Goal: Information Seeking & Learning: Learn about a topic

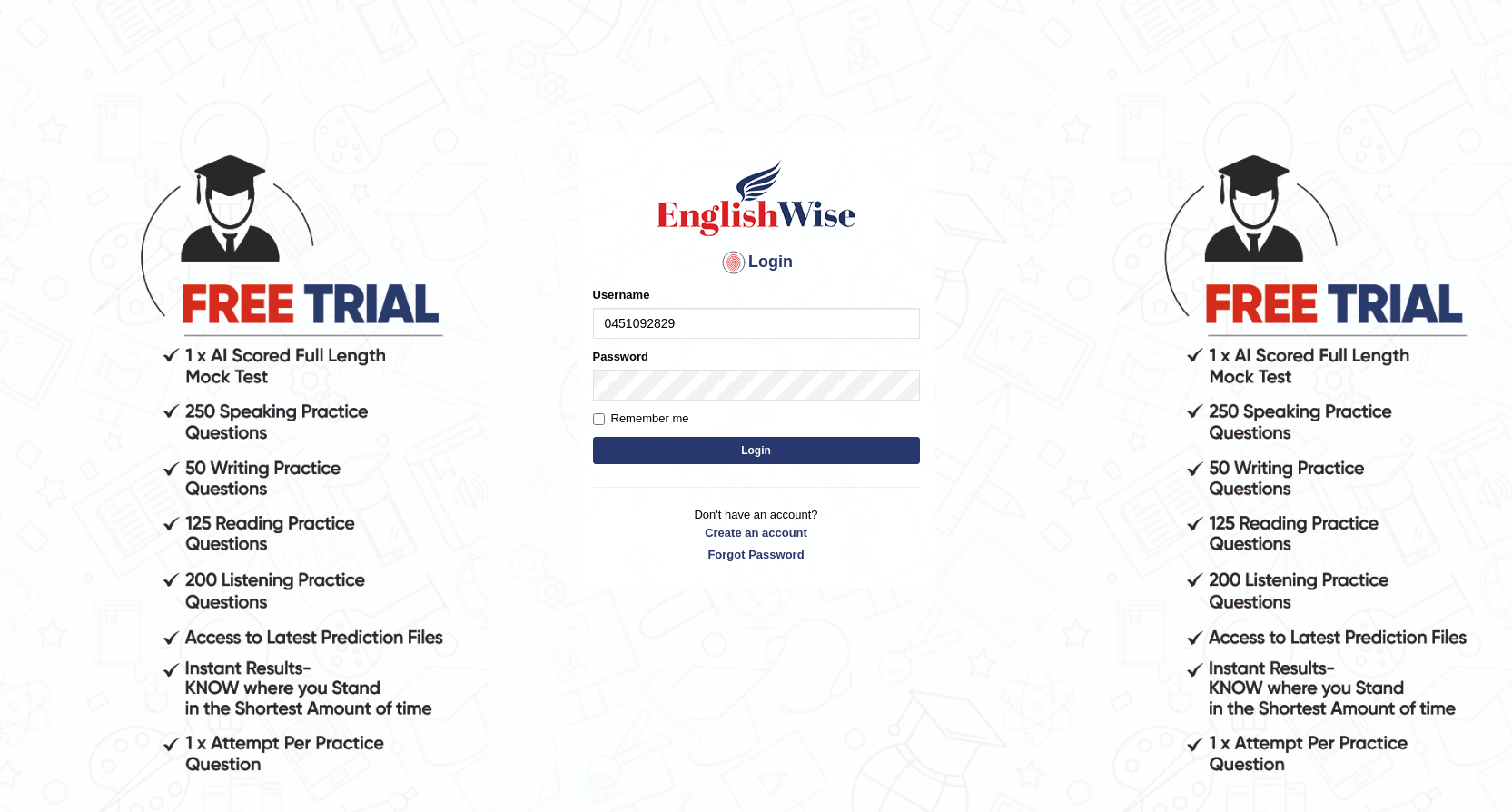
type input "0451092829"
click at [902, 437] on button "Login" at bounding box center [756, 450] width 327 height 27
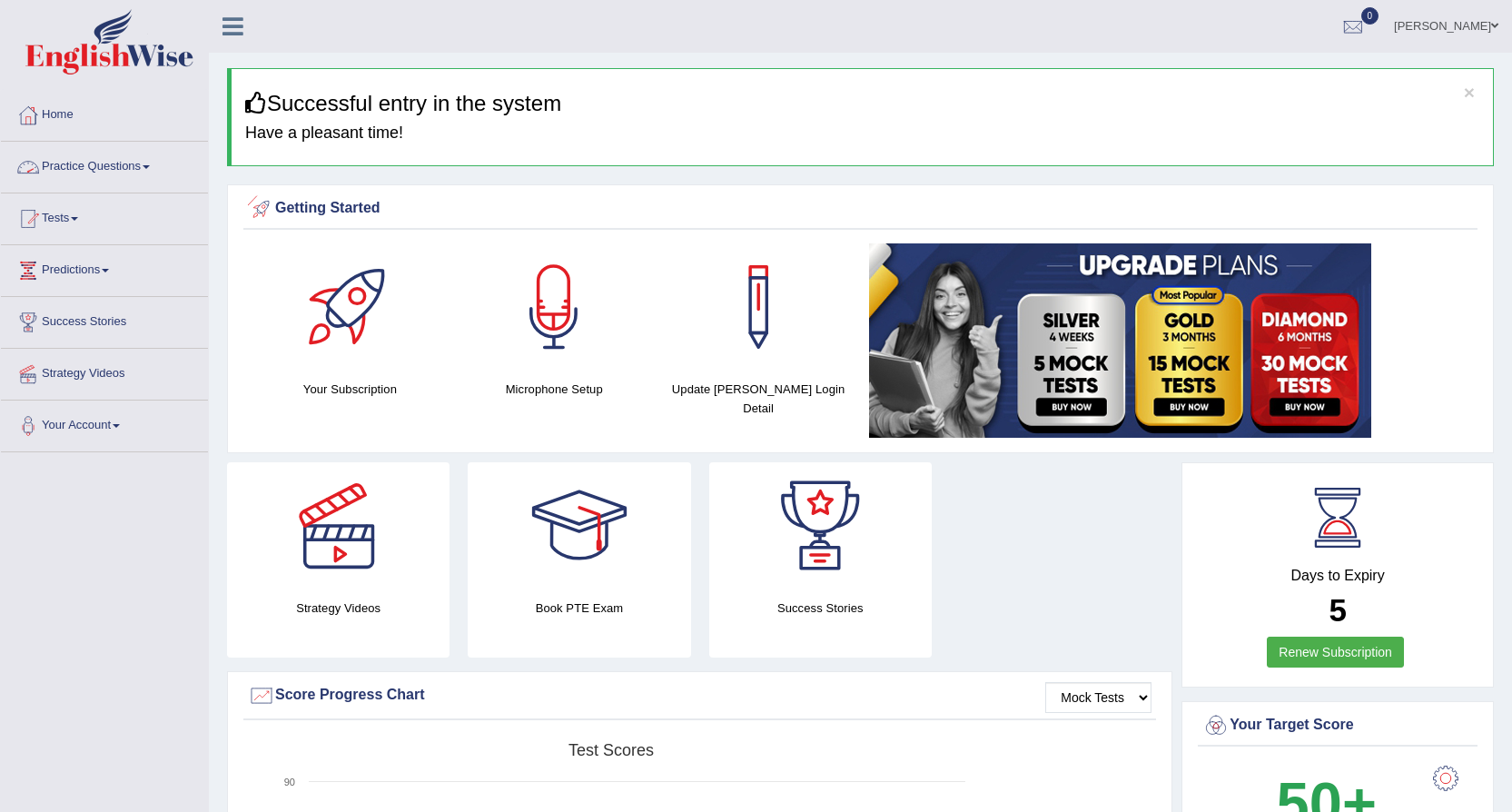
click at [146, 166] on link "Practice Questions" at bounding box center [104, 164] width 207 height 45
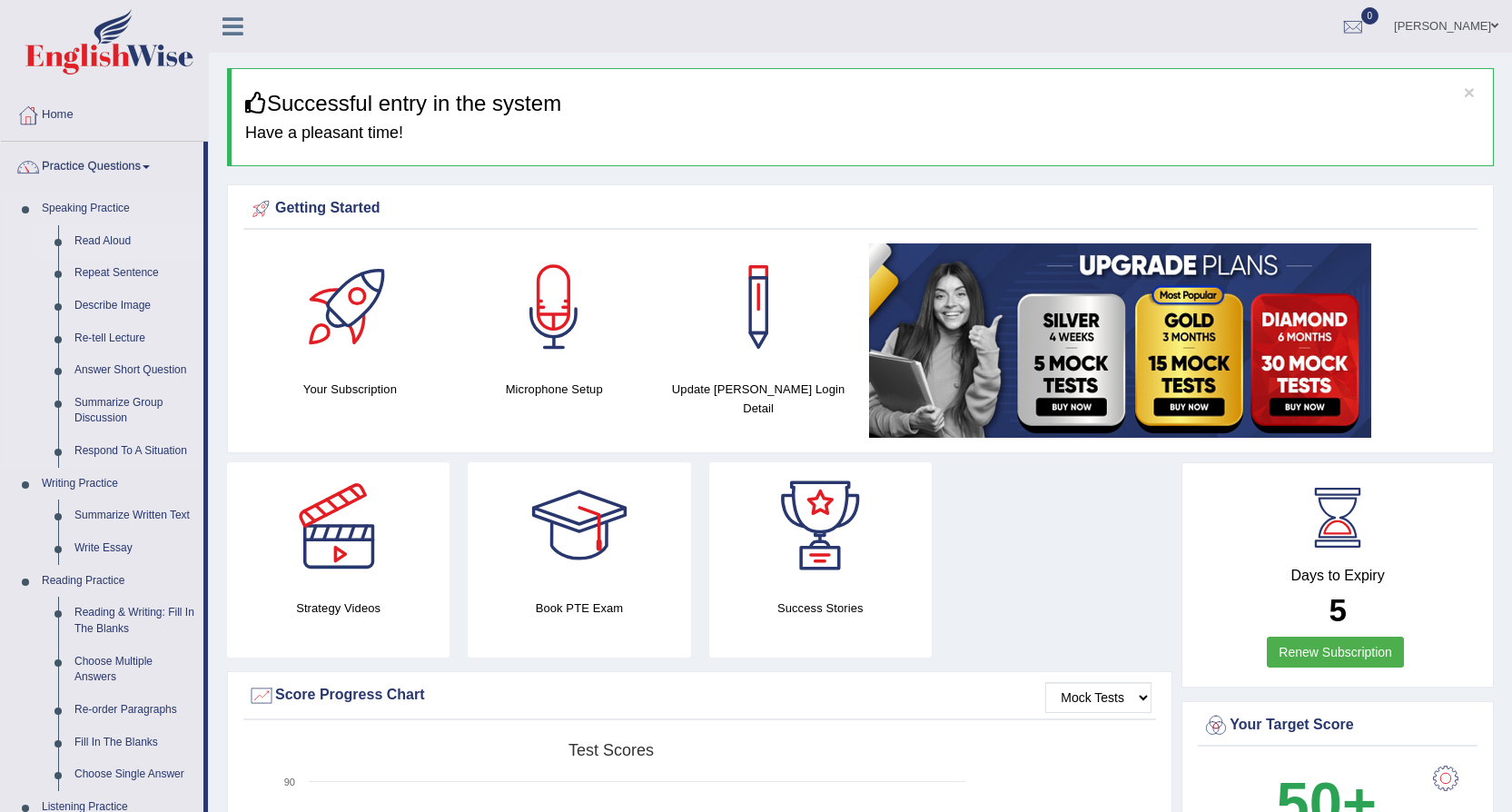
click at [133, 239] on link "Read Aloud" at bounding box center [135, 241] width 137 height 32
click at [91, 237] on link "Read Aloud" at bounding box center [135, 241] width 137 height 32
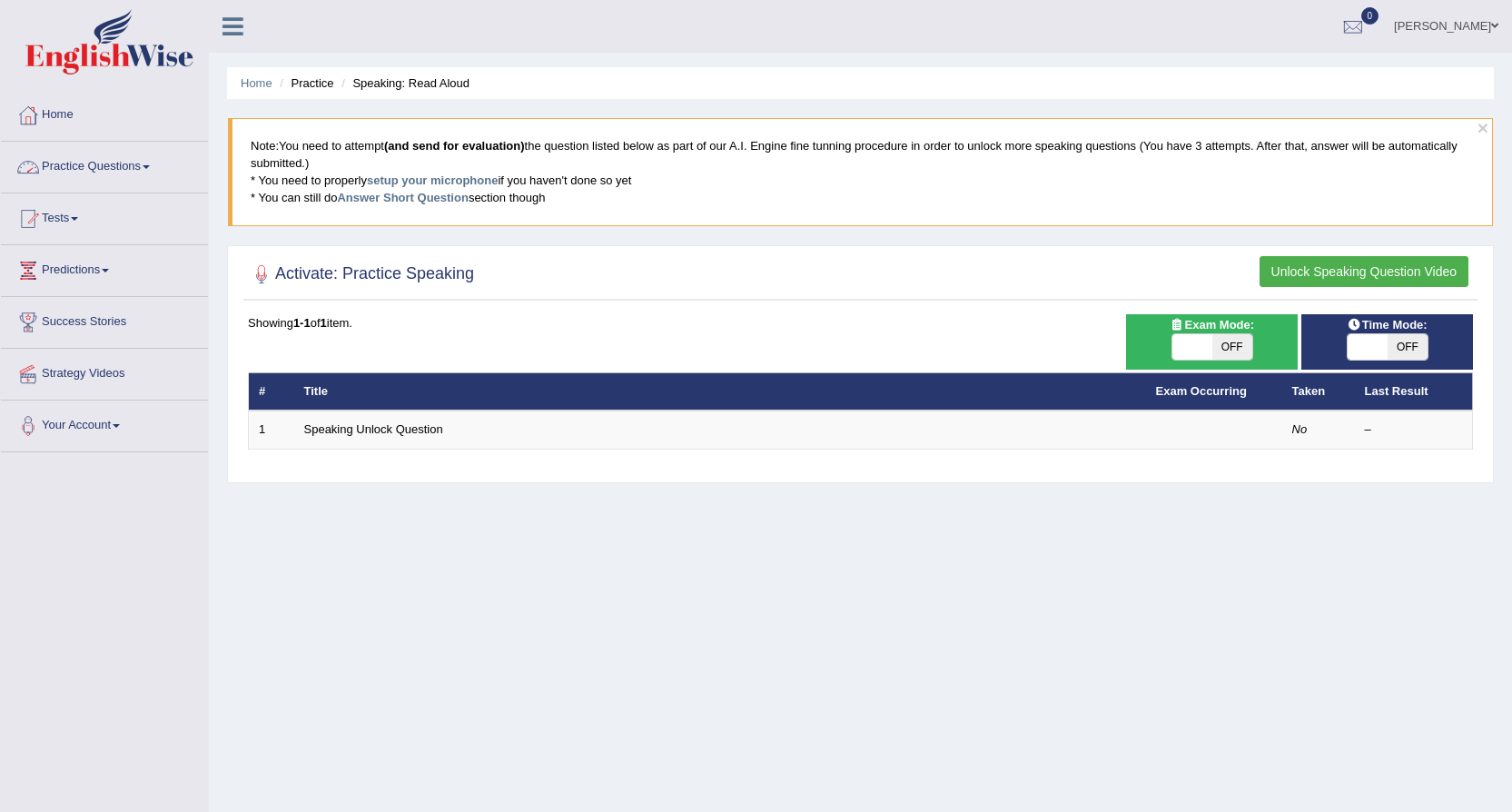
click at [125, 166] on link "Practice Questions" at bounding box center [104, 164] width 207 height 45
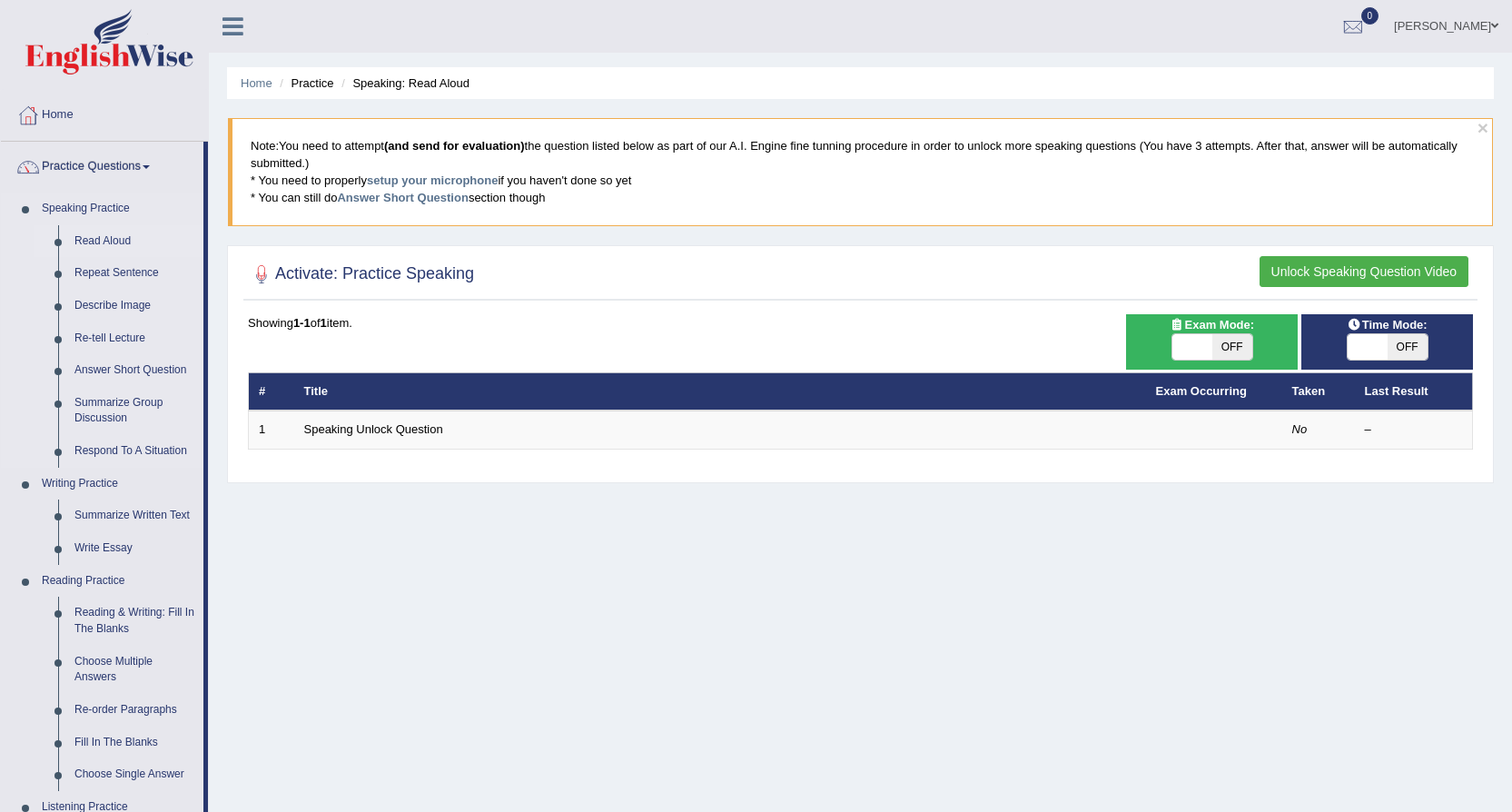
click at [59, 245] on li "Read Aloud" at bounding box center [118, 241] width 170 height 32
click at [96, 236] on link "Read Aloud" at bounding box center [135, 241] width 137 height 32
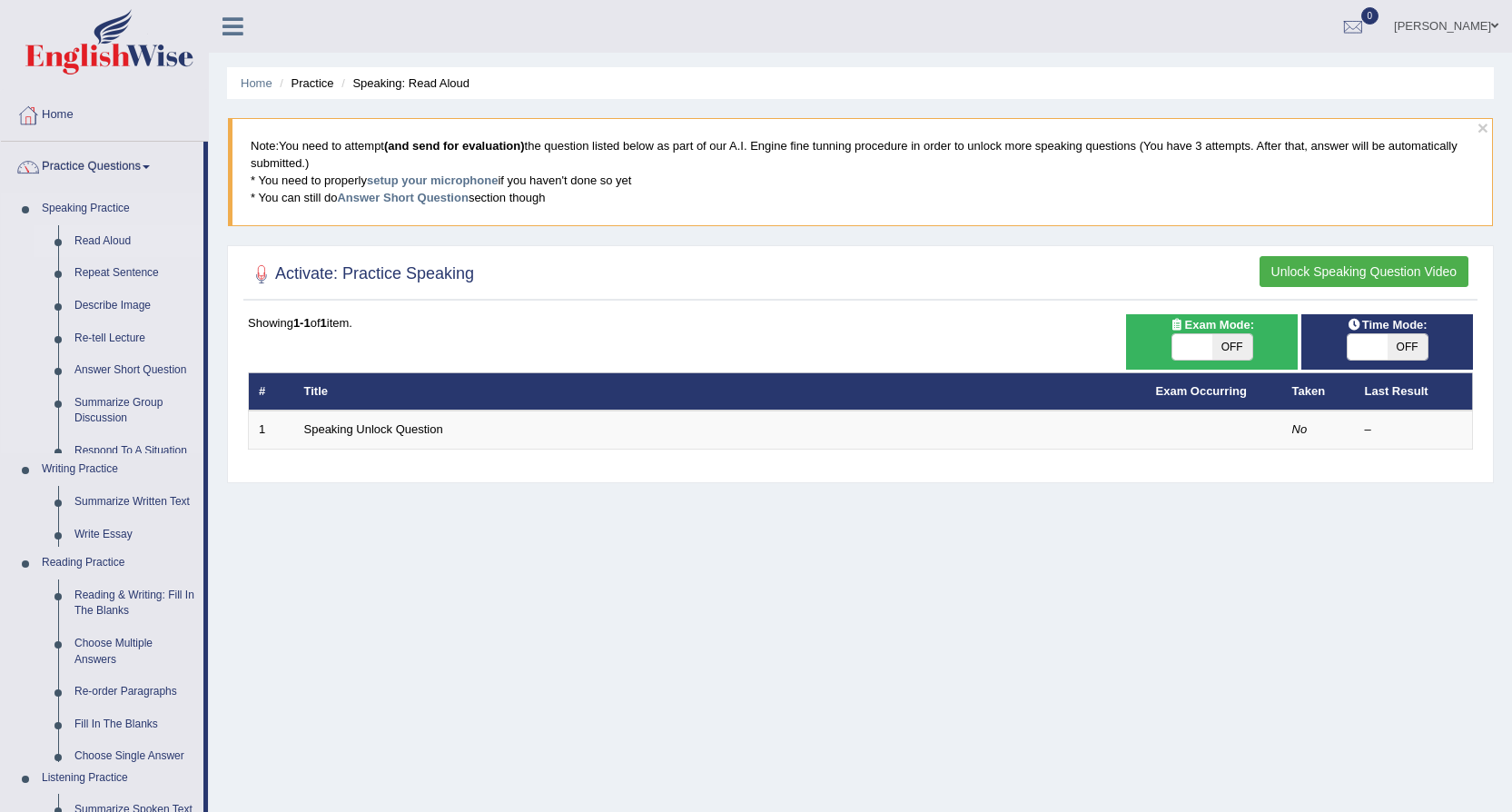
click at [96, 236] on link "Read Aloud" at bounding box center [135, 241] width 137 height 32
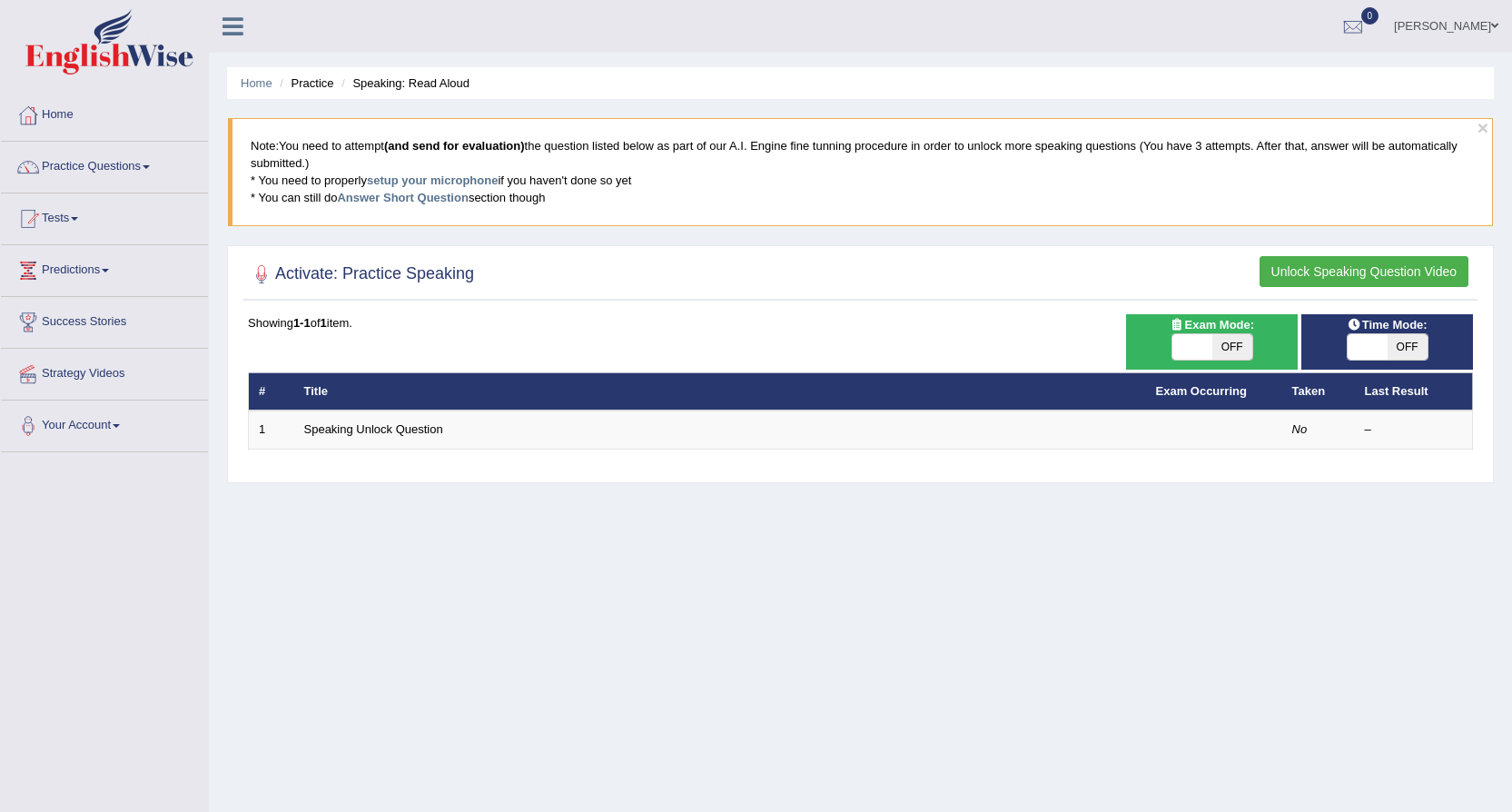
click at [1233, 349] on span "OFF" at bounding box center [1232, 346] width 40 height 25
checkbox input "true"
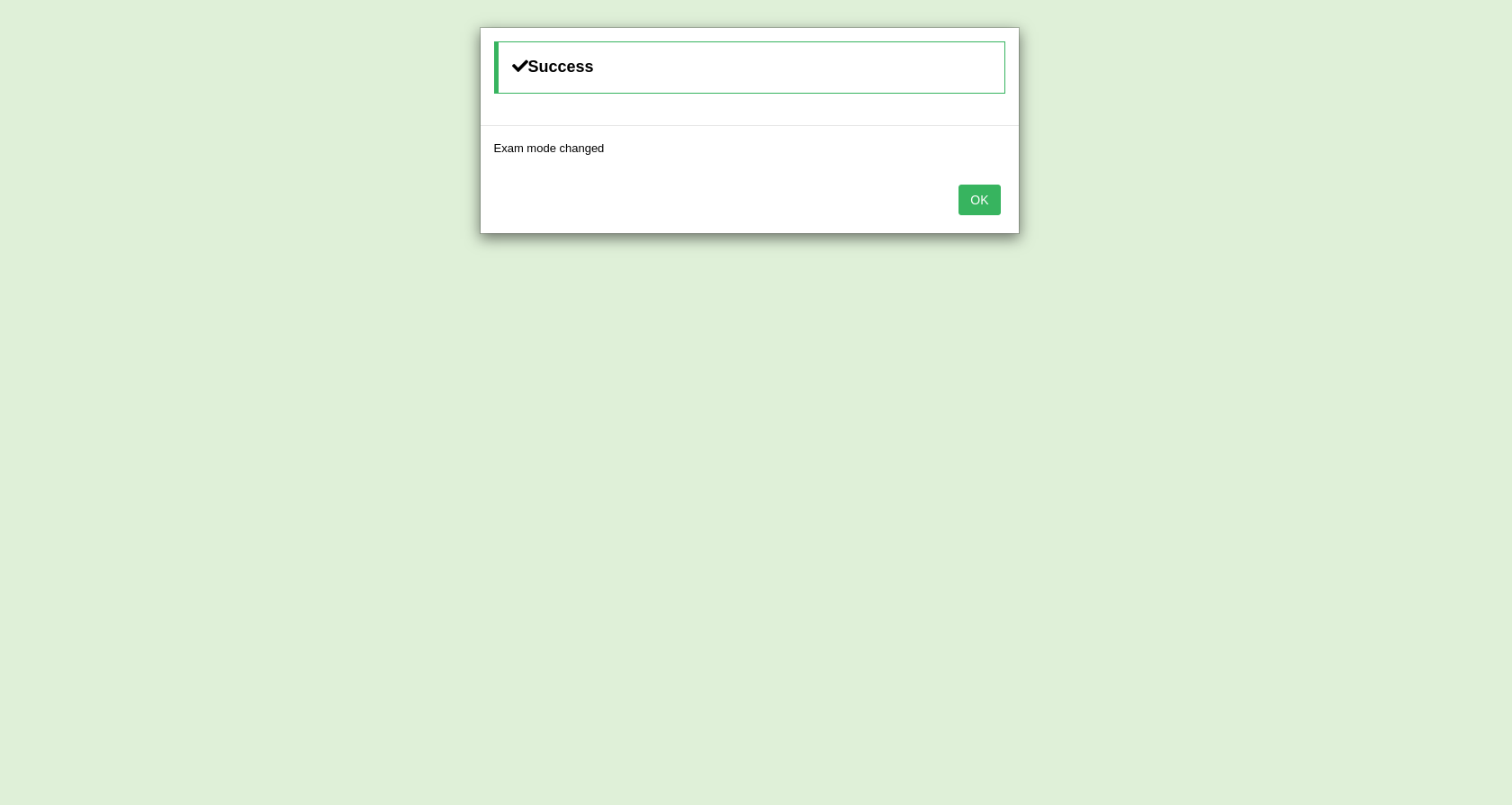
click at [1174, 335] on div "Success Exam mode changed OK" at bounding box center [756, 402] width 1512 height 805
click at [971, 205] on button "OK" at bounding box center [979, 200] width 41 height 30
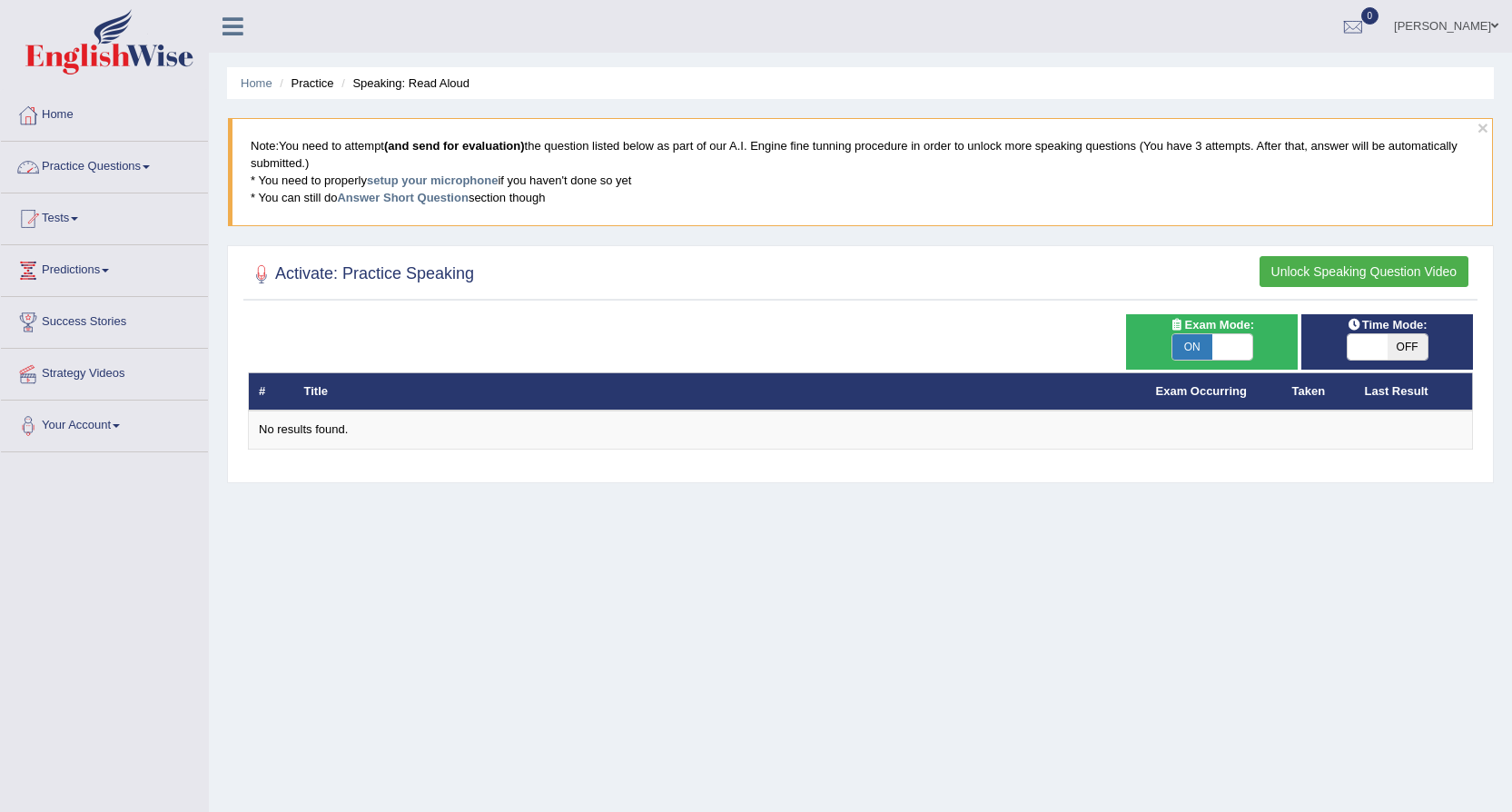
click at [149, 160] on link "Practice Questions" at bounding box center [104, 164] width 207 height 45
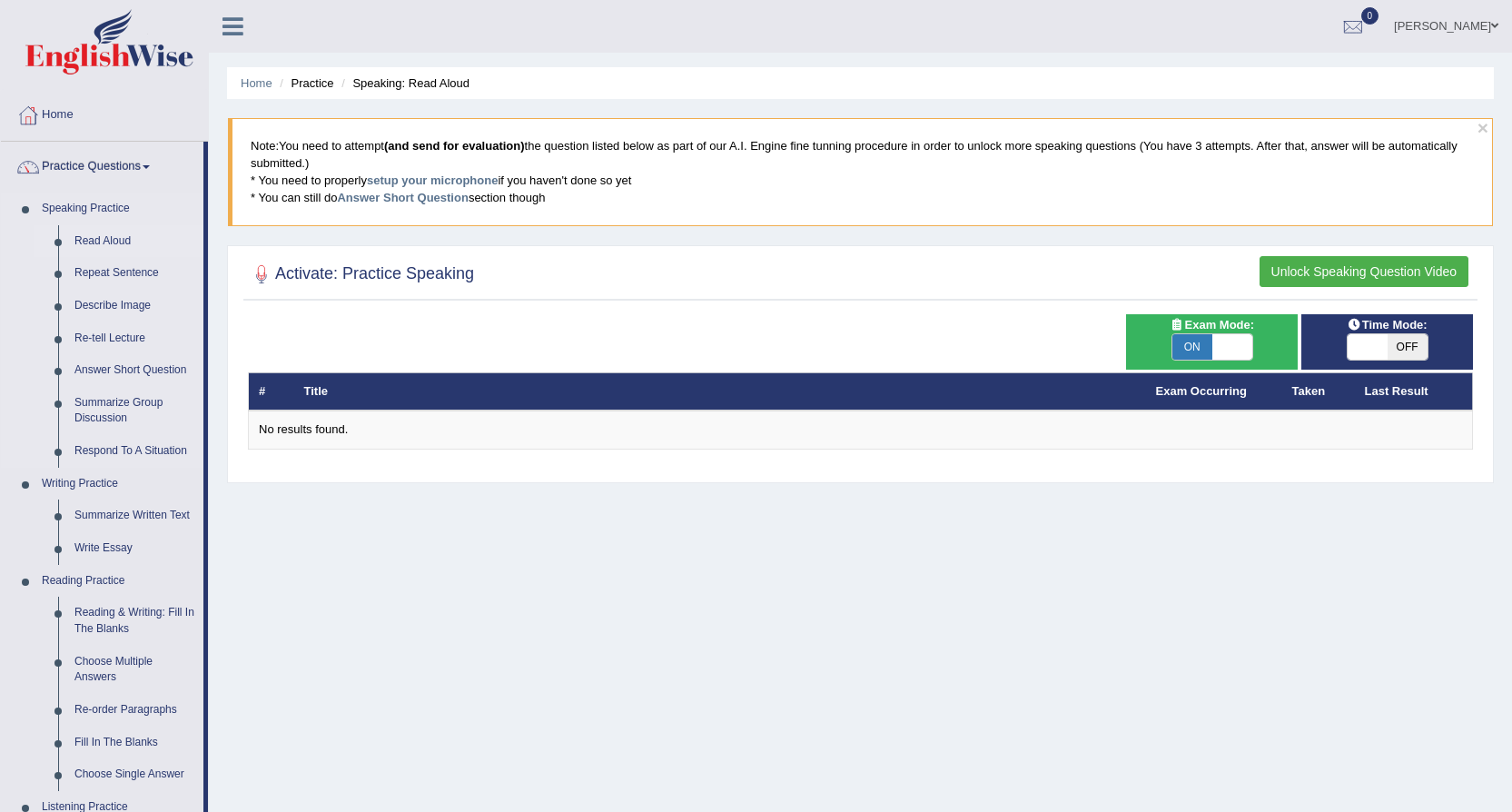
click at [103, 236] on link "Read Aloud" at bounding box center [135, 241] width 137 height 32
drag, startPoint x: 101, startPoint y: 236, endPoint x: 99, endPoint y: 247, distance: 11.2
click at [100, 236] on link "Read Aloud" at bounding box center [135, 241] width 137 height 32
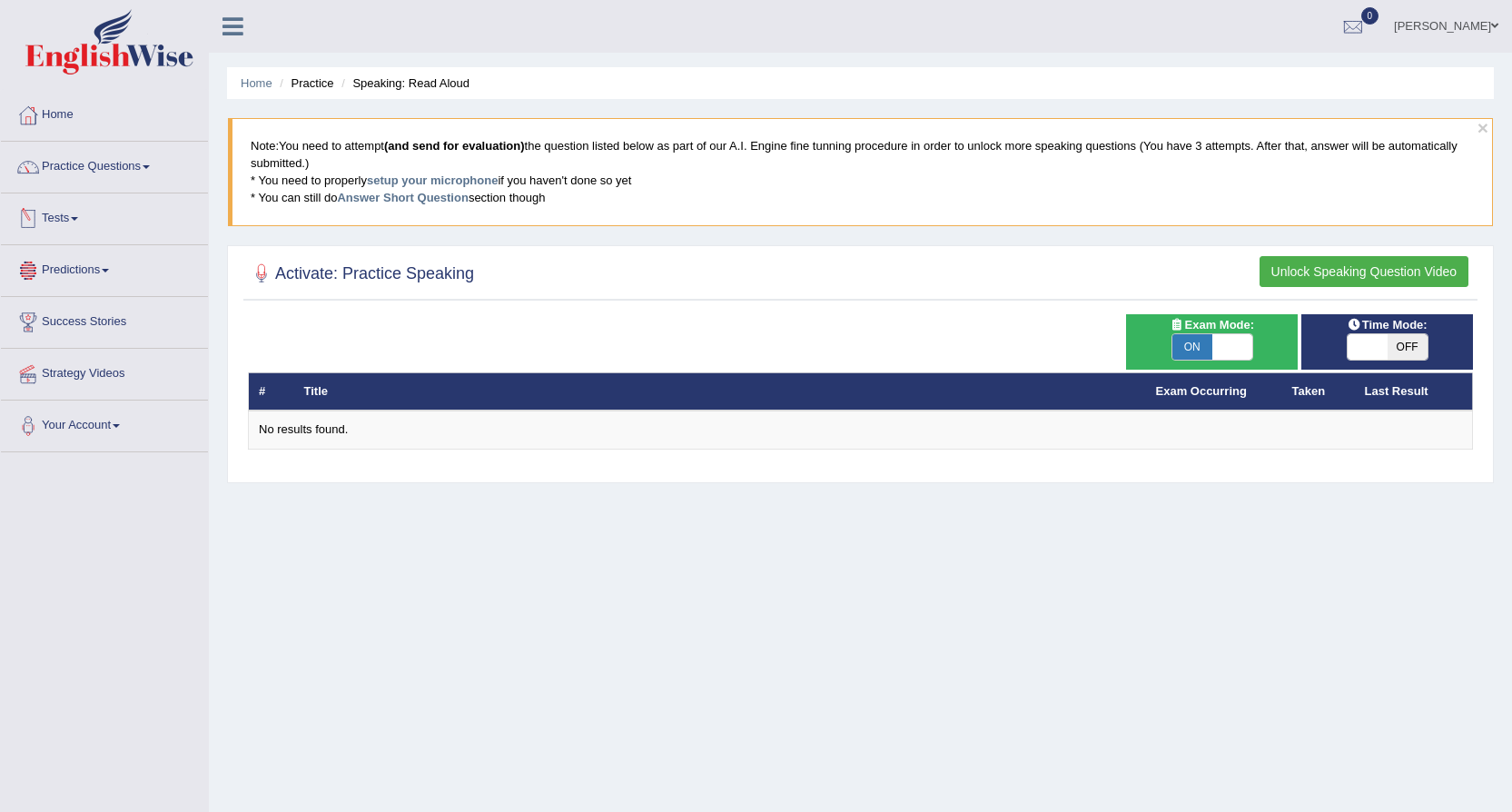
click at [277, 267] on h2 "Activate: Practice Speaking" at bounding box center [361, 274] width 226 height 27
click at [1329, 265] on button "Unlock Speaking Question Video" at bounding box center [1363, 271] width 209 height 31
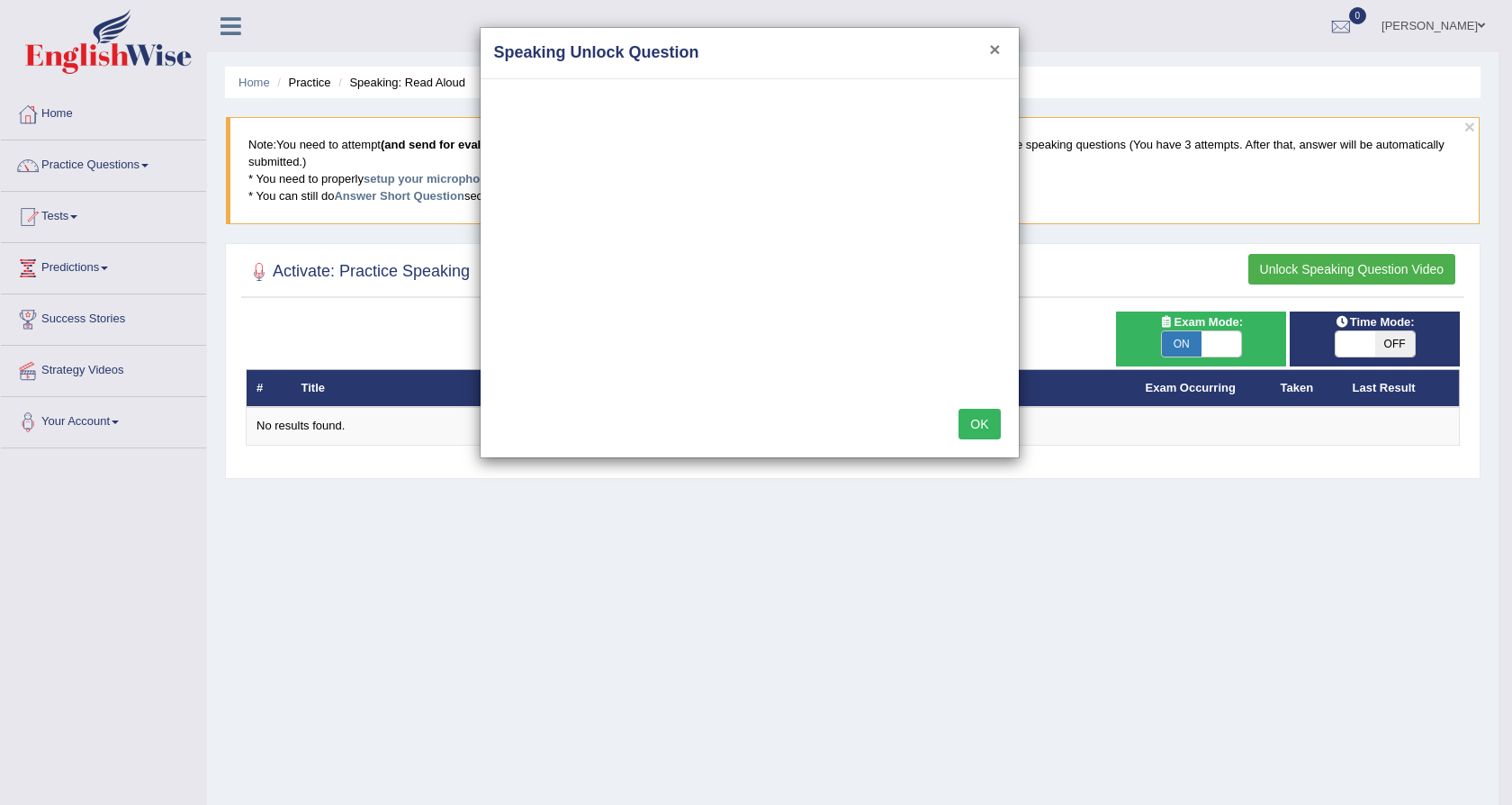
click at [991, 51] on button "×" at bounding box center [995, 49] width 11 height 19
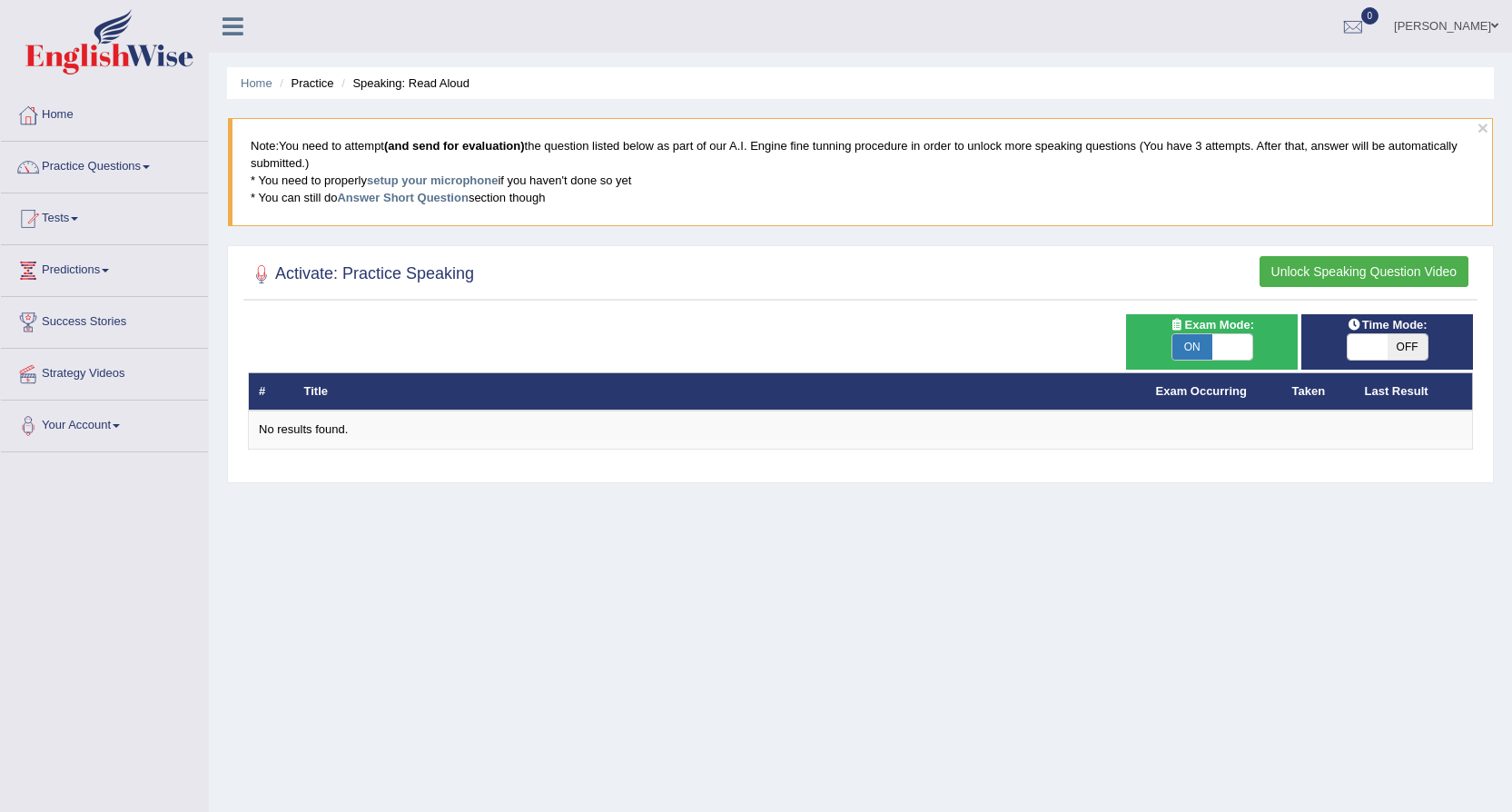
click at [389, 79] on li "Speaking: Read Aloud" at bounding box center [403, 83] width 133 height 18
click at [442, 77] on li "Speaking: Read Aloud" at bounding box center [403, 83] width 133 height 18
click at [467, 146] on b "(and send for evaluation)" at bounding box center [455, 146] width 141 height 14
click at [147, 162] on link "Practice Questions" at bounding box center [104, 164] width 207 height 45
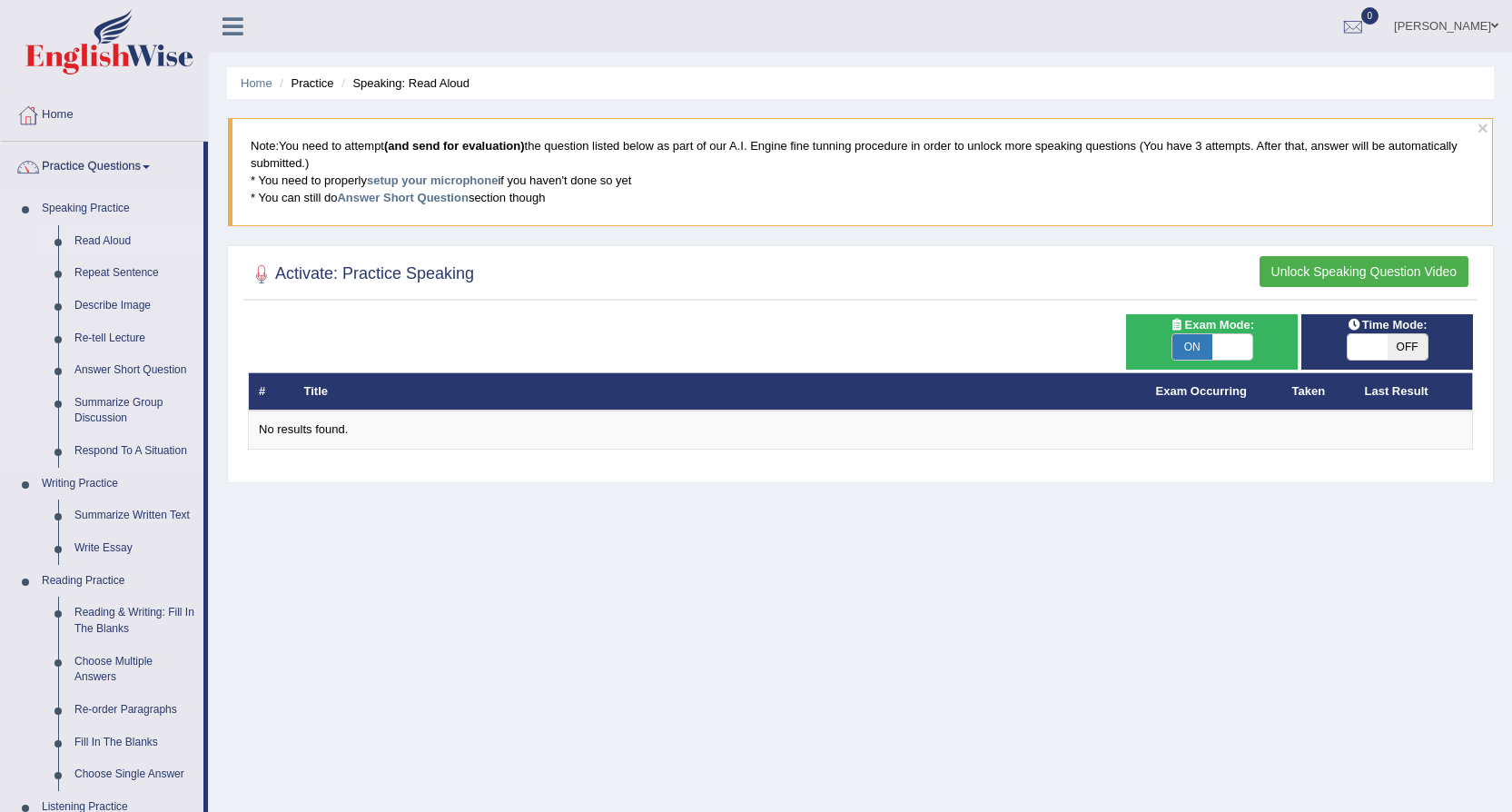
click at [95, 236] on link "Read Aloud" at bounding box center [135, 241] width 137 height 32
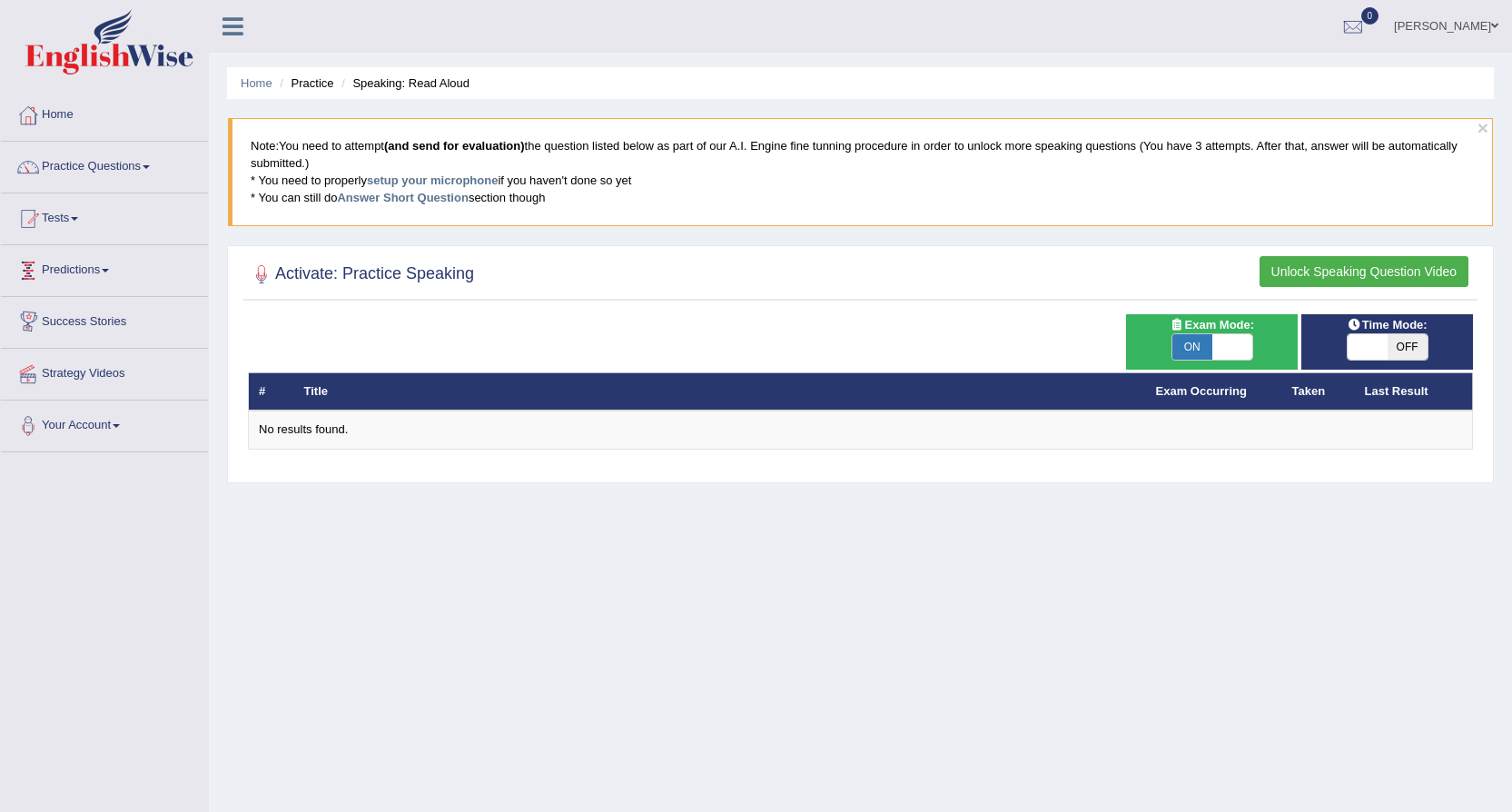
click at [463, 404] on th "Title" at bounding box center [720, 391] width 852 height 38
click at [232, 14] on link at bounding box center [233, 24] width 48 height 27
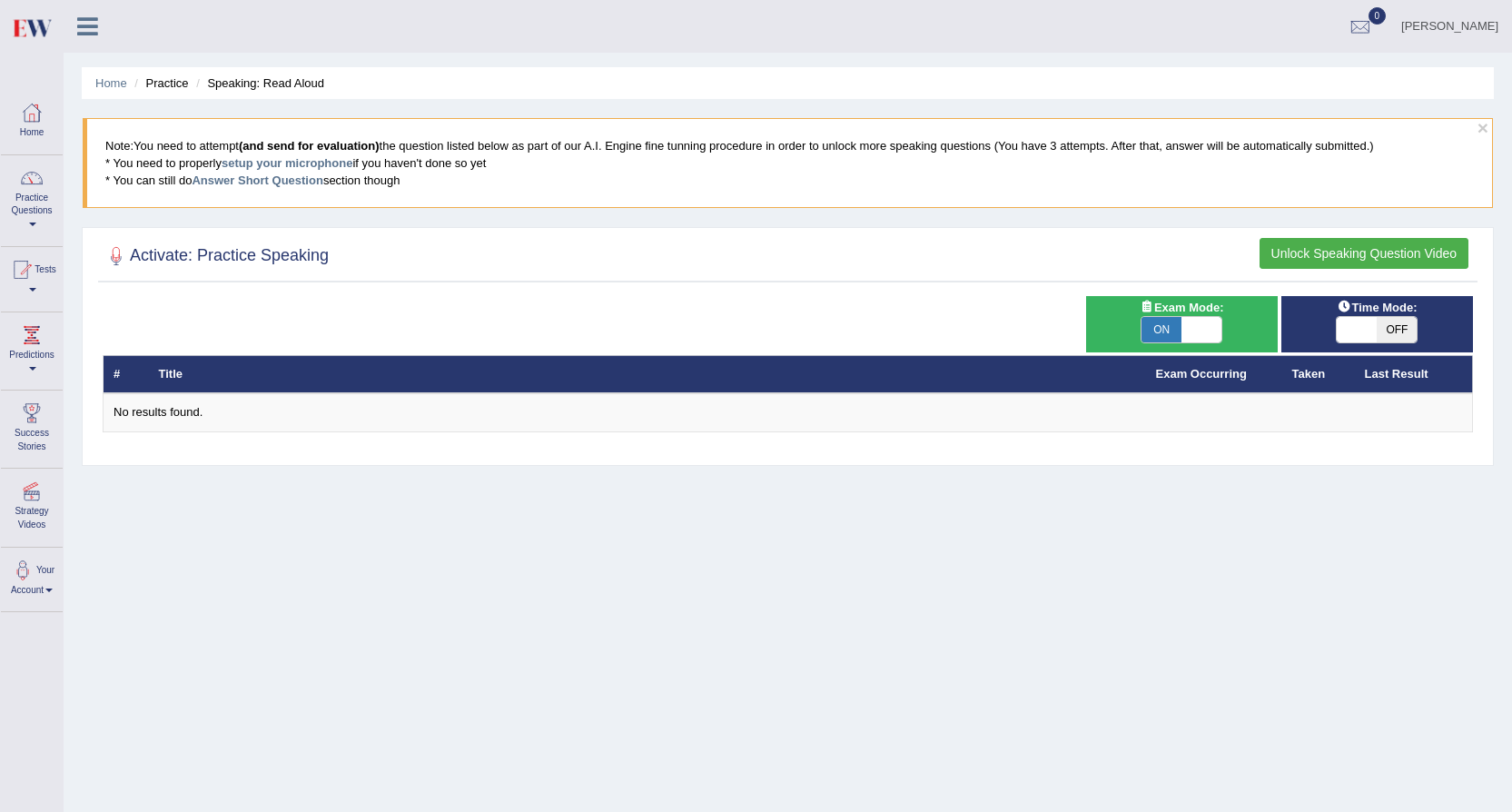
click at [232, 17] on div "[PERSON_NAME] Toggle navigation Username: 0451092829 Access Type: Online Subscr…" at bounding box center [788, 26] width 1448 height 53
drag, startPoint x: 214, startPoint y: 259, endPoint x: 289, endPoint y: 262, distance: 75.1
click at [237, 262] on h2 "Activate: Practice Speaking" at bounding box center [216, 255] width 226 height 27
click at [296, 260] on h2 "Activate: Practice Speaking" at bounding box center [216, 255] width 226 height 27
drag, startPoint x: 224, startPoint y: 263, endPoint x: 692, endPoint y: 240, distance: 468.6
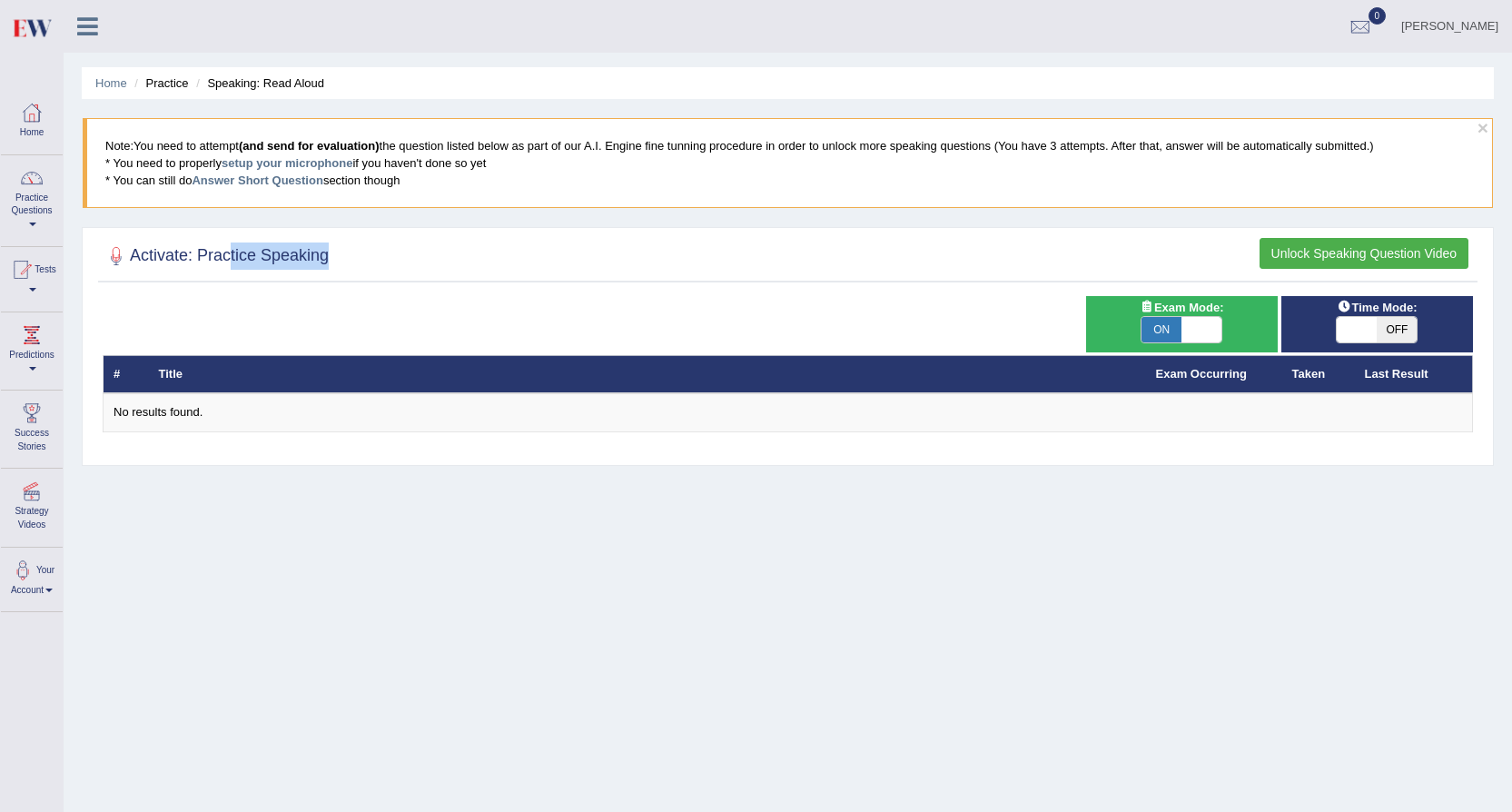
click at [502, 251] on div "Activate: Practice Speaking Unlock Speaking Question Video" at bounding box center [788, 259] width 1379 height 45
drag, startPoint x: 1321, startPoint y: 255, endPoint x: 1321, endPoint y: 296, distance: 41.0
click at [1322, 255] on button "Unlock Speaking Question Video" at bounding box center [1363, 252] width 209 height 31
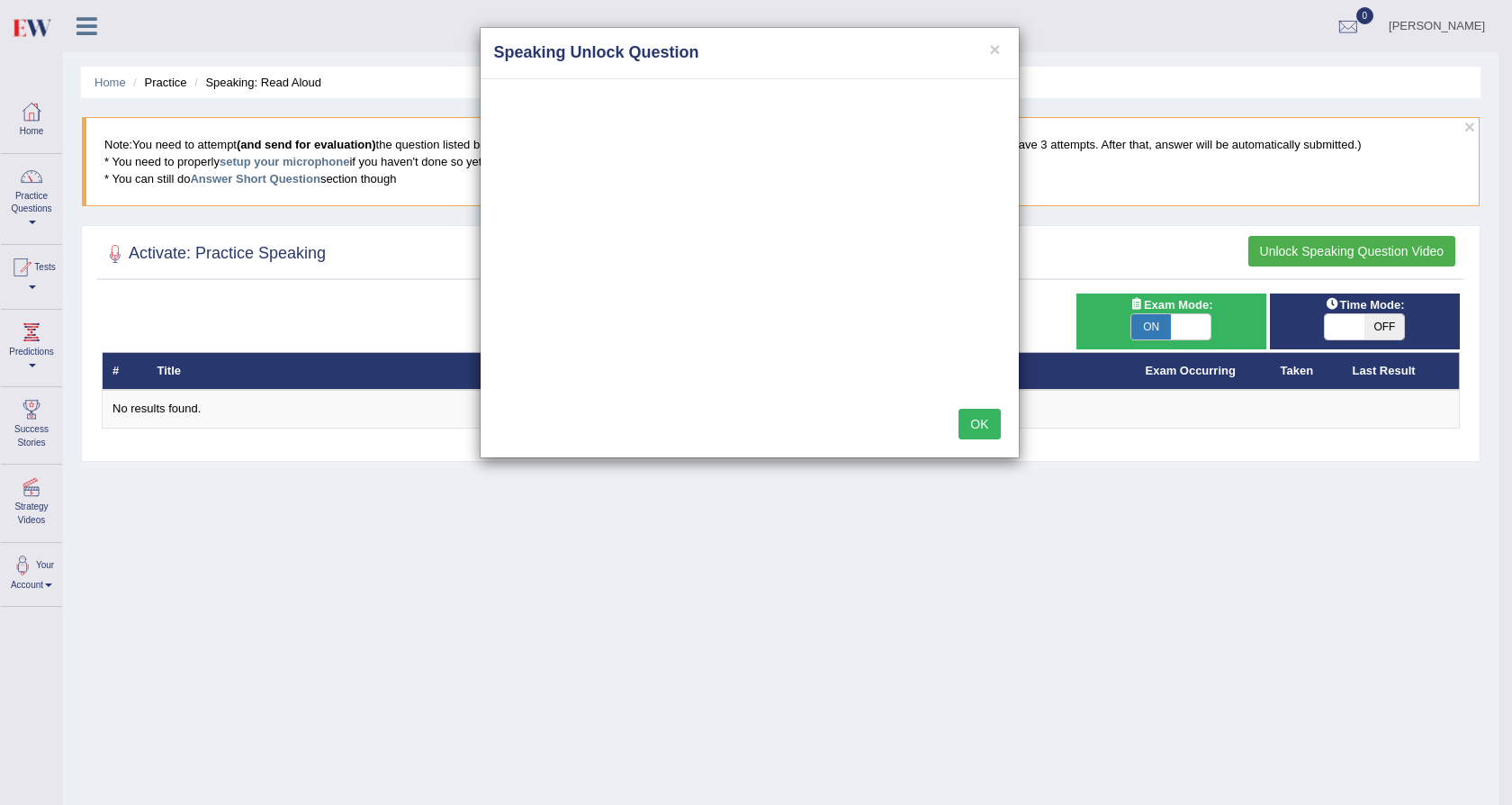
click at [1192, 320] on div "× Speaking Unlock Question OK" at bounding box center [756, 402] width 1512 height 805
click at [979, 409] on button "OK" at bounding box center [979, 423] width 41 height 30
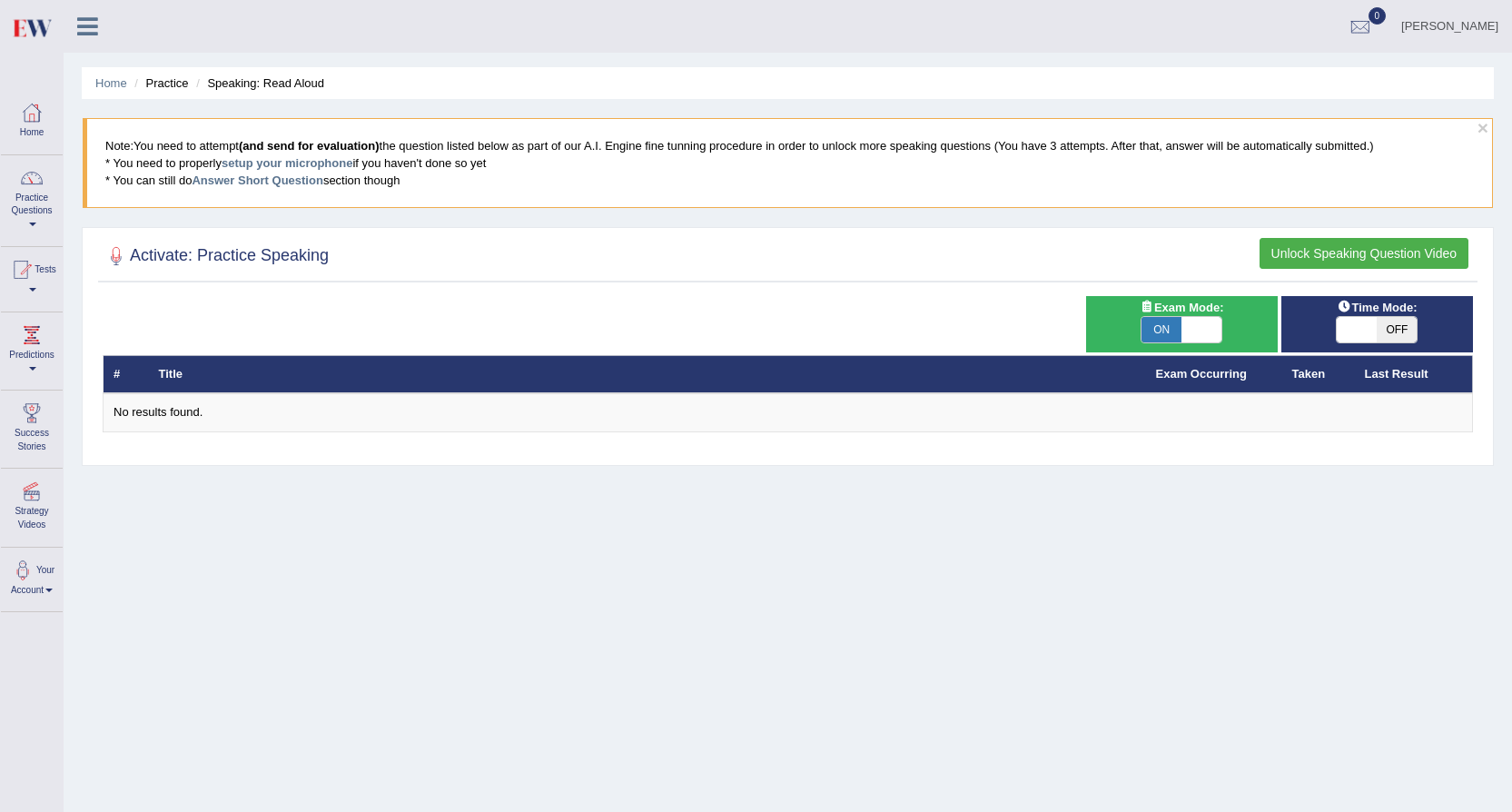
click at [1196, 329] on span at bounding box center [1200, 329] width 40 height 25
checkbox input "false"
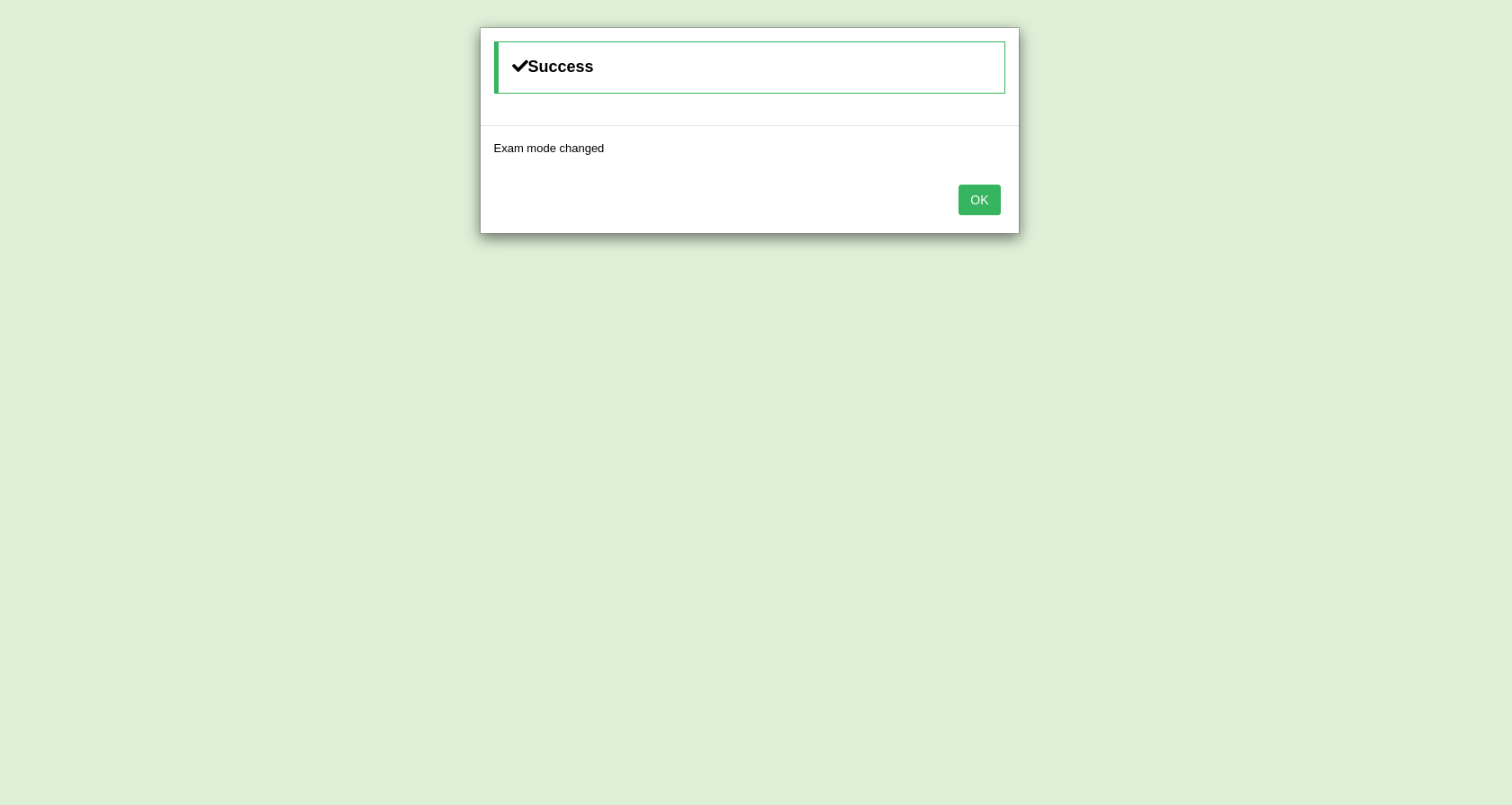
click at [983, 192] on button "OK" at bounding box center [979, 200] width 41 height 30
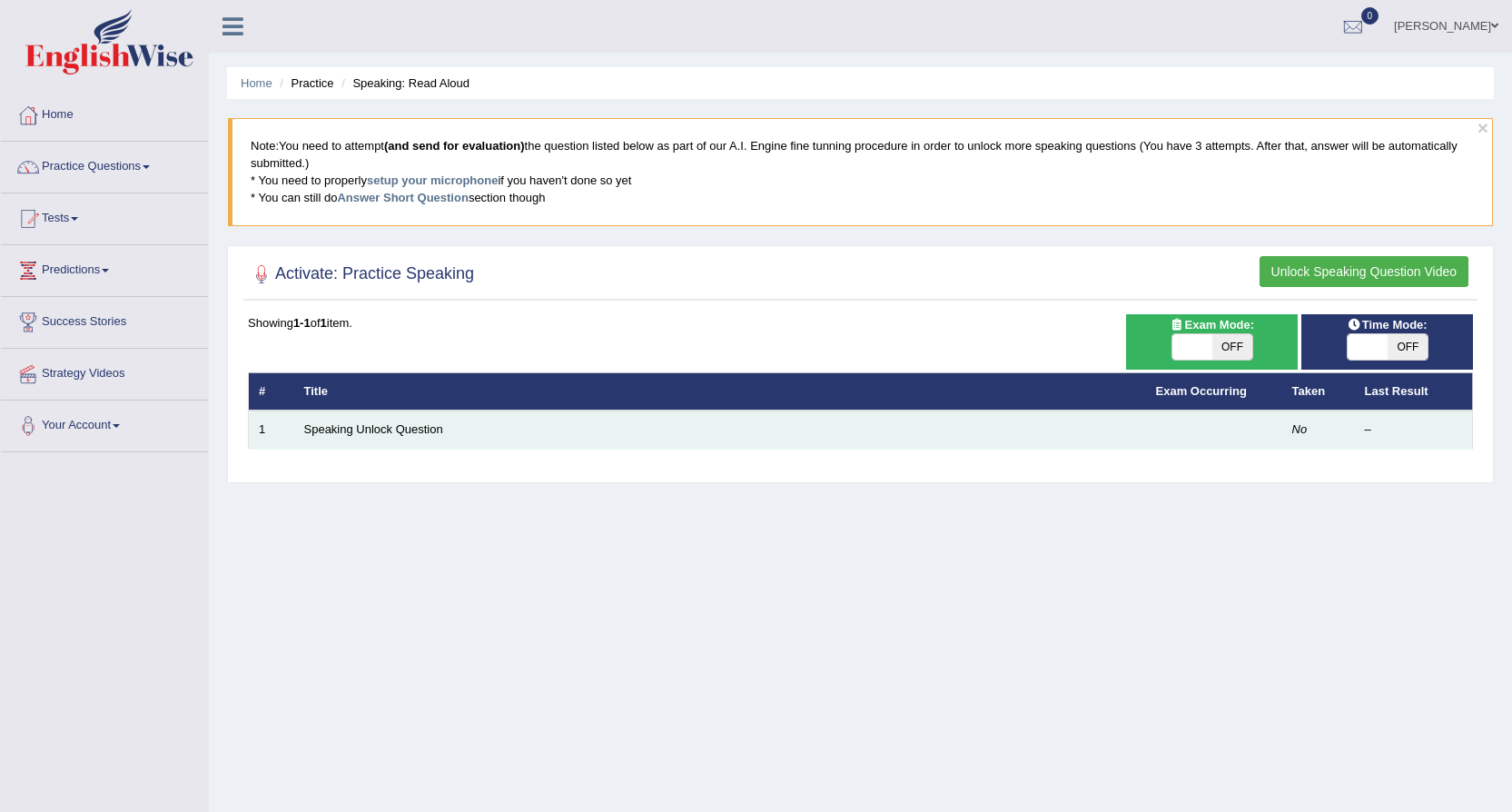
click at [615, 426] on td "Speaking Unlock Question" at bounding box center [720, 429] width 852 height 38
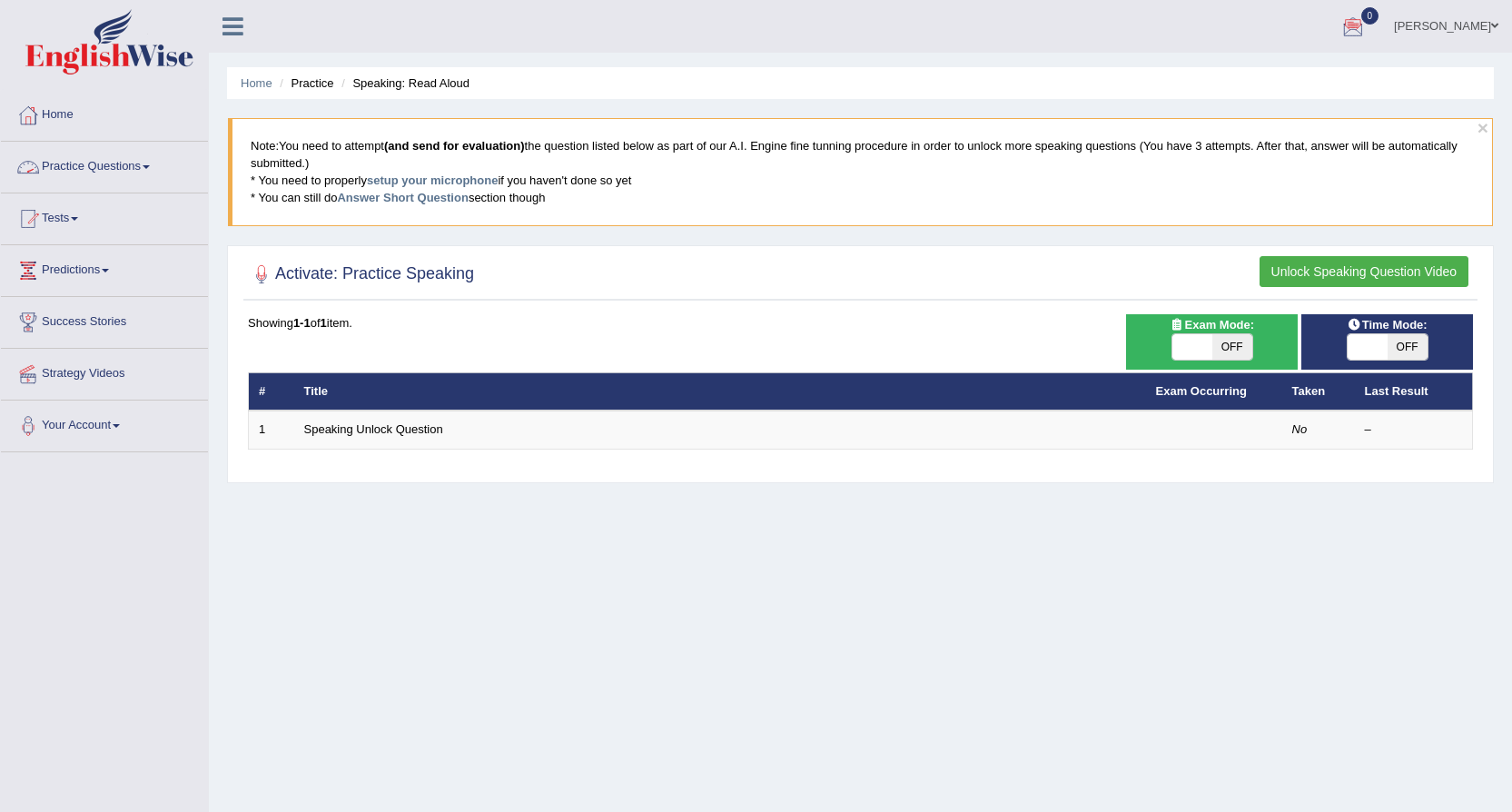
click at [135, 161] on link "Practice Questions" at bounding box center [104, 164] width 207 height 45
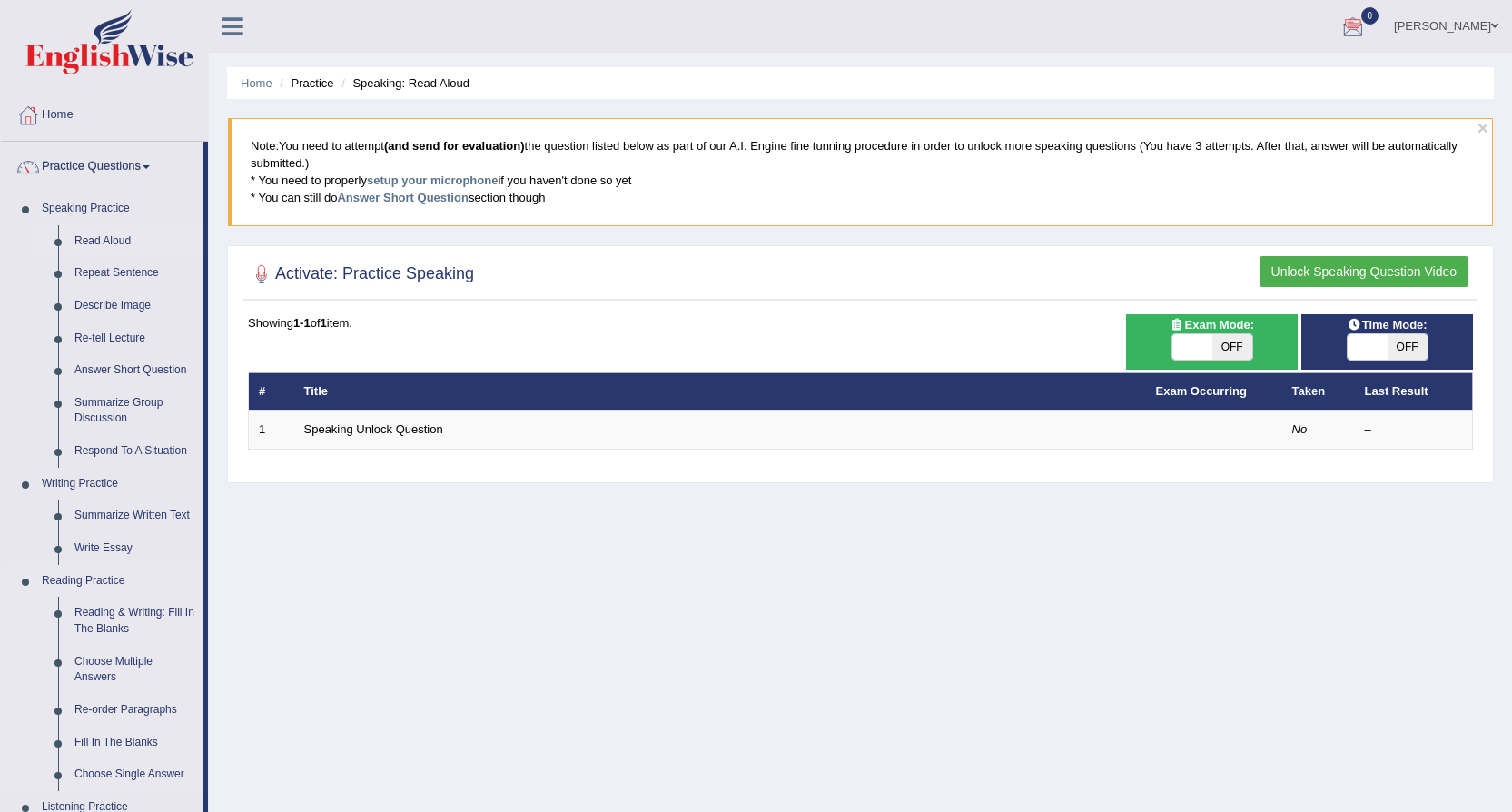
click at [109, 565] on link "Reading Practice" at bounding box center [118, 581] width 170 height 32
click at [103, 226] on link "Read Aloud" at bounding box center [135, 241] width 137 height 32
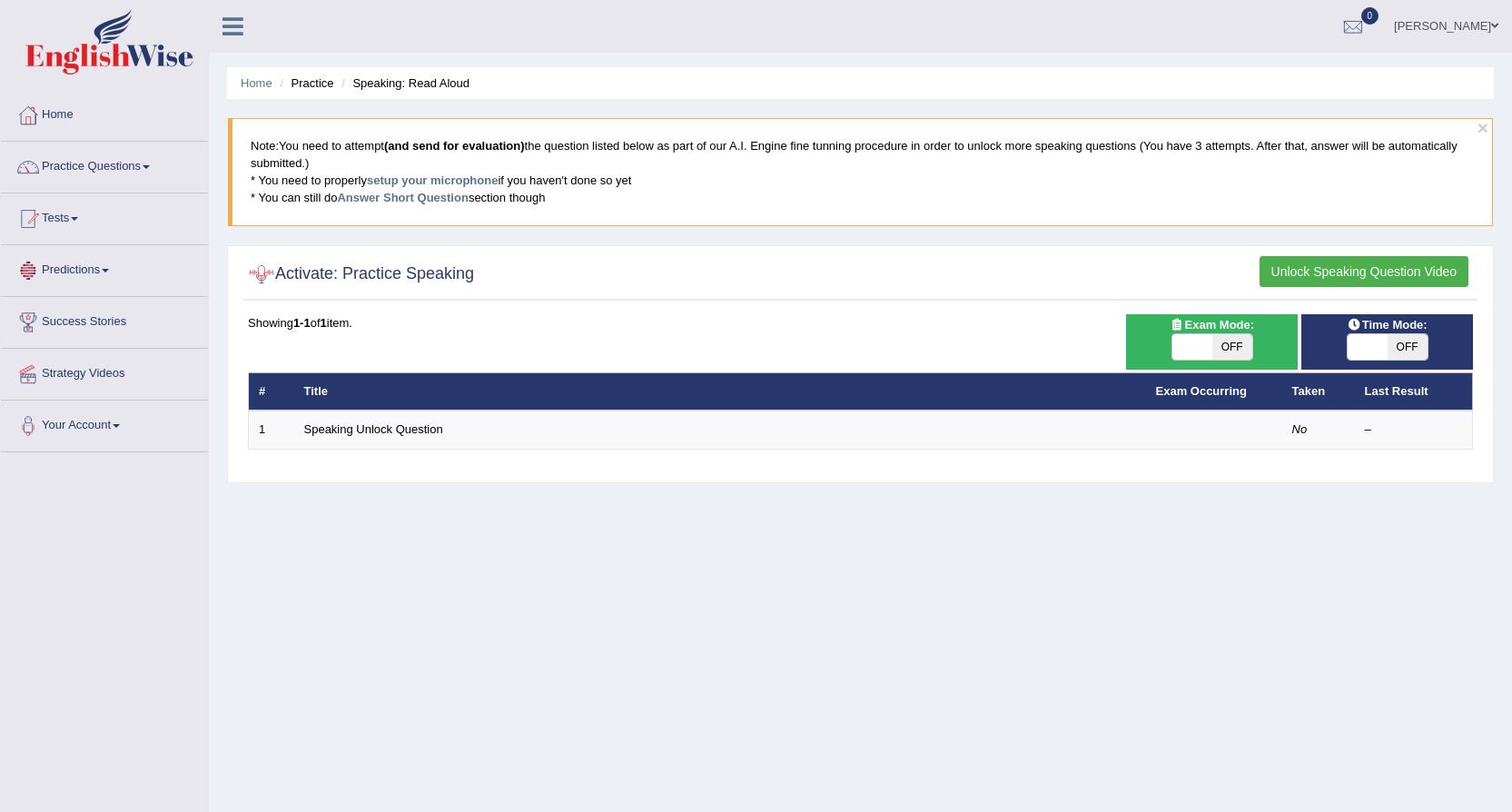
click at [261, 274] on div at bounding box center [261, 274] width 27 height 27
click at [316, 272] on h2 "Activate: Practice Speaking" at bounding box center [361, 274] width 226 height 27
click at [306, 319] on b "1-1" at bounding box center [301, 323] width 18 height 14
drag, startPoint x: 306, startPoint y: 319, endPoint x: 327, endPoint y: 321, distance: 21.1
click at [327, 321] on div "Showing 1-1 of 1 item." at bounding box center [860, 323] width 1224 height 18
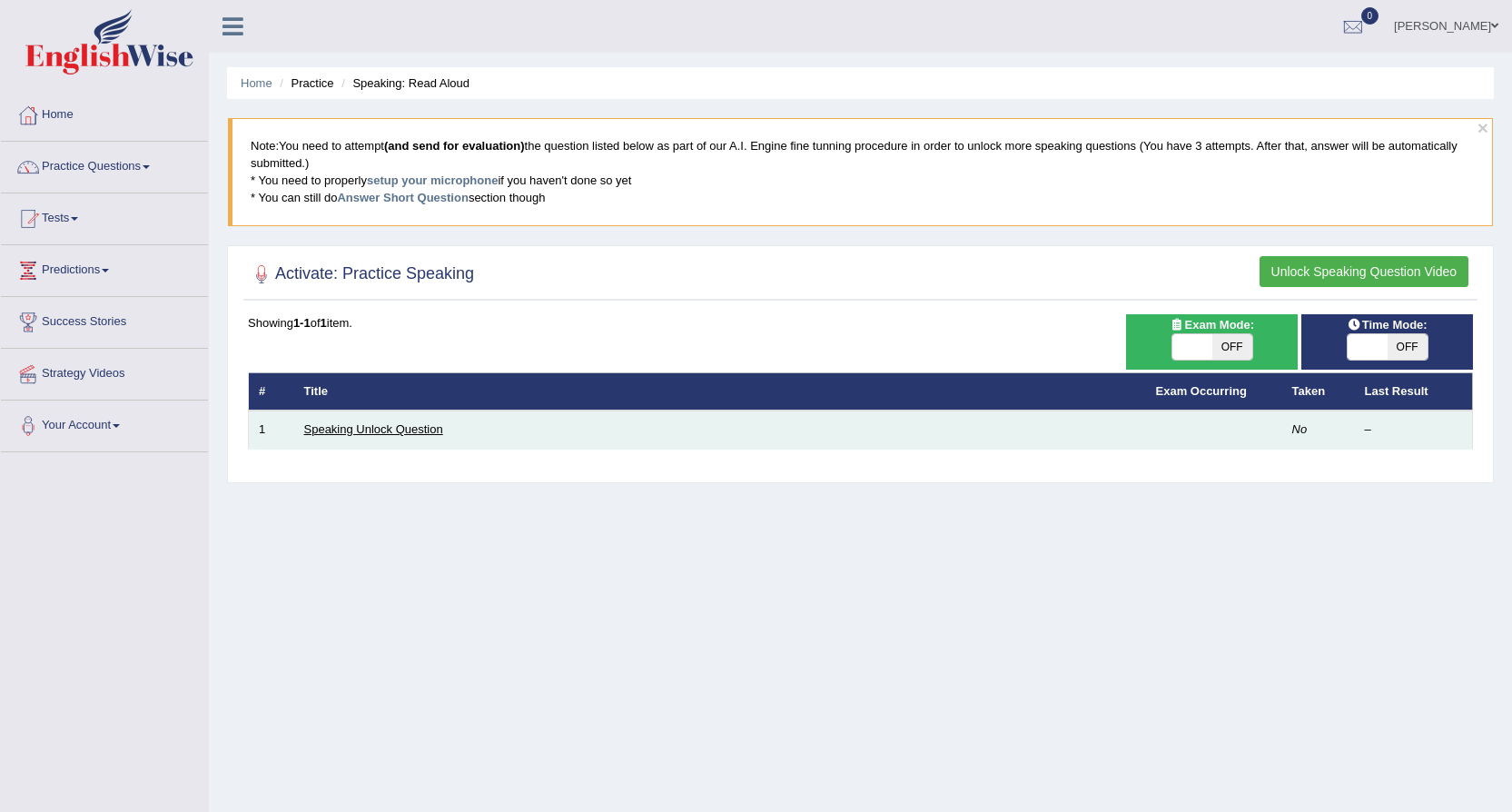
drag, startPoint x: 332, startPoint y: 321, endPoint x: 369, endPoint y: 432, distance: 117.0
click at [312, 421] on table "# Title Exam Occurring Taken Last Result 1 Speaking Unlock Question No –" at bounding box center [860, 410] width 1224 height 77
click at [369, 432] on link "Speaking Unlock Question" at bounding box center [374, 429] width 139 height 14
click at [370, 432] on link "Speaking Unlock Question" at bounding box center [374, 429] width 139 height 14
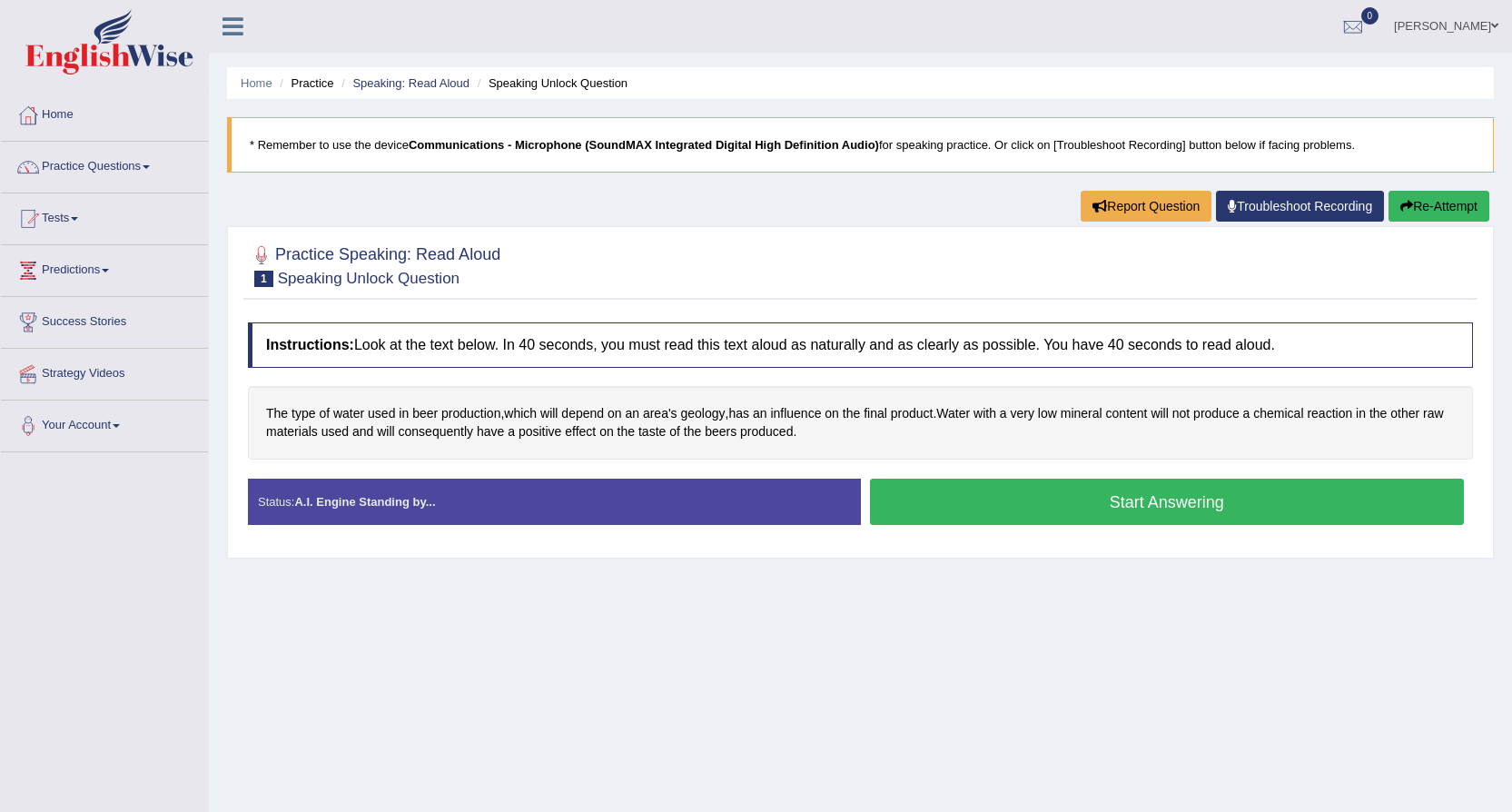
click at [936, 493] on button "Start Answering" at bounding box center [1167, 502] width 595 height 46
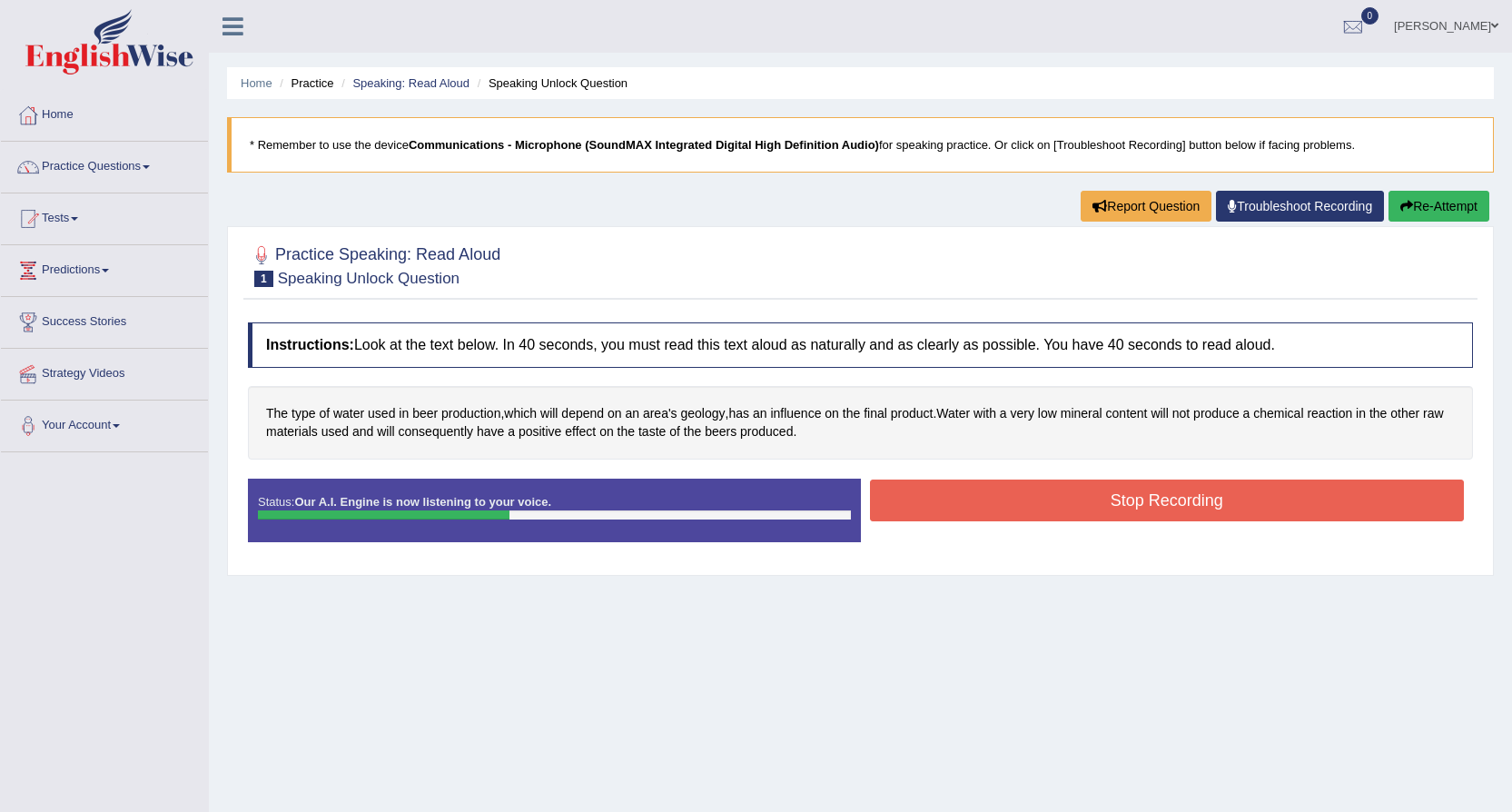
click at [936, 493] on button "Stop Recording" at bounding box center [1167, 500] width 595 height 42
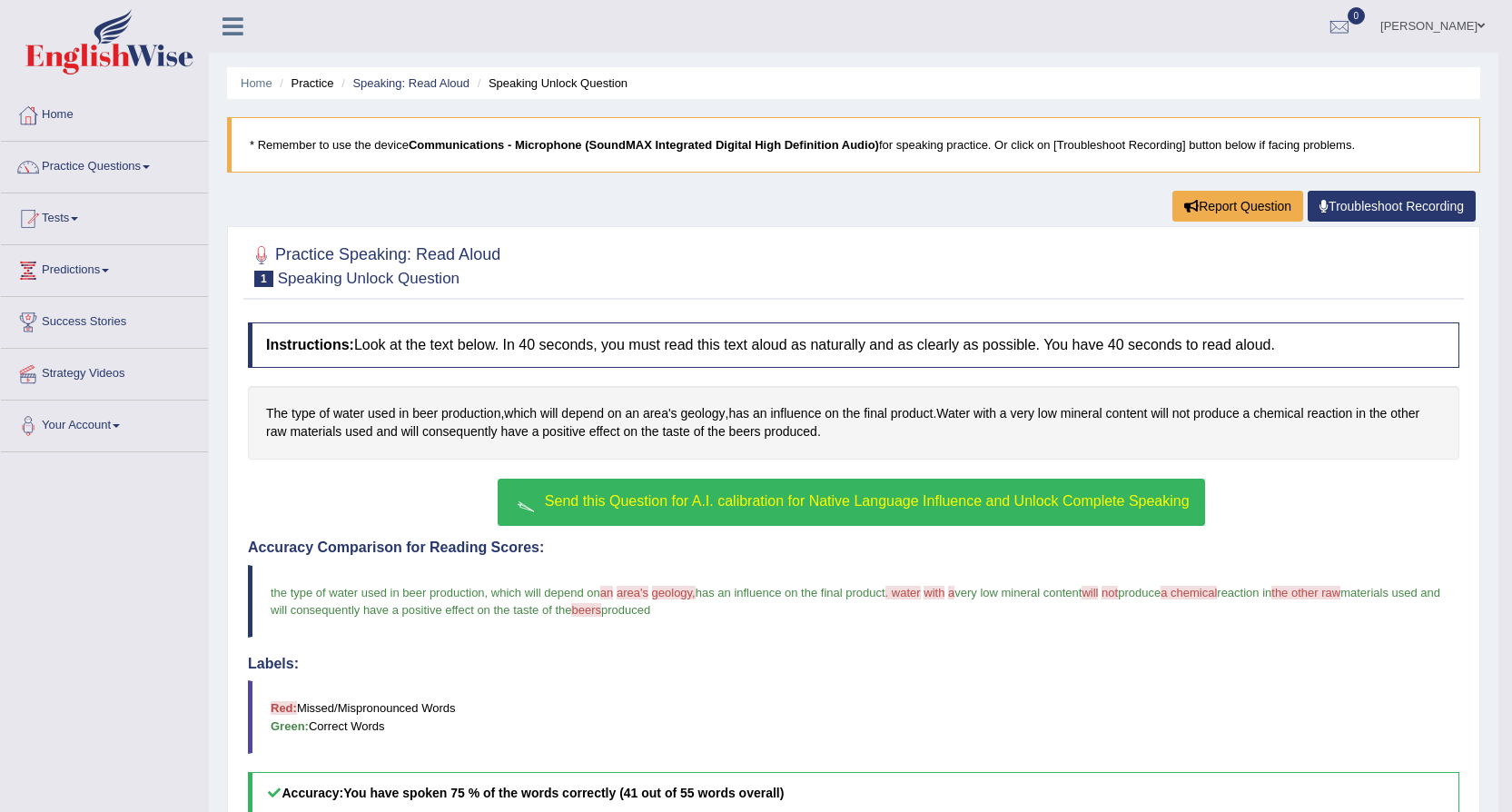
drag, startPoint x: 351, startPoint y: 373, endPoint x: 374, endPoint y: 391, distance: 29.2
click at [369, 392] on div "Instructions: Look at the text below. In 40 seconds, you must read this text al…" at bounding box center [852, 675] width 1220 height 722
click at [458, 414] on span "production" at bounding box center [471, 414] width 59 height 19
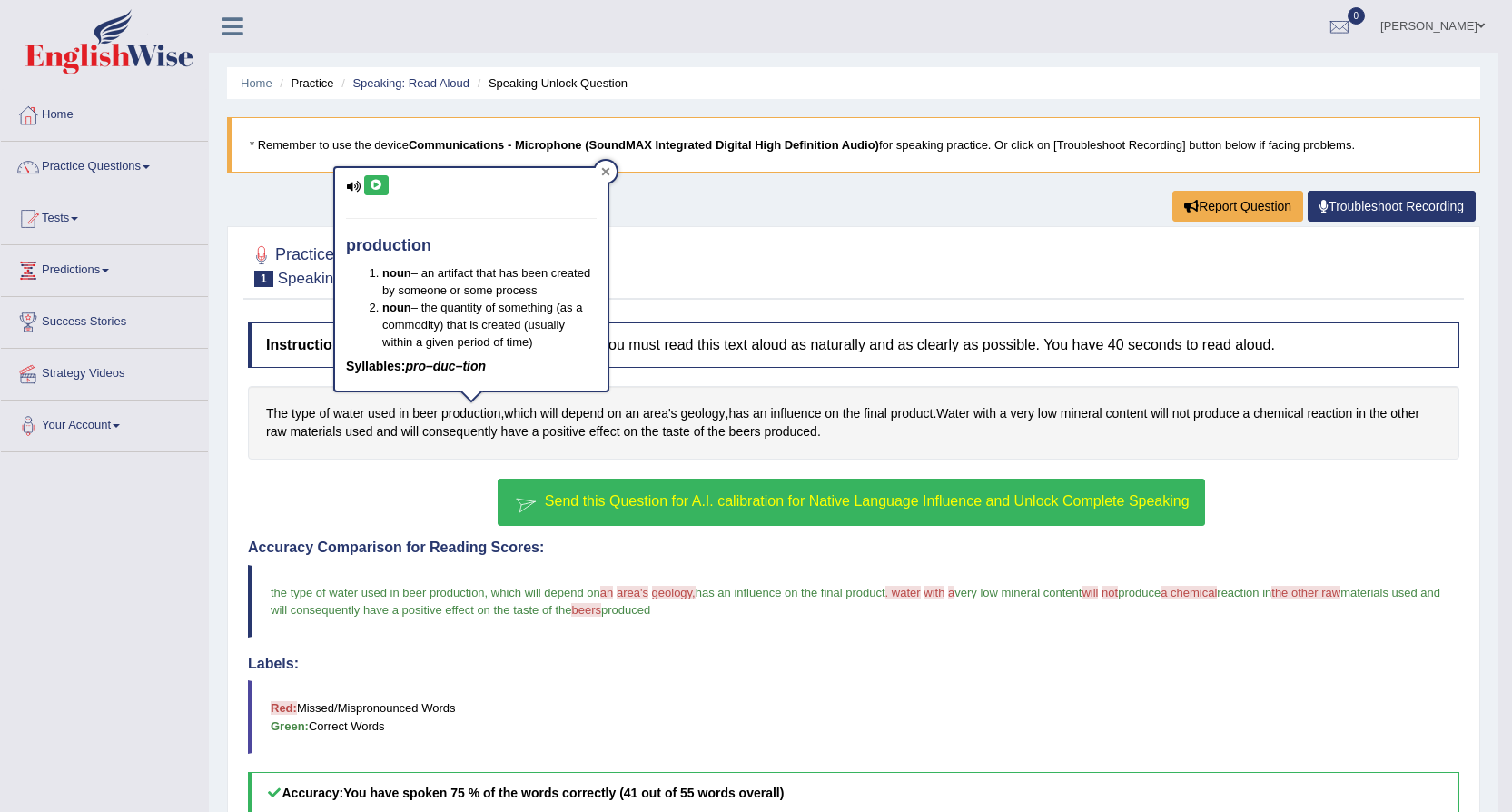
click at [607, 174] on icon at bounding box center [606, 172] width 9 height 9
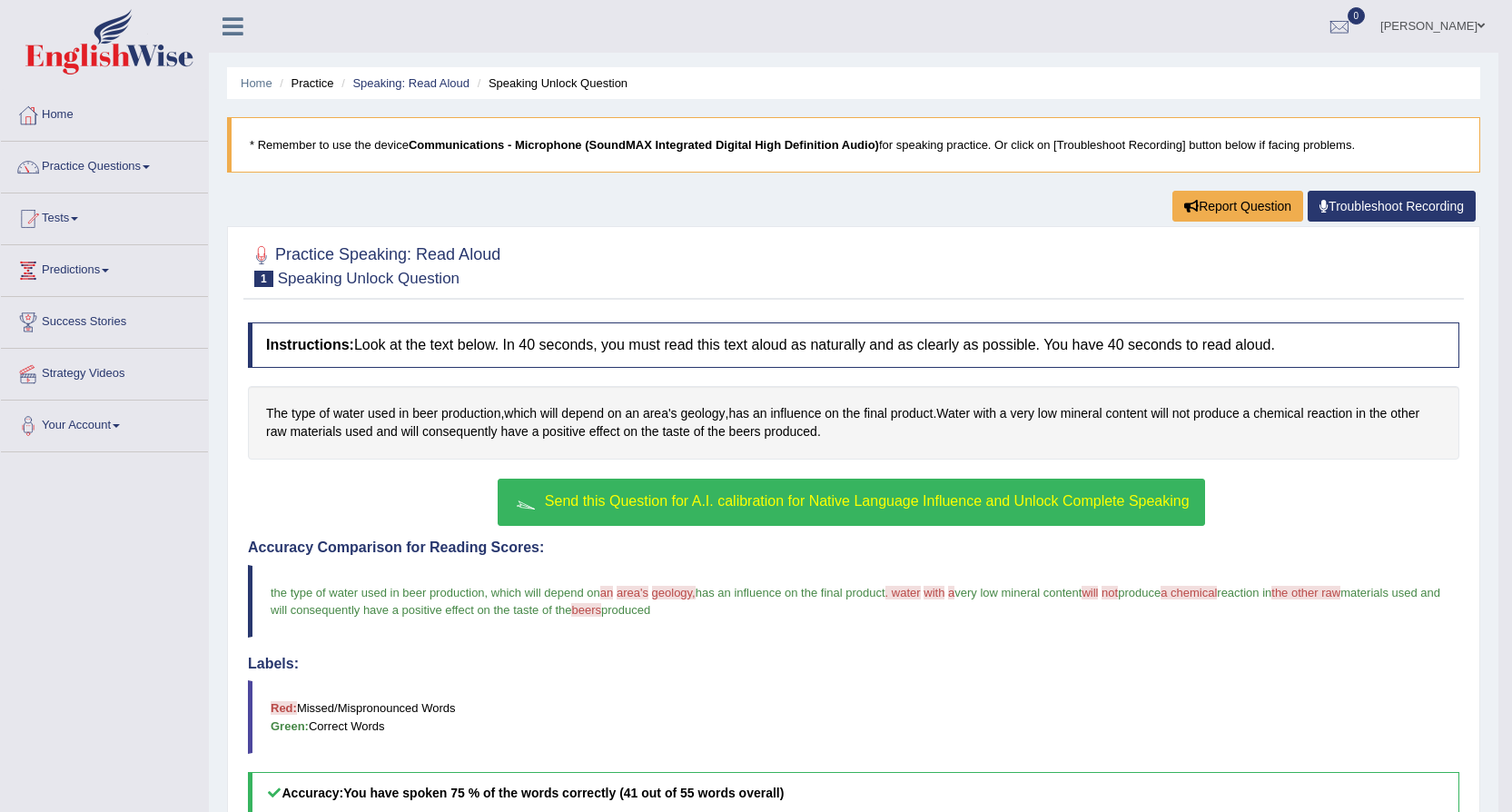
click at [1339, 211] on link "Troubleshoot Recording" at bounding box center [1390, 206] width 168 height 31
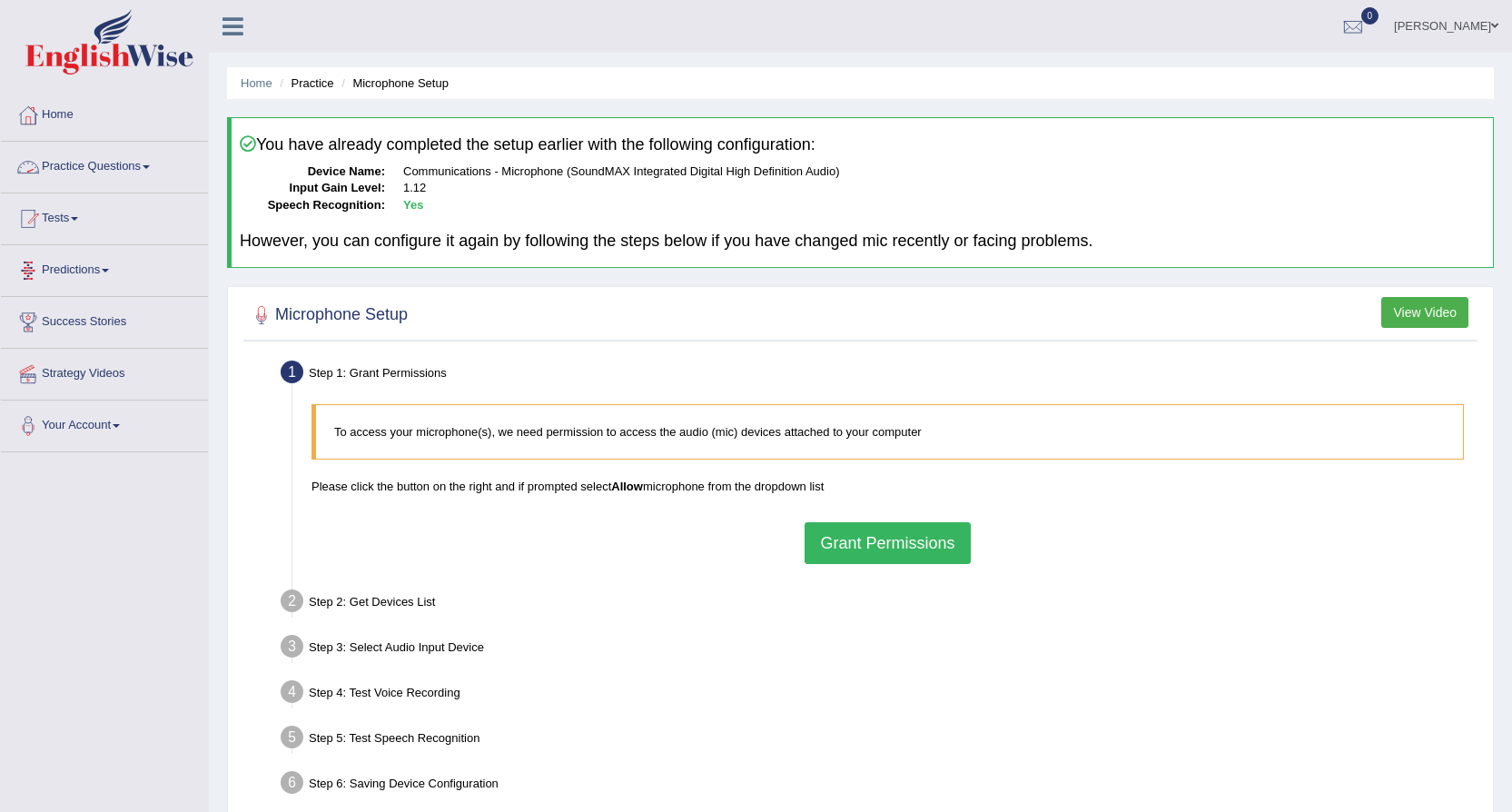
click at [154, 164] on link "Practice Questions" at bounding box center [104, 164] width 207 height 45
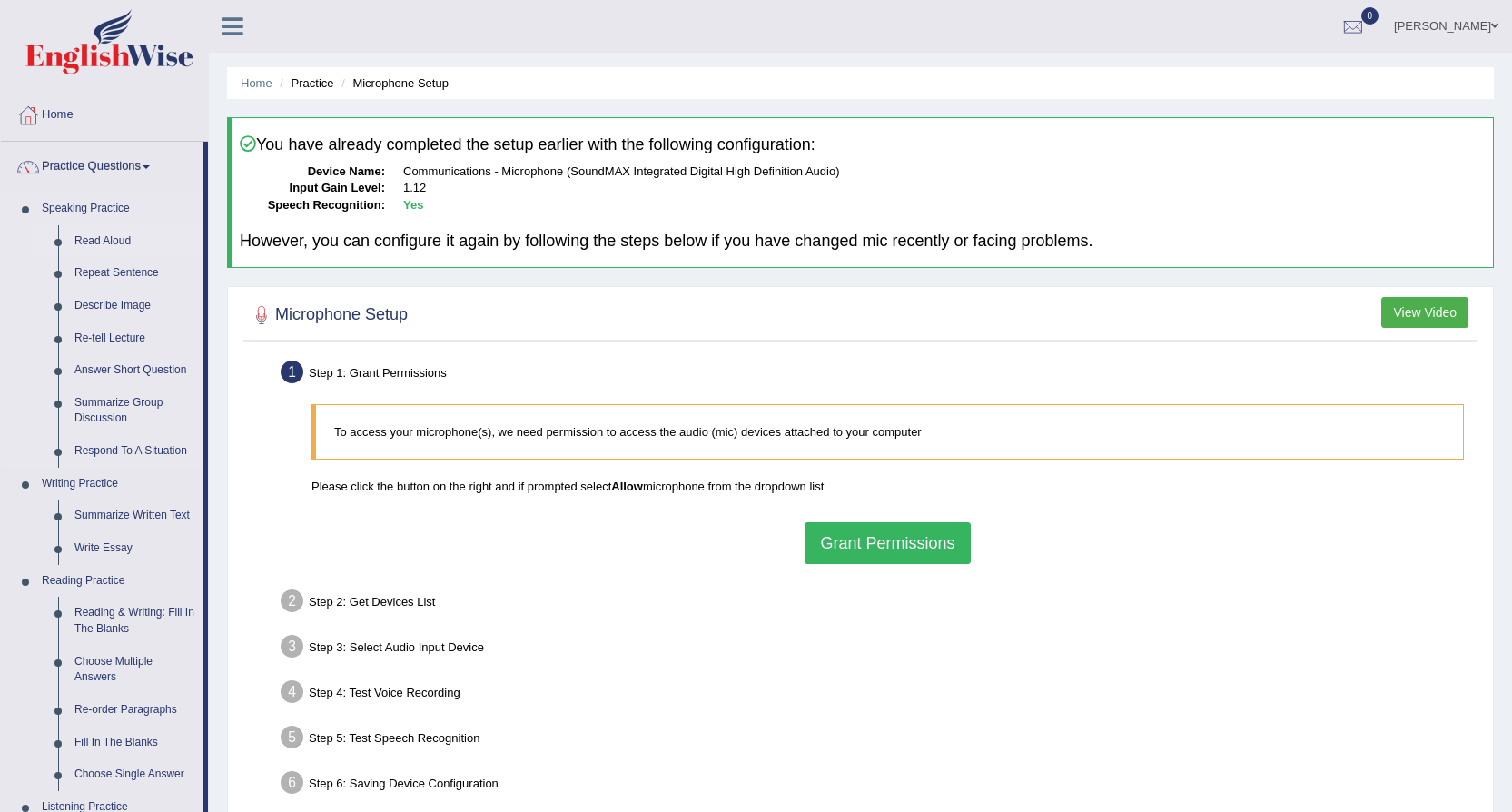
click at [94, 237] on link "Read Aloud" at bounding box center [135, 241] width 137 height 32
click at [254, 147] on icon at bounding box center [248, 144] width 17 height 17
click at [260, 79] on link "Home" at bounding box center [256, 83] width 32 height 14
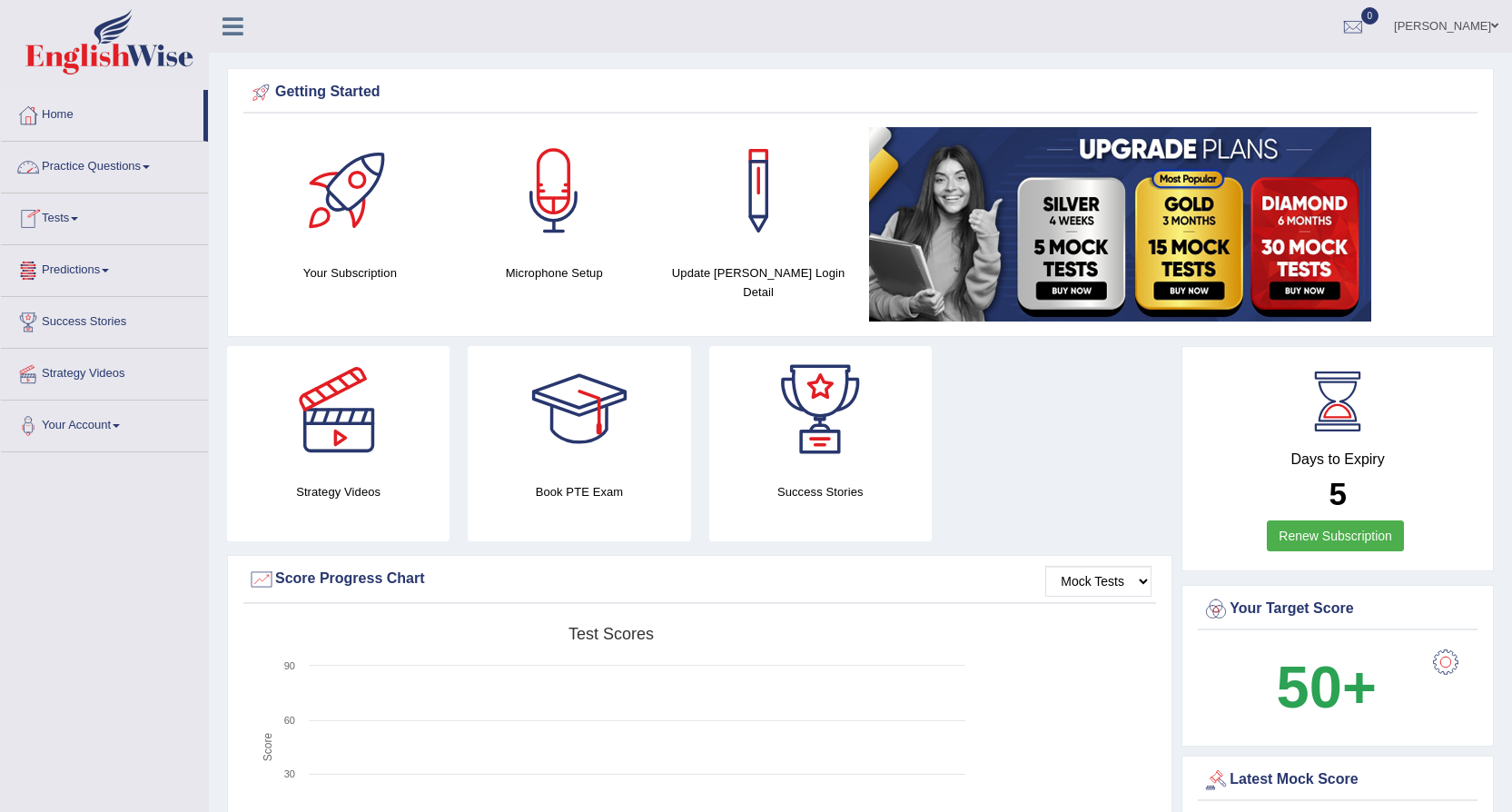
click at [143, 162] on link "Practice Questions" at bounding box center [104, 164] width 207 height 45
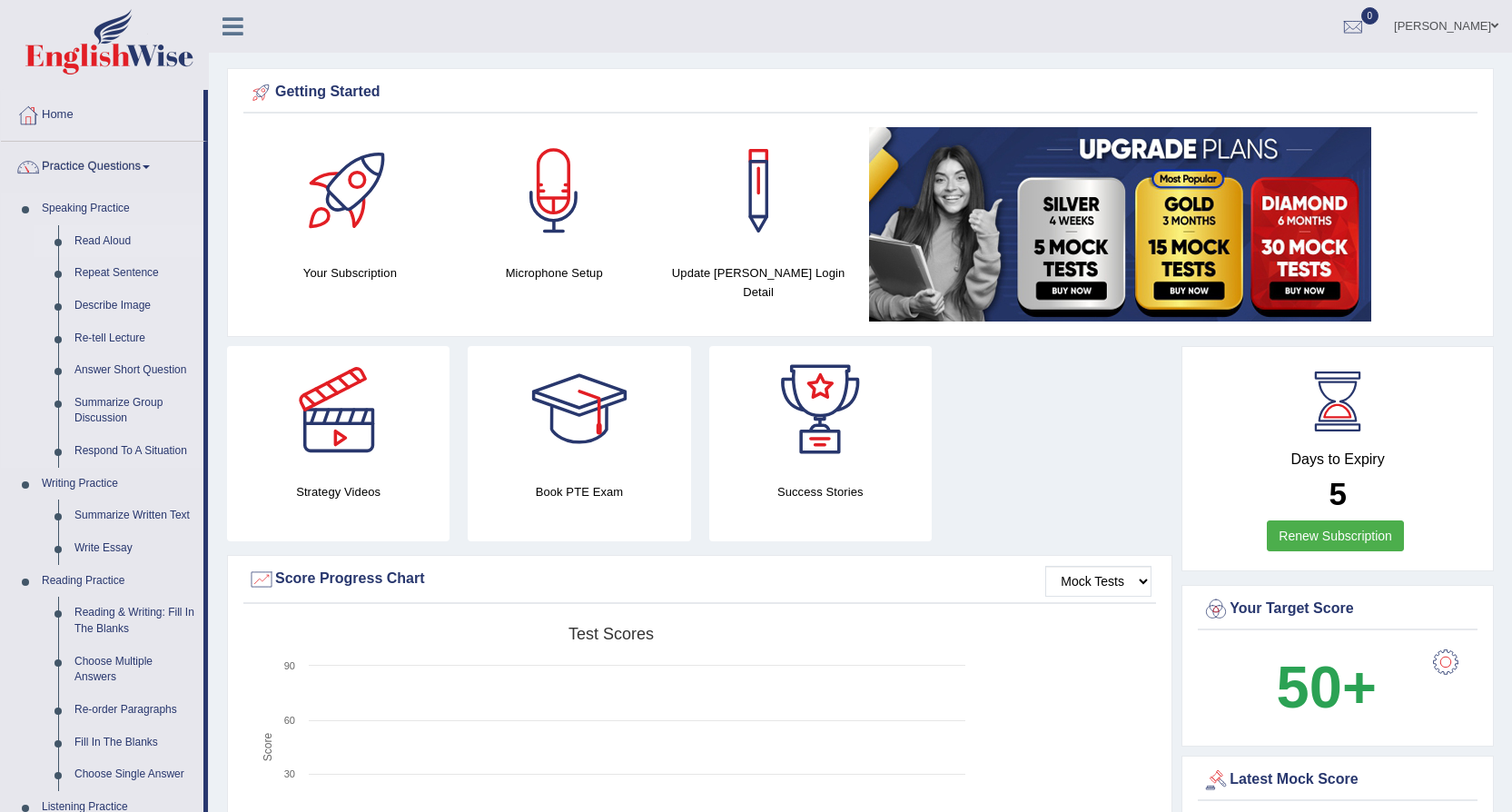
click at [86, 236] on link "Read Aloud" at bounding box center [135, 241] width 137 height 32
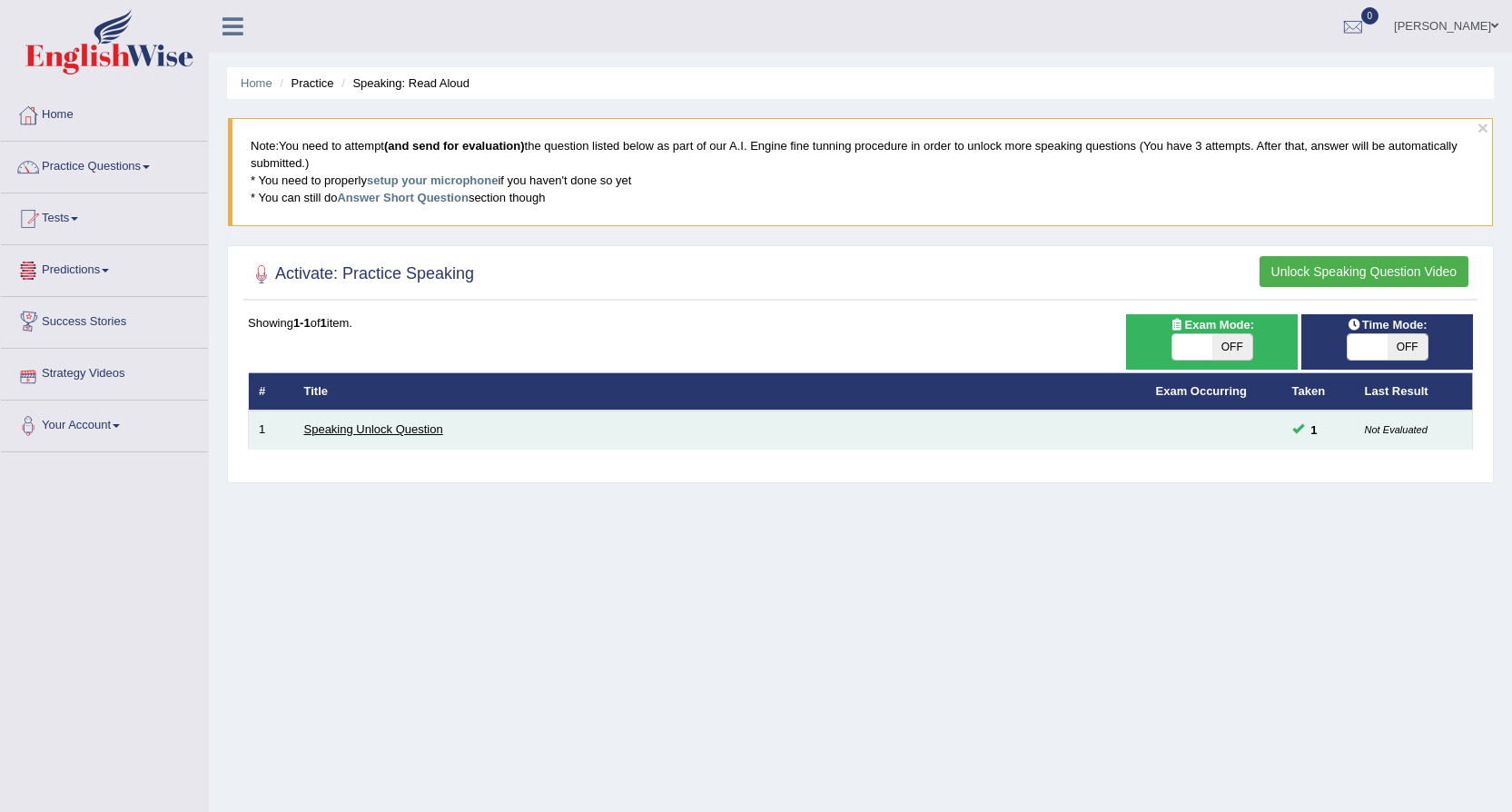
click at [358, 426] on link "Speaking Unlock Question" at bounding box center [374, 429] width 139 height 14
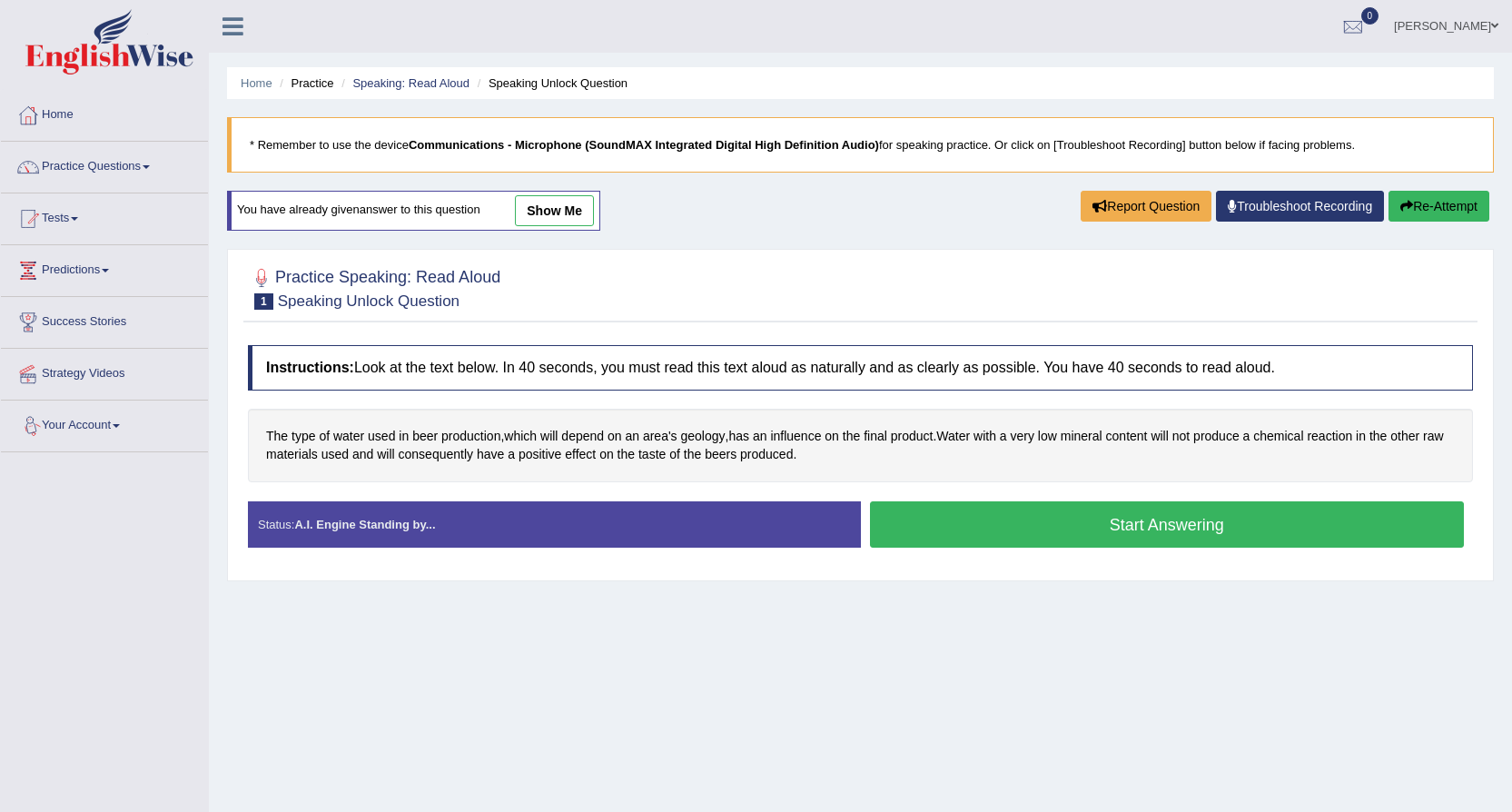
click at [556, 82] on li "Speaking Unlock Question" at bounding box center [550, 83] width 154 height 18
click at [564, 77] on li "Speaking Unlock Question" at bounding box center [550, 83] width 154 height 18
click at [311, 79] on li "Practice" at bounding box center [304, 83] width 58 height 18
drag, startPoint x: 320, startPoint y: 77, endPoint x: 392, endPoint y: 76, distance: 72.0
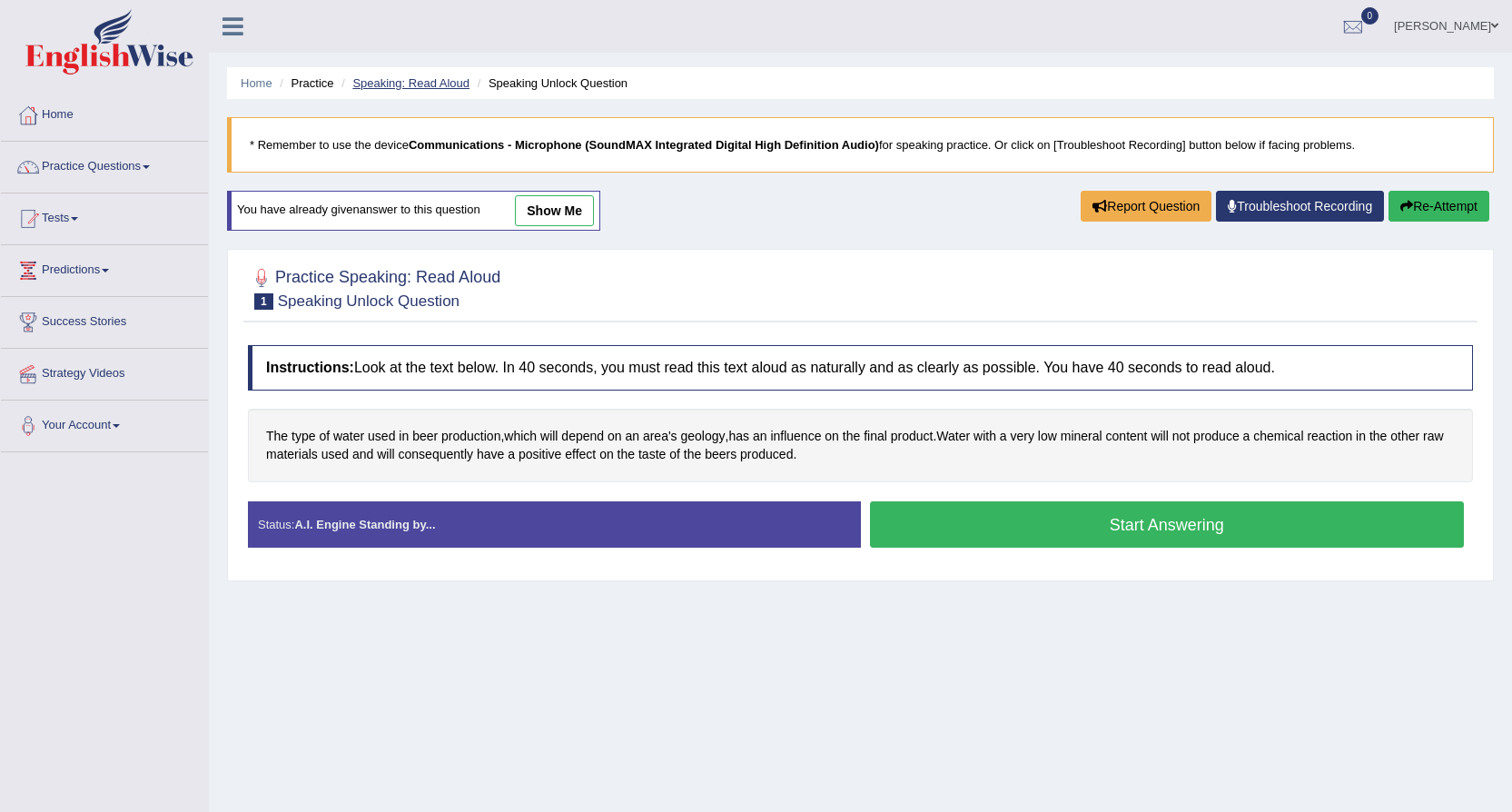
click at [321, 77] on li "Practice" at bounding box center [304, 83] width 58 height 18
click at [405, 75] on li "Speaking: Read Aloud" at bounding box center [403, 83] width 133 height 18
click at [430, 78] on link "Speaking: Read Aloud" at bounding box center [411, 83] width 117 height 14
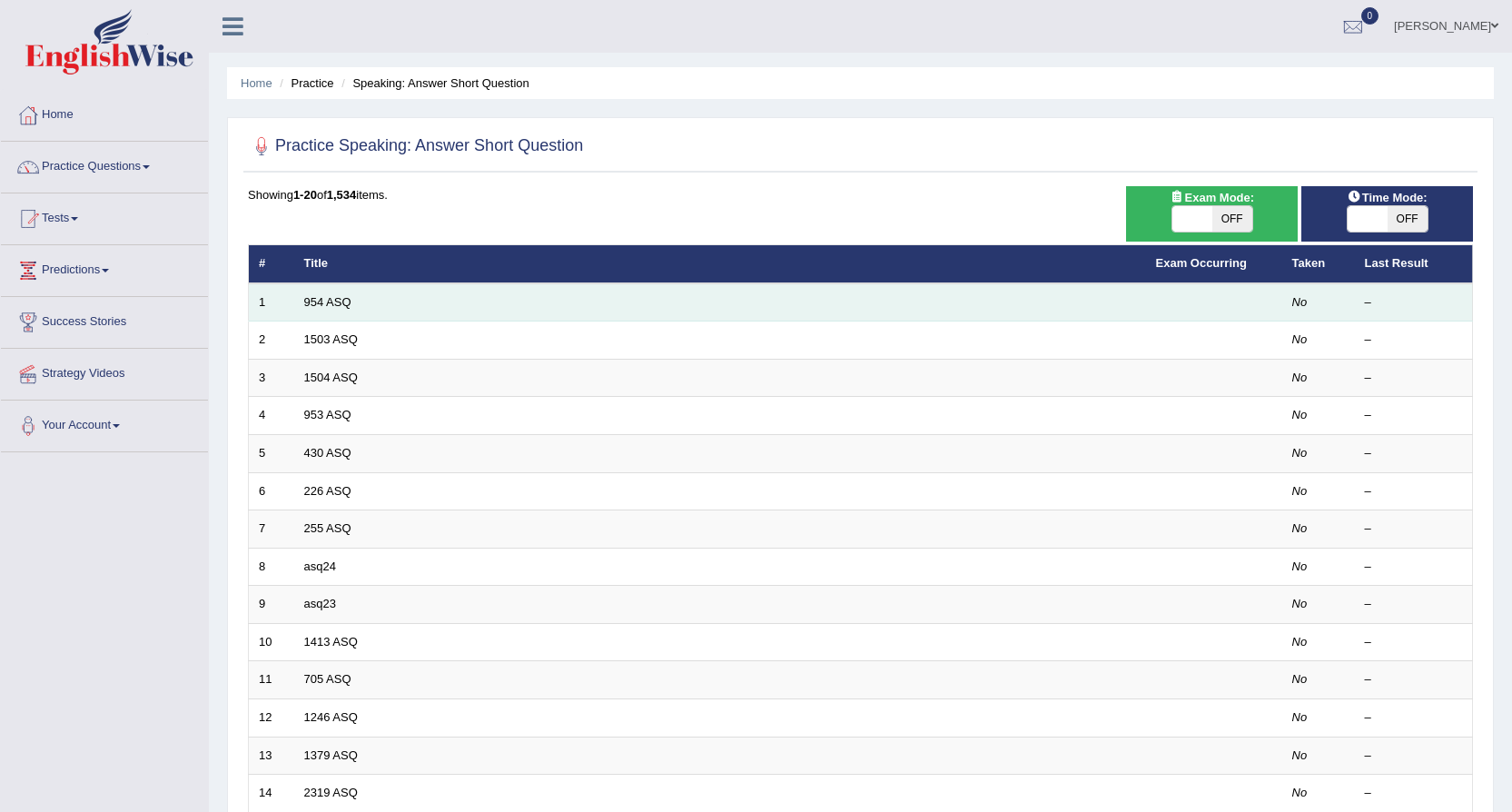
click at [470, 309] on td "954 ASQ" at bounding box center [720, 302] width 852 height 38
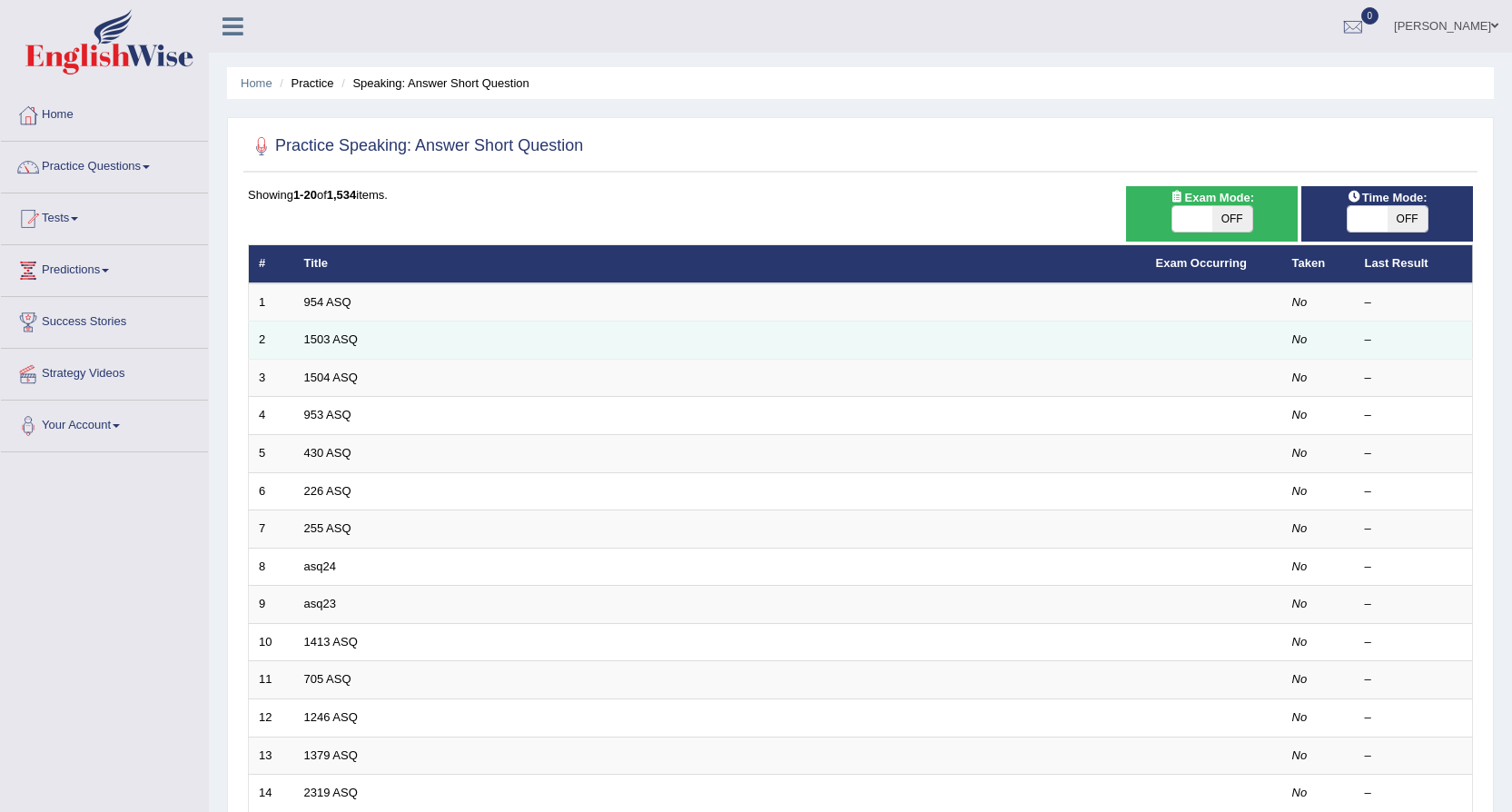
click at [448, 342] on td "1503 ASQ" at bounding box center [720, 340] width 852 height 38
click at [339, 331] on td "1503 ASQ" at bounding box center [720, 340] width 852 height 38
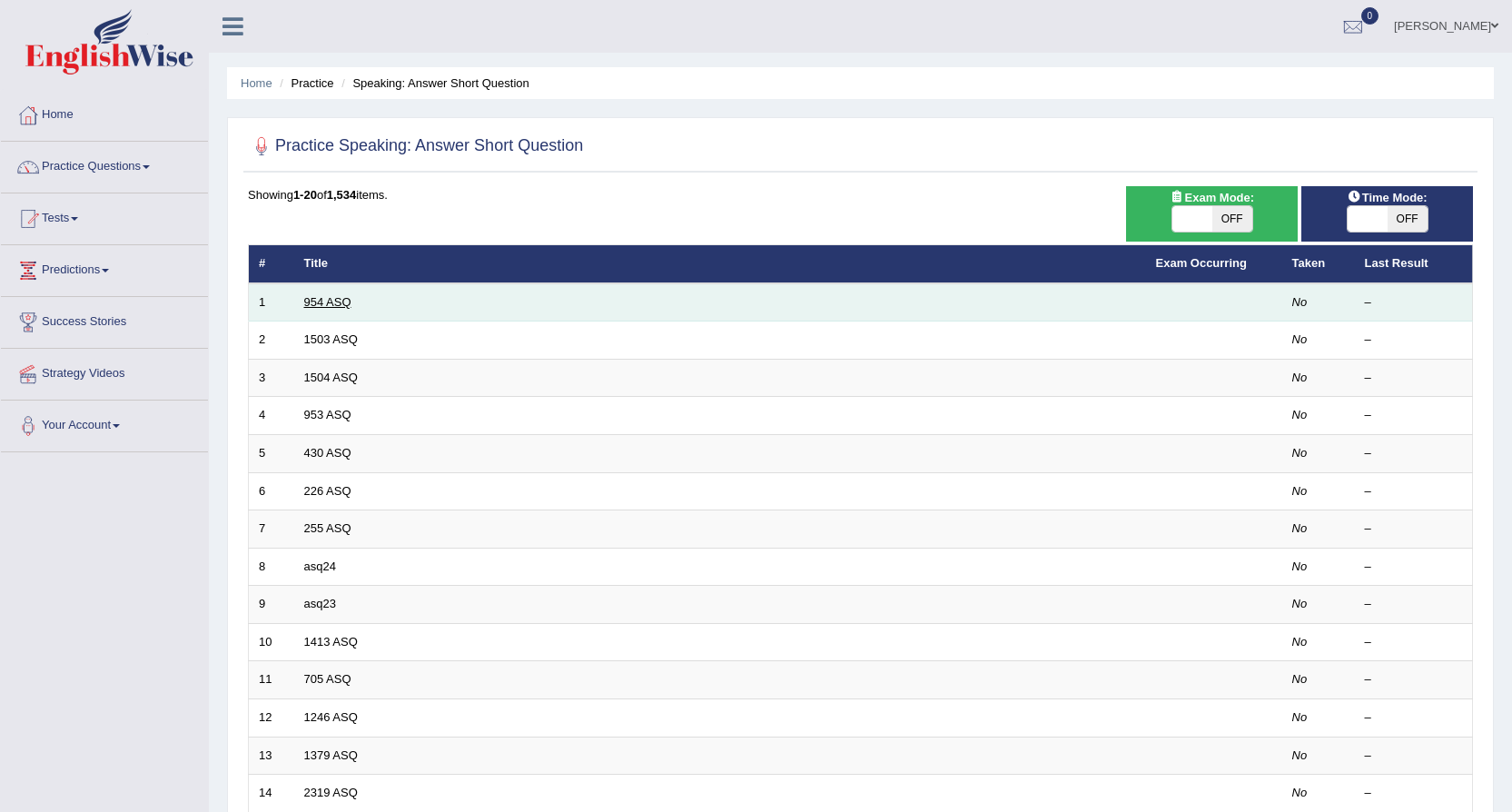
click at [339, 296] on link "954 ASQ" at bounding box center [327, 302] width 47 height 14
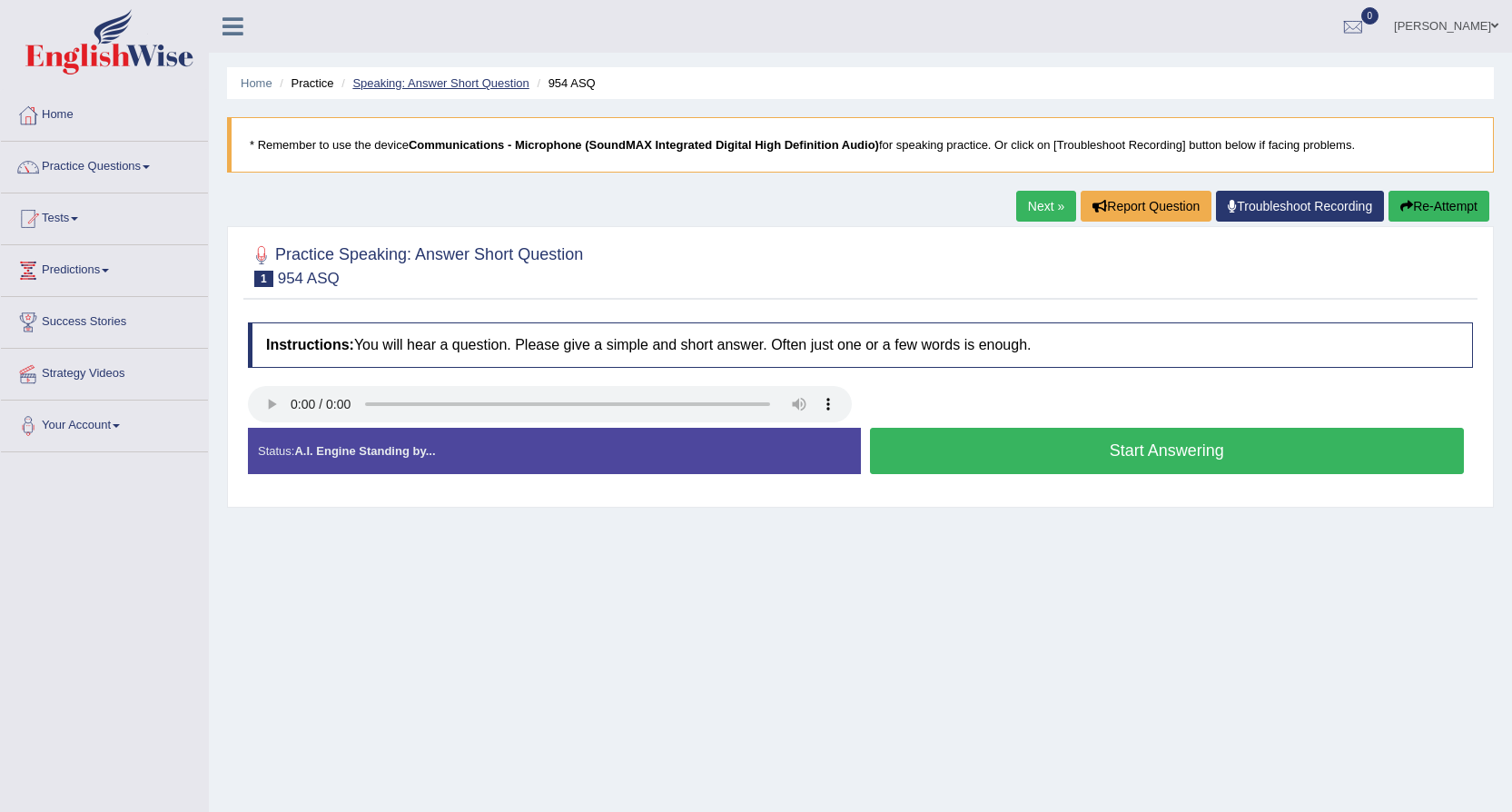
click at [410, 79] on link "Speaking: Answer Short Question" at bounding box center [441, 83] width 176 height 14
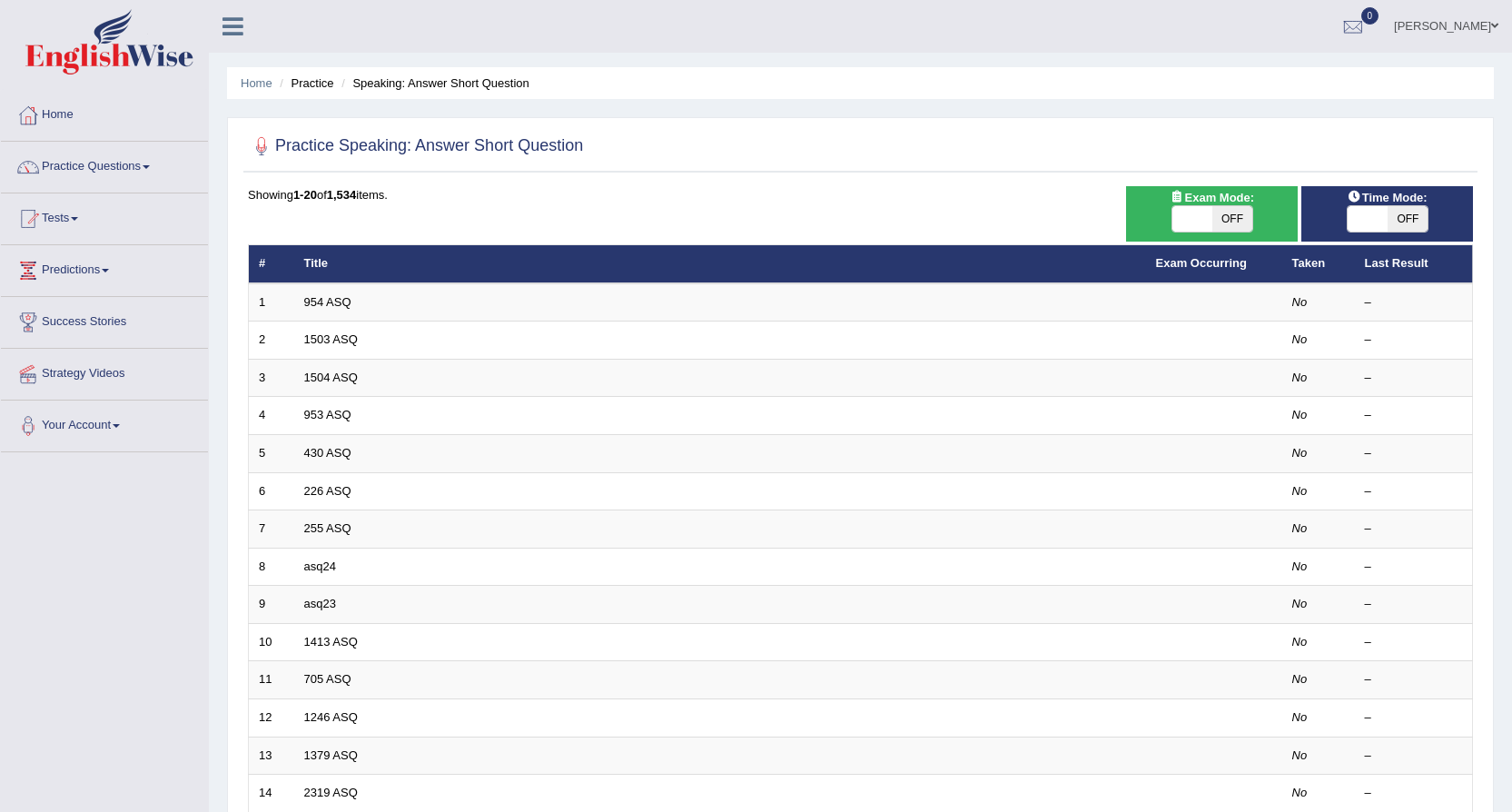
click at [318, 82] on li "Practice" at bounding box center [304, 83] width 58 height 18
click at [320, 84] on li "Practice" at bounding box center [304, 83] width 58 height 18
click at [322, 85] on li "Practice" at bounding box center [304, 83] width 58 height 18
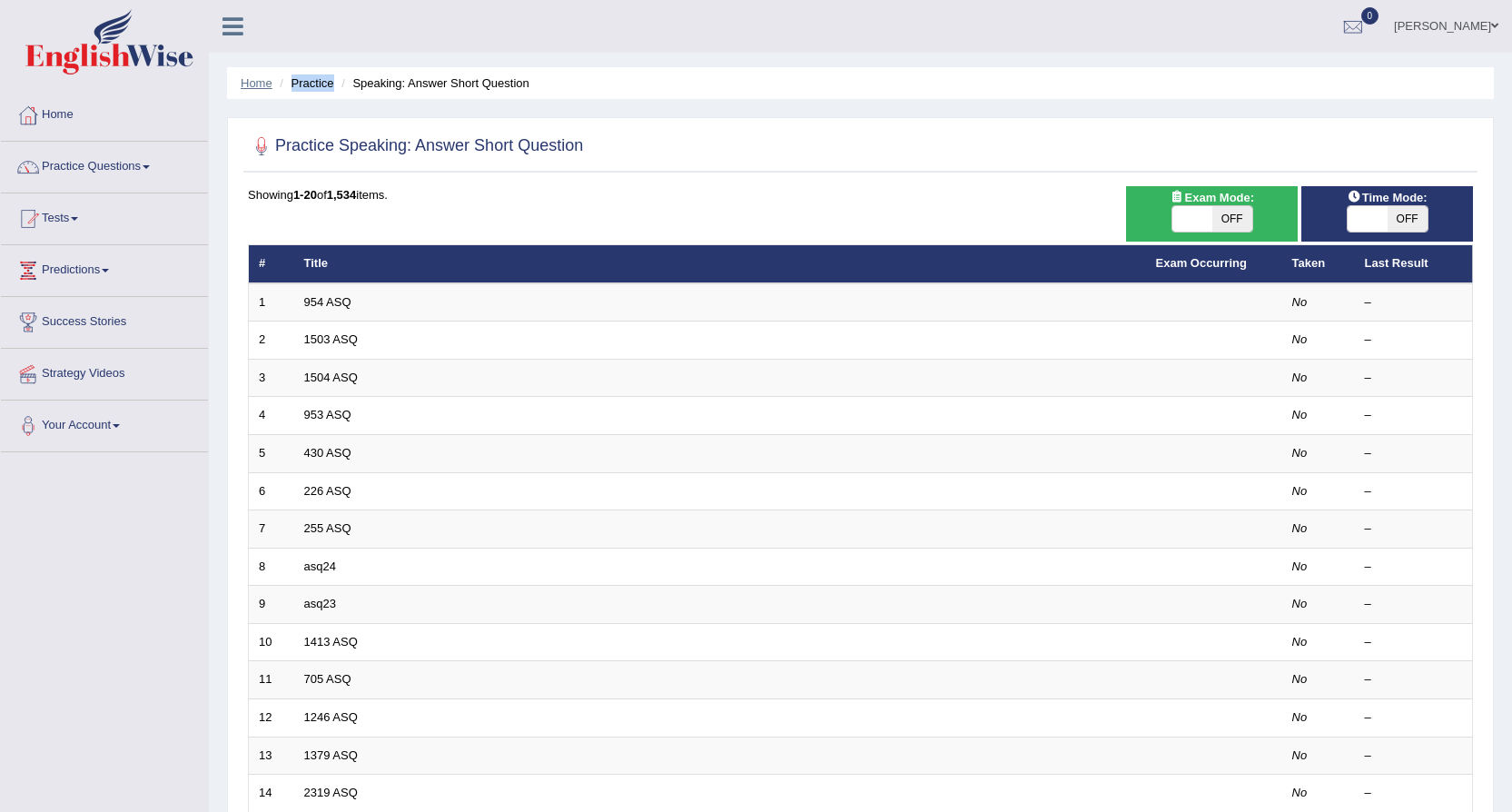
click at [253, 84] on link "Home" at bounding box center [256, 83] width 32 height 14
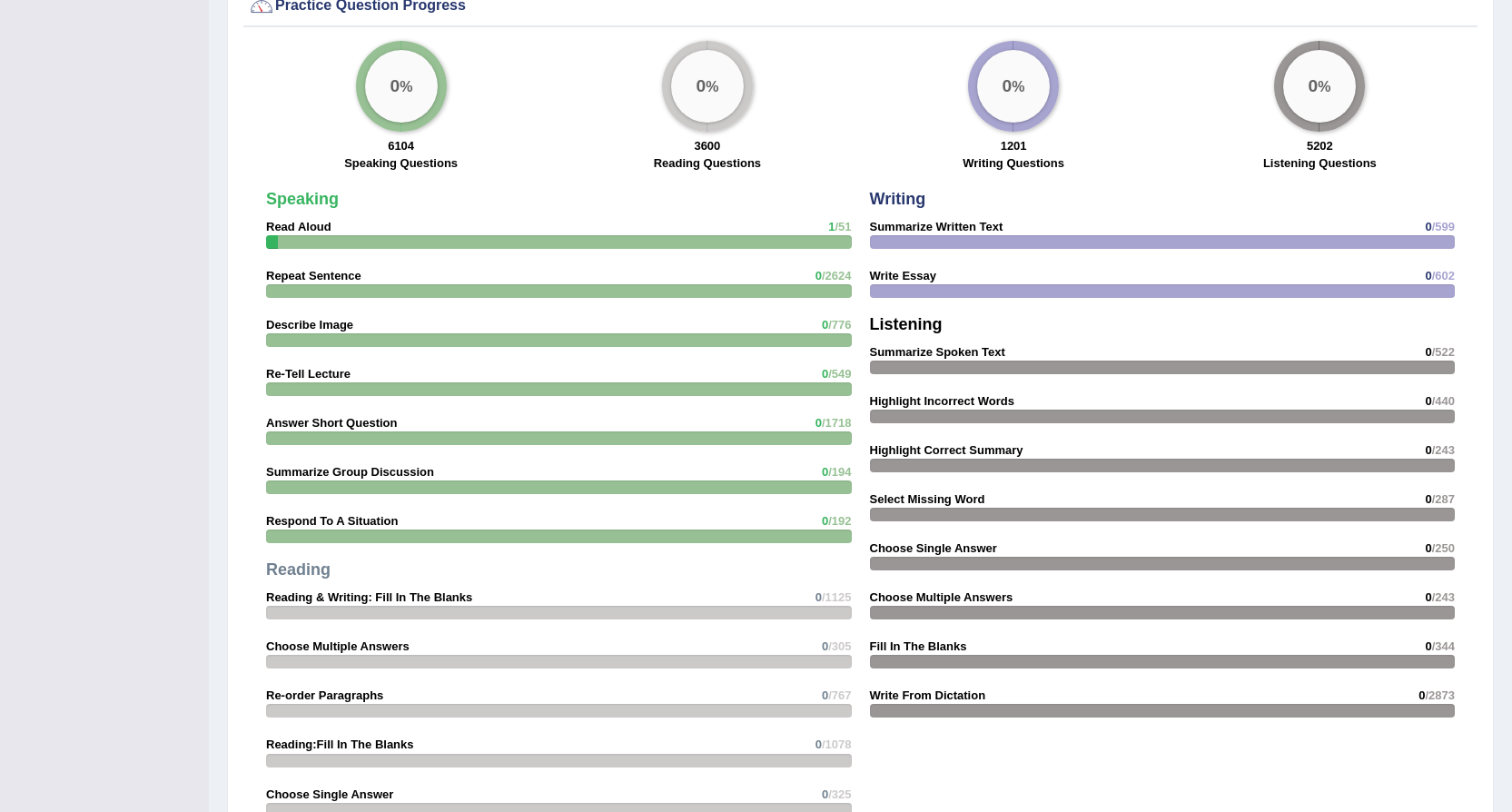
scroll to position [1271, 0]
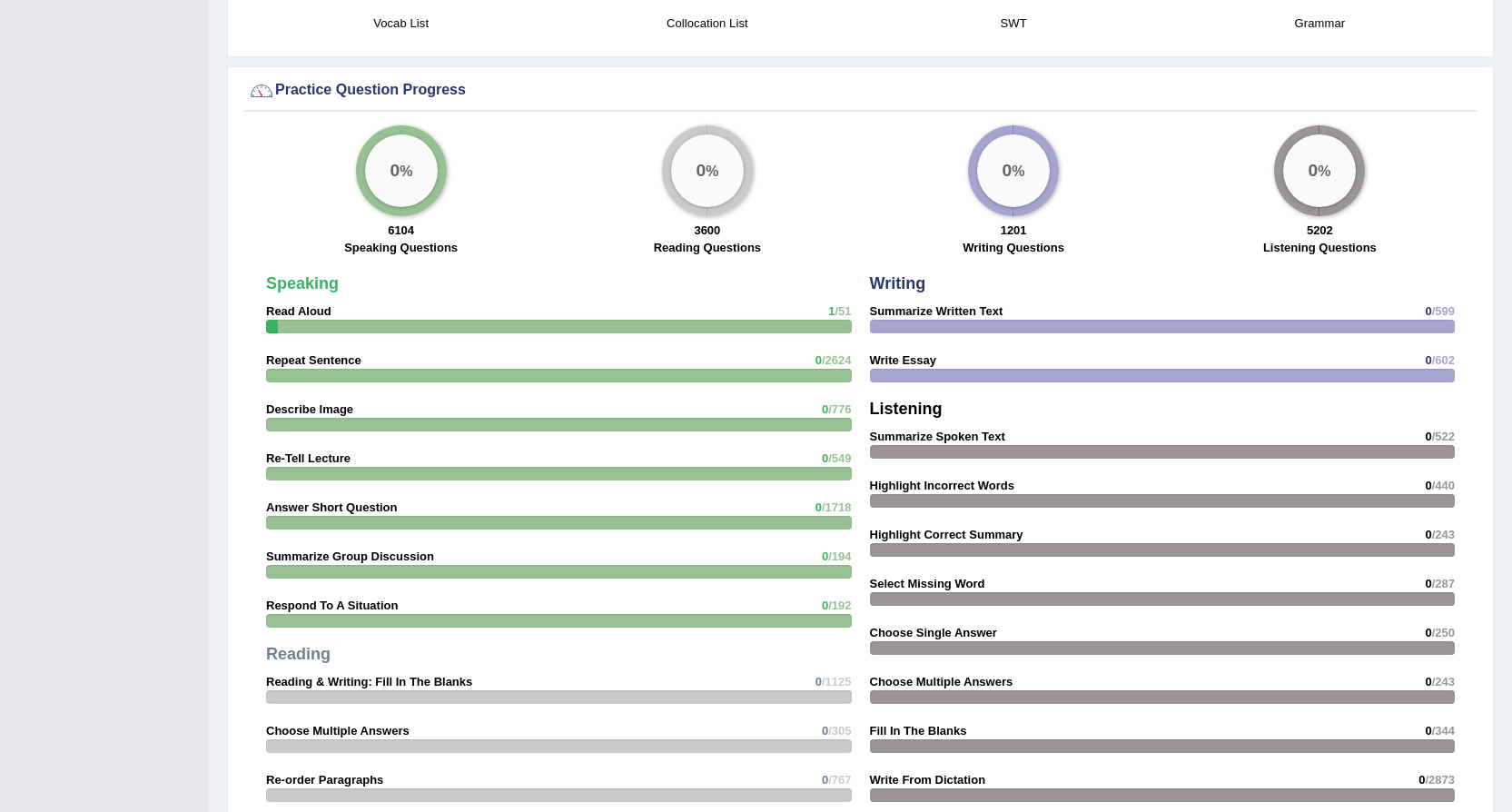
click at [402, 317] on div "Speaking Read Aloud 1 /51 Repeat Sentence 0 /2624 Describe Image 0 /776 Re-Tell…" at bounding box center [558, 593] width 604 height 653
click at [280, 305] on strong "Read Aloud" at bounding box center [299, 311] width 65 height 14
click at [286, 305] on strong "Read Aloud" at bounding box center [299, 311] width 65 height 14
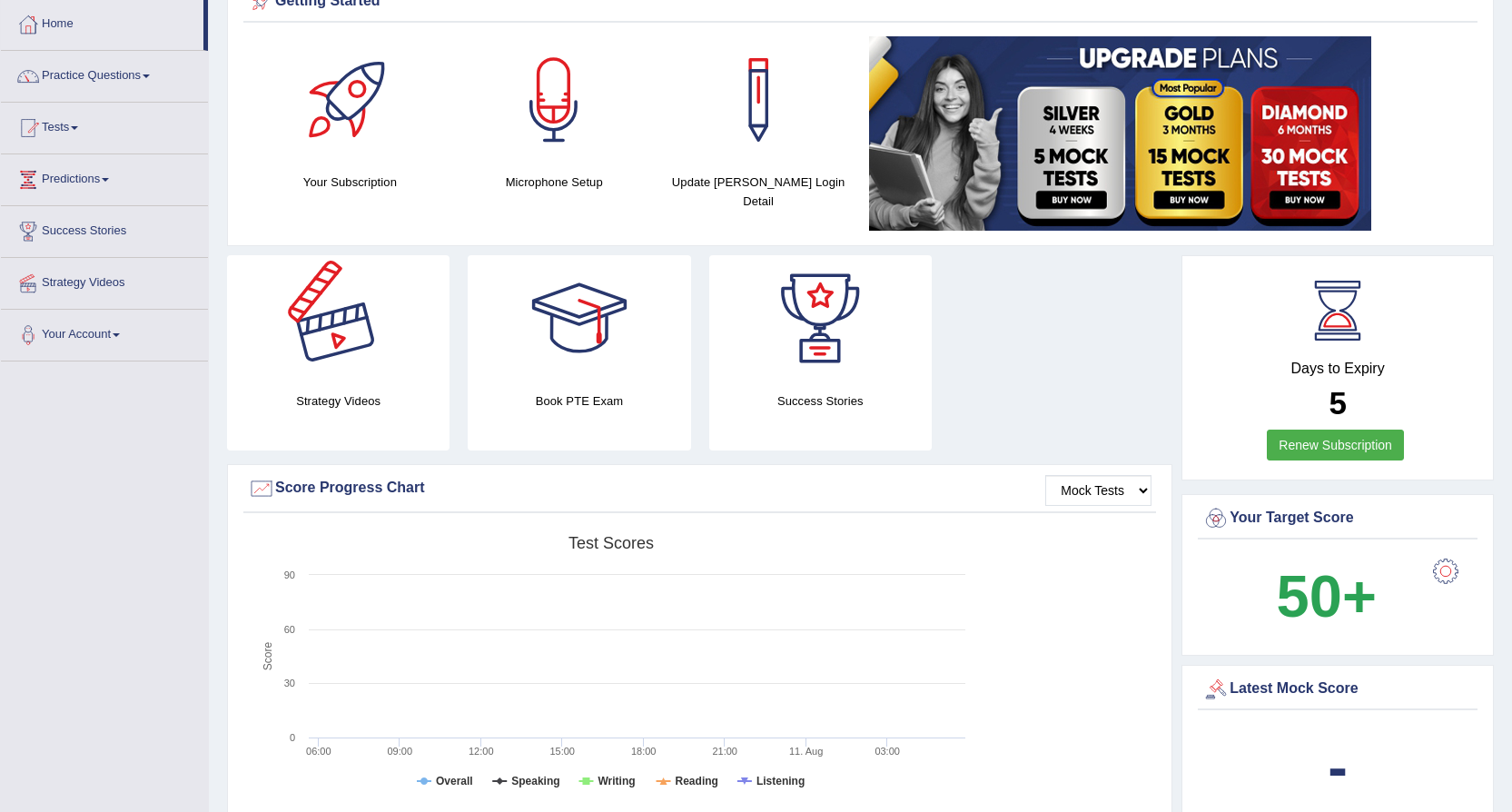
scroll to position [0, 0]
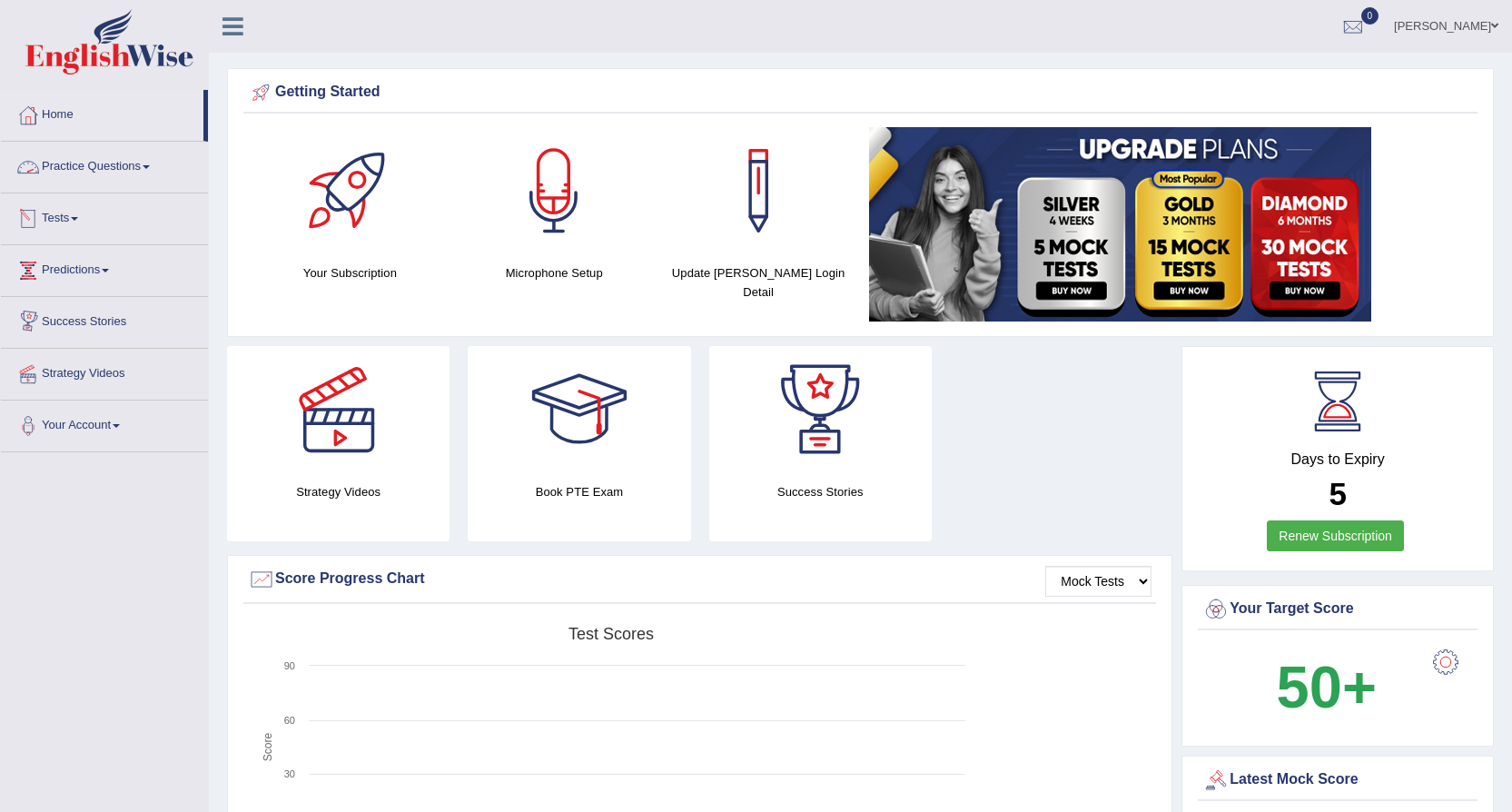
click at [71, 215] on link "Tests" at bounding box center [104, 215] width 207 height 45
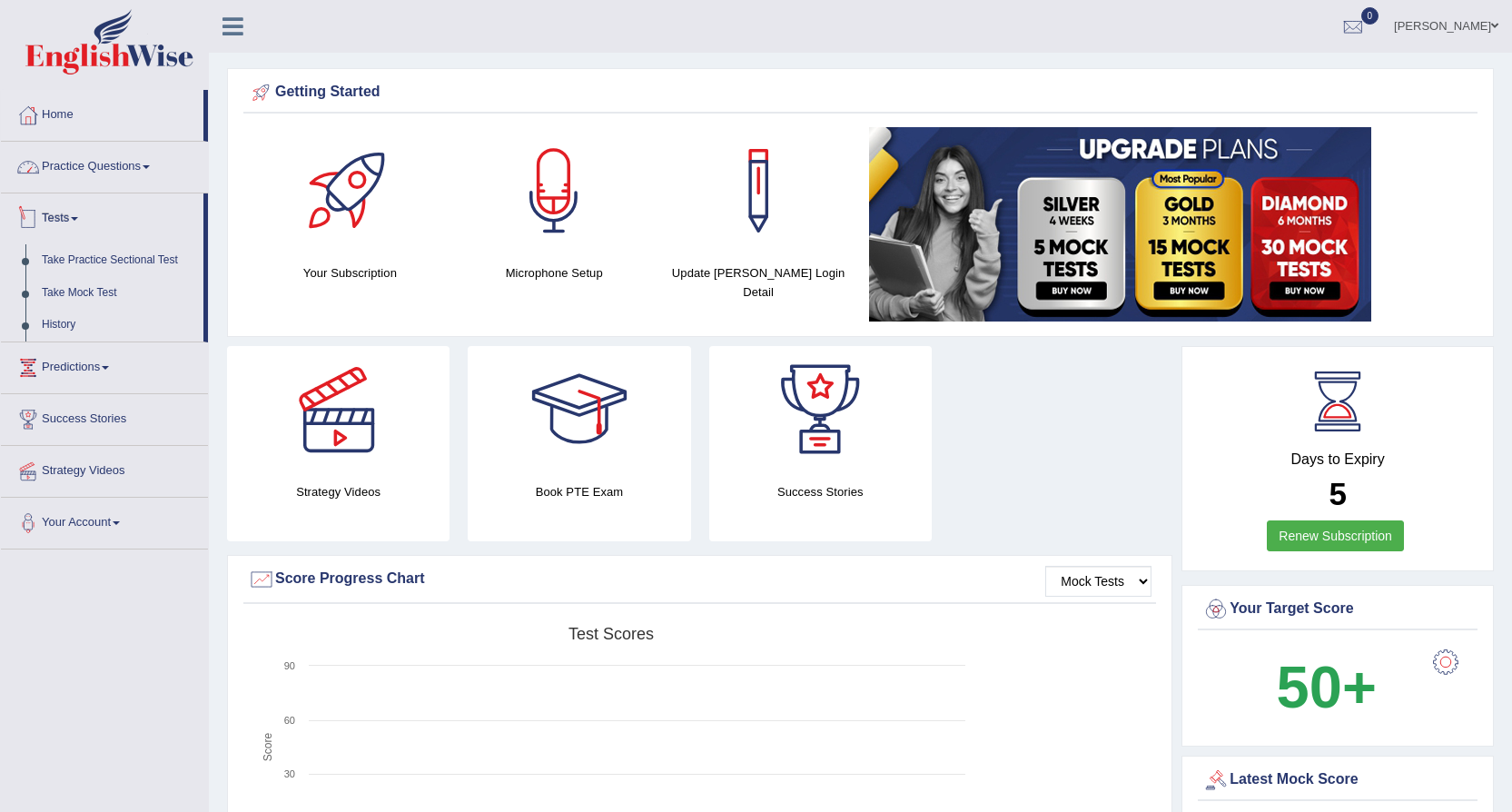
click at [107, 160] on link "Practice Questions" at bounding box center [104, 164] width 207 height 45
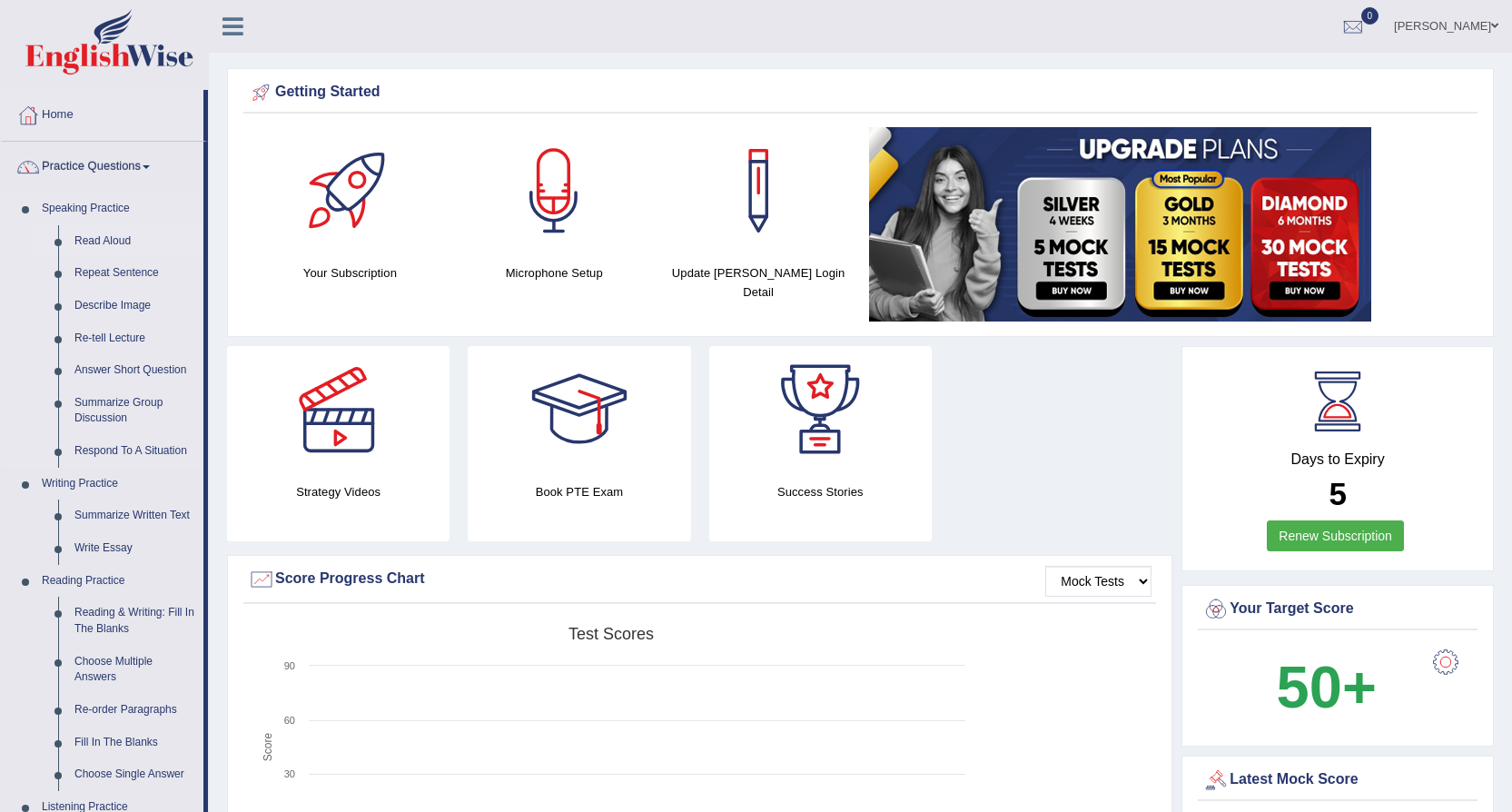
click at [103, 241] on link "Read Aloud" at bounding box center [135, 241] width 137 height 32
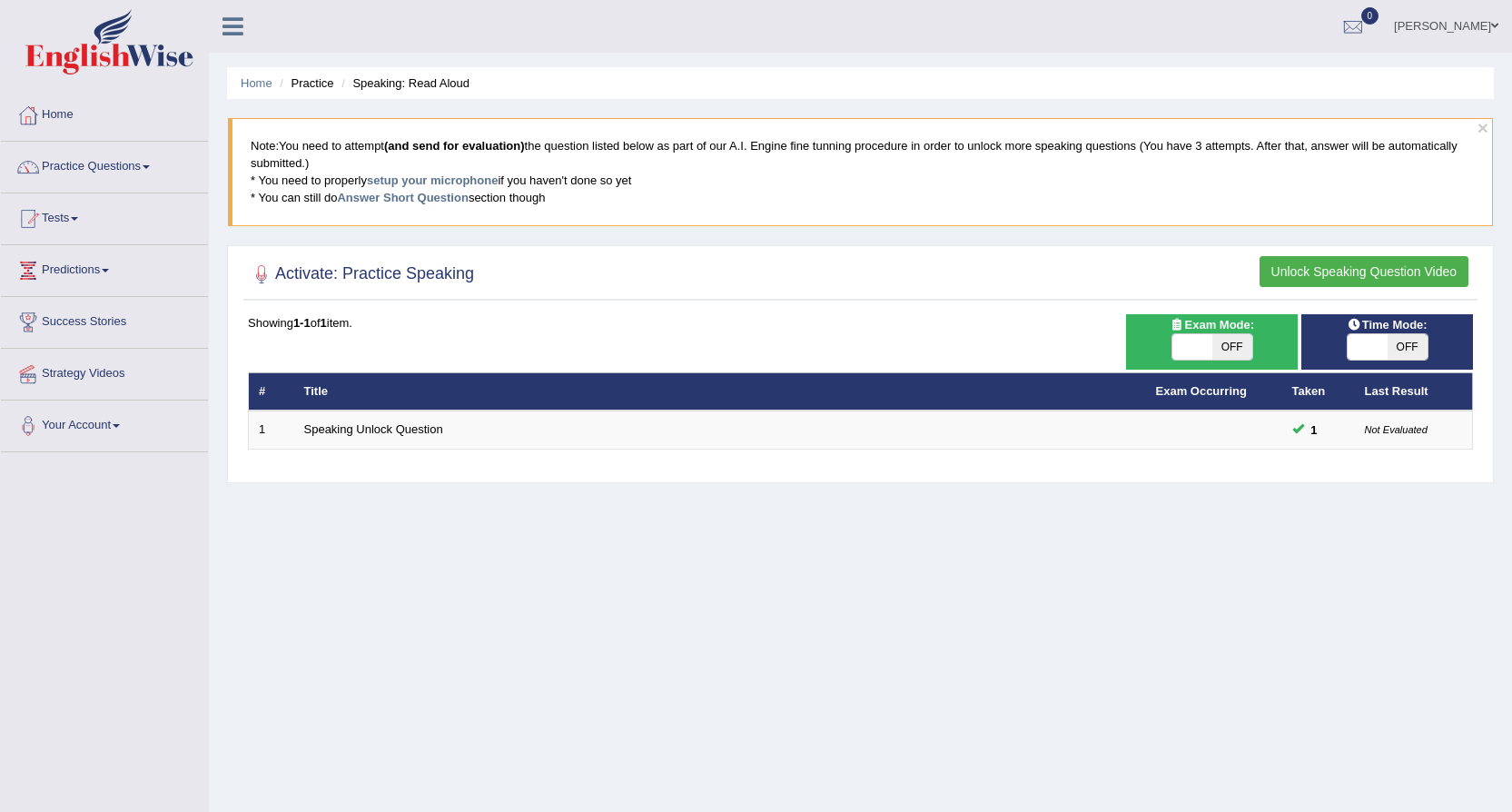
click at [1416, 261] on button "Unlock Speaking Question Video" at bounding box center [1363, 271] width 209 height 31
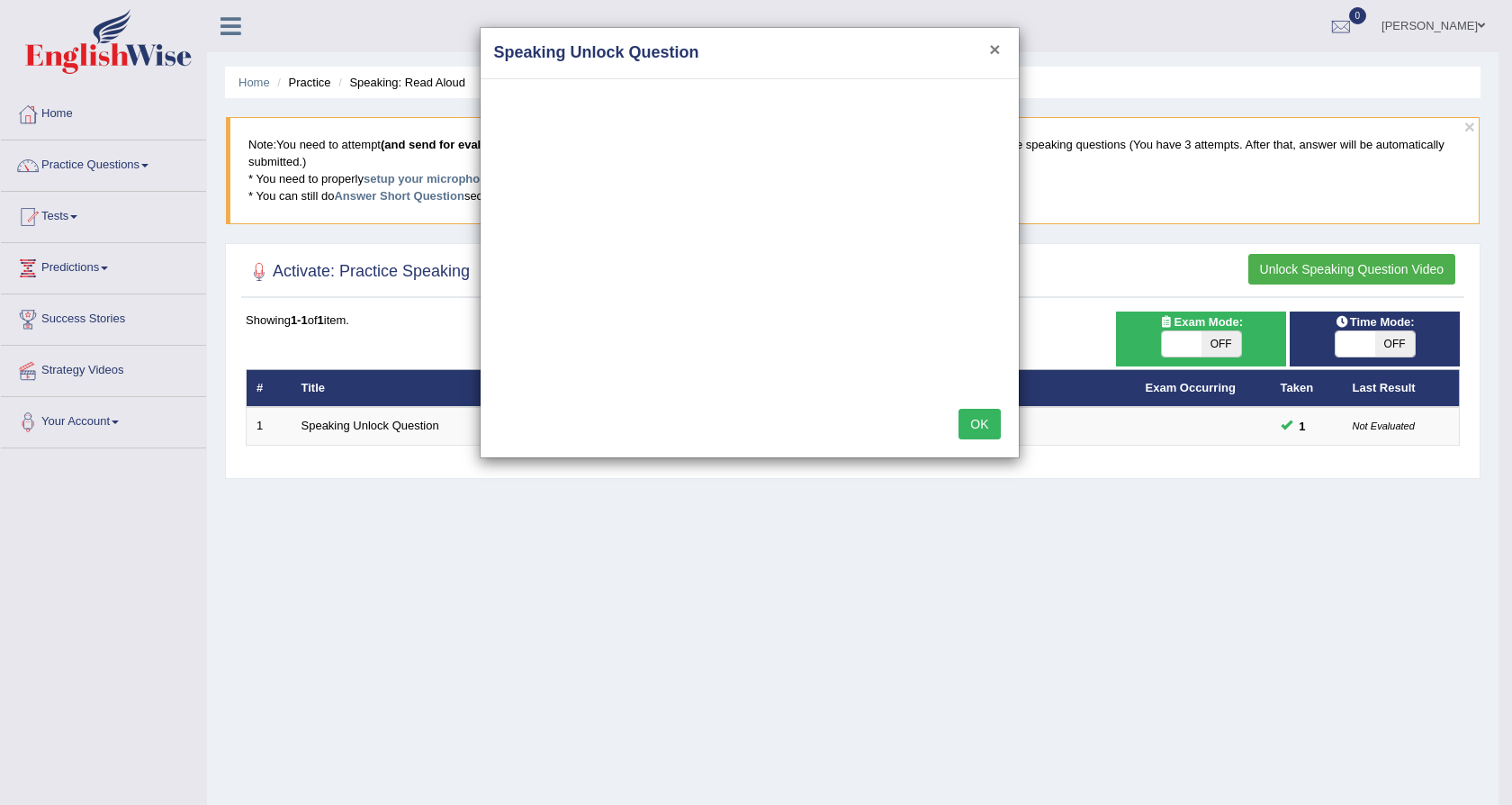
drag, startPoint x: 997, startPoint y: 45, endPoint x: 999, endPoint y: 57, distance: 12.2
click at [998, 45] on button "×" at bounding box center [995, 49] width 11 height 19
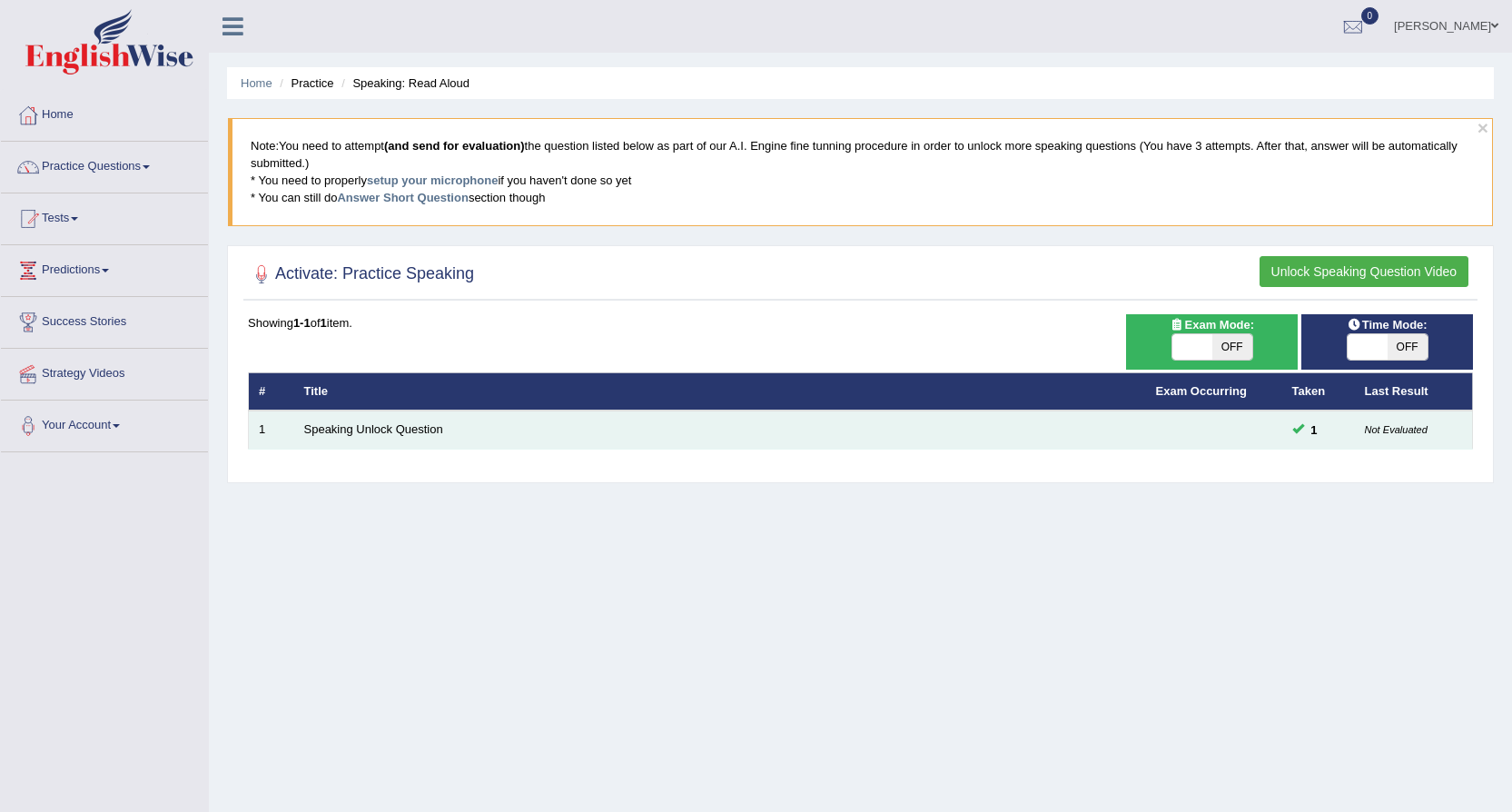
click at [590, 427] on td "Speaking Unlock Question" at bounding box center [720, 429] width 852 height 38
click at [391, 424] on link "Speaking Unlock Question" at bounding box center [374, 429] width 139 height 14
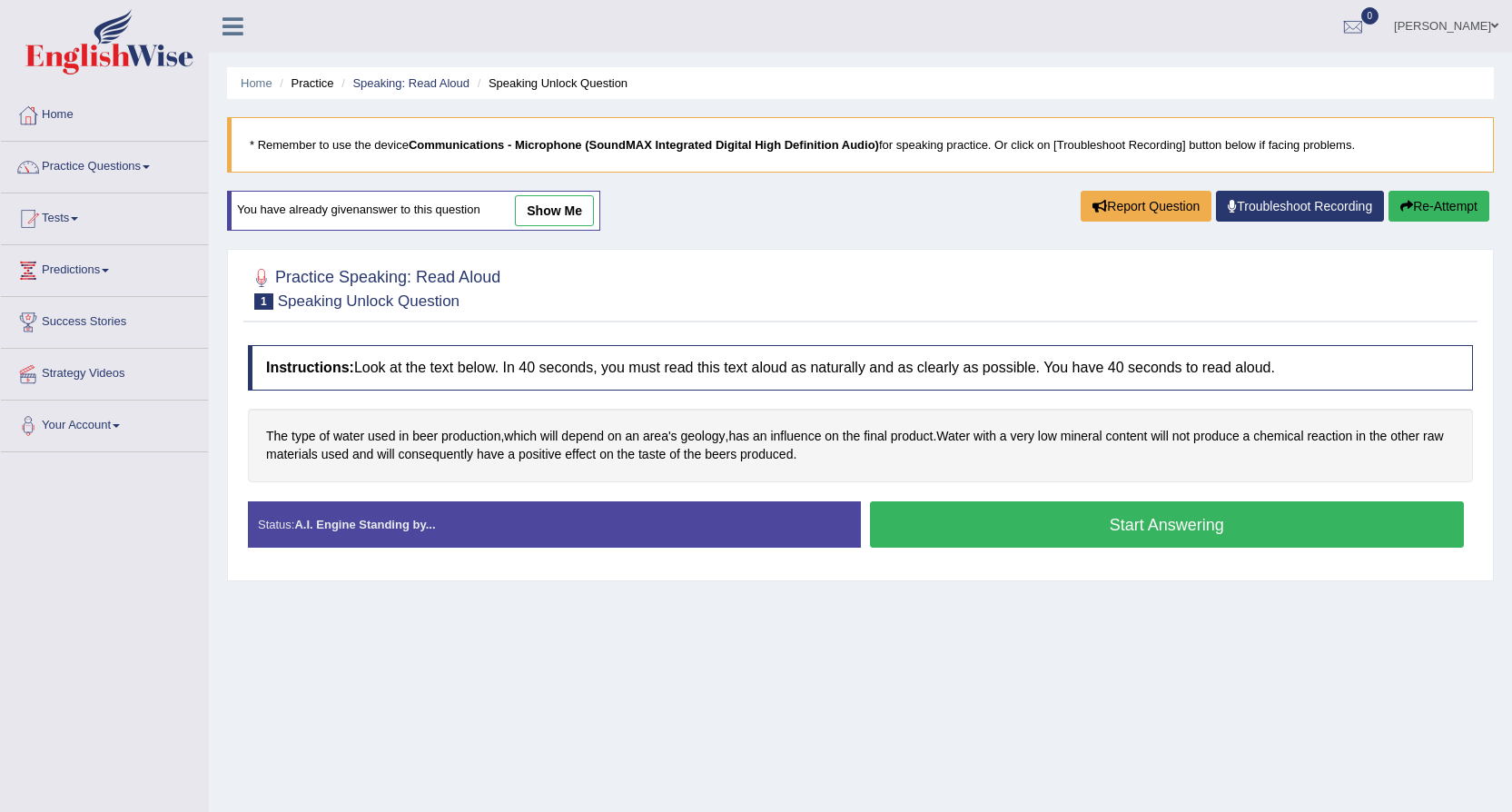
click at [1003, 513] on button "Start Answering" at bounding box center [1167, 524] width 595 height 46
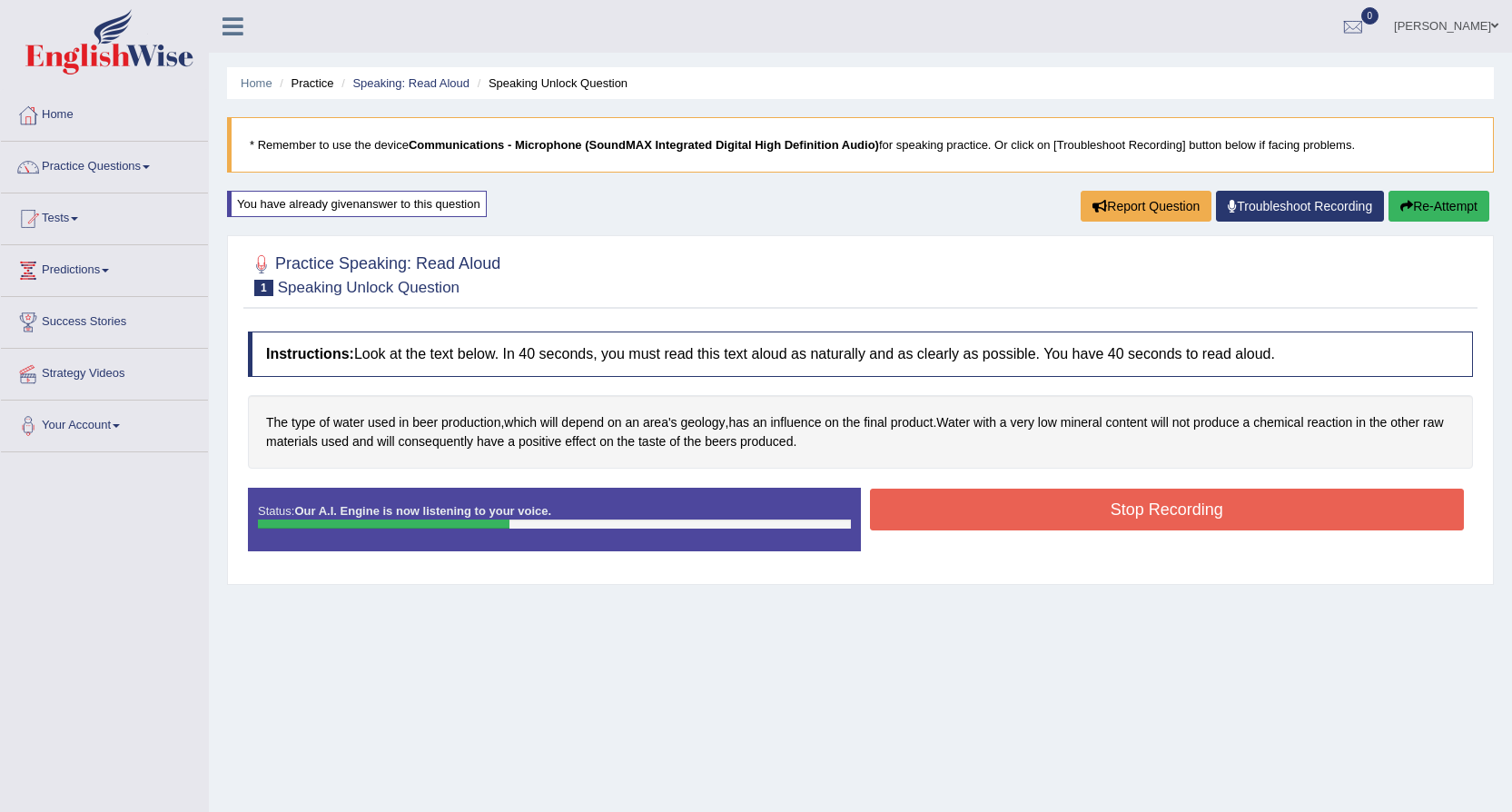
click at [933, 517] on button "Stop Recording" at bounding box center [1167, 509] width 595 height 42
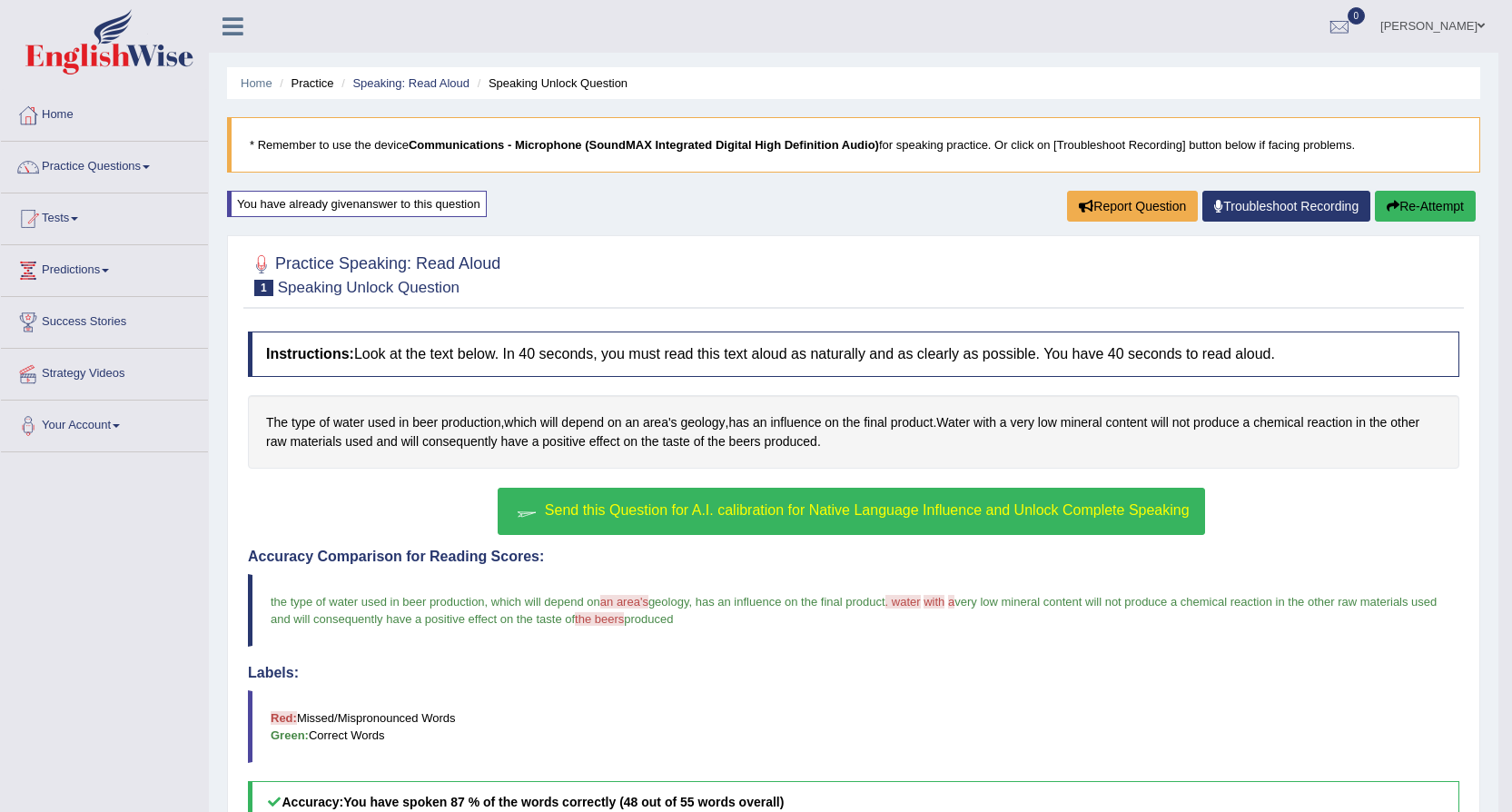
click at [849, 507] on span "Send this Question for A.I. calibration for Native Language Influence and Unloc…" at bounding box center [866, 509] width 645 height 16
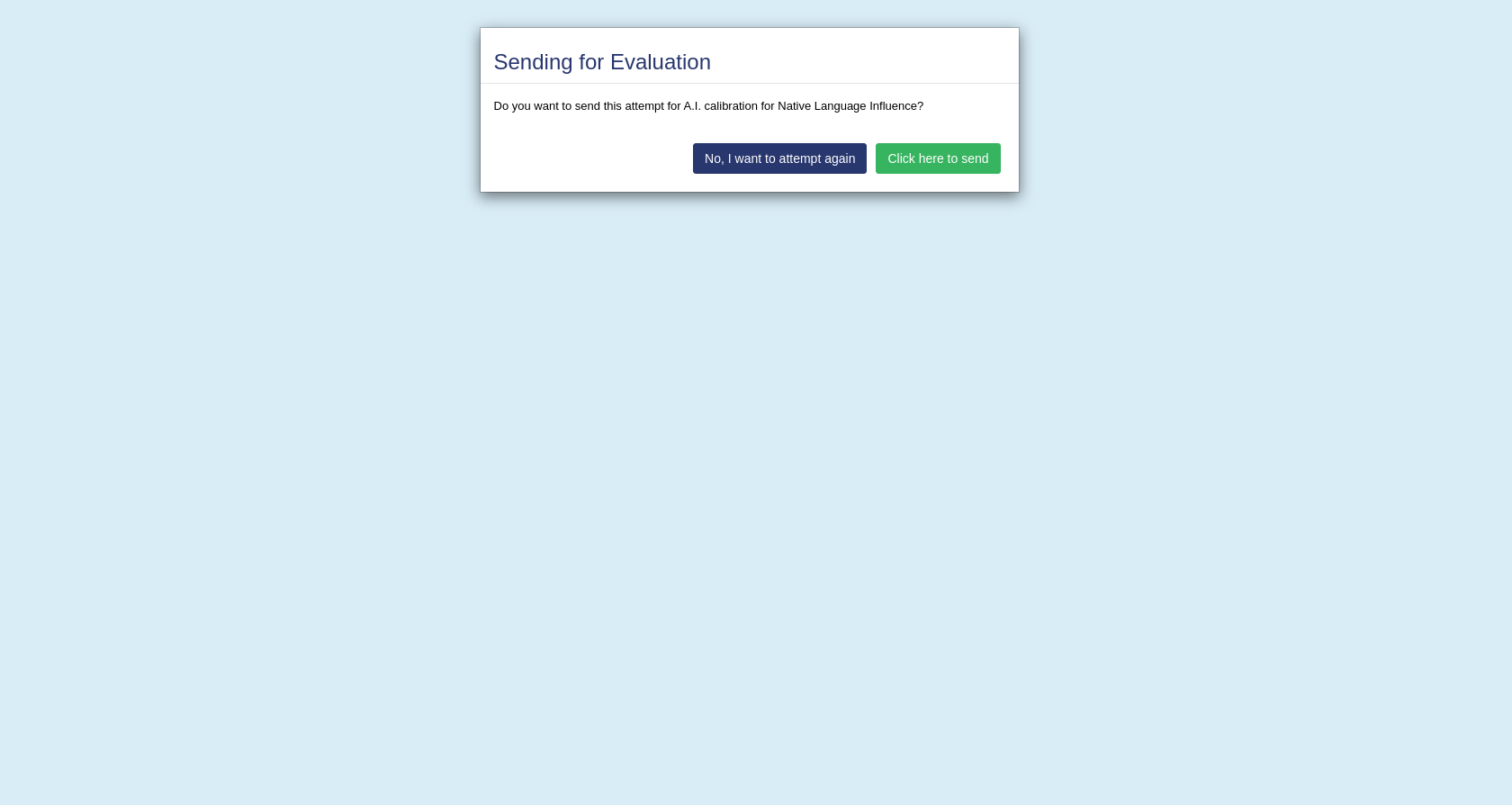
click at [917, 146] on button "Click here to send" at bounding box center [937, 158] width 124 height 30
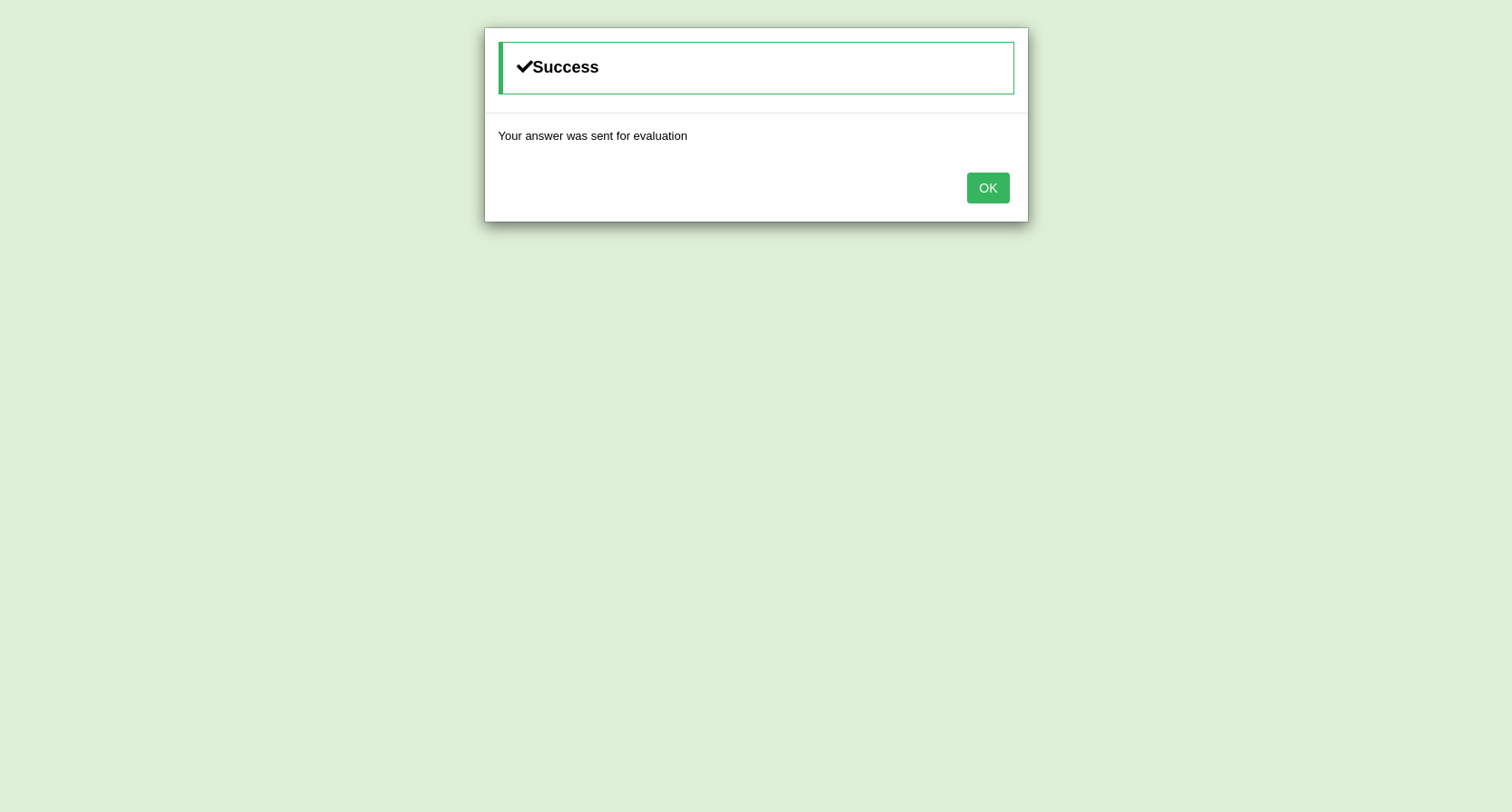
click at [985, 182] on button "OK" at bounding box center [987, 187] width 42 height 31
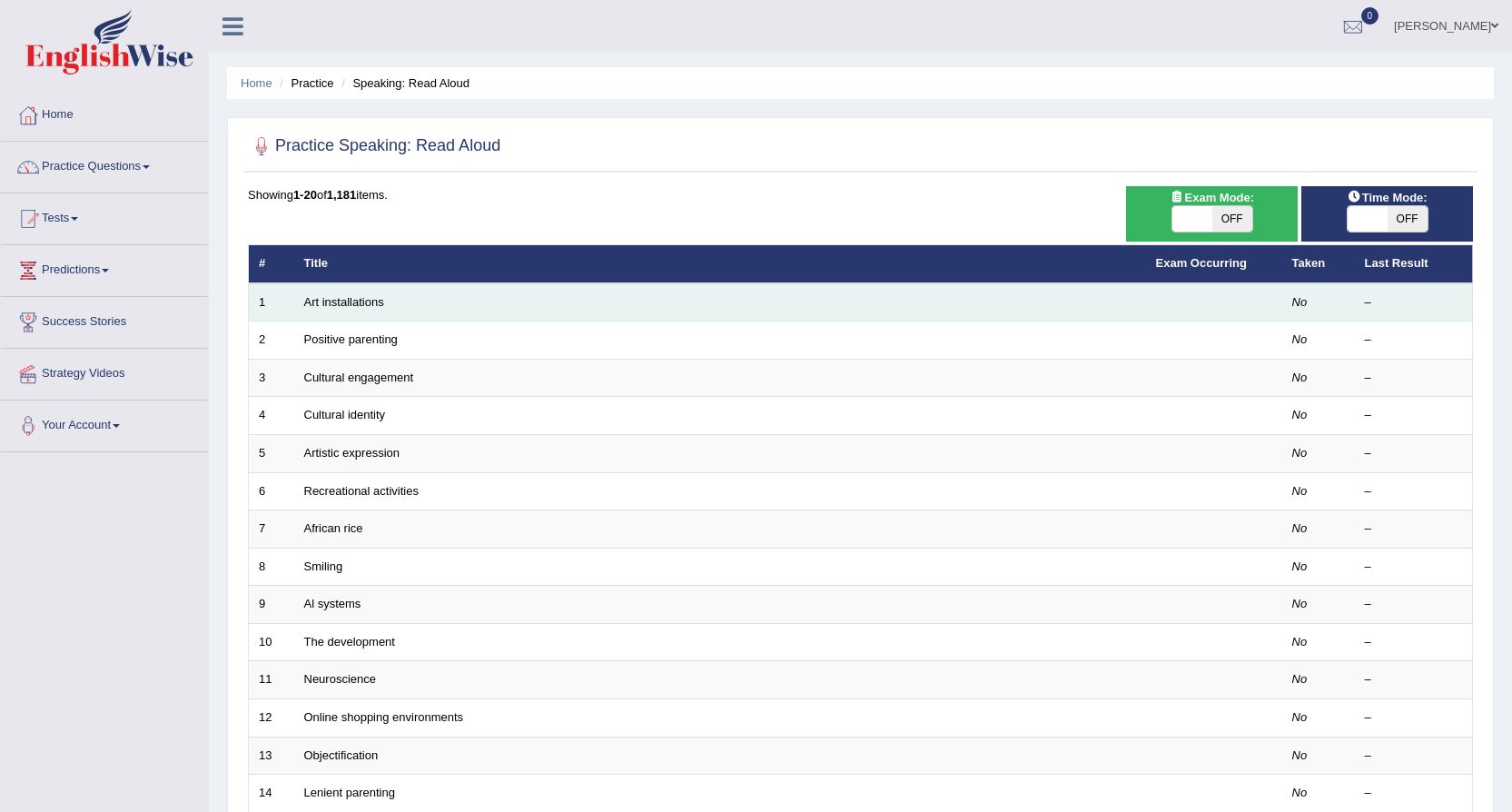
click at [756, 301] on td "Art installations" at bounding box center [720, 302] width 852 height 38
drag, startPoint x: 324, startPoint y: 301, endPoint x: 364, endPoint y: 301, distance: 40.0
click at [326, 301] on link "Art installations" at bounding box center [344, 302] width 80 height 14
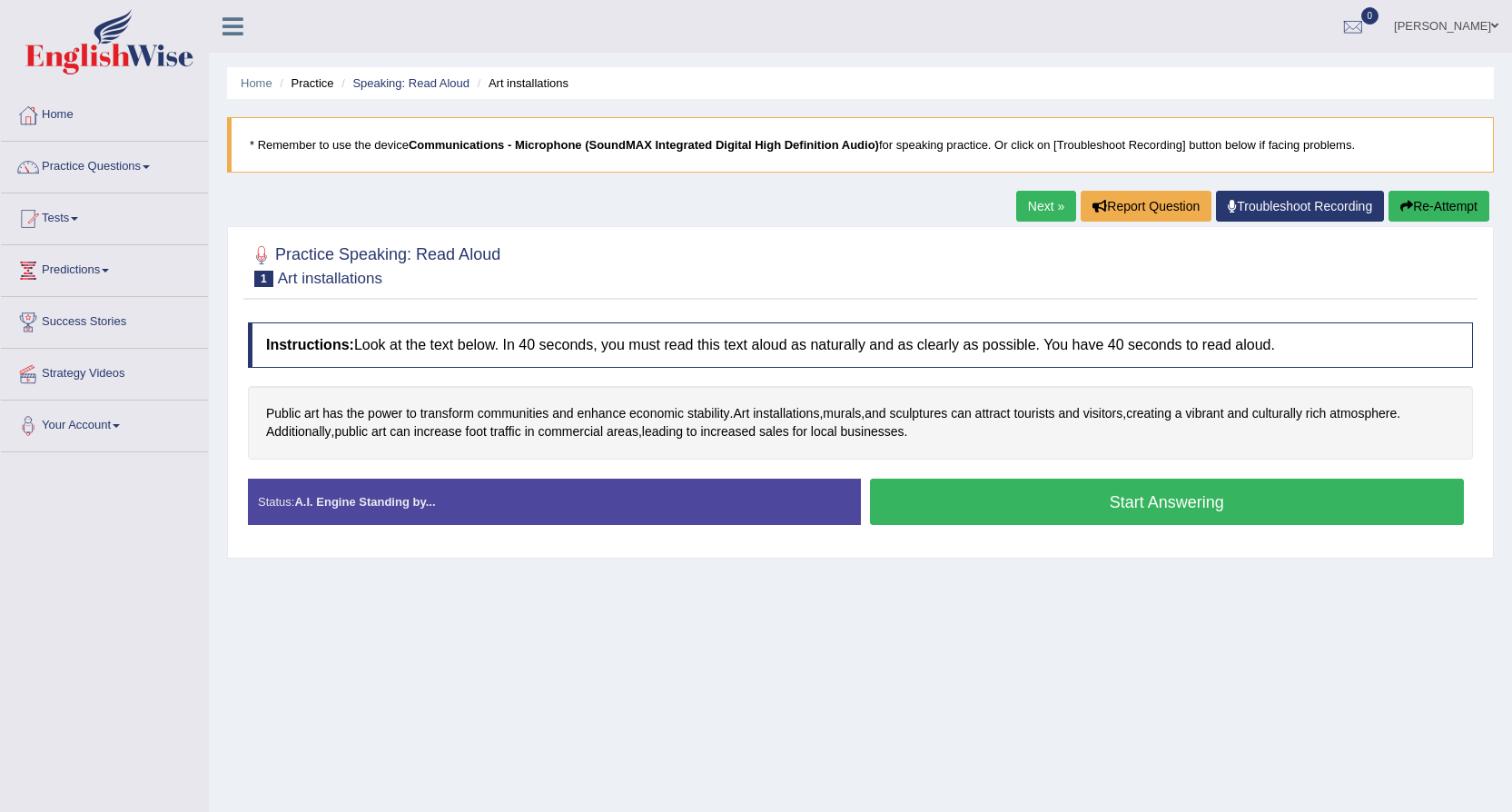
click at [965, 495] on button "Start Answering" at bounding box center [1167, 502] width 595 height 46
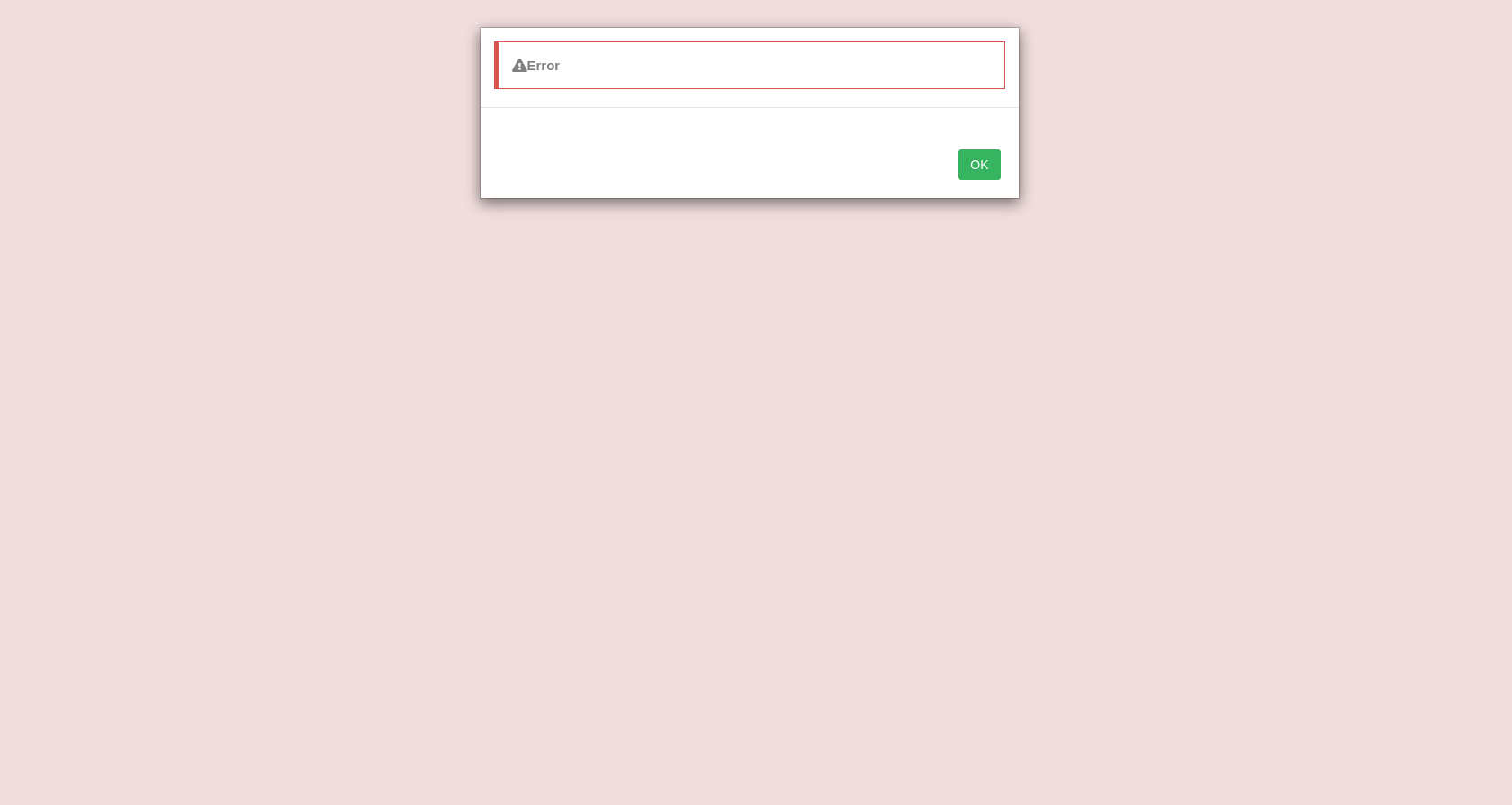
click at [981, 152] on button "OK" at bounding box center [979, 164] width 41 height 30
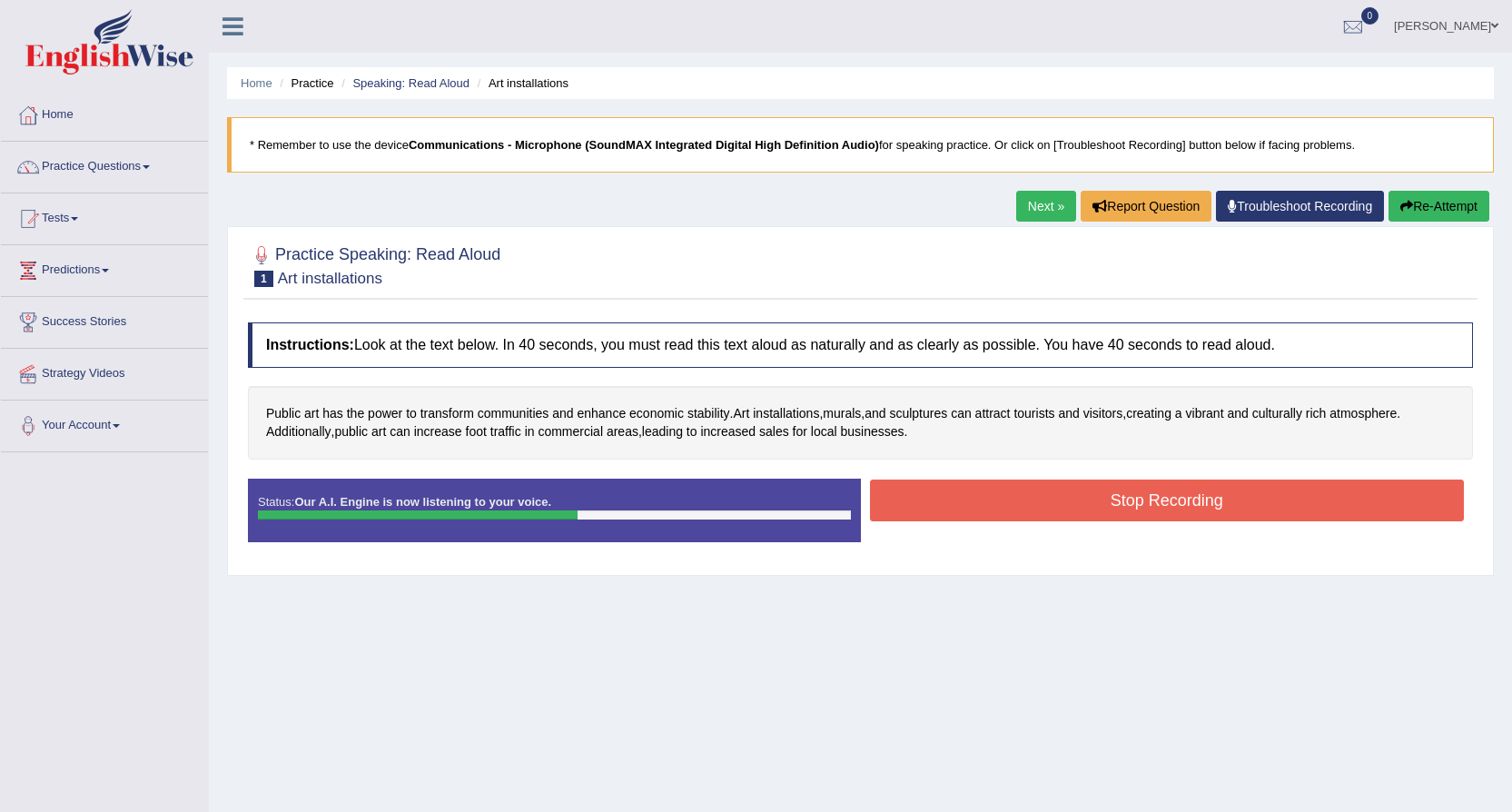
click at [1114, 491] on button "Stop Recording" at bounding box center [1167, 500] width 595 height 42
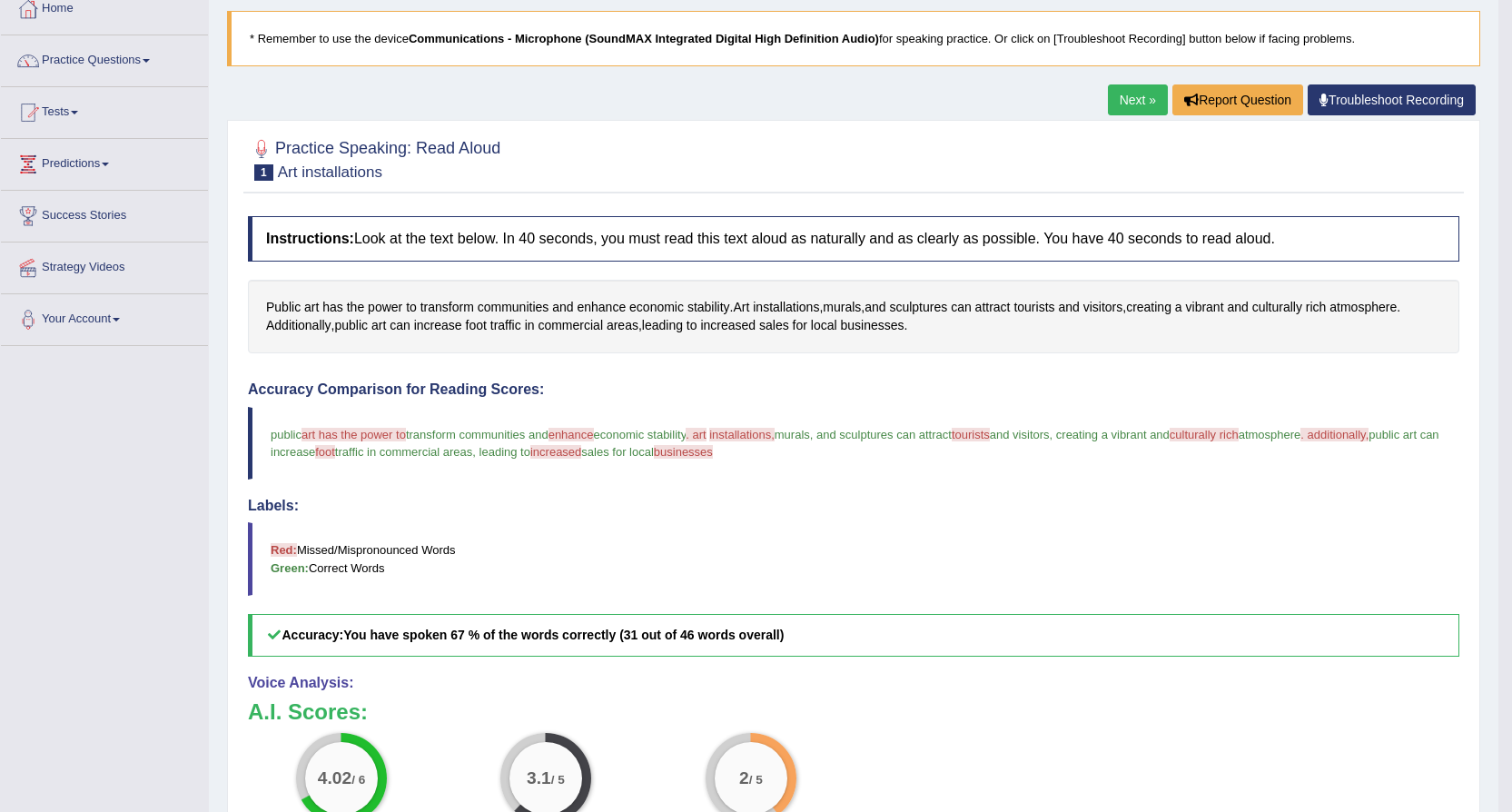
scroll to position [91, 0]
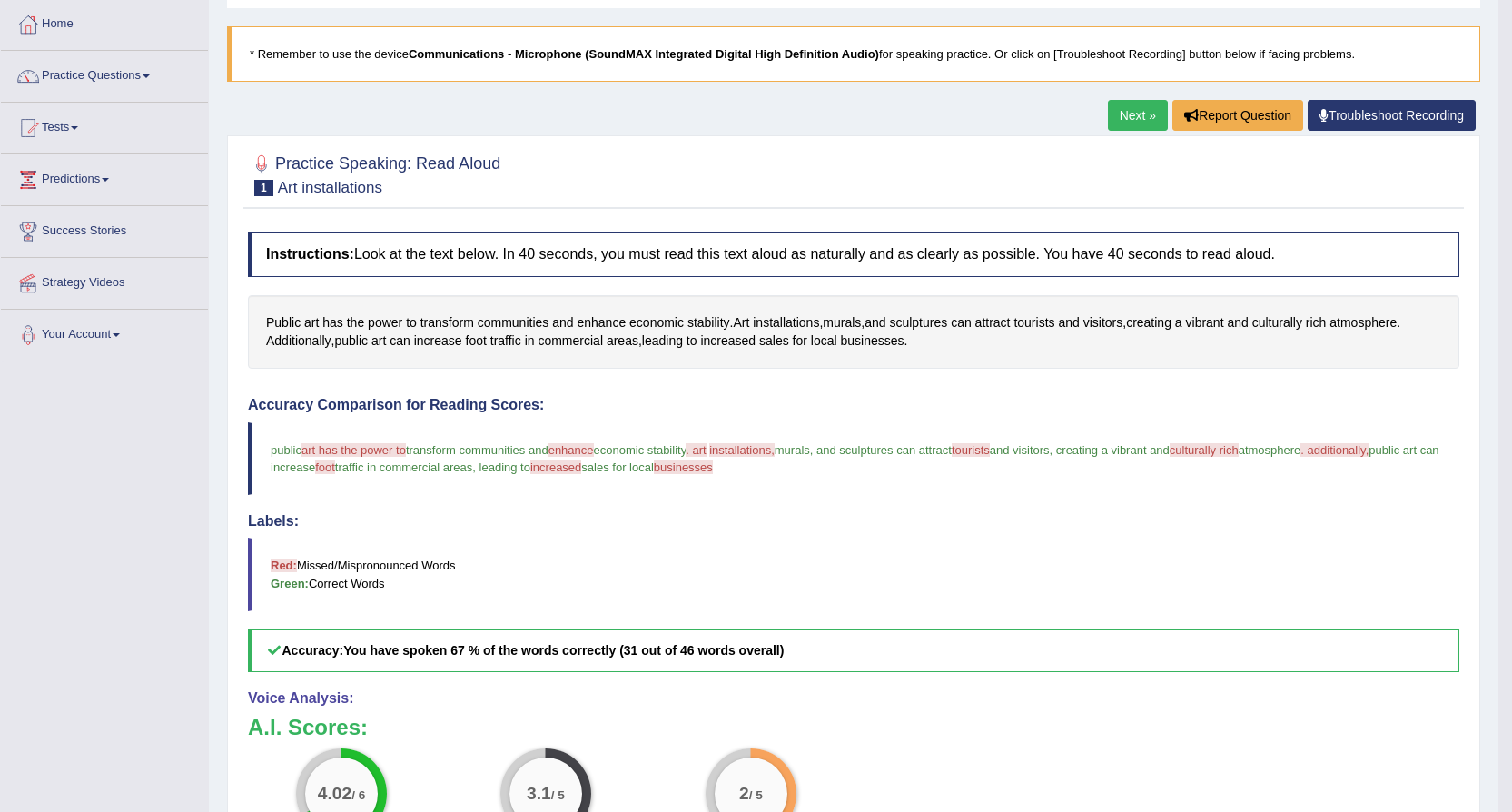
click at [1129, 107] on link "Next »" at bounding box center [1137, 115] width 60 height 31
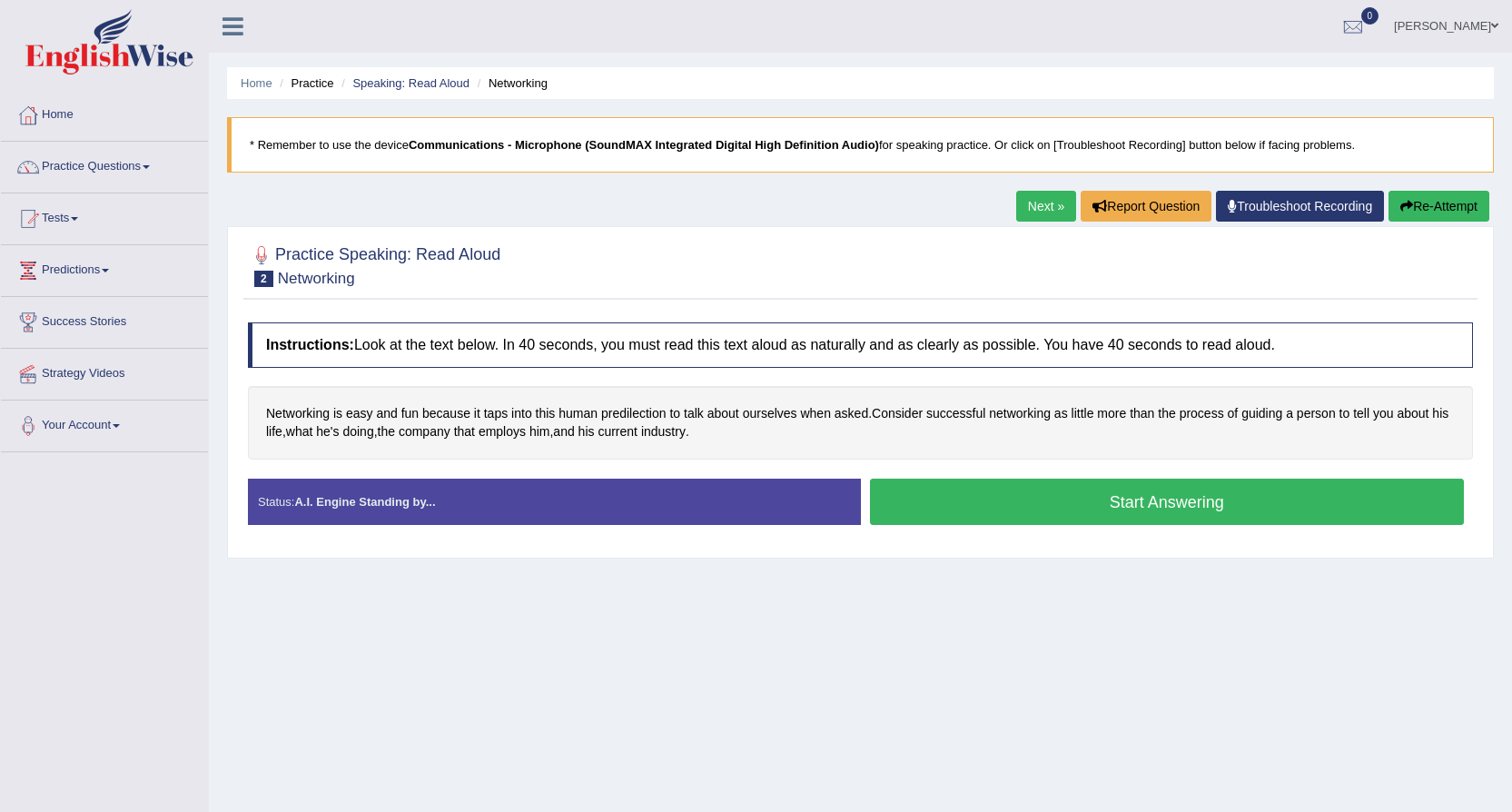
click at [966, 501] on button "Start Answering" at bounding box center [1167, 502] width 595 height 46
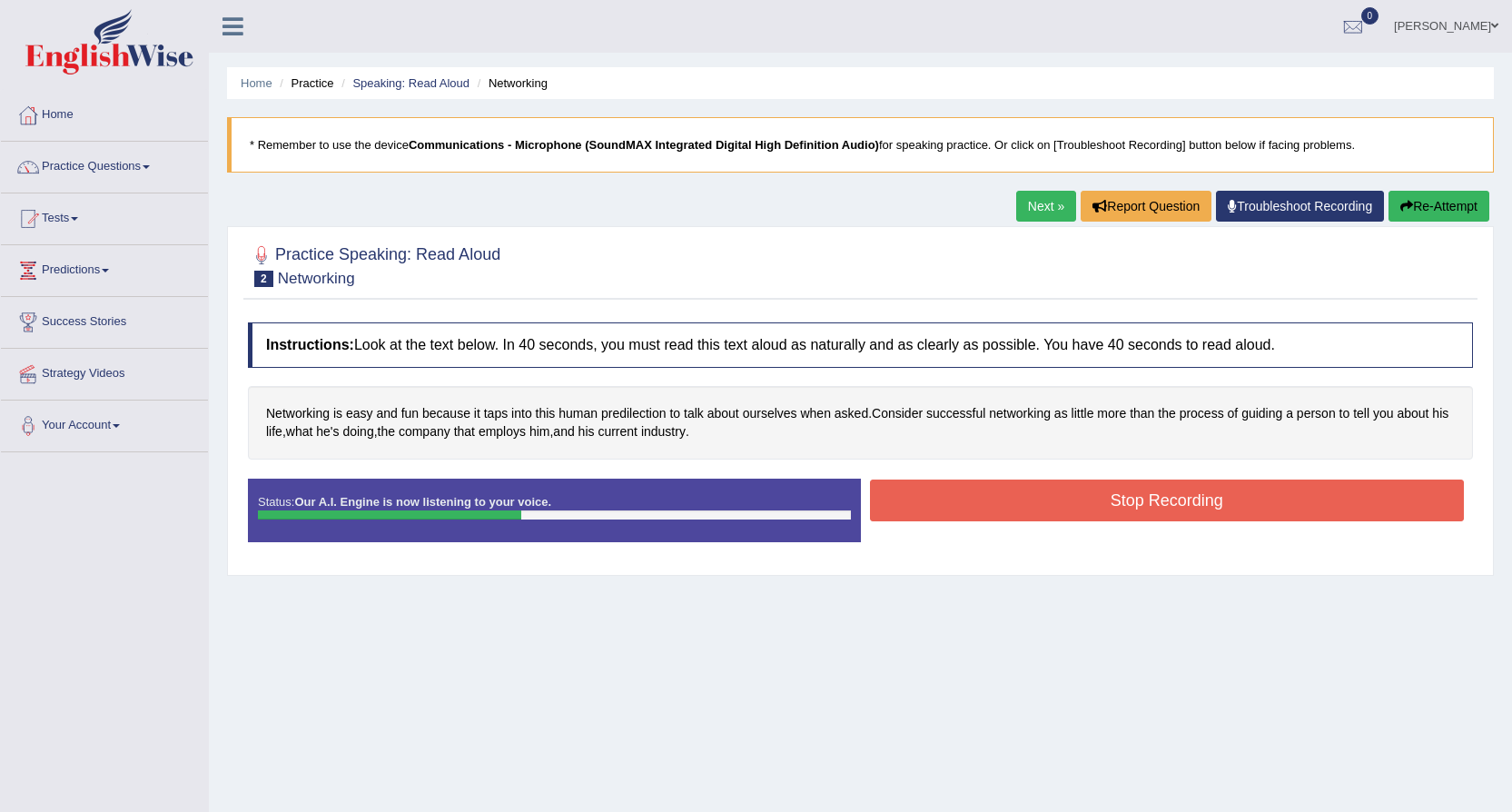
click at [999, 513] on button "Stop Recording" at bounding box center [1167, 500] width 595 height 42
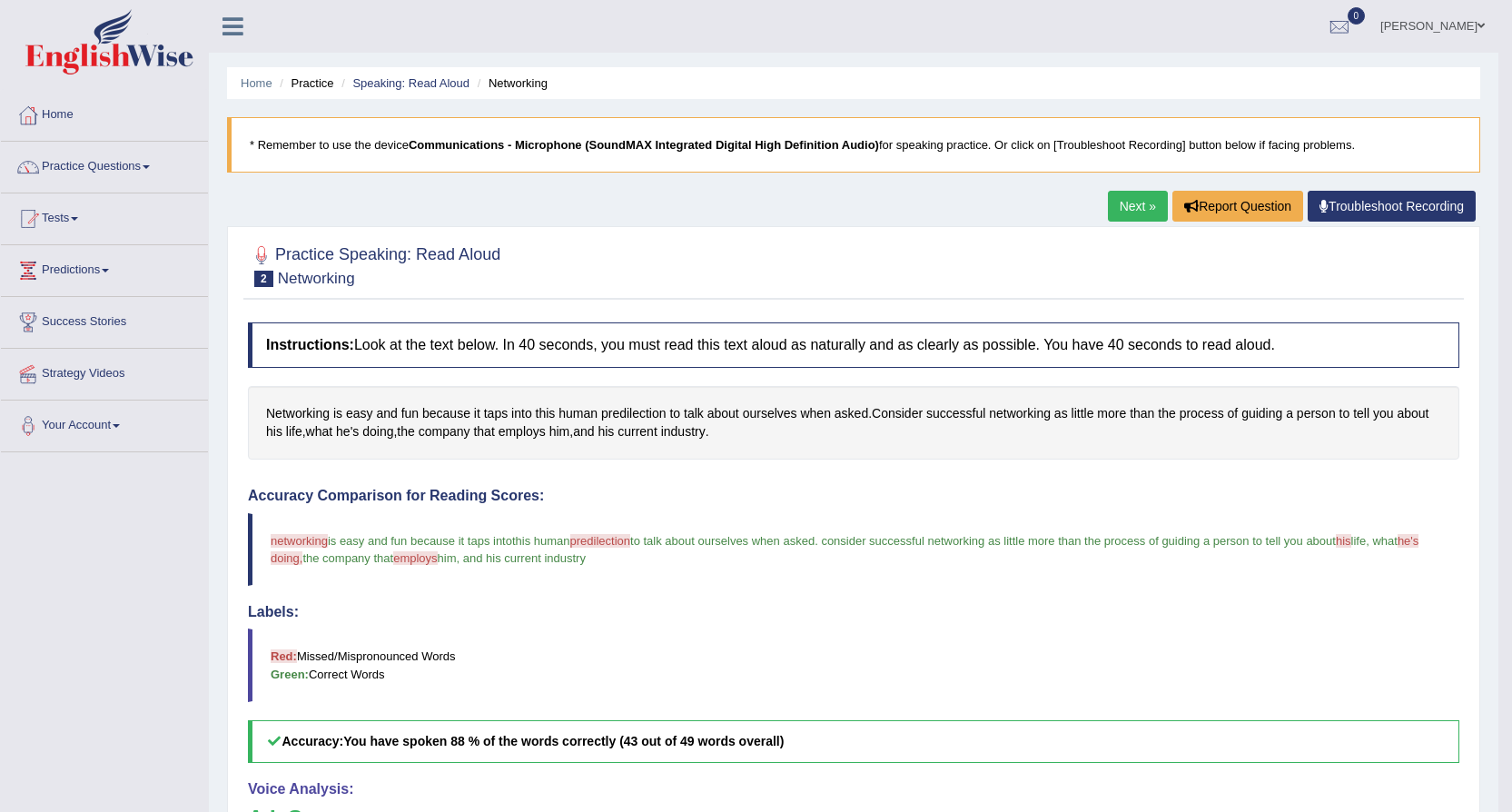
click at [1117, 192] on link "Next »" at bounding box center [1137, 206] width 60 height 31
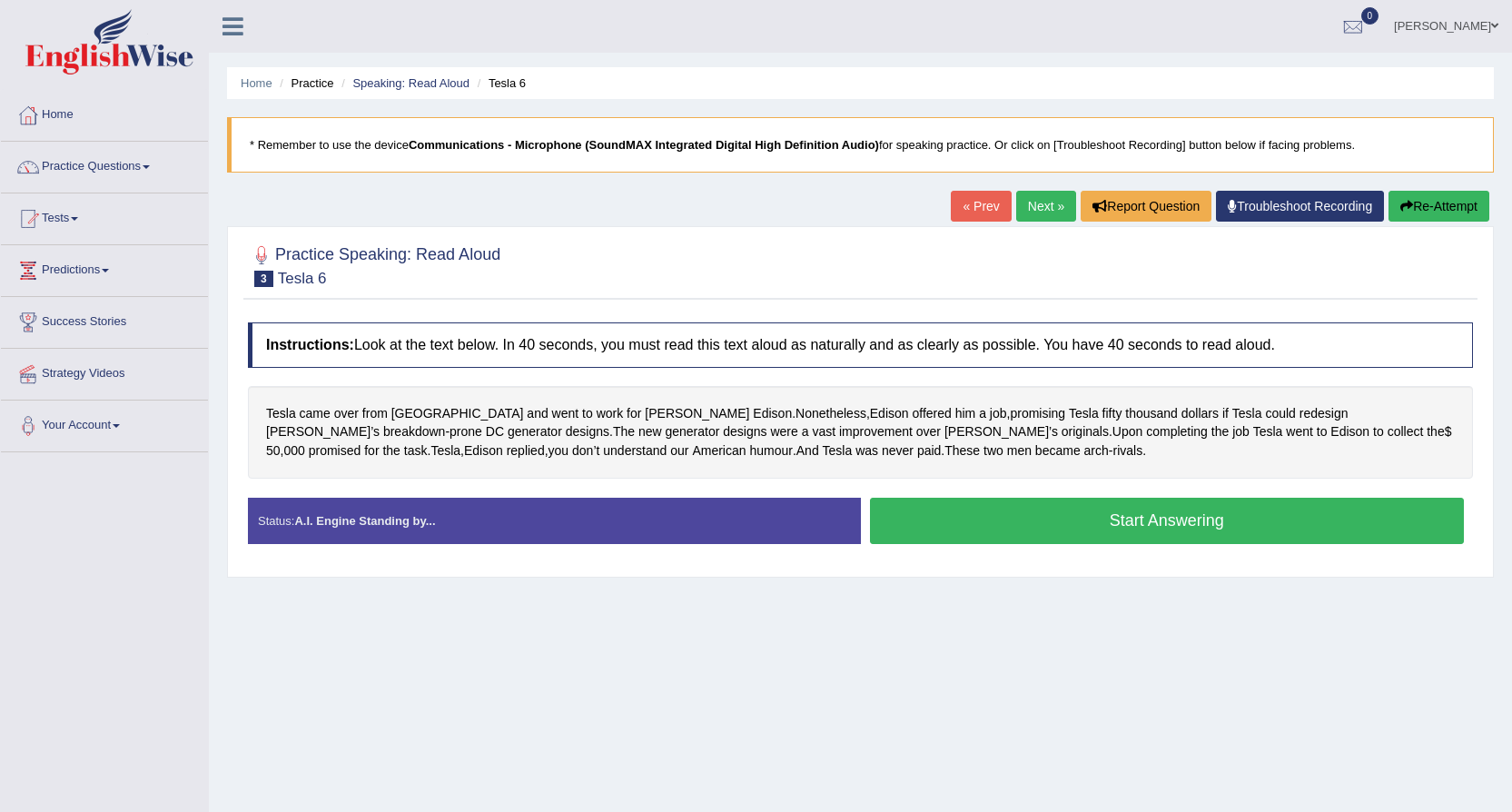
drag, startPoint x: 997, startPoint y: 521, endPoint x: 947, endPoint y: 507, distance: 51.9
click at [998, 518] on button "Start Answering" at bounding box center [1167, 521] width 595 height 46
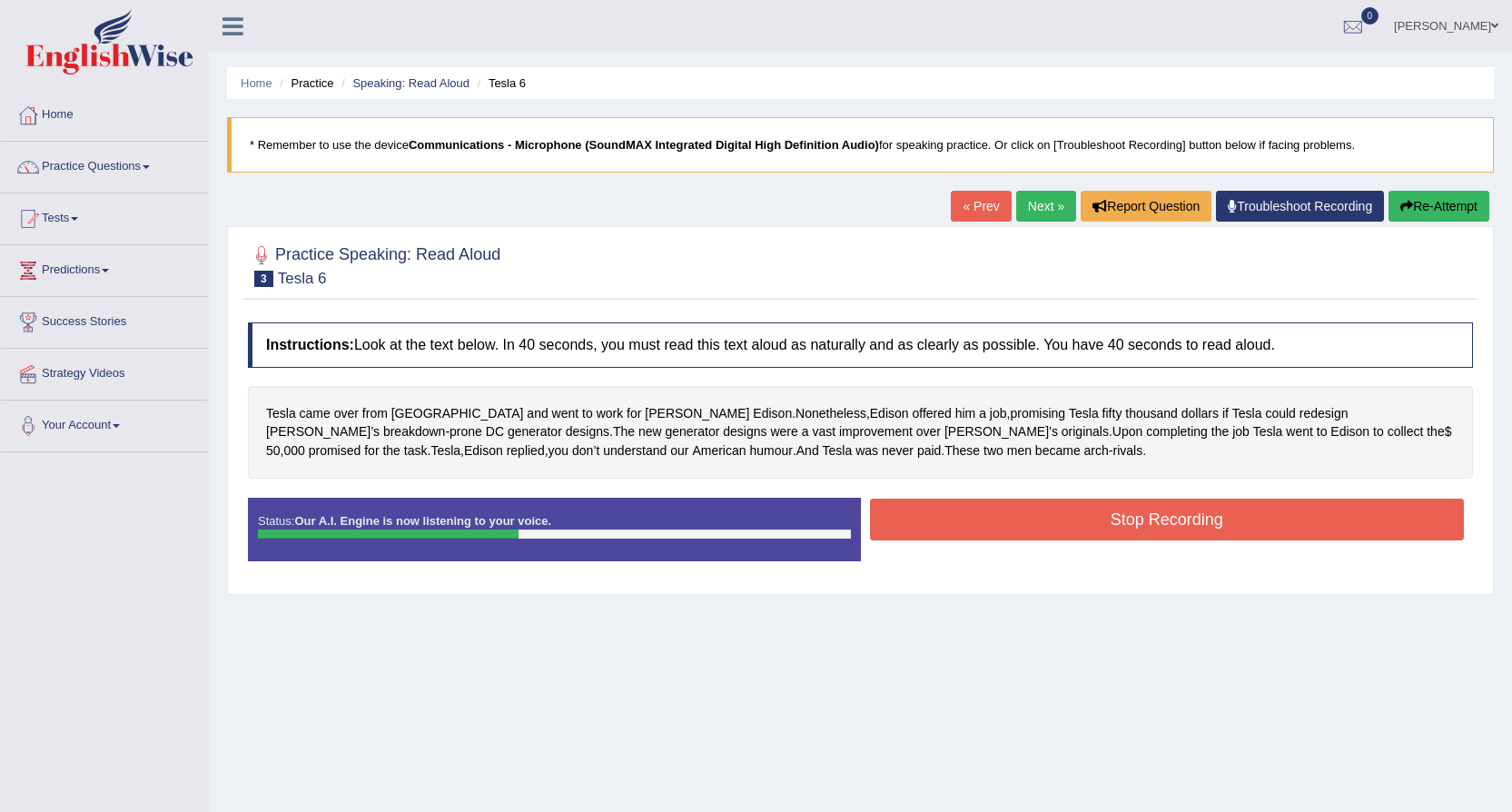
click at [944, 509] on button "Stop Recording" at bounding box center [1167, 519] width 595 height 42
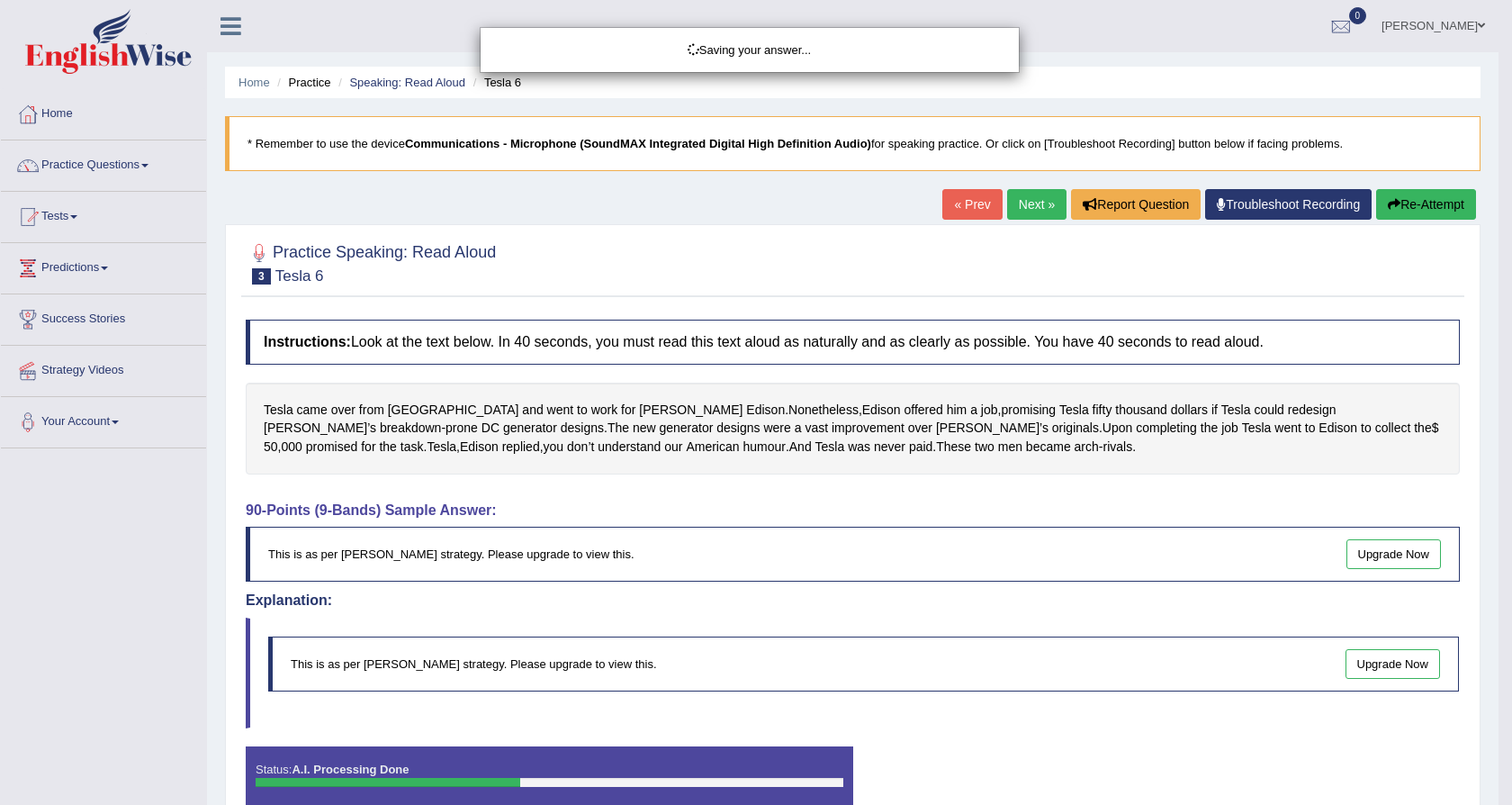
click at [1034, 205] on div "Saving your answer..." at bounding box center [756, 402] width 1512 height 805
click at [1034, 206] on div "Saving your answer..." at bounding box center [756, 402] width 1512 height 805
click at [963, 207] on div "Saving your answer..." at bounding box center [756, 402] width 1512 height 805
click at [1023, 201] on div "Saving your answer..." at bounding box center [756, 402] width 1512 height 805
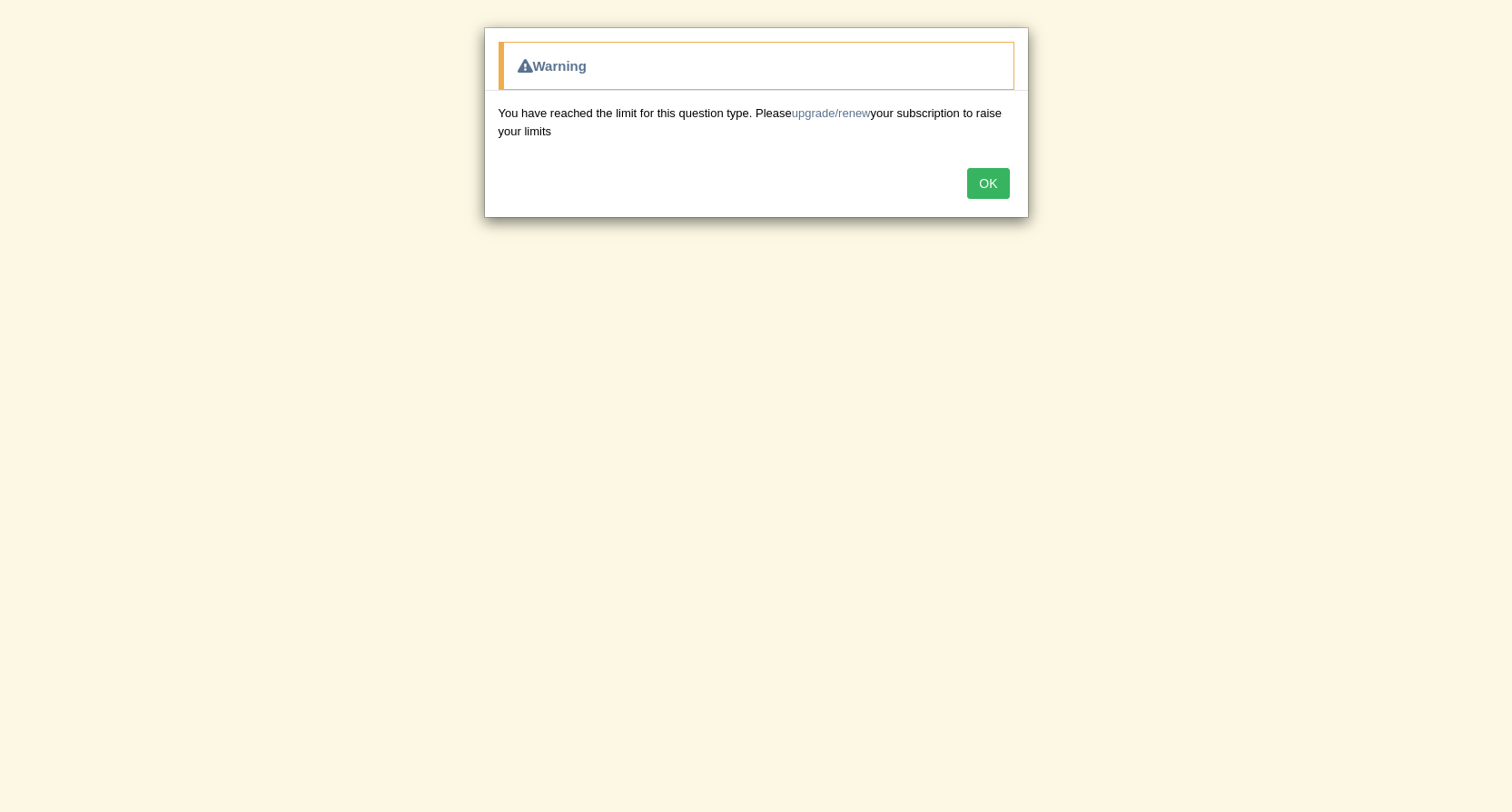
click at [994, 171] on button "OK" at bounding box center [987, 183] width 42 height 31
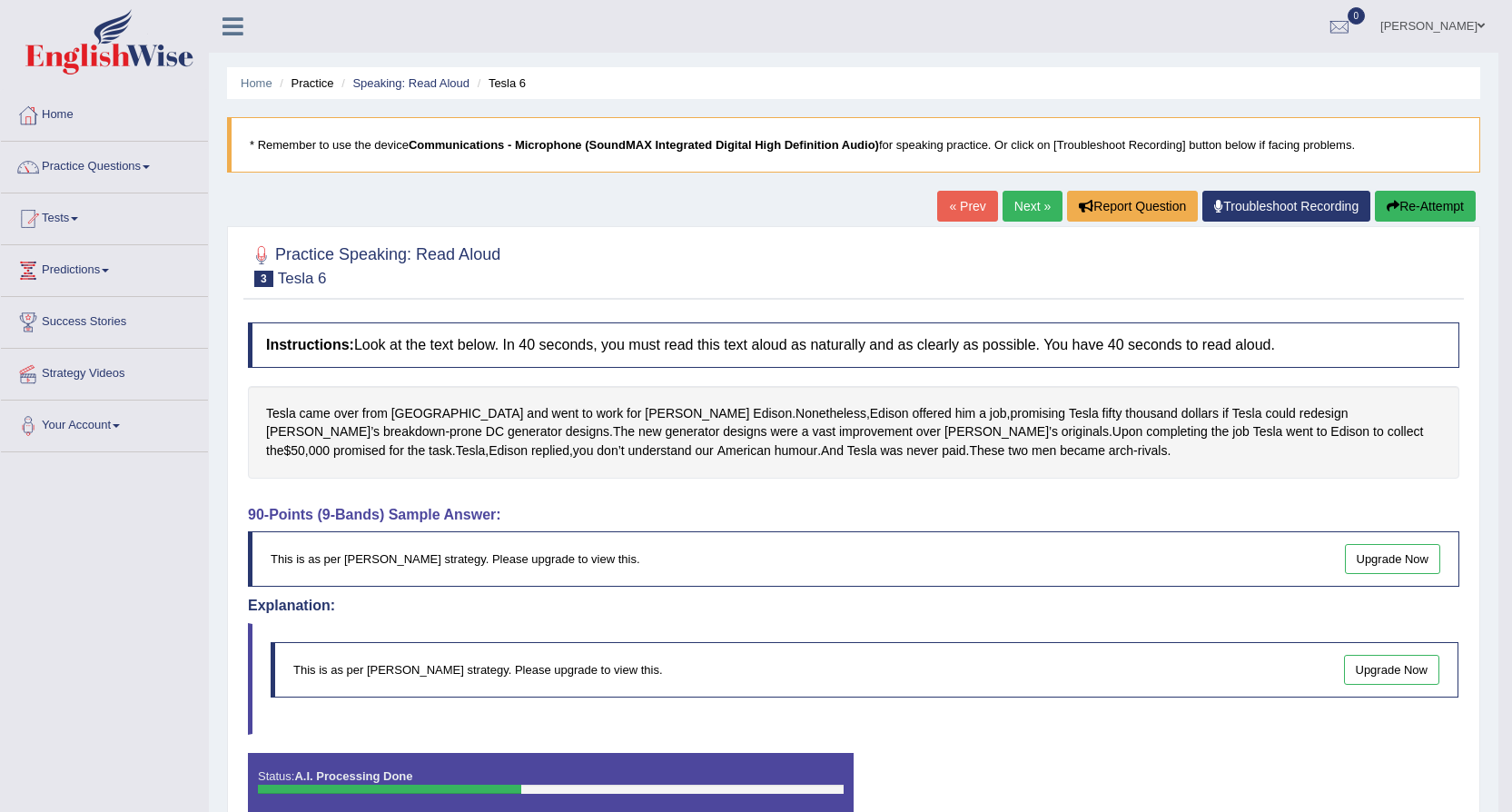
click at [1411, 557] on link "Upgrade Now" at bounding box center [1392, 559] width 96 height 30
click at [1408, 548] on link "Upgrade Now" at bounding box center [1392, 559] width 96 height 30
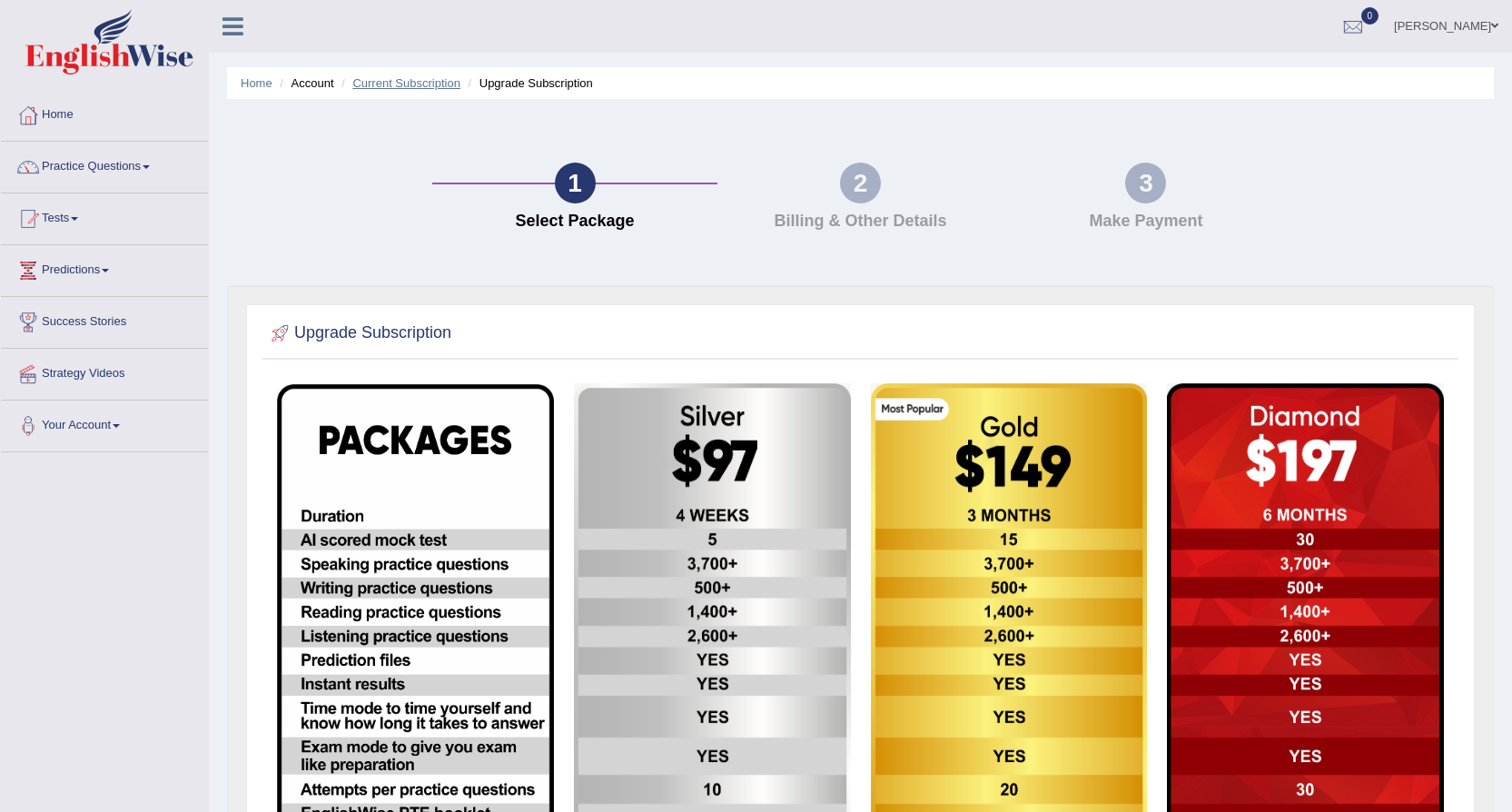
click at [417, 77] on link "Current Subscription" at bounding box center [406, 83] width 108 height 14
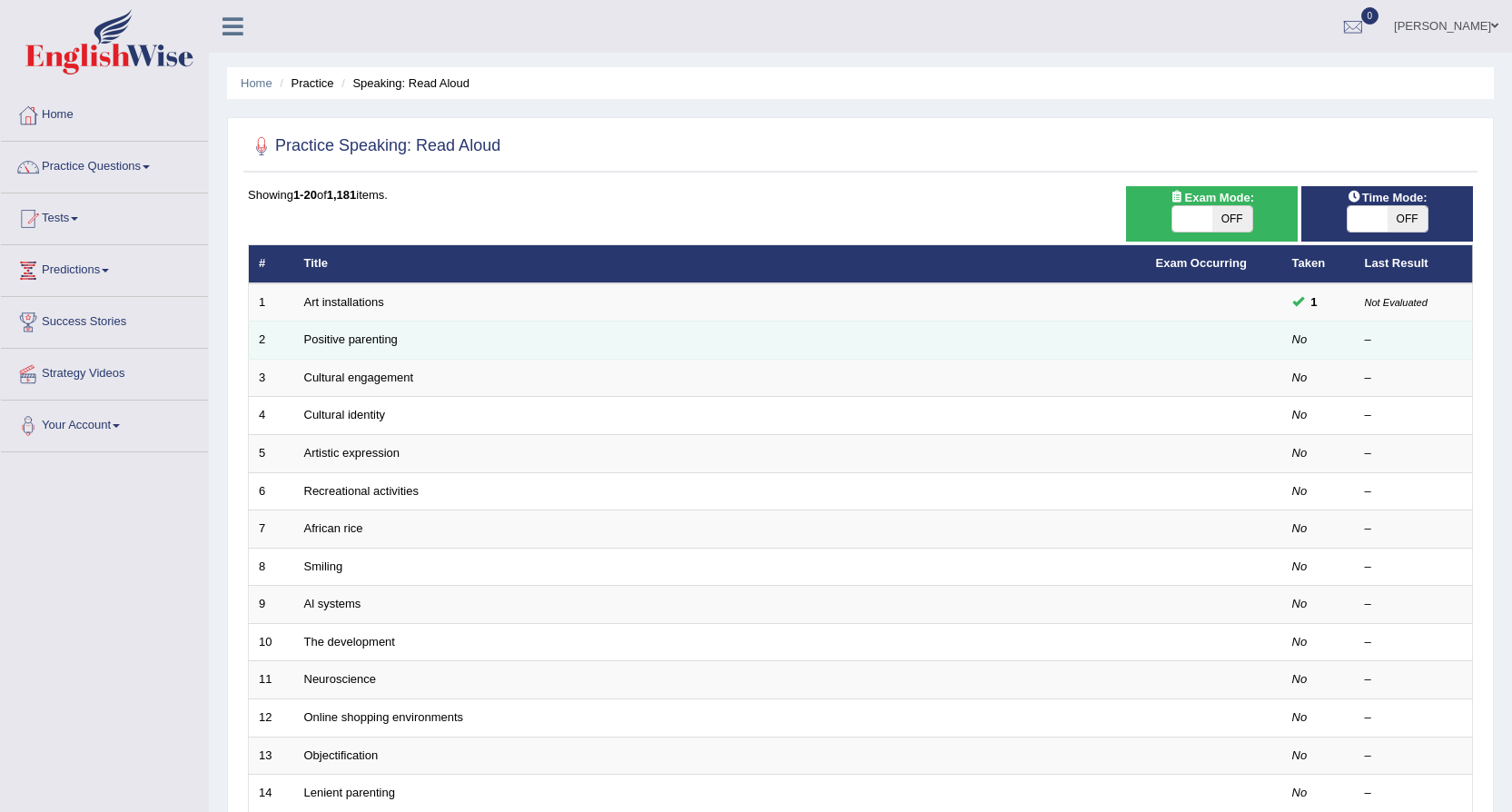
click at [455, 344] on td "Positive parenting" at bounding box center [720, 340] width 852 height 38
click at [371, 338] on link "Positive parenting" at bounding box center [351, 339] width 94 height 14
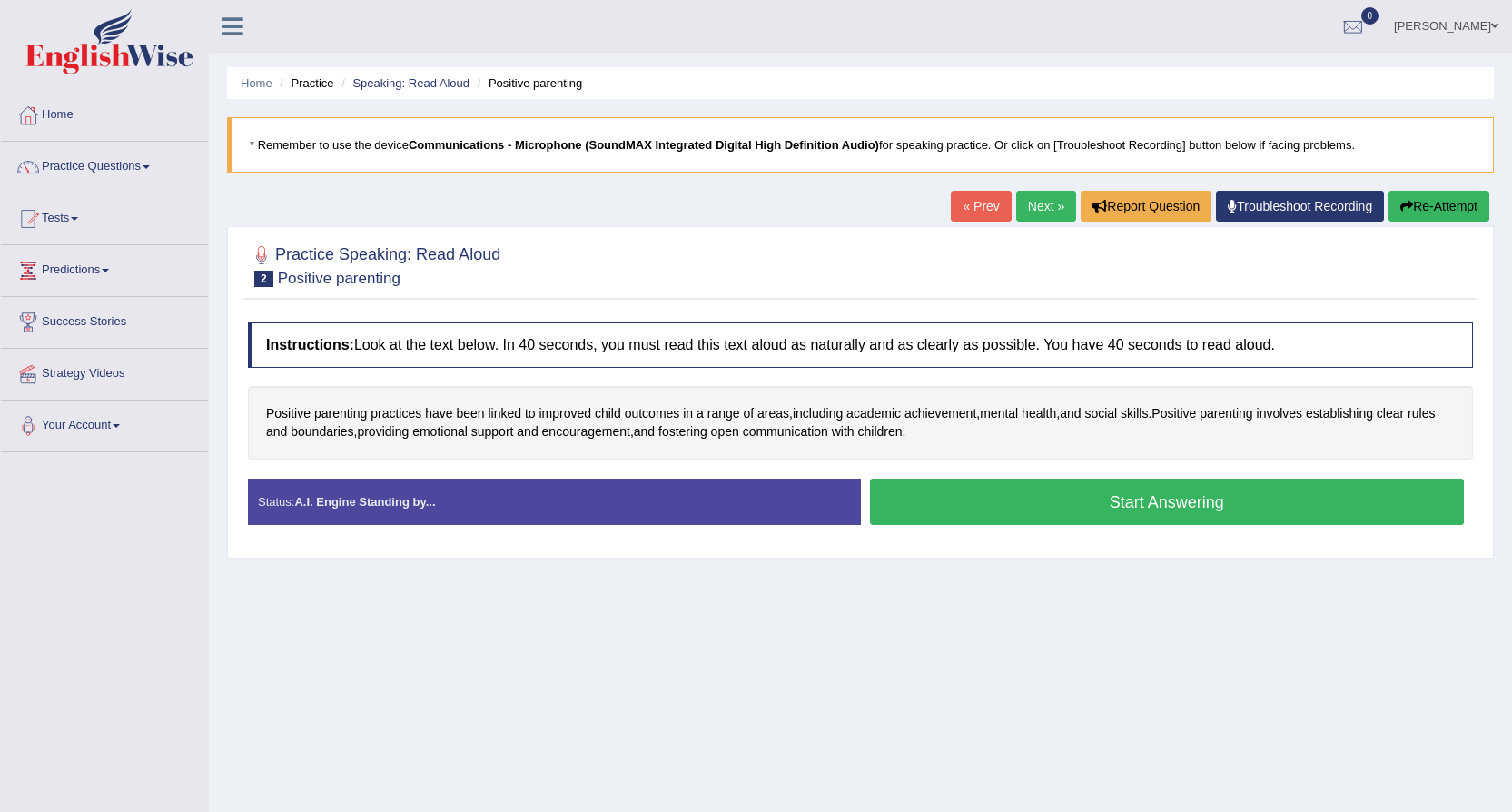
click at [917, 504] on button "Start Answering" at bounding box center [1167, 502] width 595 height 46
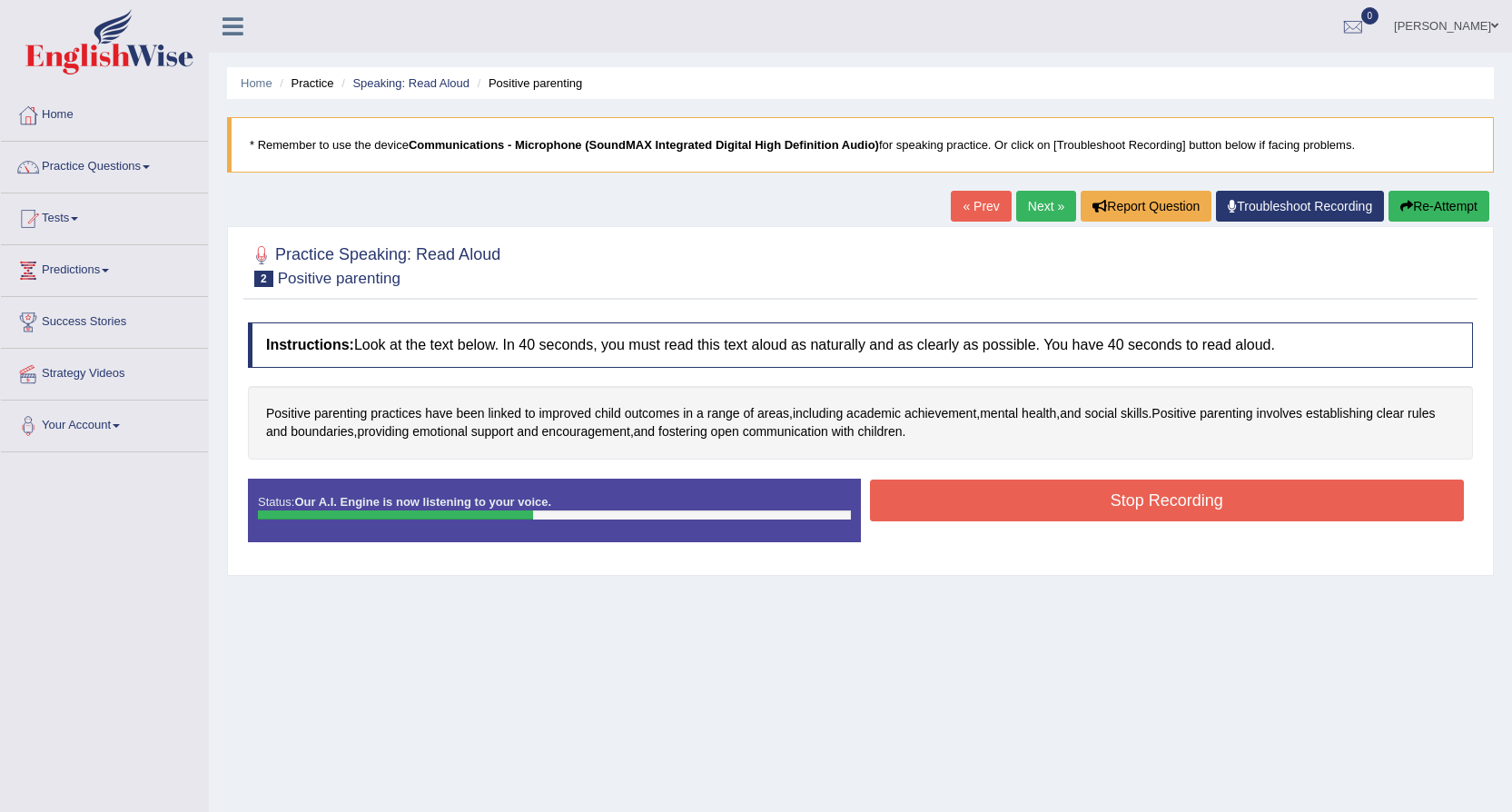
click at [917, 510] on button "Stop Recording" at bounding box center [1167, 500] width 595 height 42
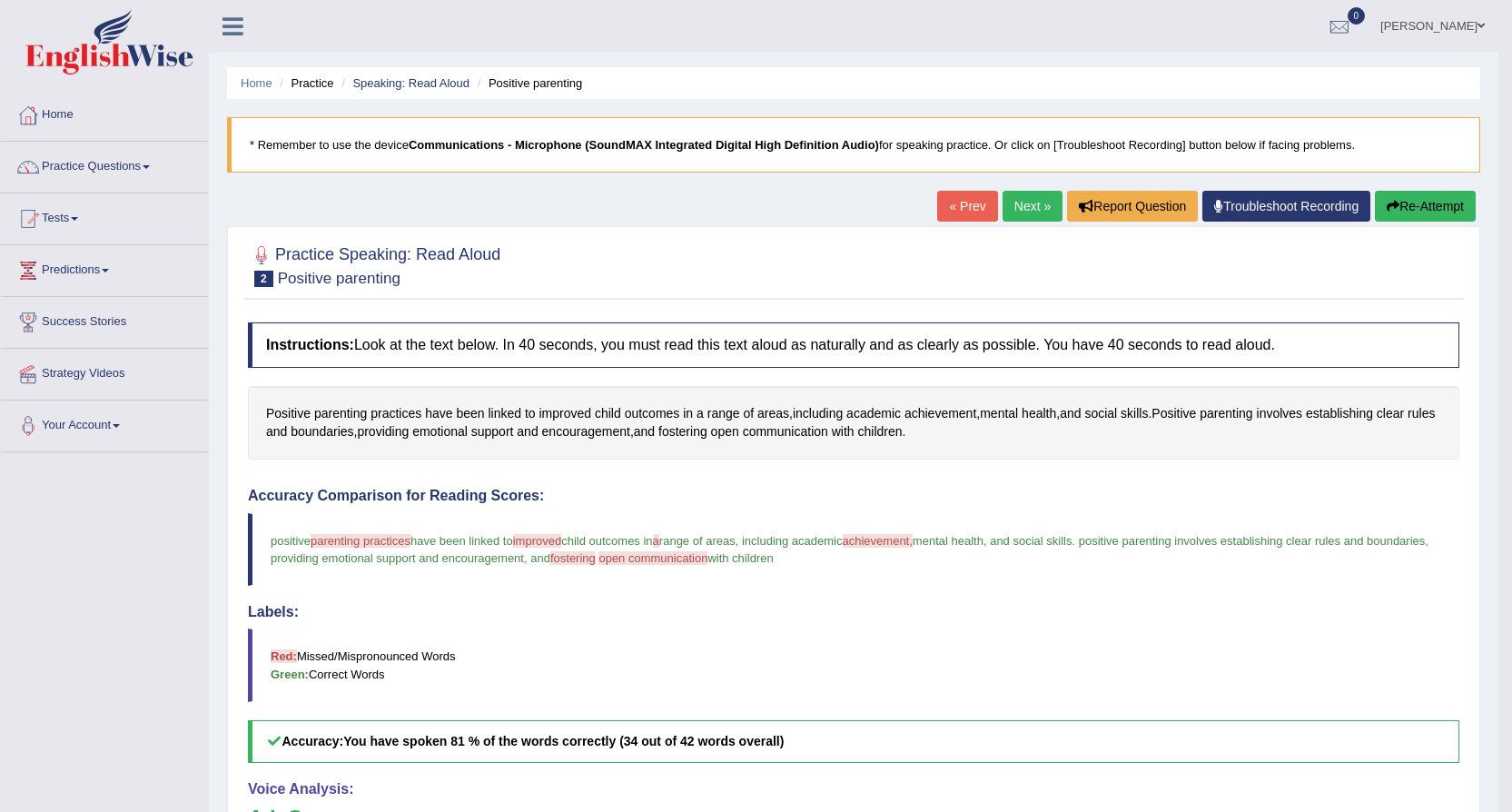
click at [1039, 201] on link "Next »" at bounding box center [1031, 206] width 60 height 31
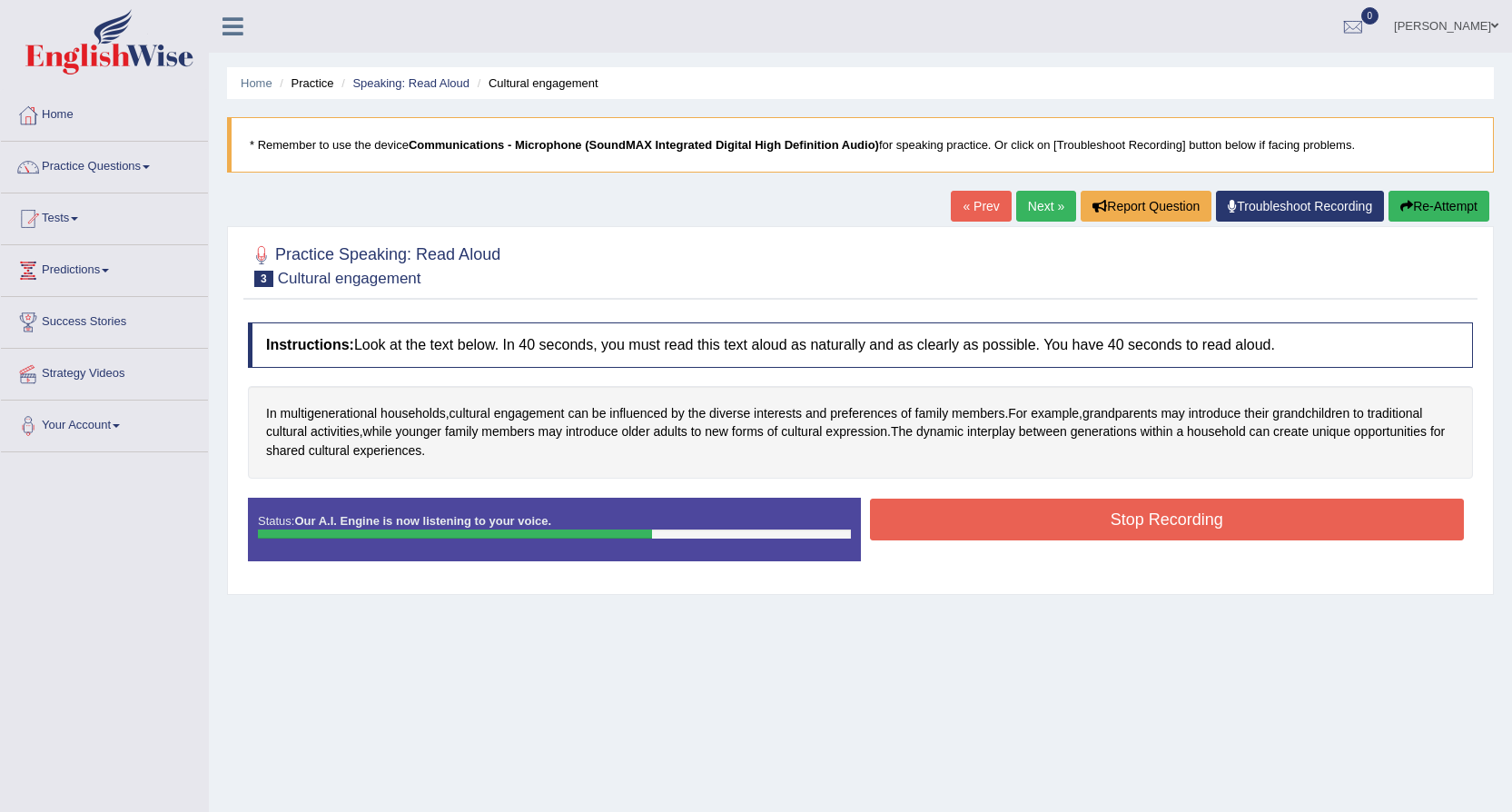
click at [980, 517] on button "Stop Recording" at bounding box center [1167, 519] width 595 height 42
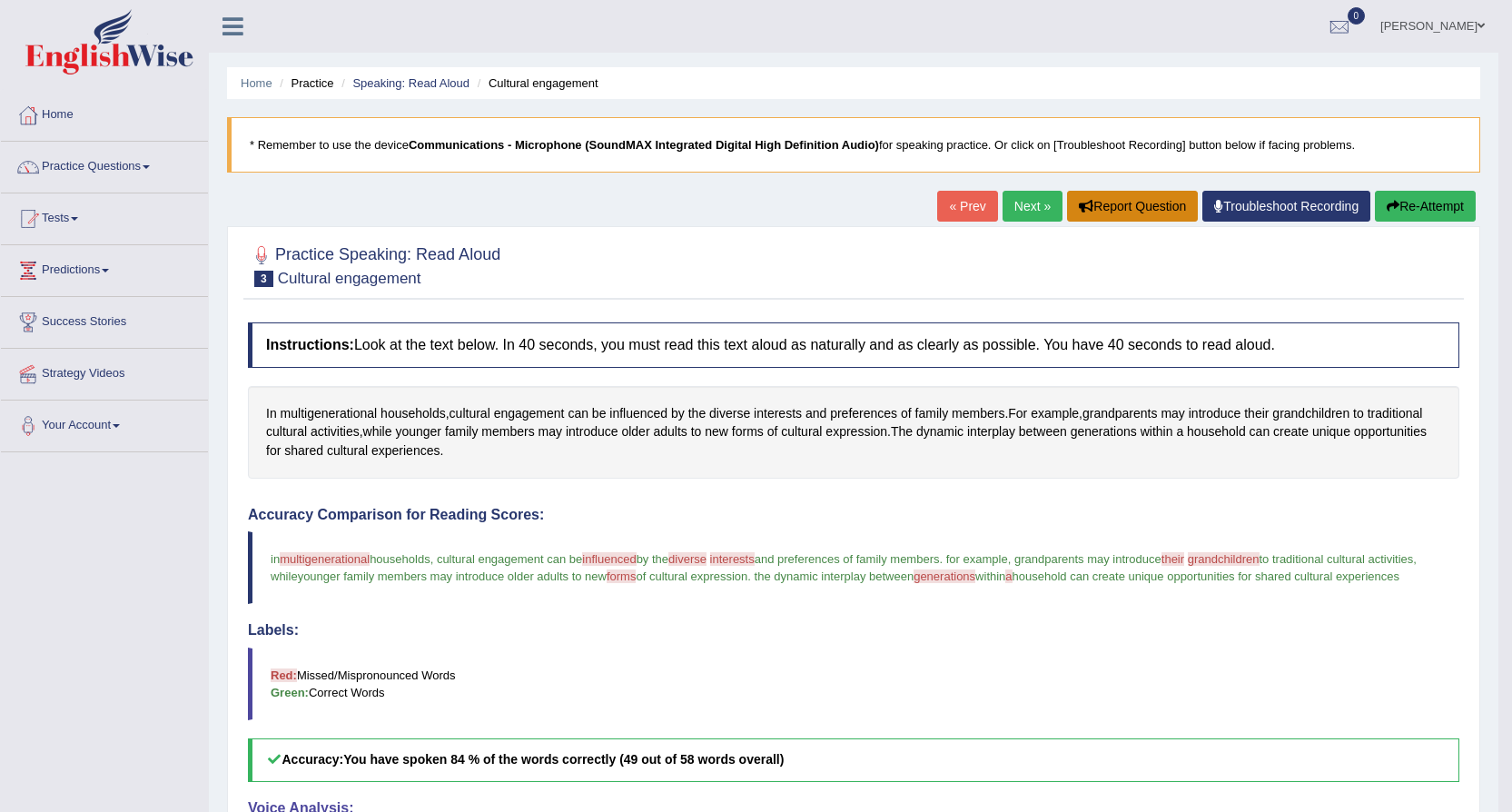
click at [1103, 200] on button "Report Question" at bounding box center [1132, 206] width 131 height 31
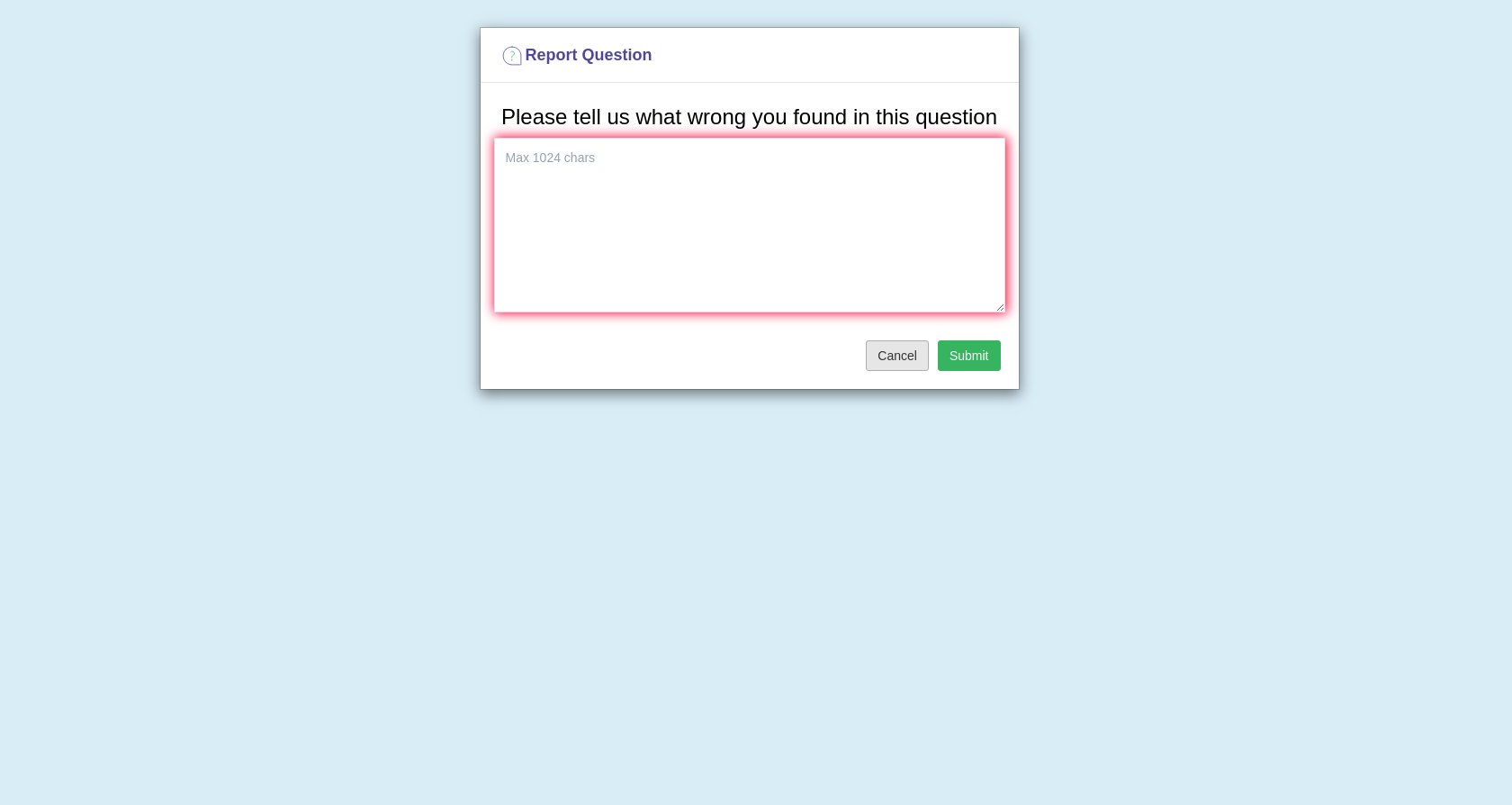
click at [920, 343] on button "Cancel" at bounding box center [898, 355] width 63 height 30
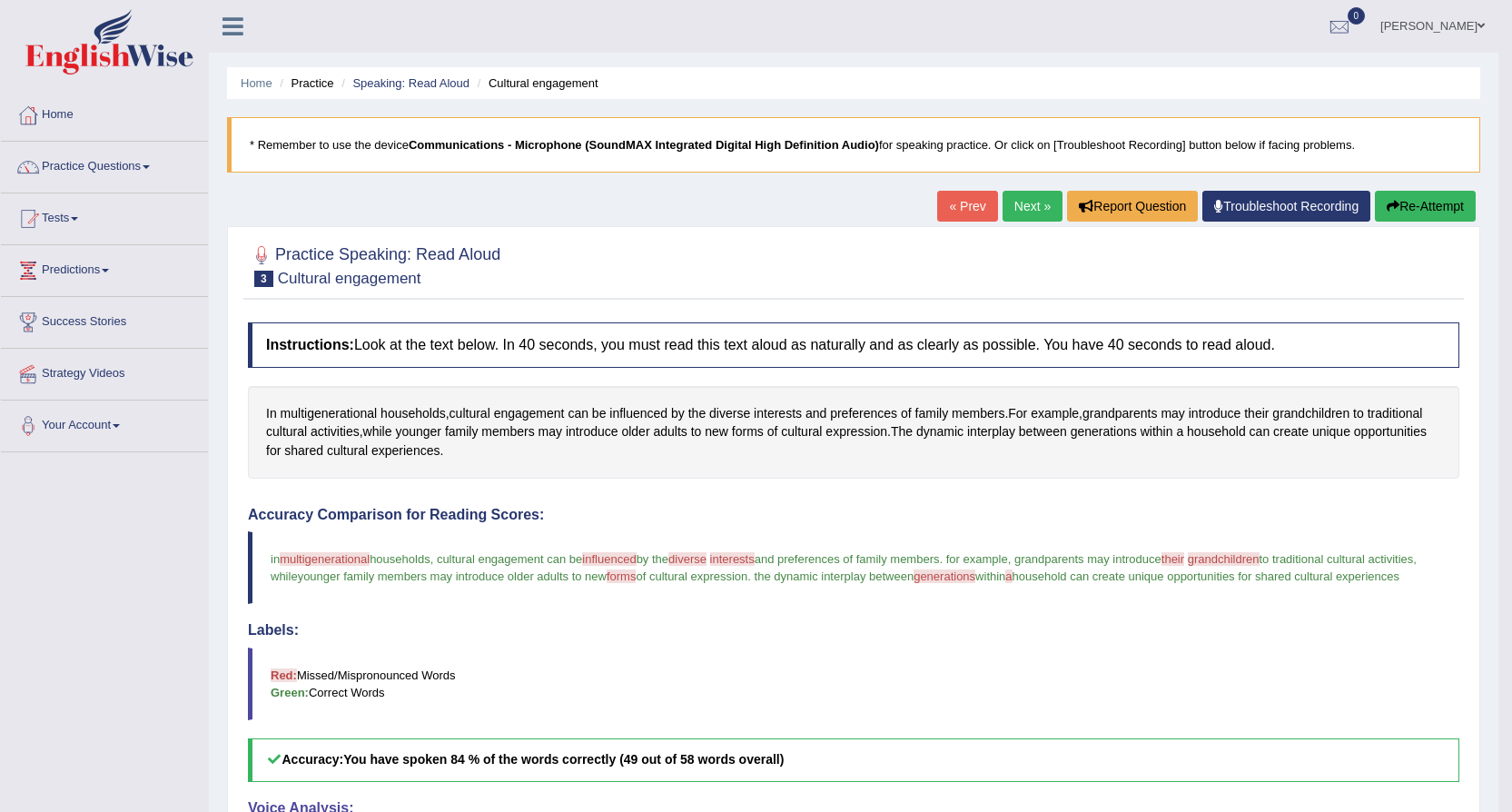
click at [1219, 198] on link "Troubleshoot Recording" at bounding box center [1286, 206] width 168 height 31
click at [1214, 205] on icon at bounding box center [1219, 206] width 9 height 13
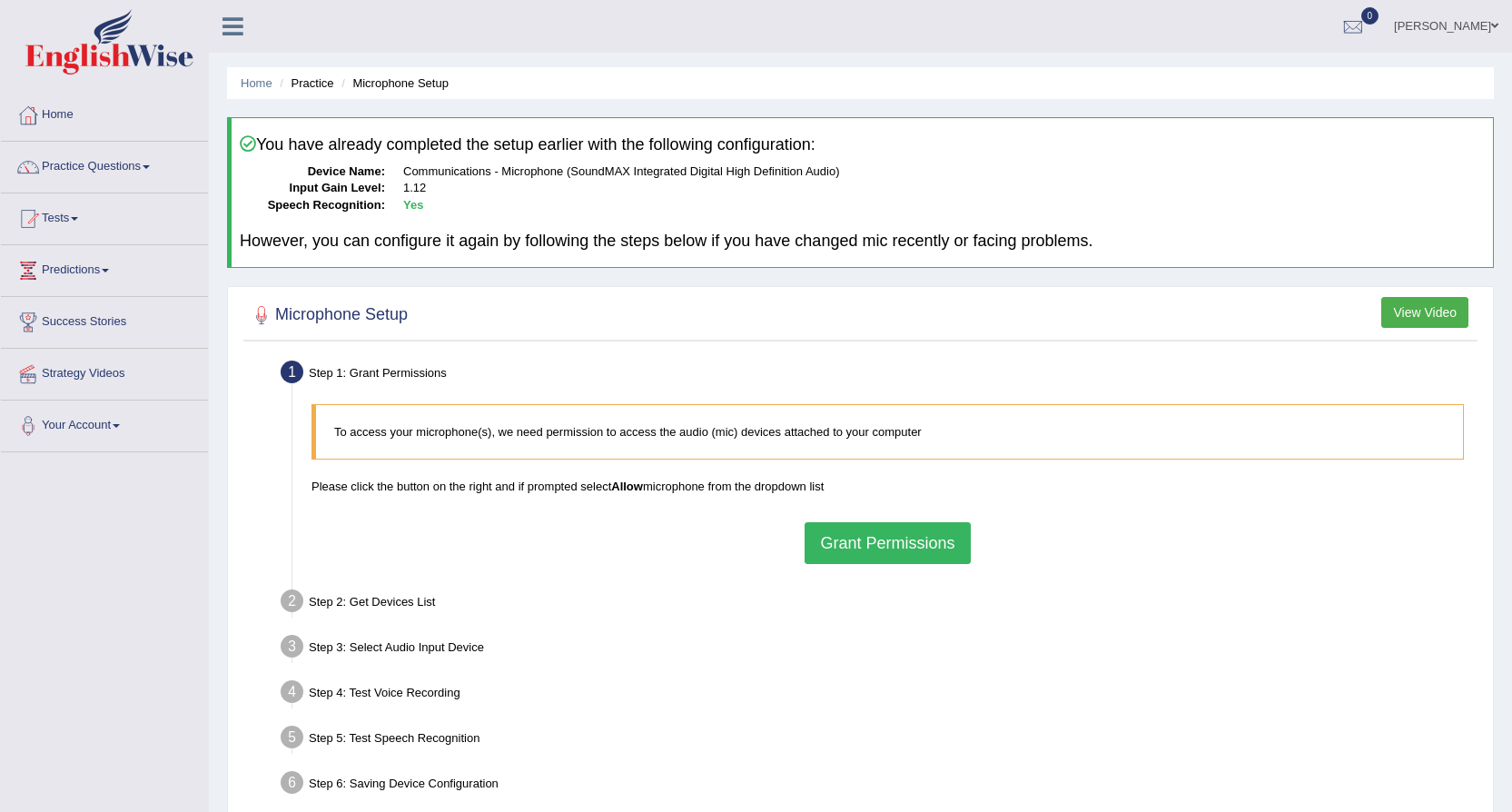
click at [325, 83] on li "Practice" at bounding box center [304, 83] width 58 height 18
click at [263, 78] on link "Home" at bounding box center [256, 83] width 32 height 14
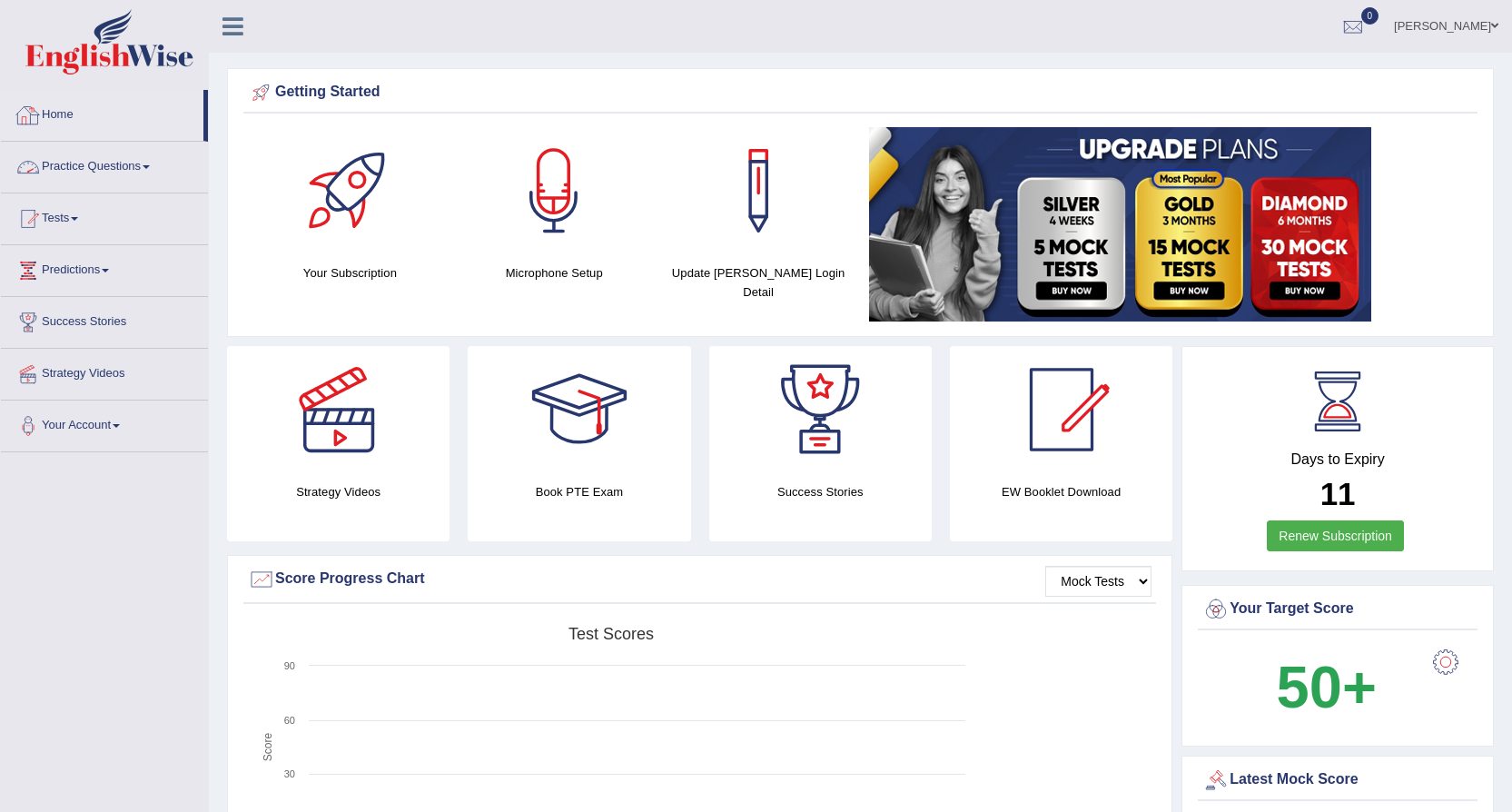
click at [111, 165] on link "Practice Questions" at bounding box center [104, 164] width 207 height 45
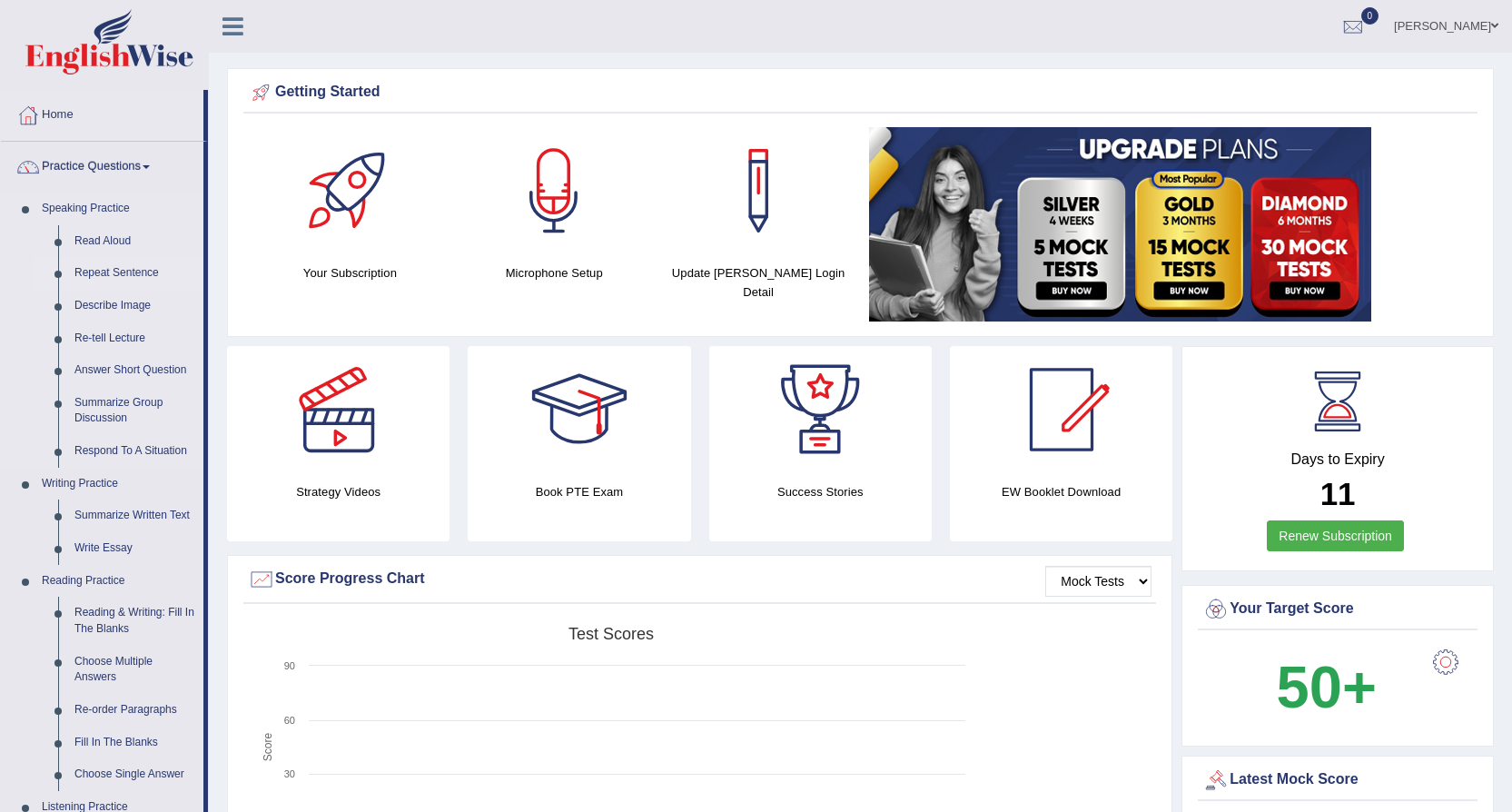
click at [100, 264] on link "Repeat Sentence" at bounding box center [135, 273] width 137 height 32
click at [100, 275] on link "Repeat Sentence" at bounding box center [135, 273] width 137 height 32
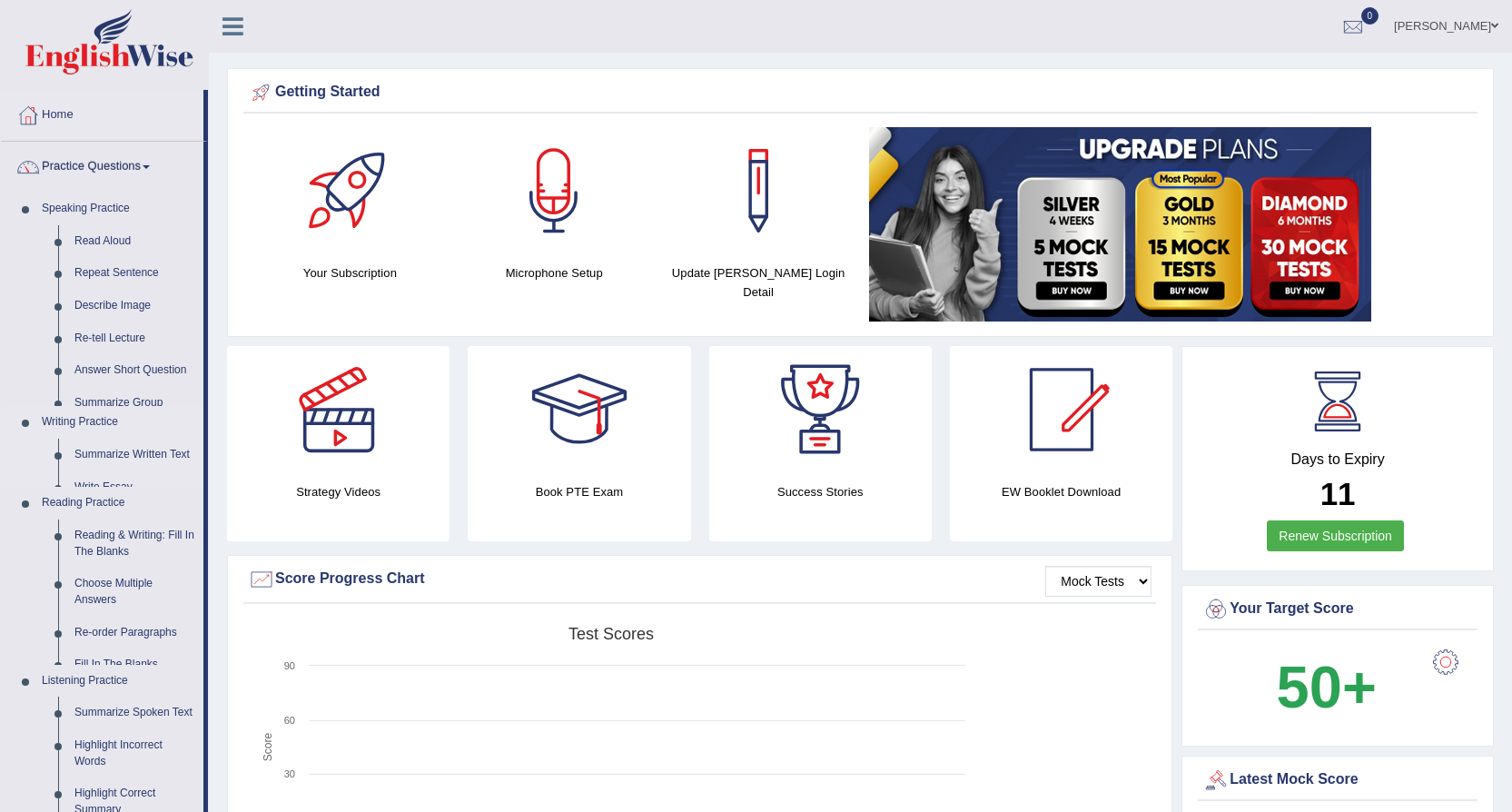
click at [107, 272] on link "Repeat Sentence" at bounding box center [135, 273] width 137 height 32
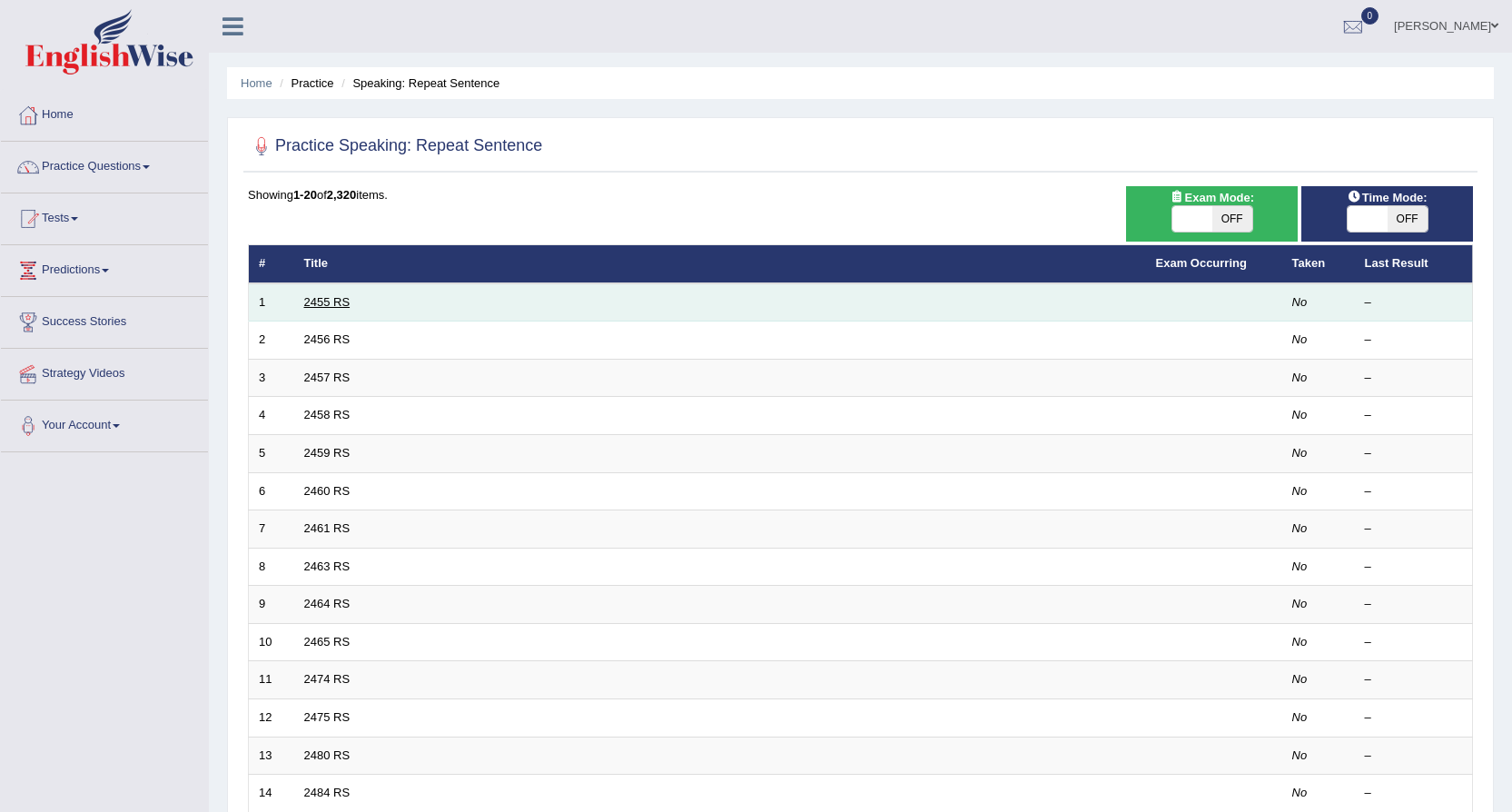
click at [311, 295] on link "2455 RS" at bounding box center [327, 302] width 46 height 14
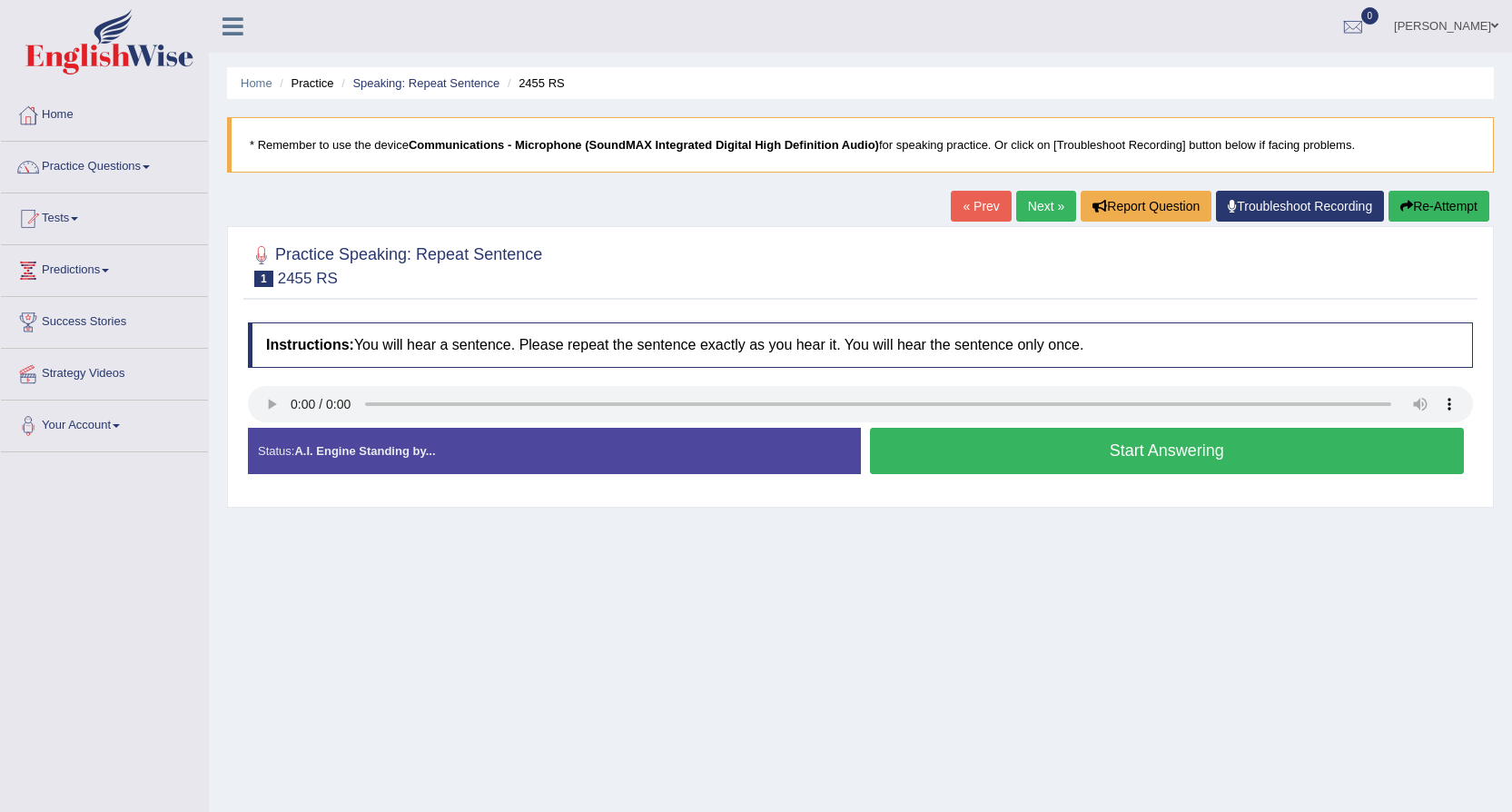
click at [1007, 437] on button "Start Answering" at bounding box center [1167, 451] width 595 height 46
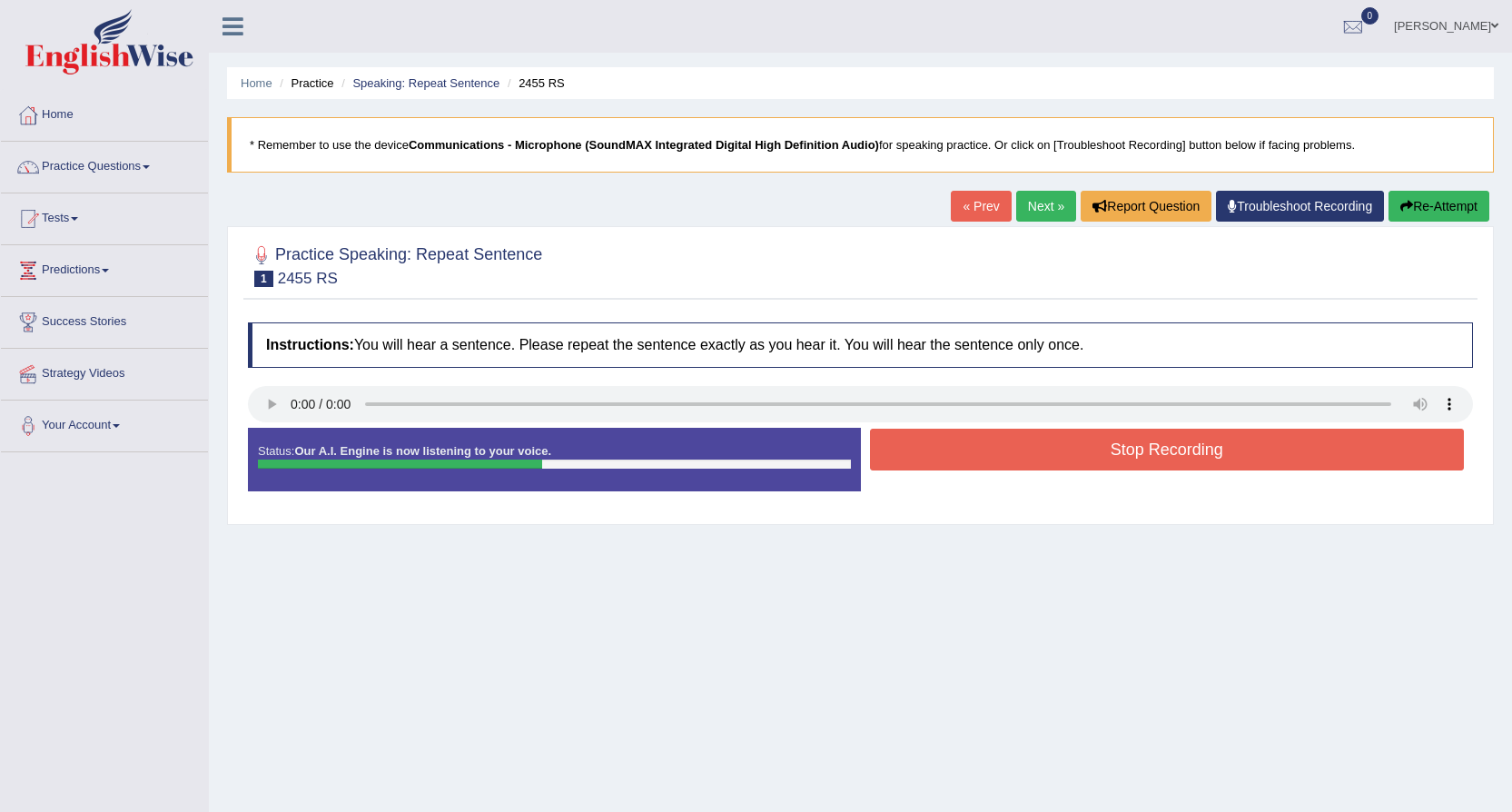
click at [1002, 439] on button "Stop Recording" at bounding box center [1167, 449] width 595 height 42
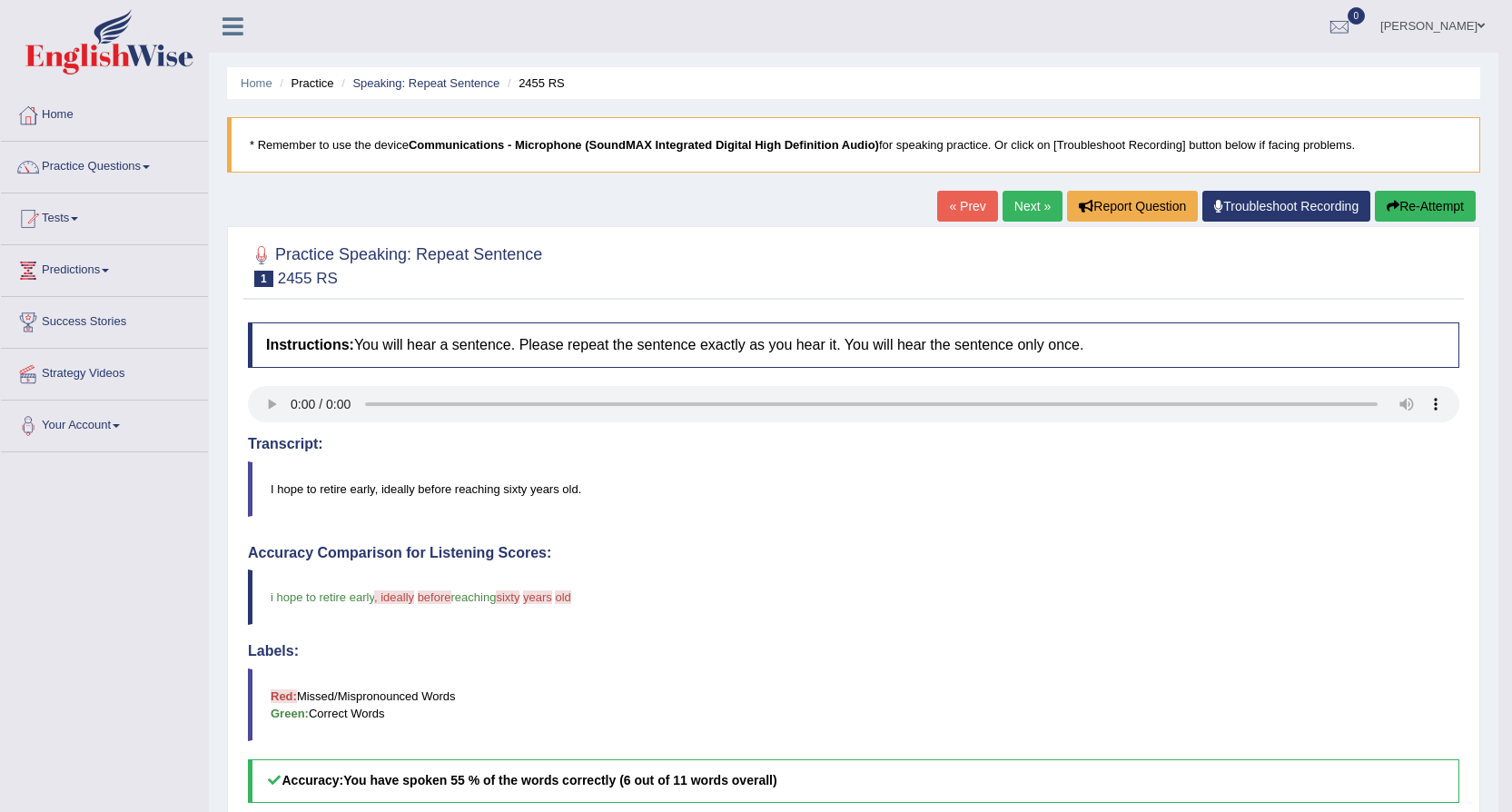
click at [1035, 206] on link "Next »" at bounding box center [1031, 206] width 60 height 31
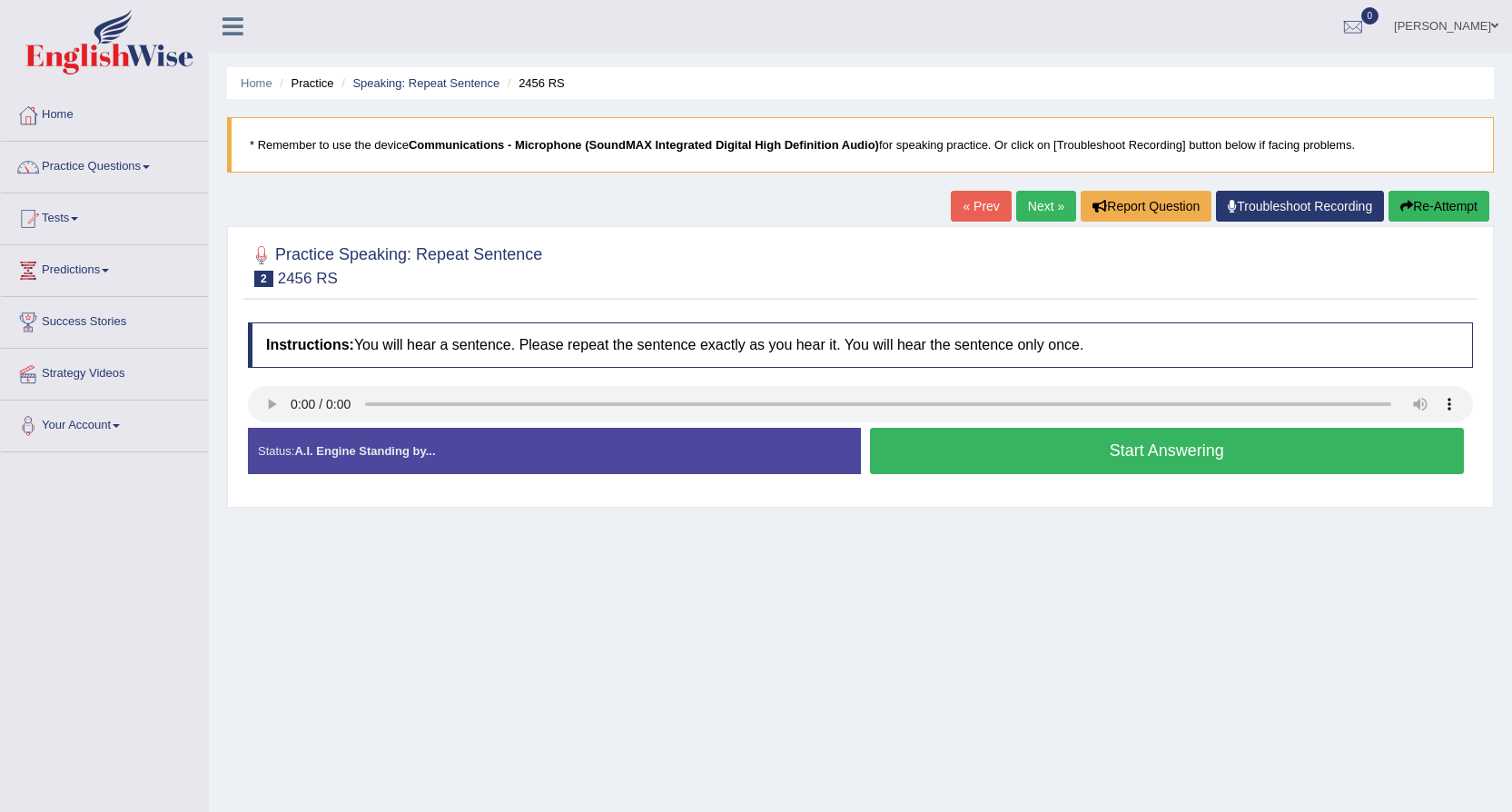
click at [1102, 451] on button "Start Answering" at bounding box center [1167, 451] width 595 height 46
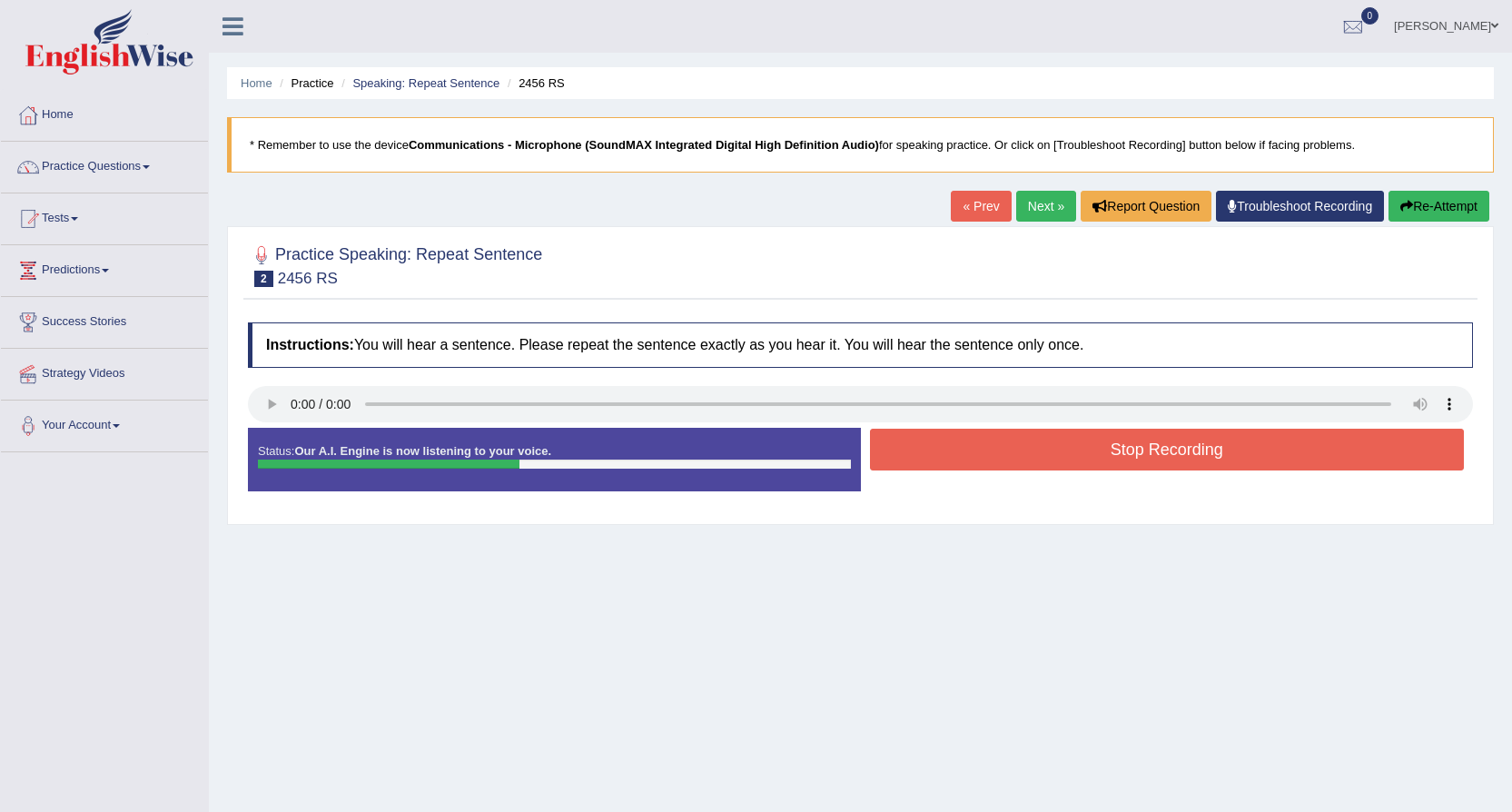
click at [1096, 449] on button "Stop Recording" at bounding box center [1167, 449] width 595 height 42
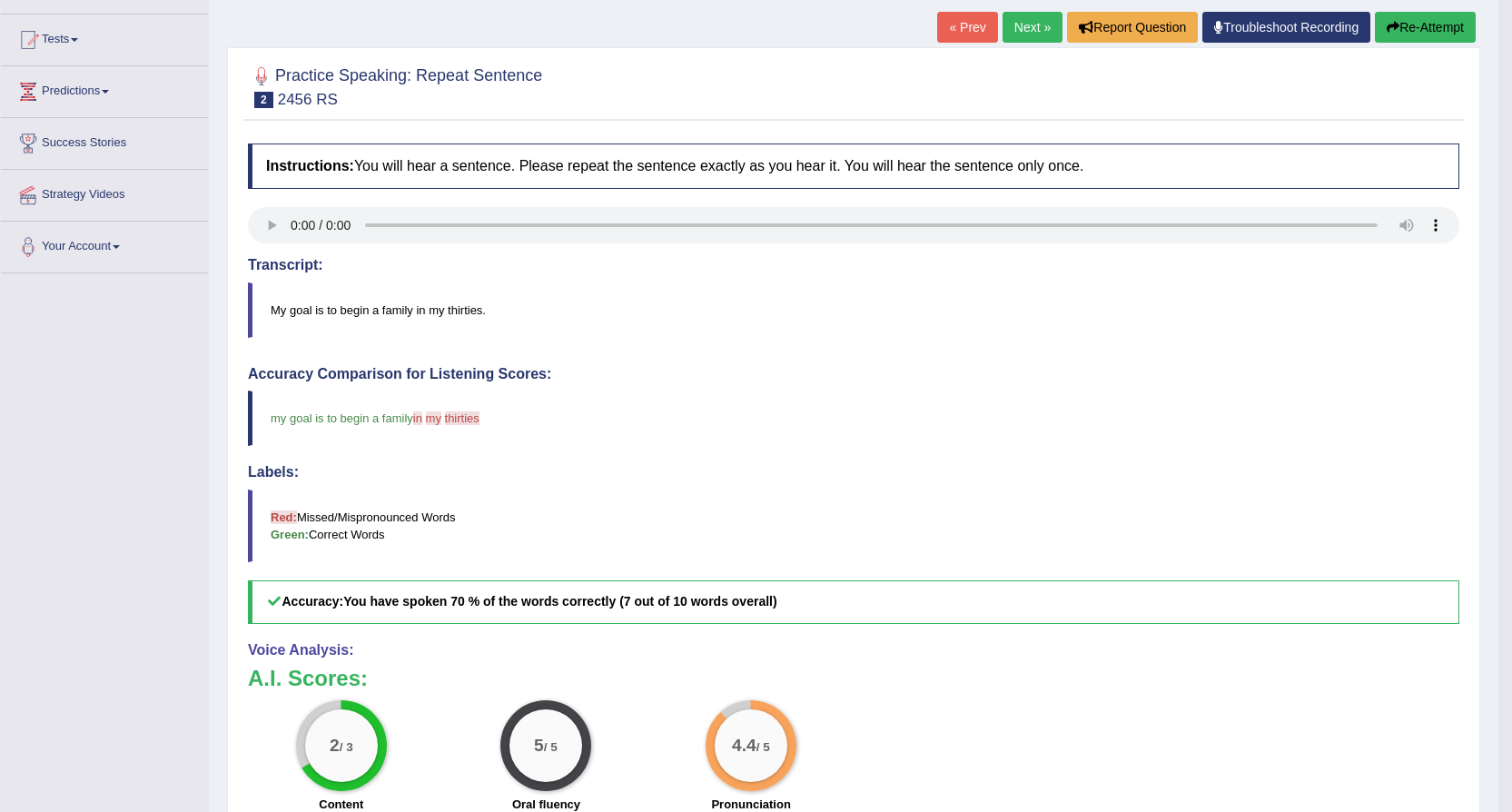
scroll to position [91, 0]
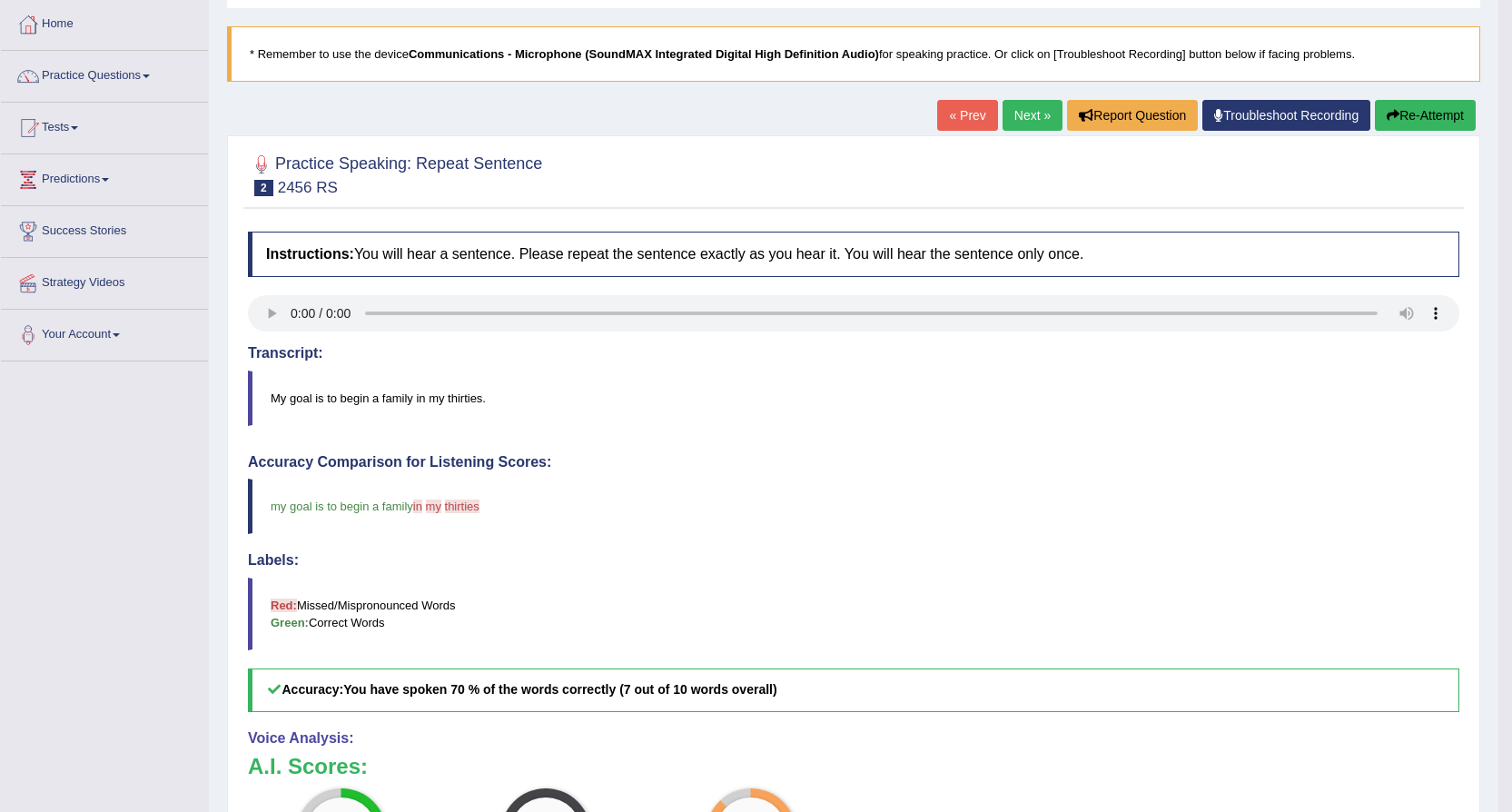
click at [1025, 114] on link "Next »" at bounding box center [1031, 115] width 60 height 31
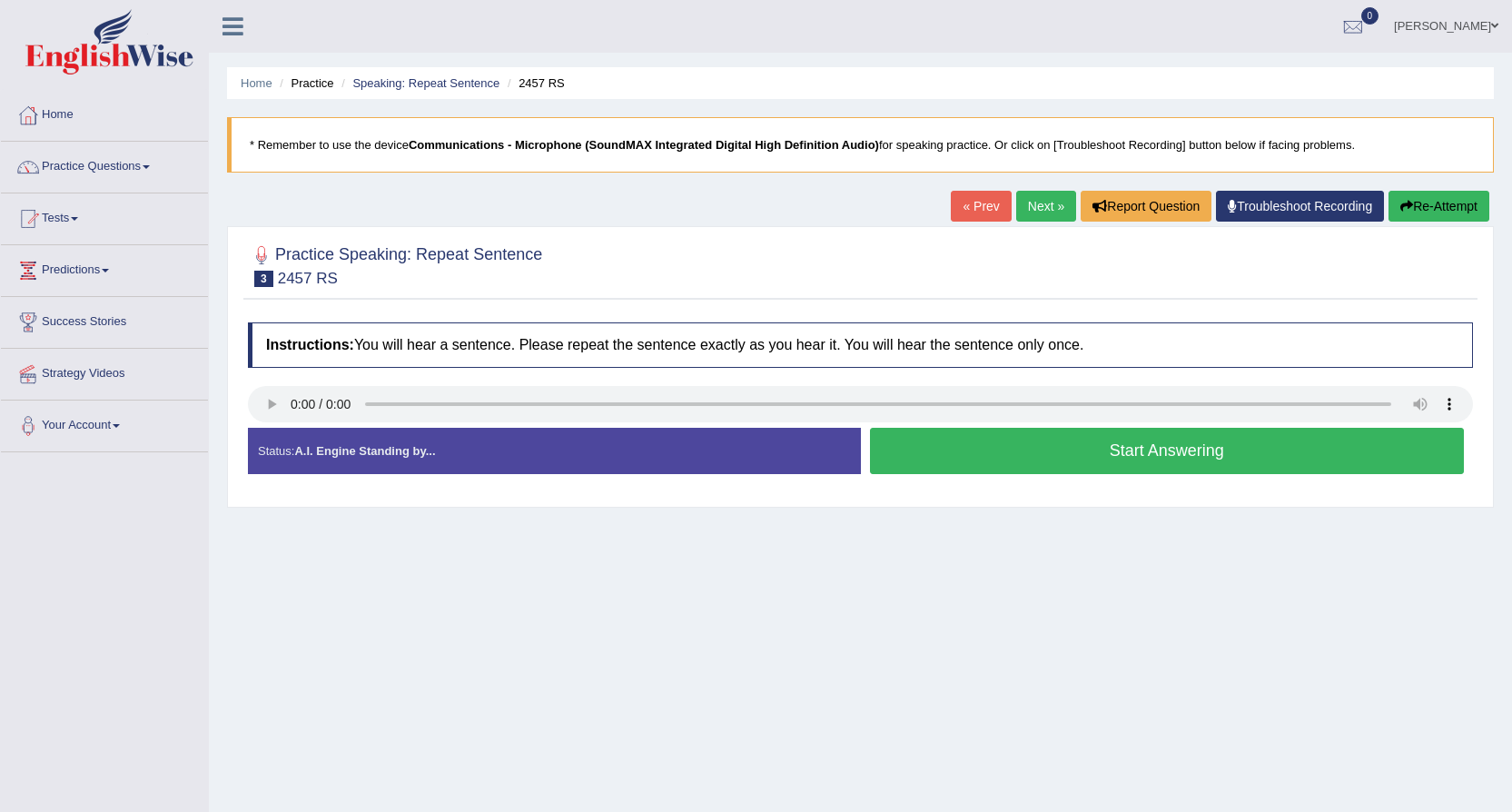
click at [1040, 460] on button "Start Answering" at bounding box center [1167, 451] width 595 height 46
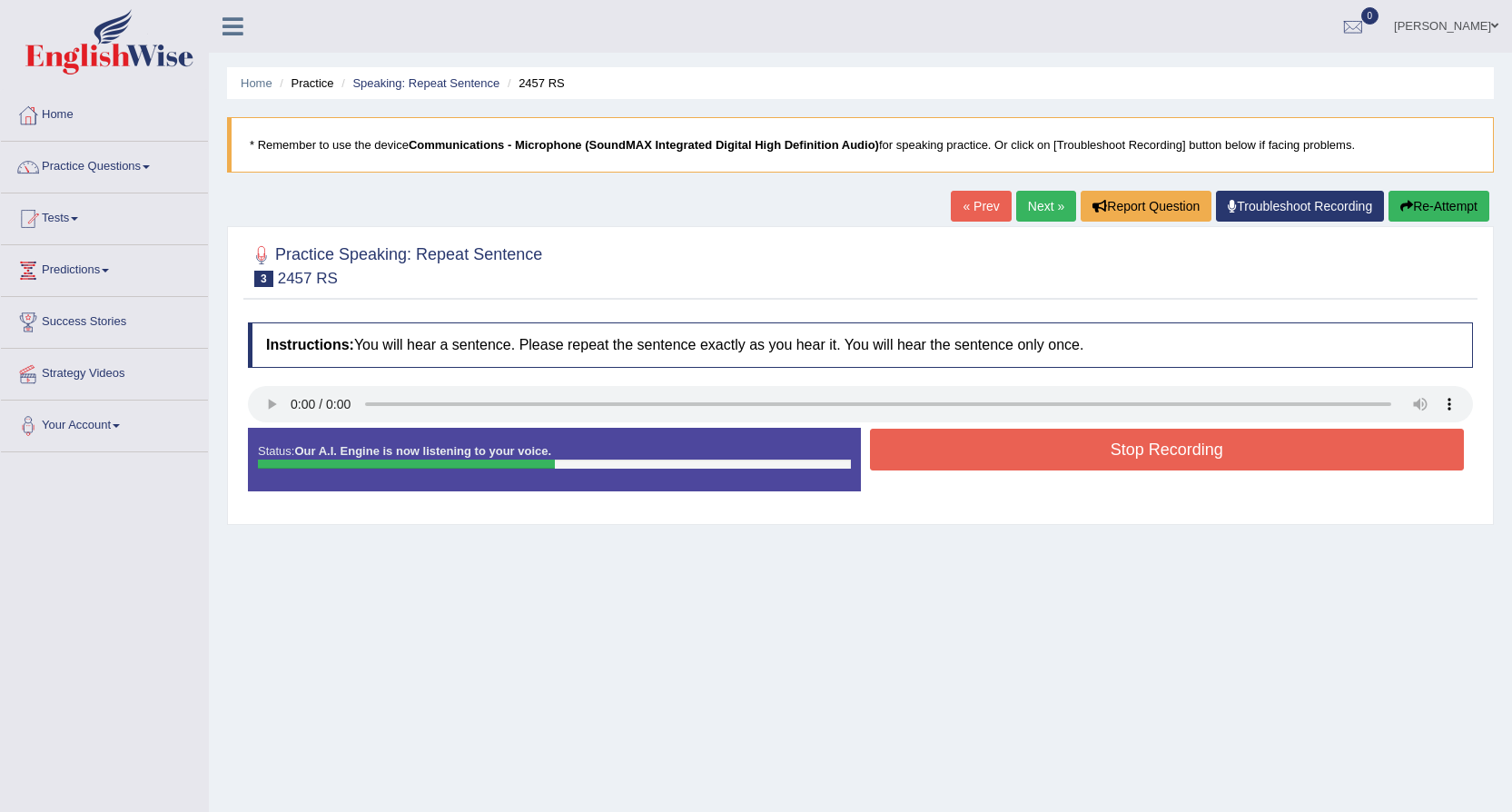
click at [1042, 449] on button "Stop Recording" at bounding box center [1167, 449] width 595 height 42
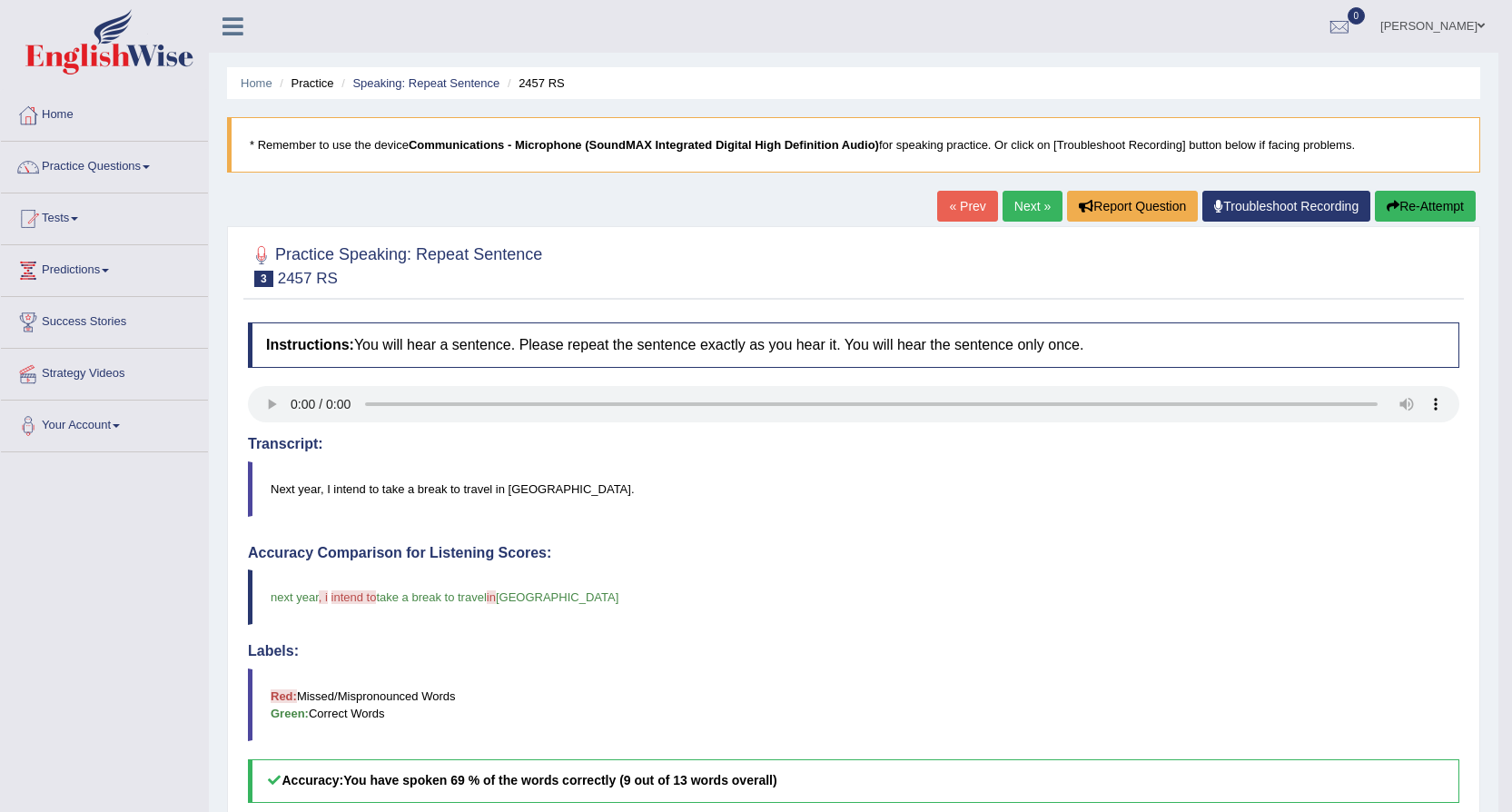
click at [1027, 200] on link "Next »" at bounding box center [1031, 206] width 60 height 31
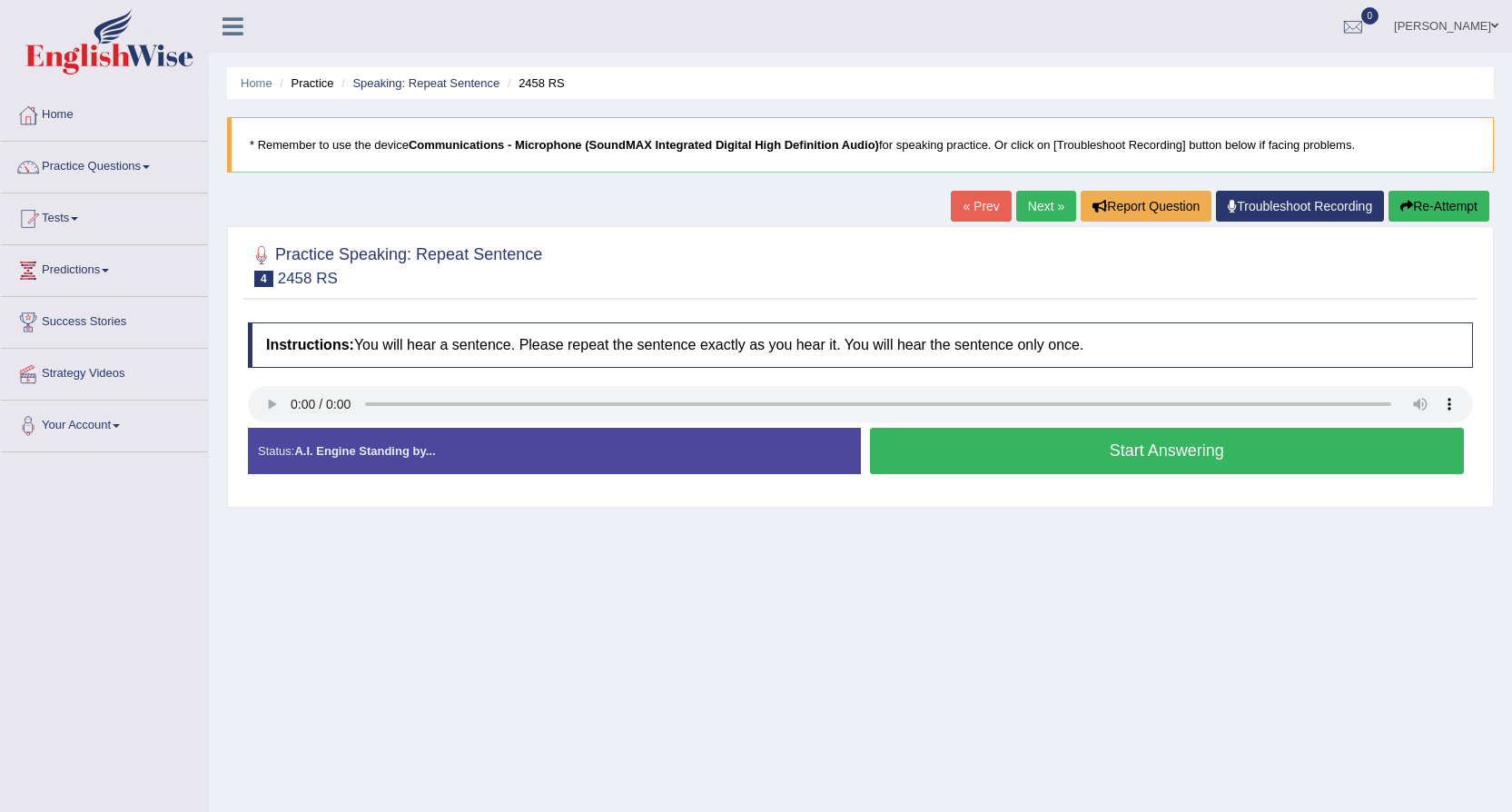
click at [993, 447] on button "Start Answering" at bounding box center [1167, 451] width 595 height 46
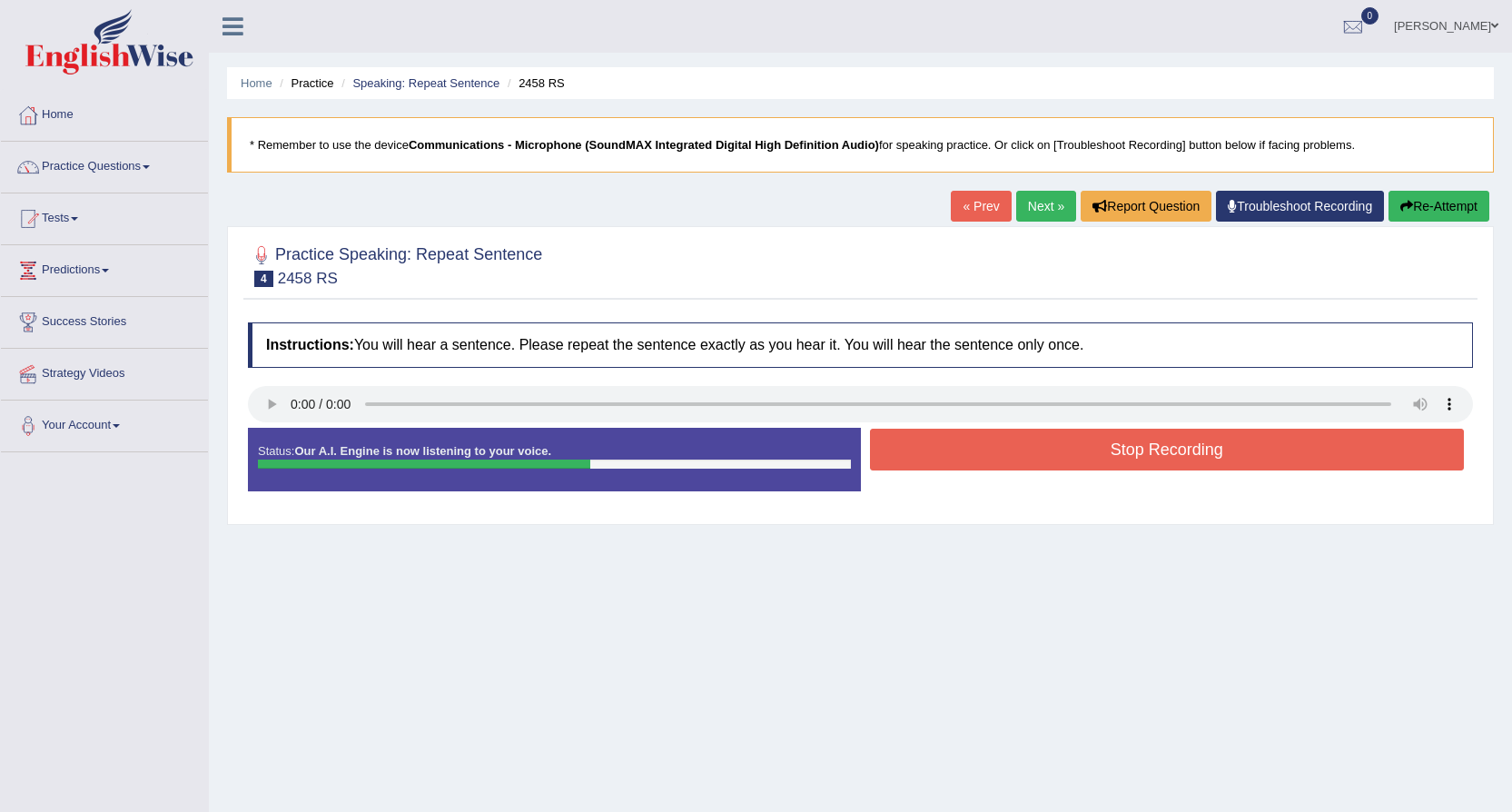
click at [993, 447] on button "Stop Recording" at bounding box center [1167, 449] width 595 height 42
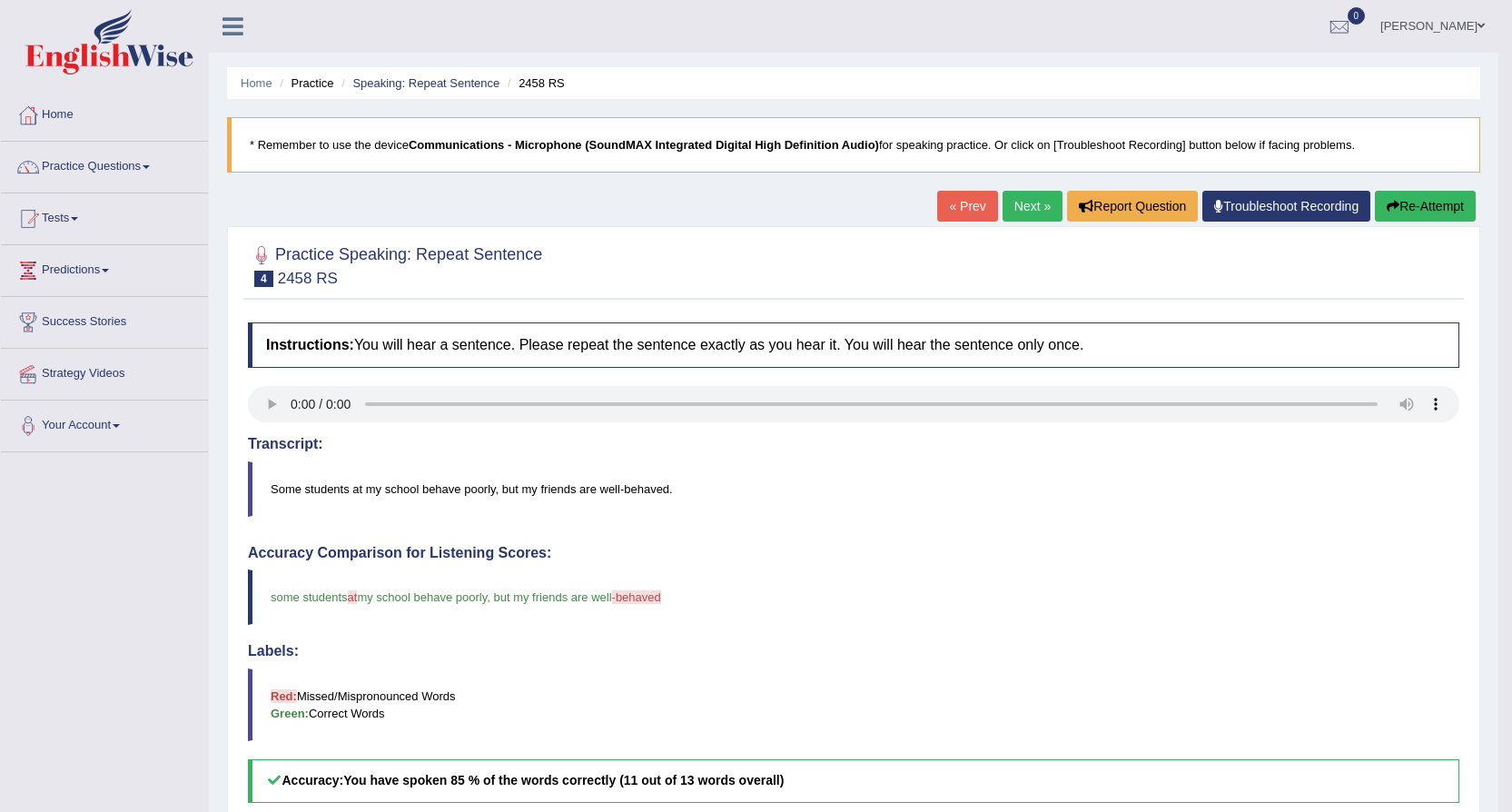
click at [1039, 200] on link "Next »" at bounding box center [1031, 206] width 60 height 31
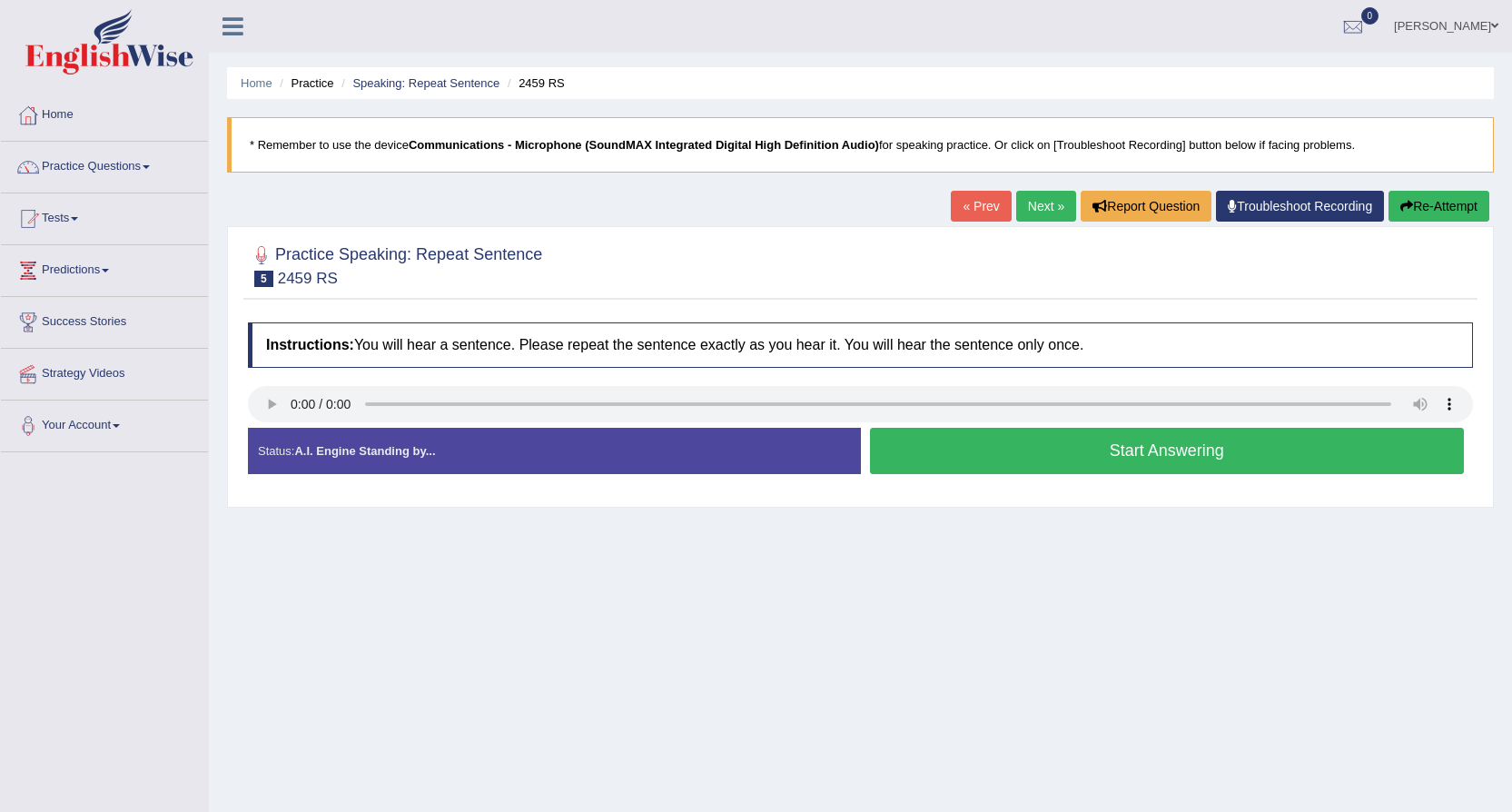
click at [1096, 450] on button "Start Answering" at bounding box center [1167, 451] width 595 height 46
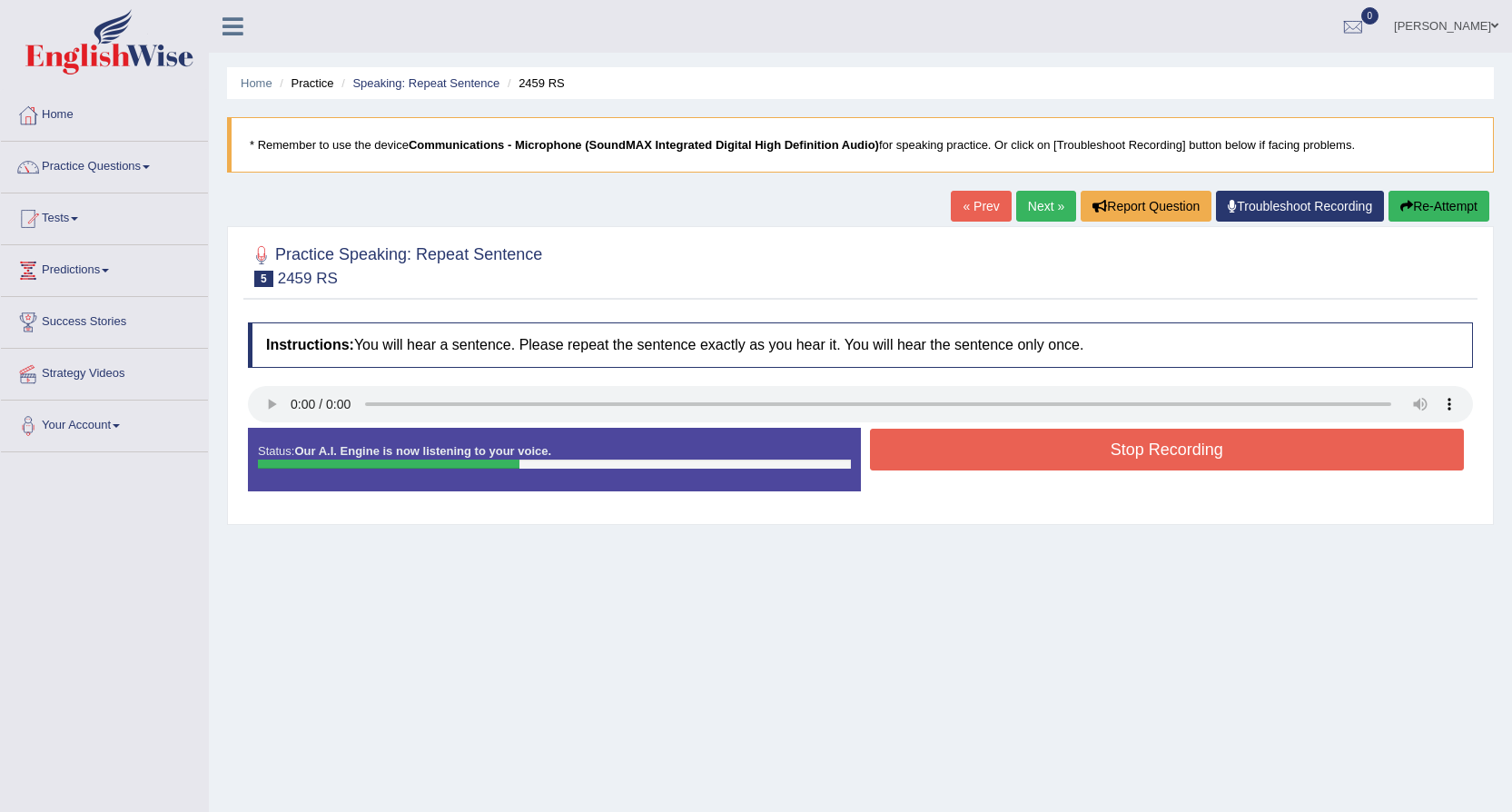
click at [1121, 458] on button "Stop Recording" at bounding box center [1167, 449] width 595 height 42
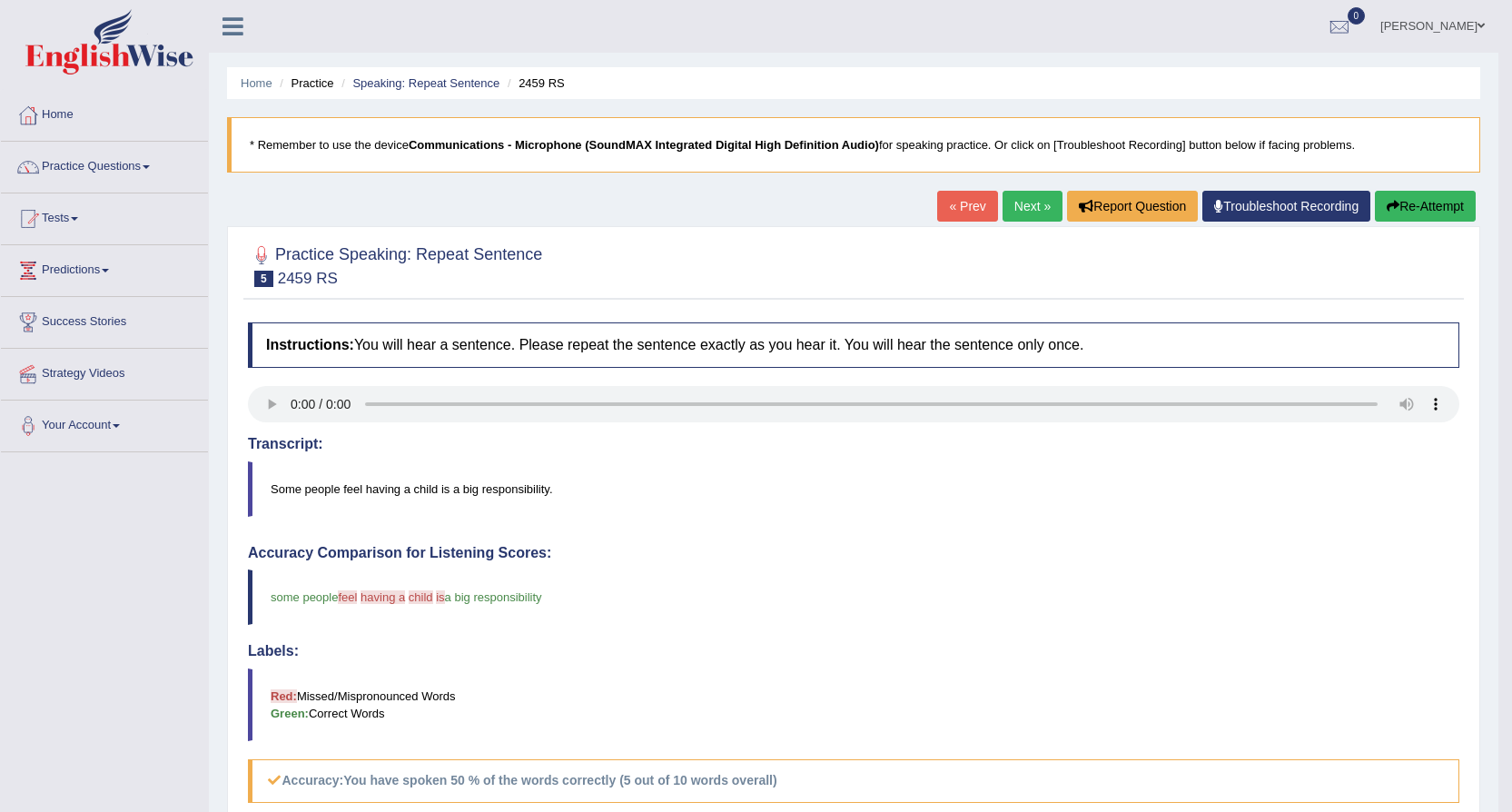
click at [1029, 204] on link "Next »" at bounding box center [1031, 206] width 60 height 31
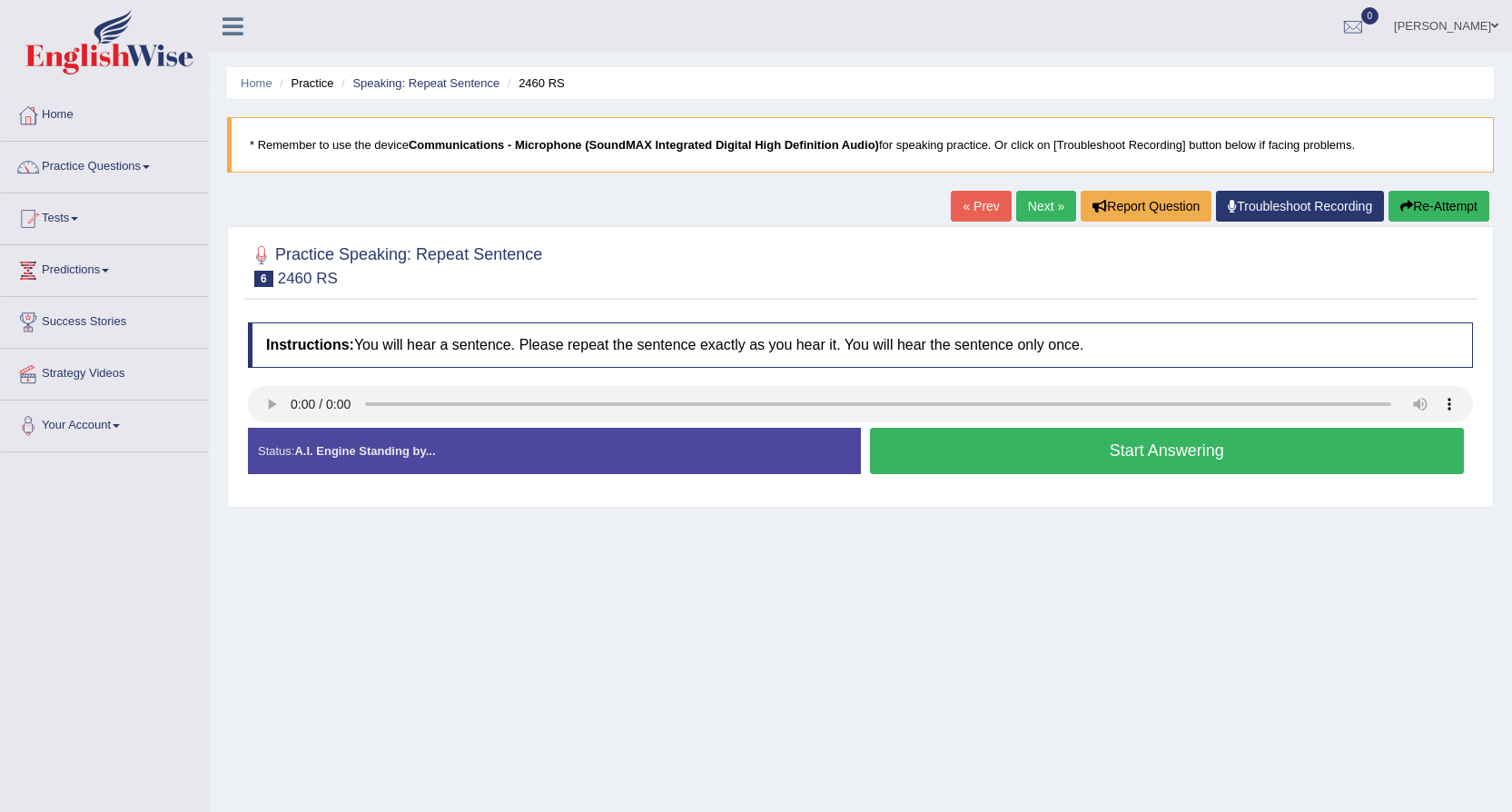
click at [1121, 449] on button "Start Answering" at bounding box center [1167, 451] width 595 height 46
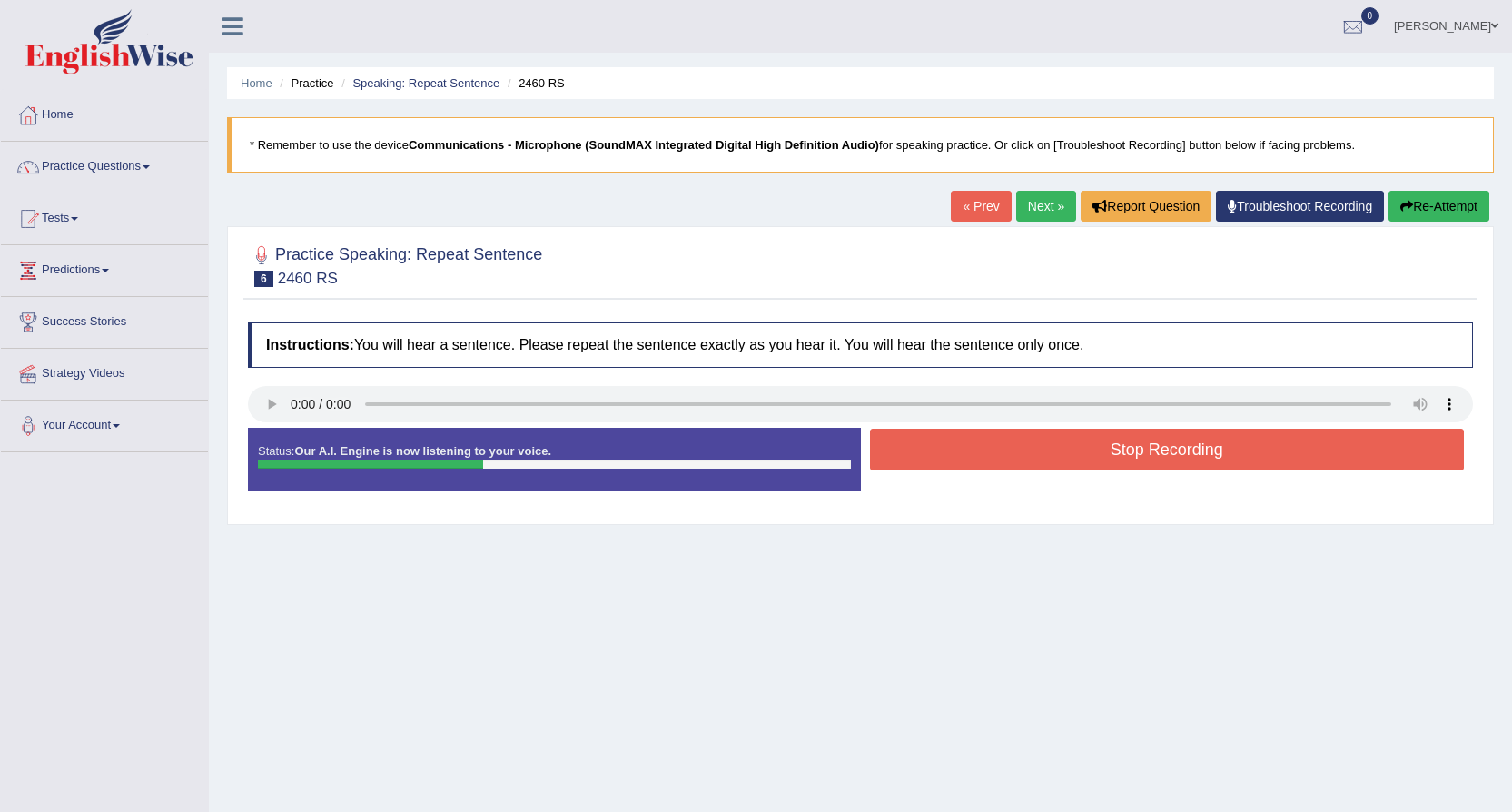
click at [1121, 449] on button "Stop Recording" at bounding box center [1167, 449] width 595 height 42
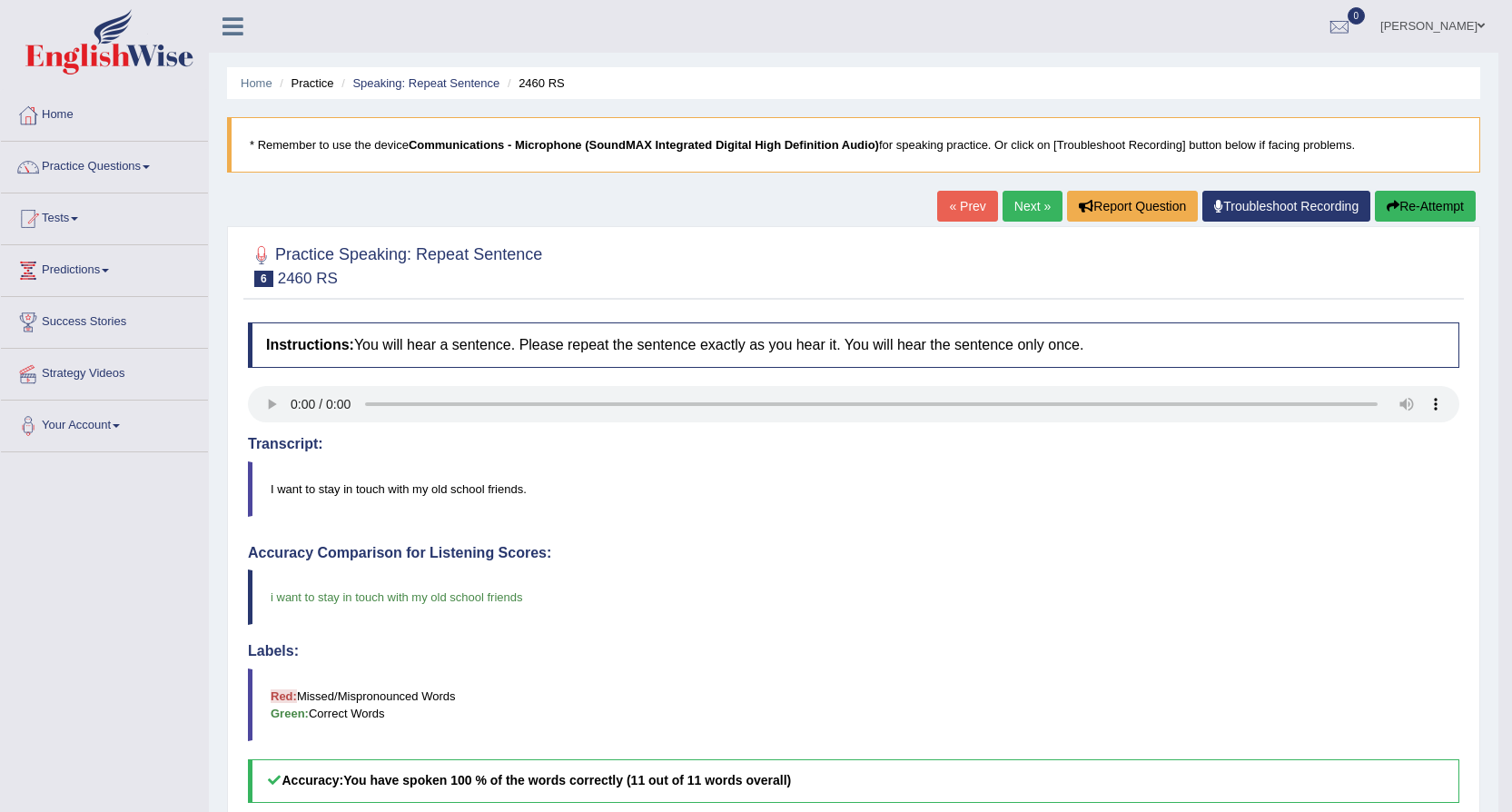
click at [1029, 200] on link "Next »" at bounding box center [1031, 206] width 60 height 31
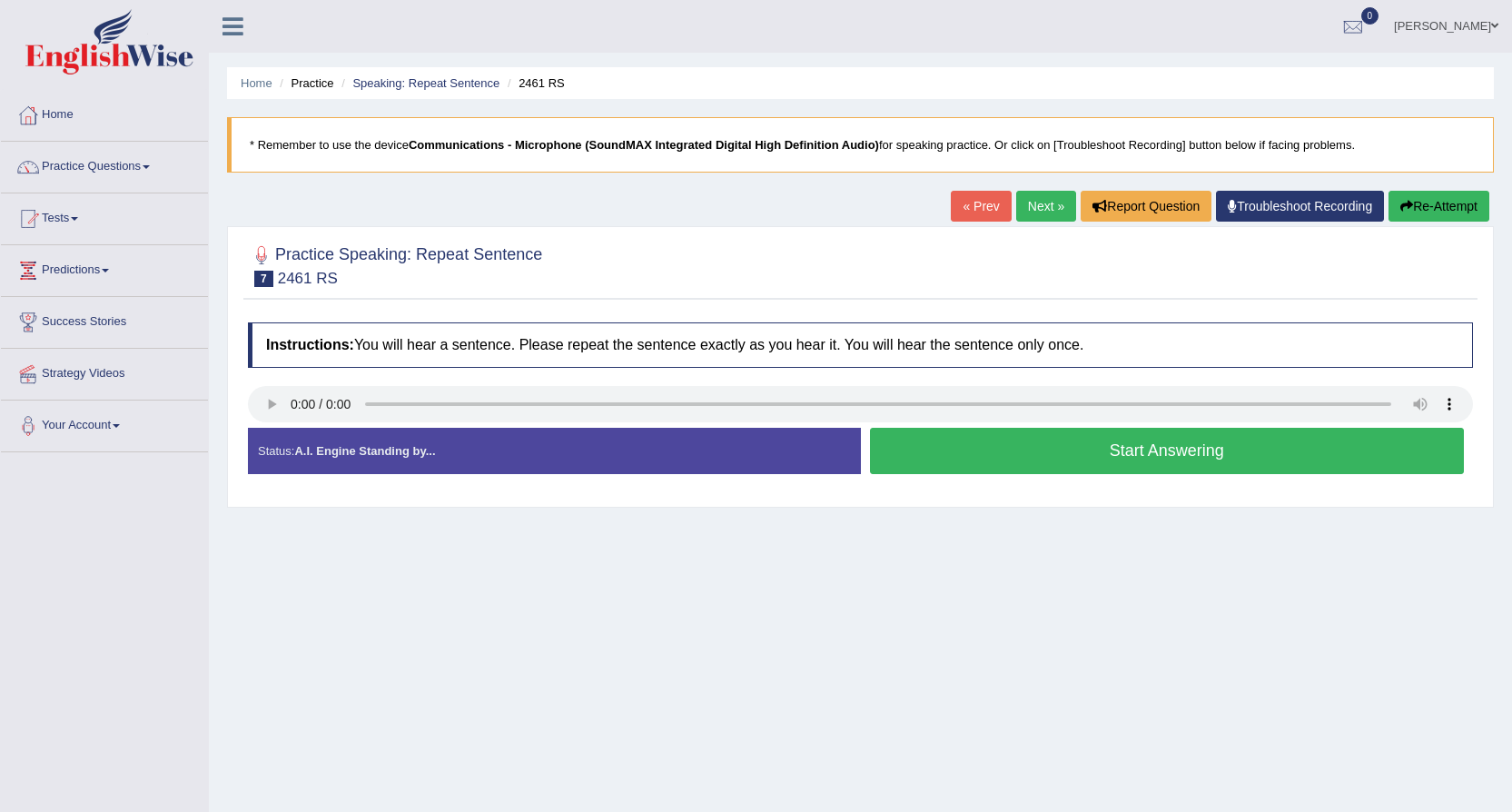
click at [1033, 445] on button "Start Answering" at bounding box center [1167, 451] width 595 height 46
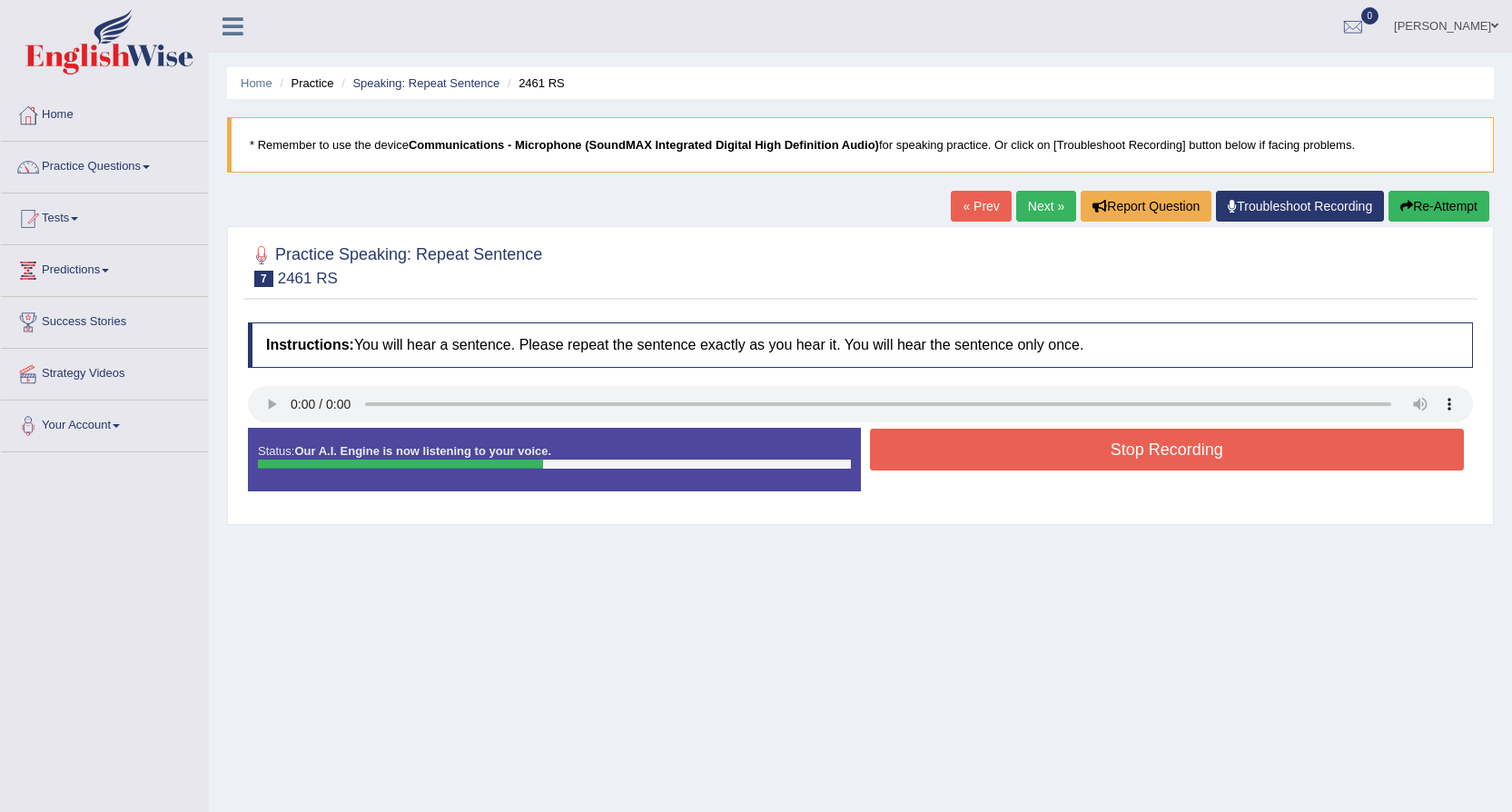
click at [1033, 445] on button "Stop Recording" at bounding box center [1167, 449] width 595 height 42
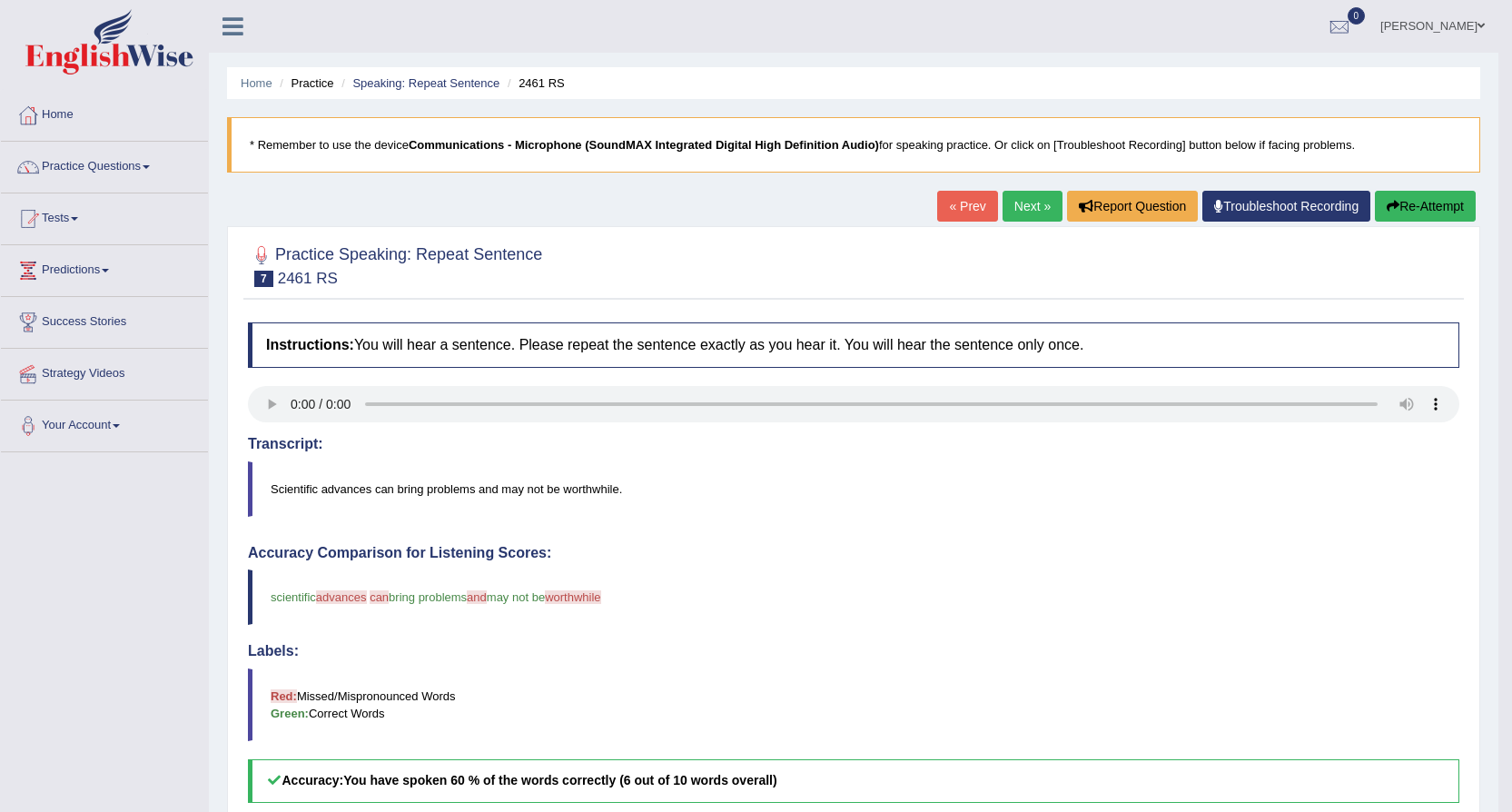
click at [1027, 211] on link "Next »" at bounding box center [1031, 206] width 60 height 31
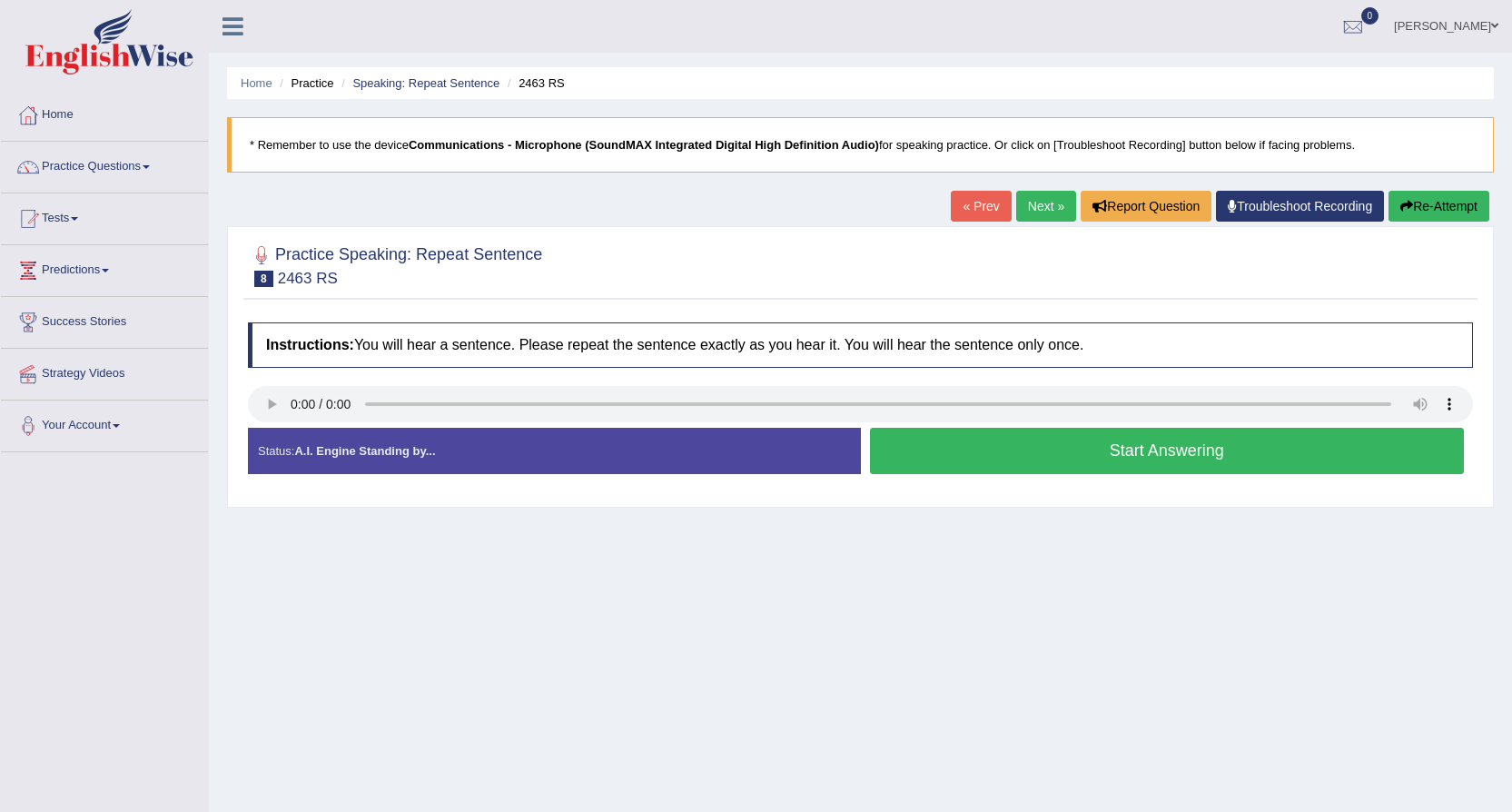
drag, startPoint x: 1044, startPoint y: 443, endPoint x: 1044, endPoint y: 427, distance: 16.0
click at [1044, 442] on button "Start Answering" at bounding box center [1167, 451] width 595 height 46
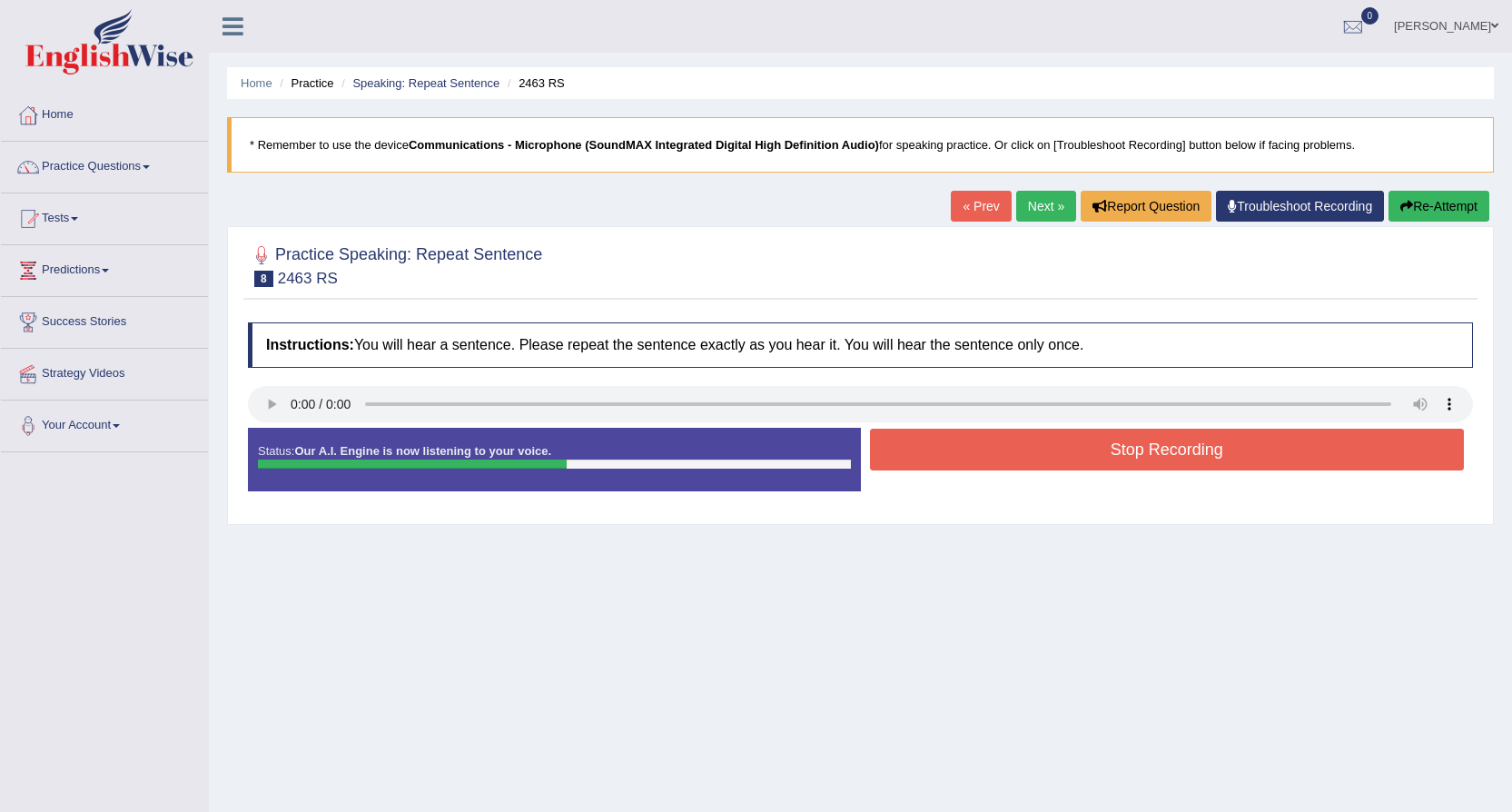
click at [1056, 458] on button "Stop Recording" at bounding box center [1167, 449] width 595 height 42
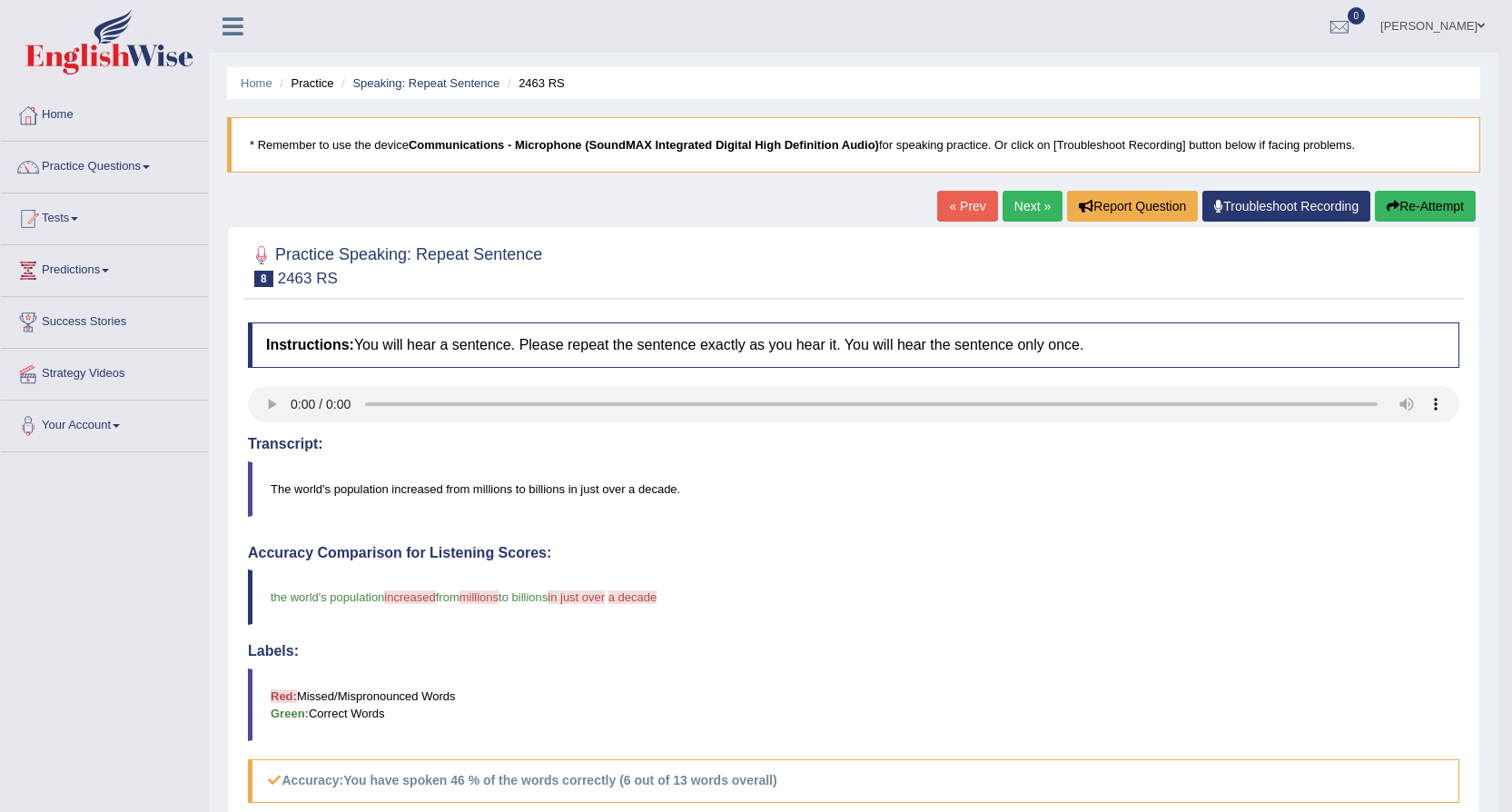
click at [1009, 198] on link "Next »" at bounding box center [1031, 206] width 60 height 31
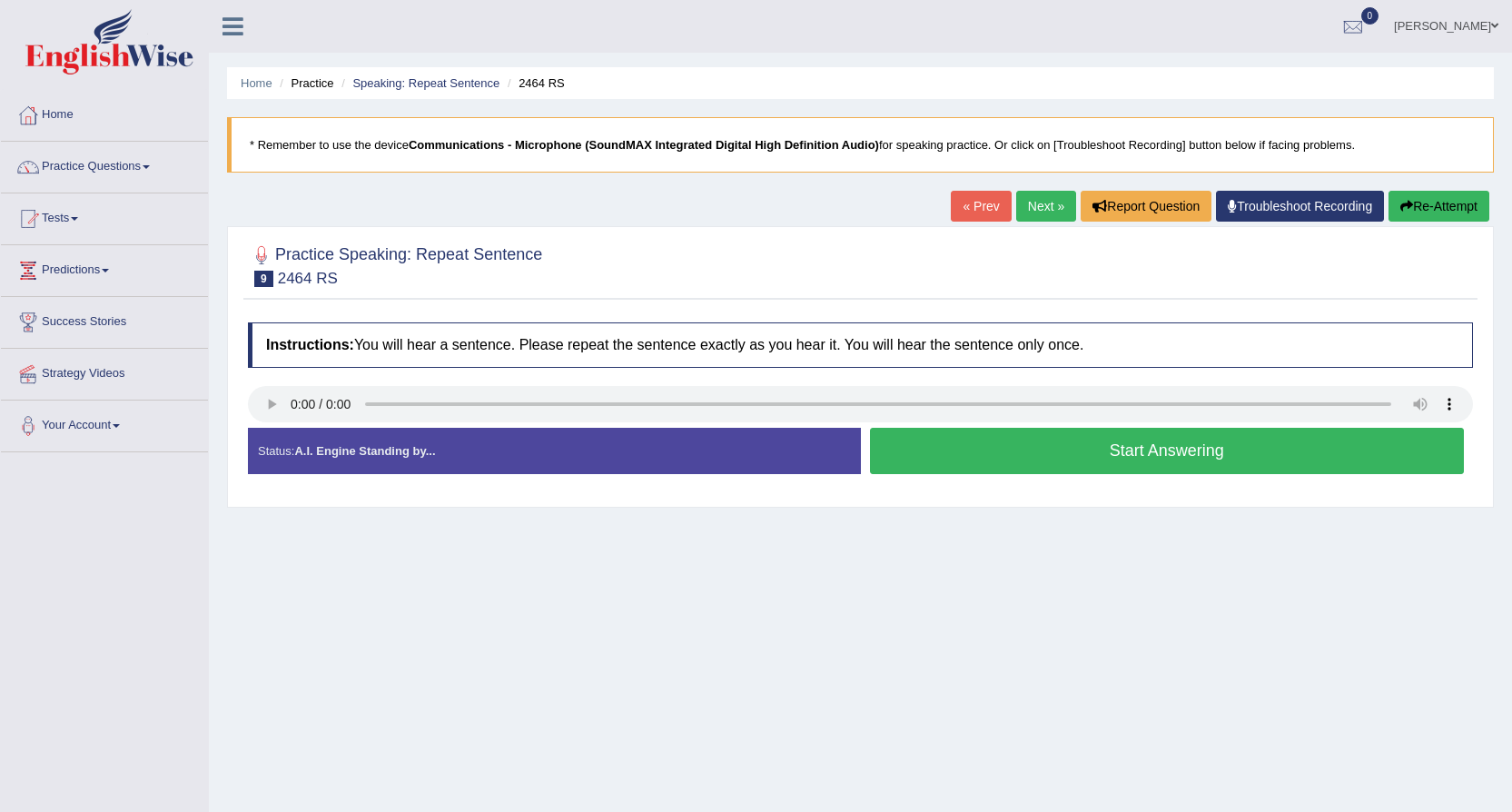
click at [997, 436] on button "Start Answering" at bounding box center [1167, 451] width 595 height 46
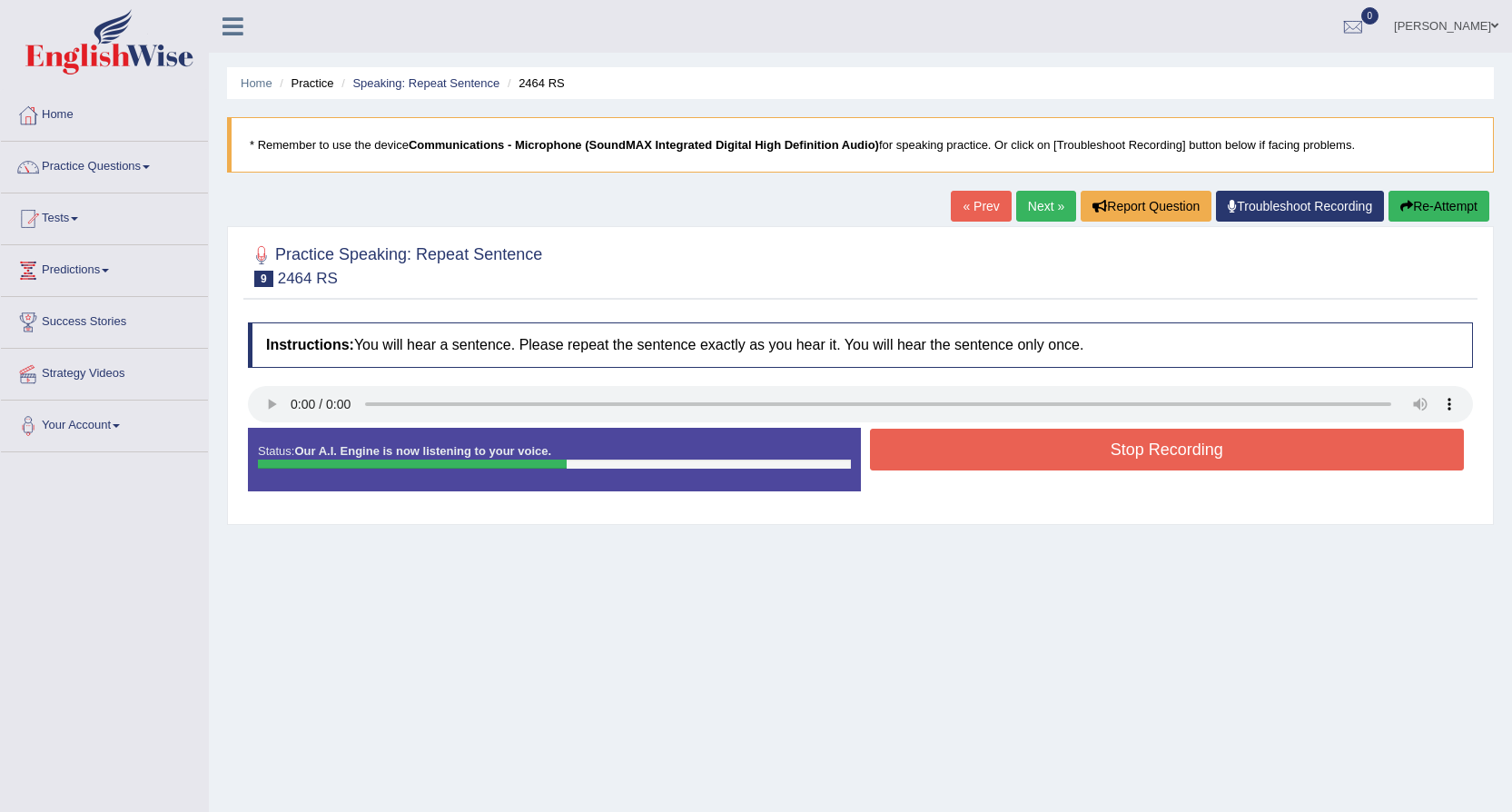
click at [944, 450] on button "Stop Recording" at bounding box center [1167, 449] width 595 height 42
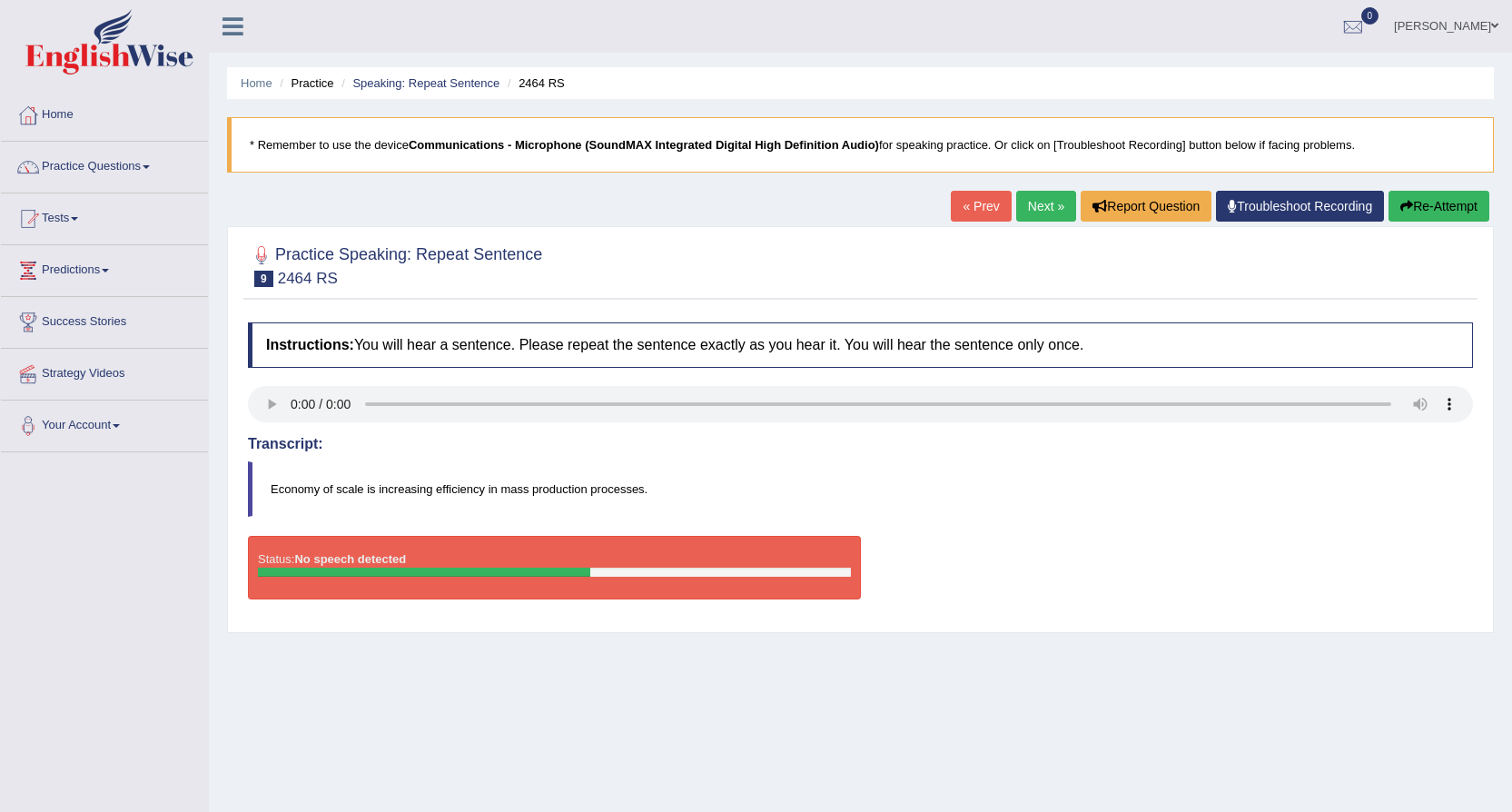
click at [1423, 200] on button "Re-Attempt" at bounding box center [1438, 206] width 101 height 31
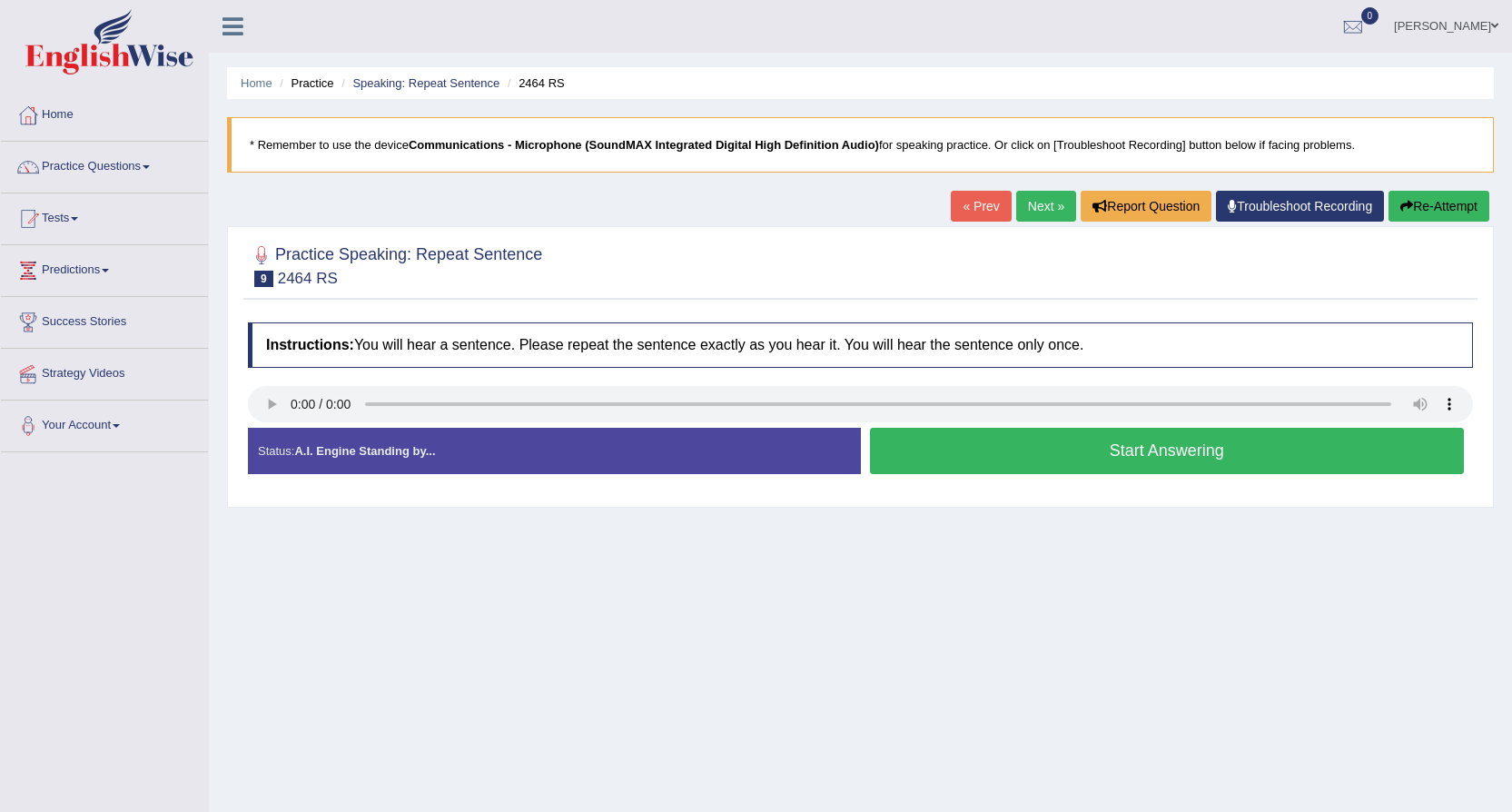
click at [1190, 438] on button "Start Answering" at bounding box center [1167, 451] width 595 height 46
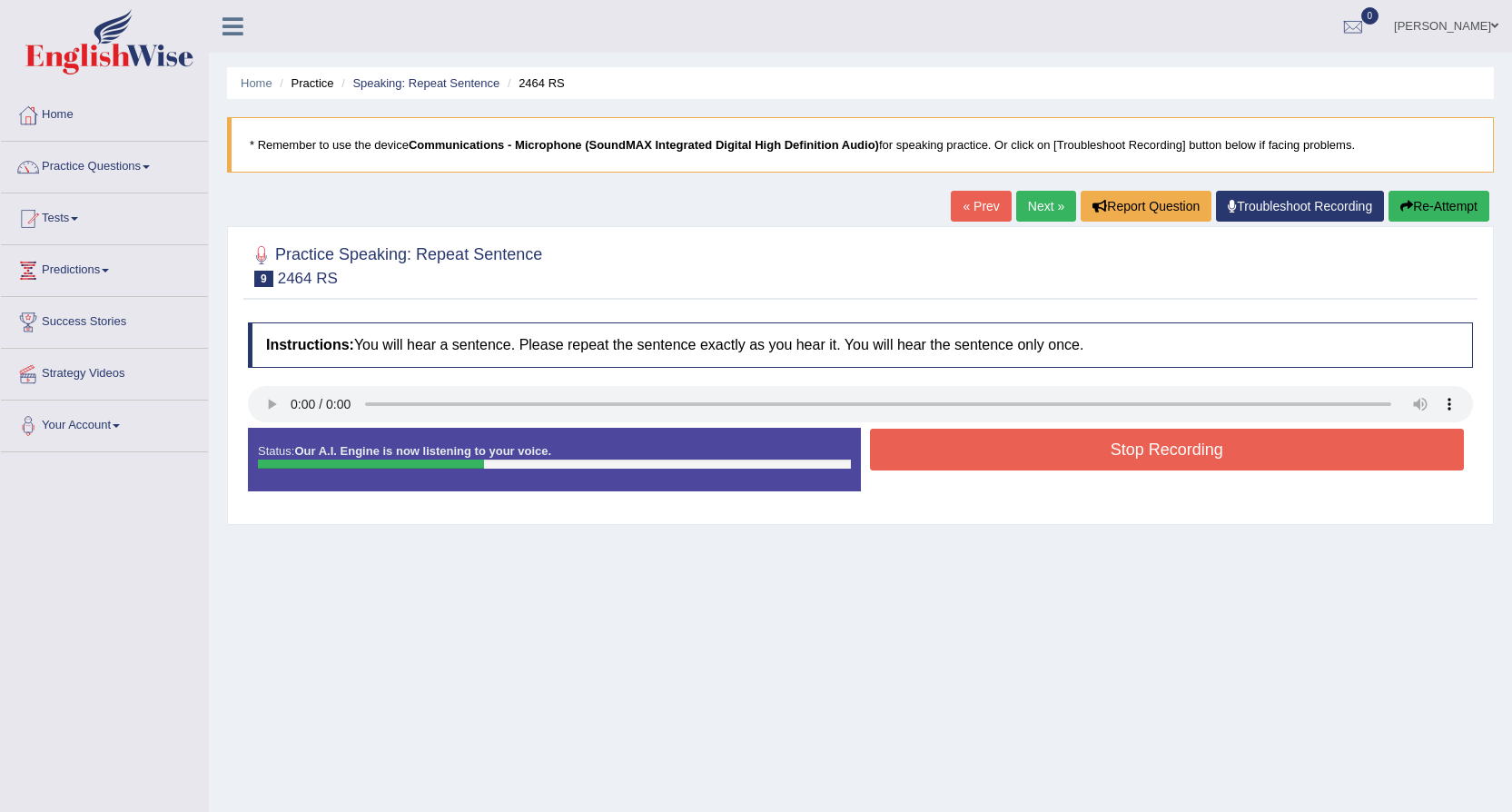
click at [1190, 435] on button "Stop Recording" at bounding box center [1167, 449] width 595 height 42
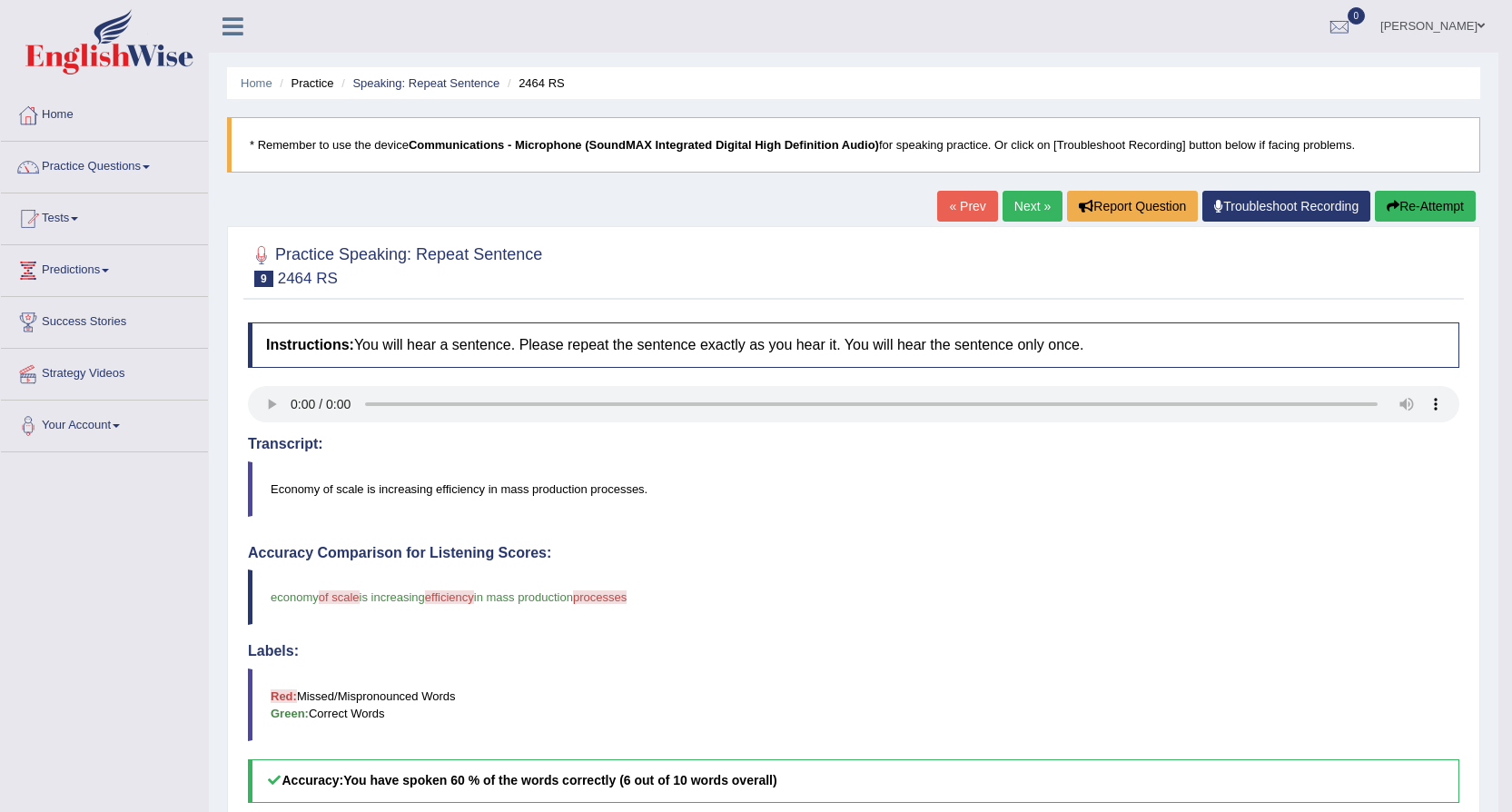
click at [1019, 200] on link "Next »" at bounding box center [1031, 206] width 60 height 31
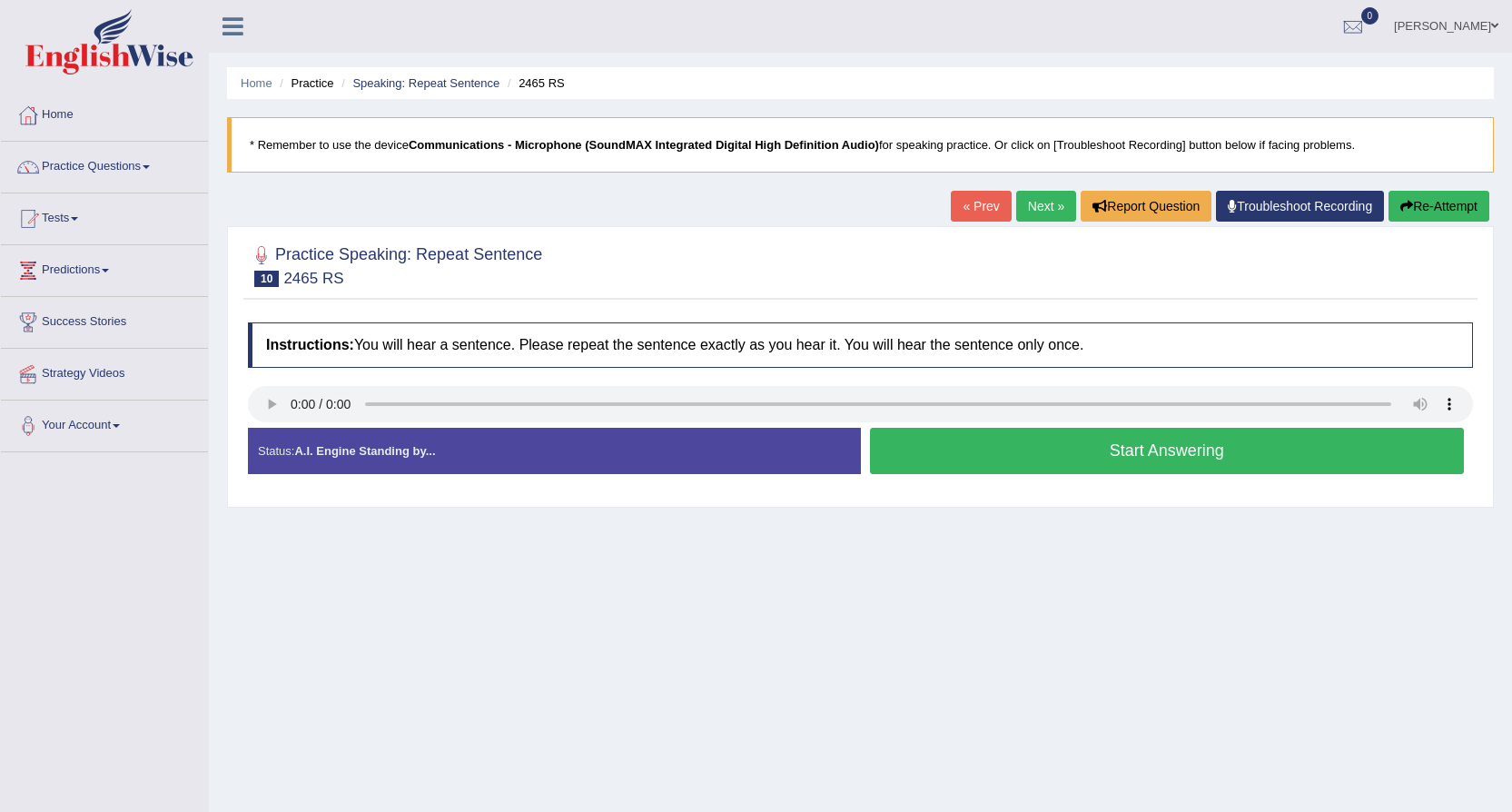
drag, startPoint x: 963, startPoint y: 447, endPoint x: 977, endPoint y: 410, distance: 39.6
click at [964, 445] on button "Start Answering" at bounding box center [1167, 451] width 595 height 46
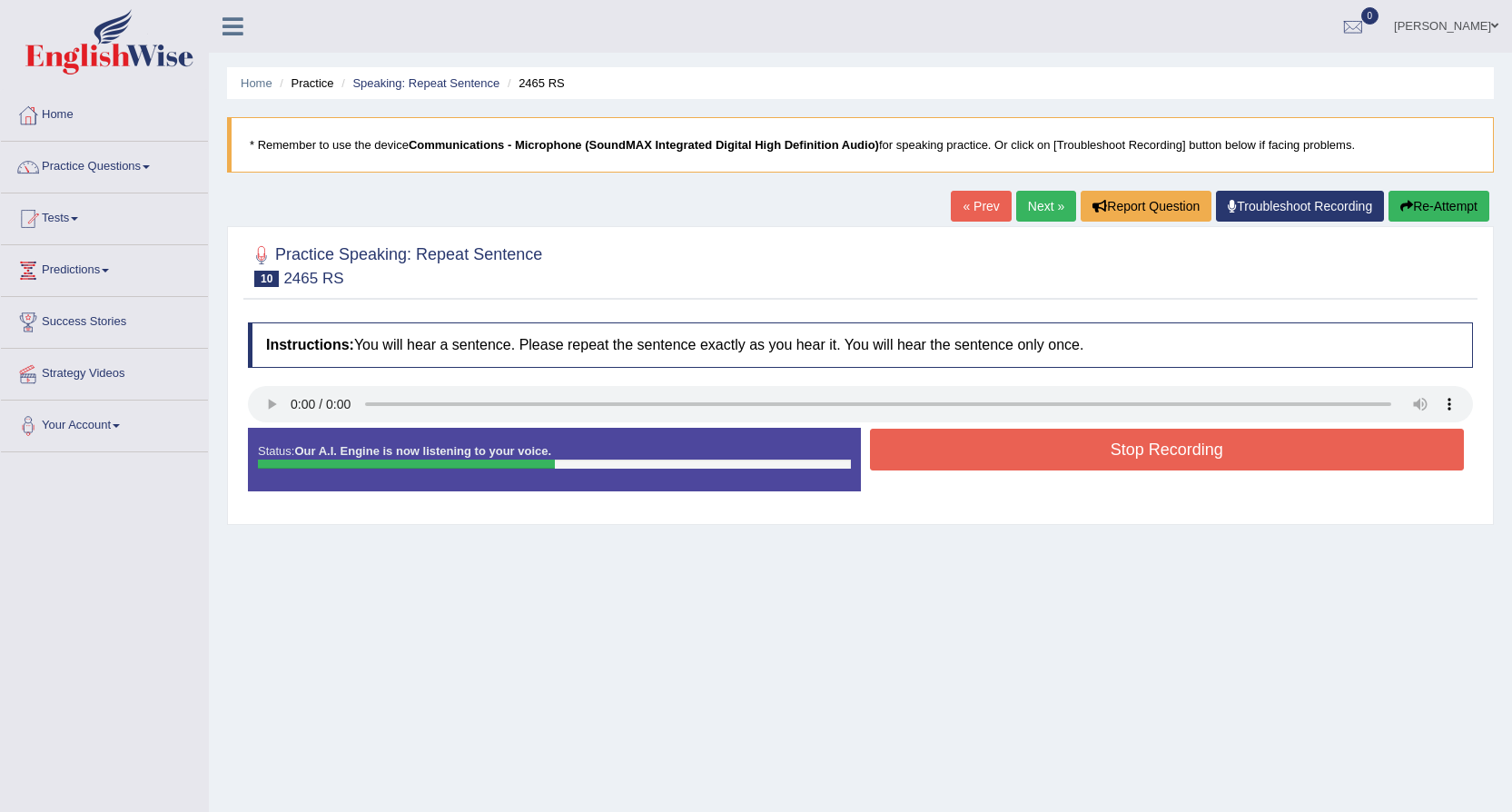
click at [989, 438] on button "Stop Recording" at bounding box center [1167, 449] width 595 height 42
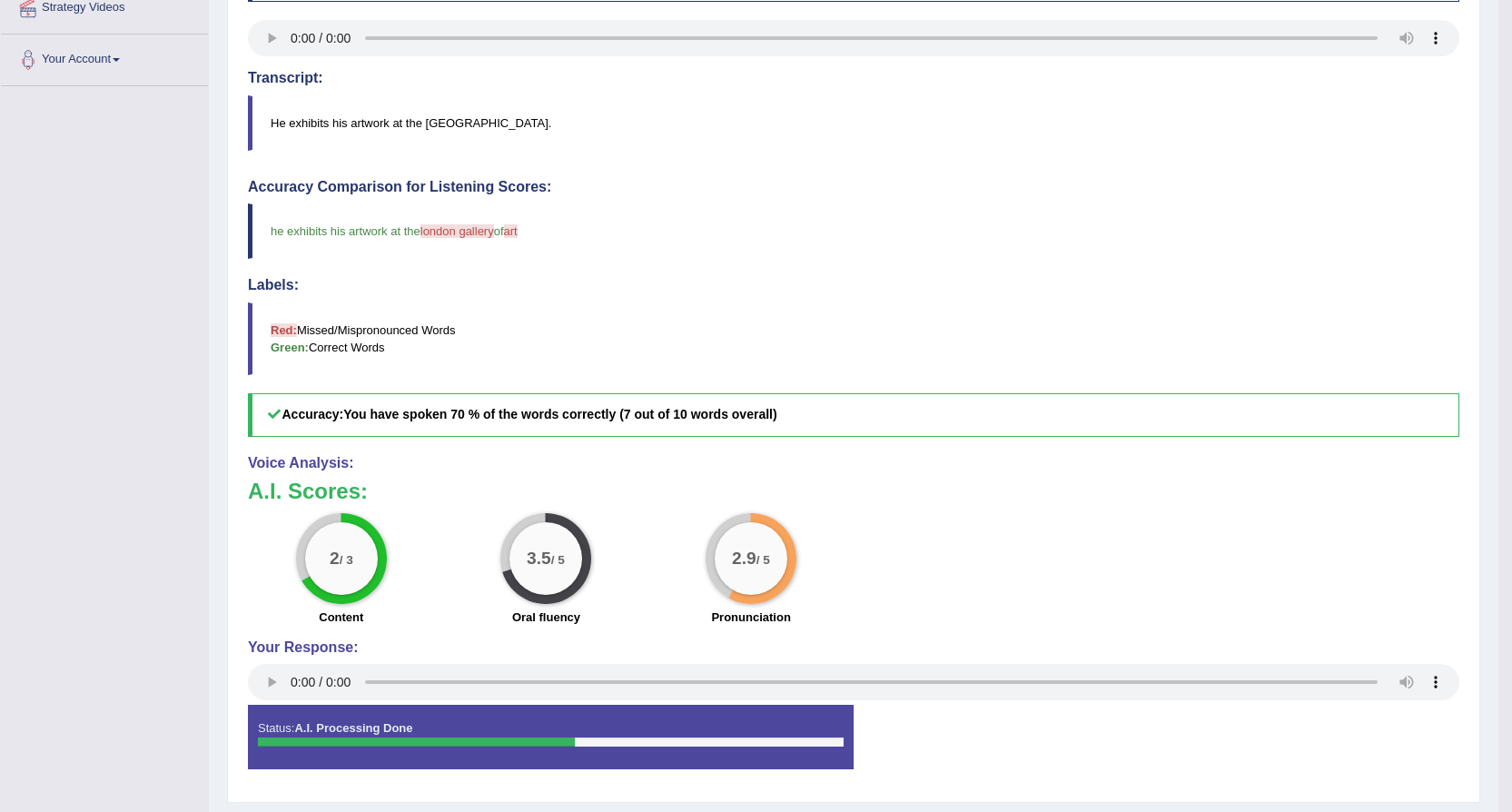
scroll to position [416, 0]
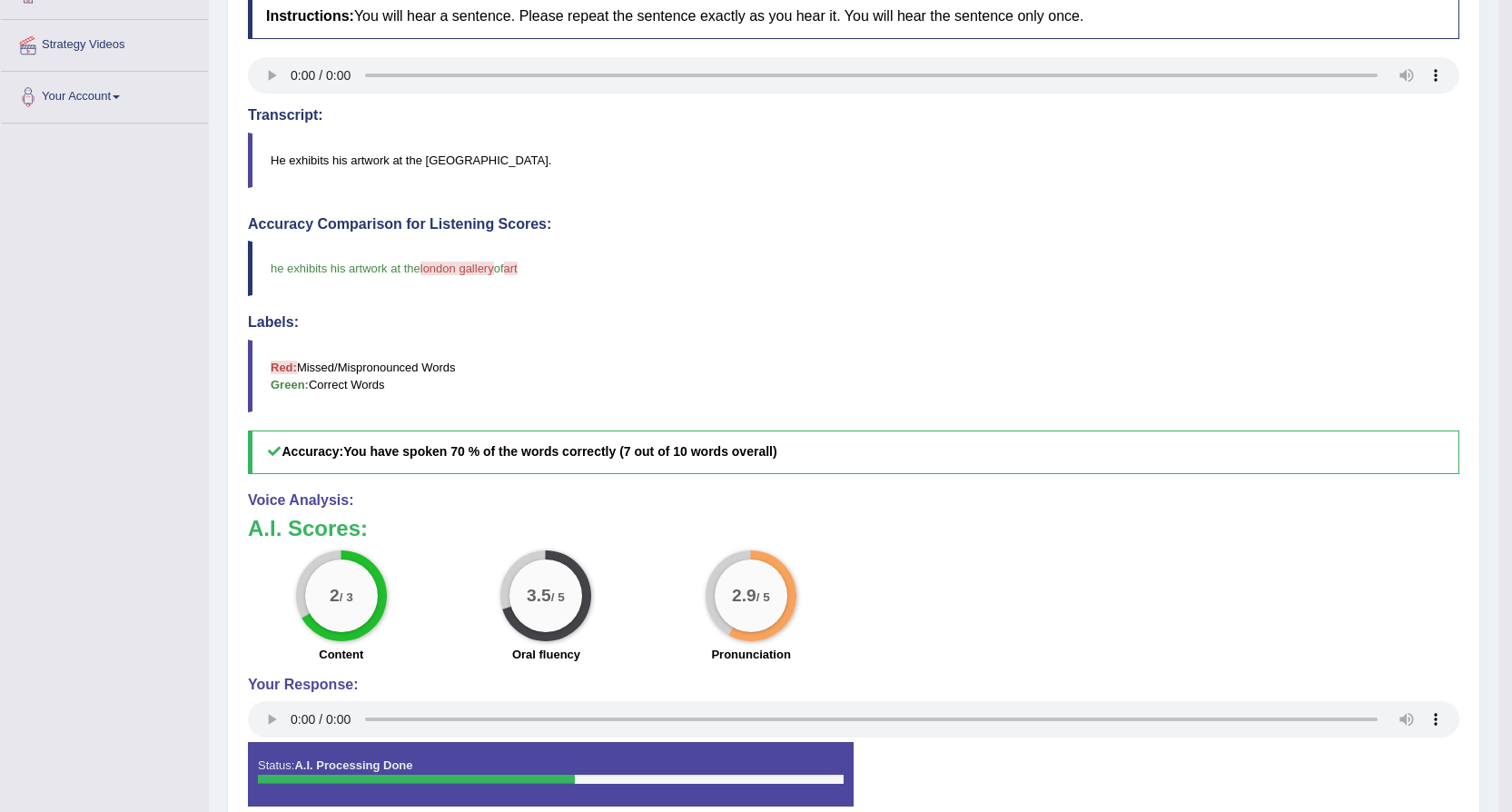
drag, startPoint x: 599, startPoint y: 291, endPoint x: 679, endPoint y: 268, distance: 83.2
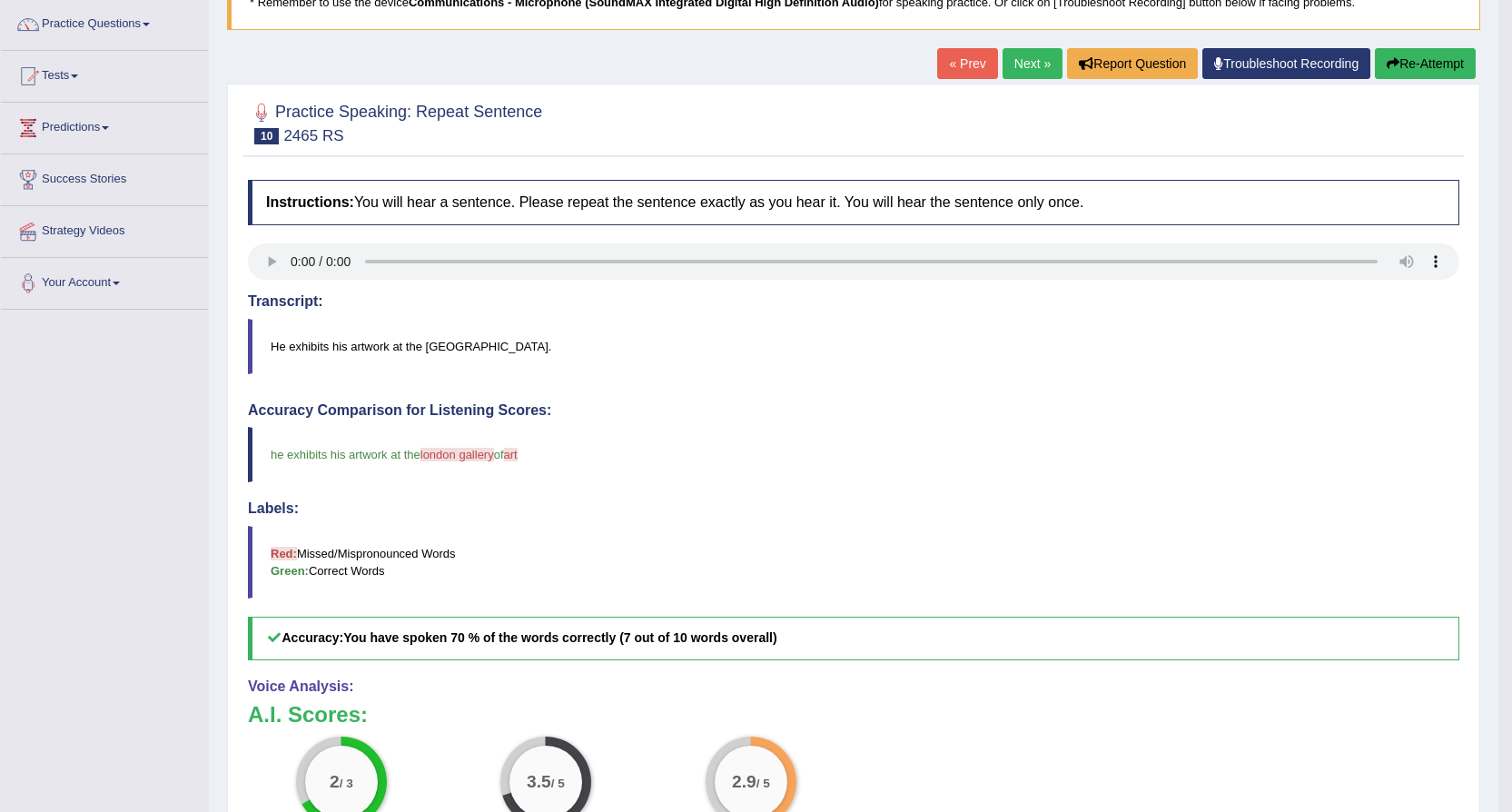
scroll to position [52, 0]
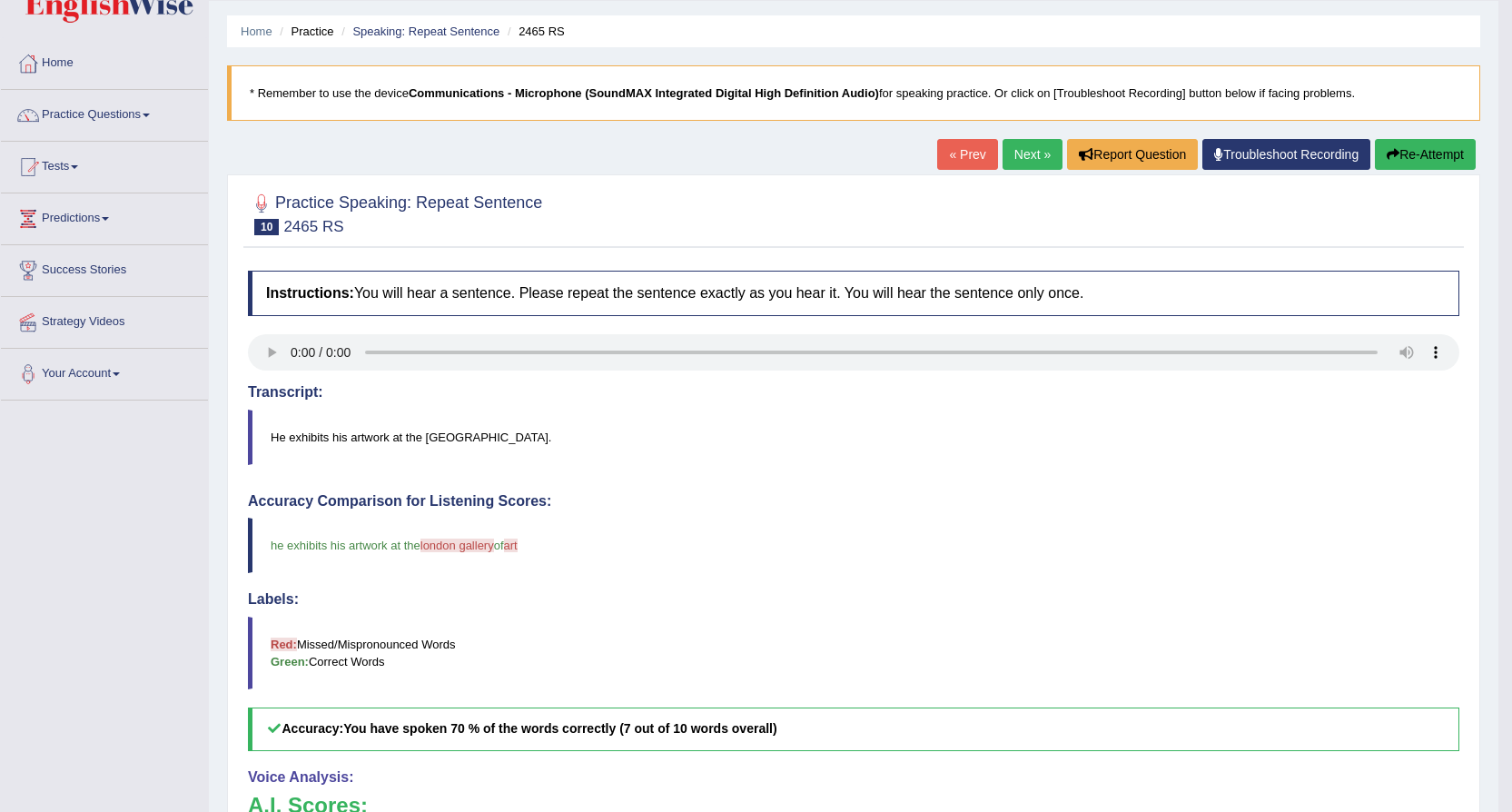
click at [1035, 155] on link "Next »" at bounding box center [1031, 154] width 60 height 31
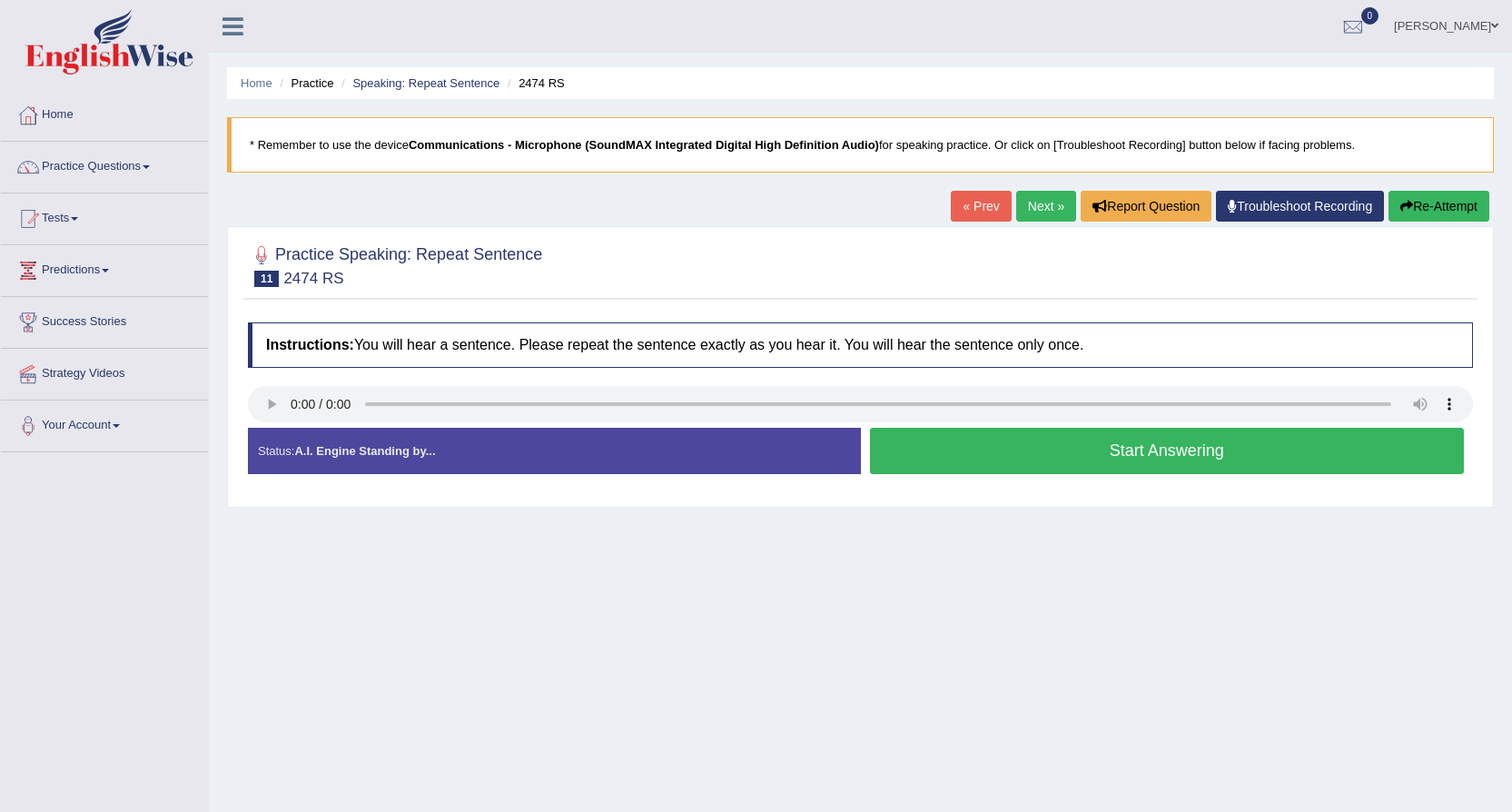
click at [1122, 450] on button "Start Answering" at bounding box center [1167, 451] width 595 height 46
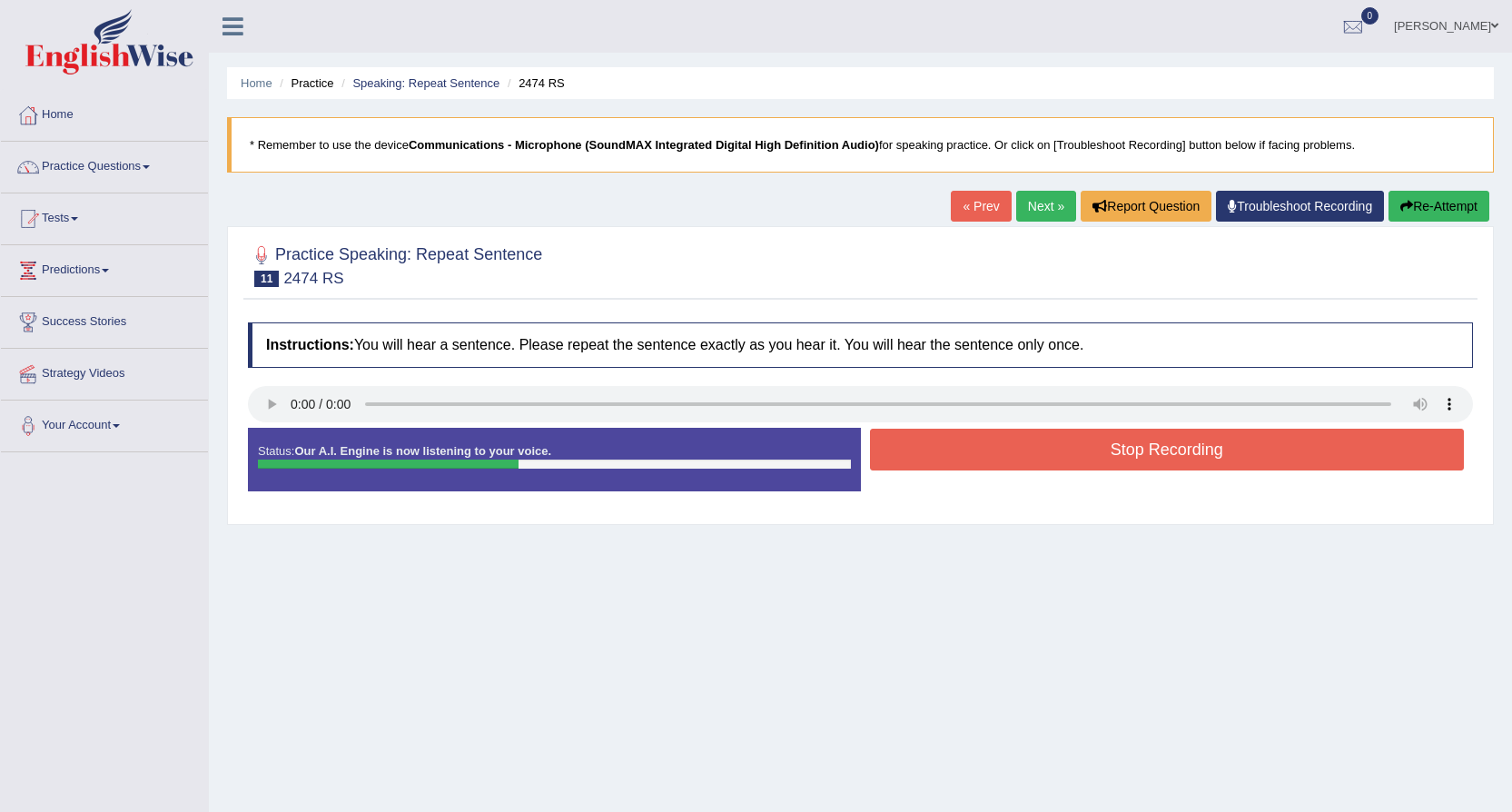
click at [1122, 450] on button "Stop Recording" at bounding box center [1167, 449] width 595 height 42
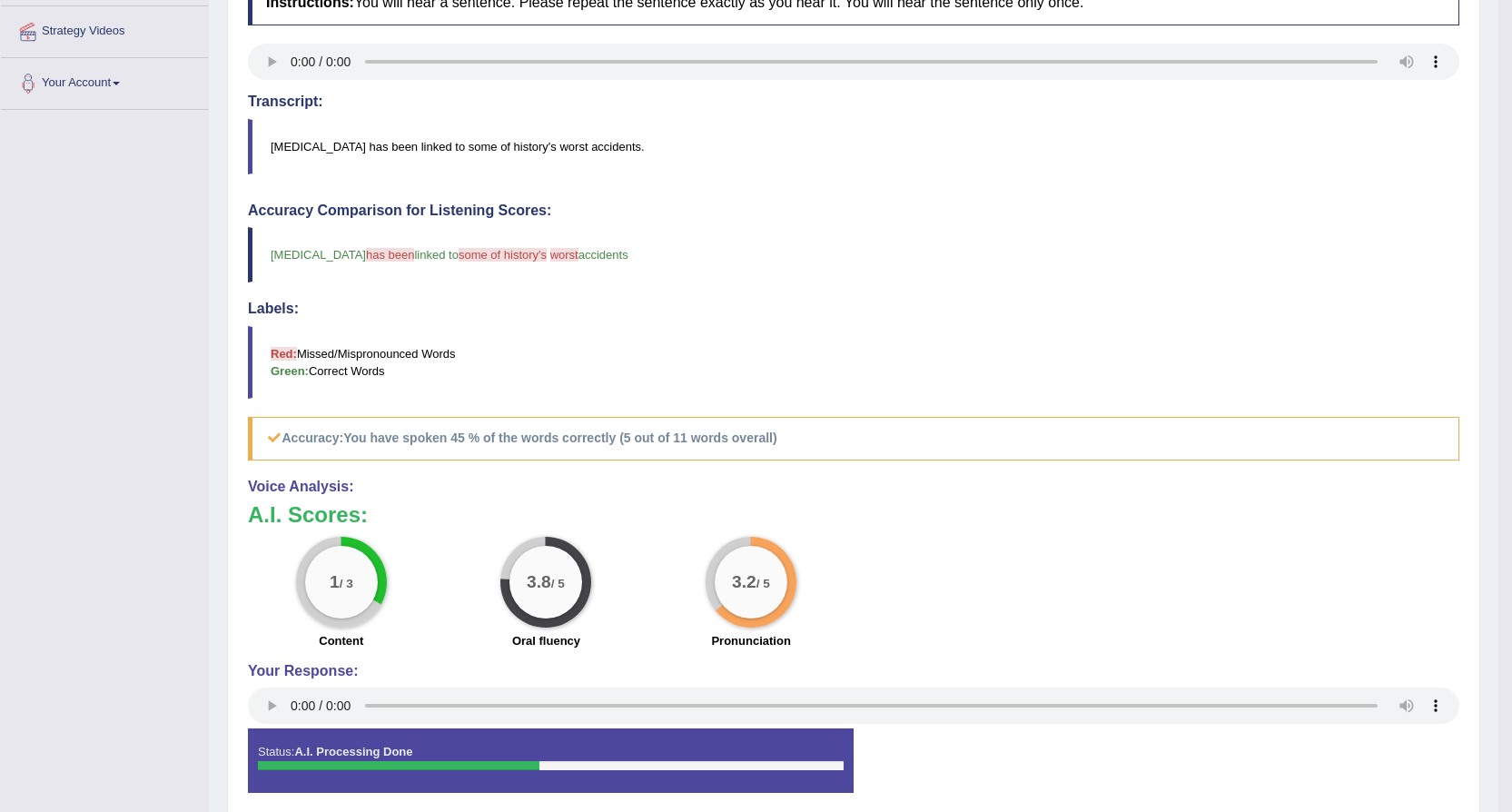
scroll to position [416, 0]
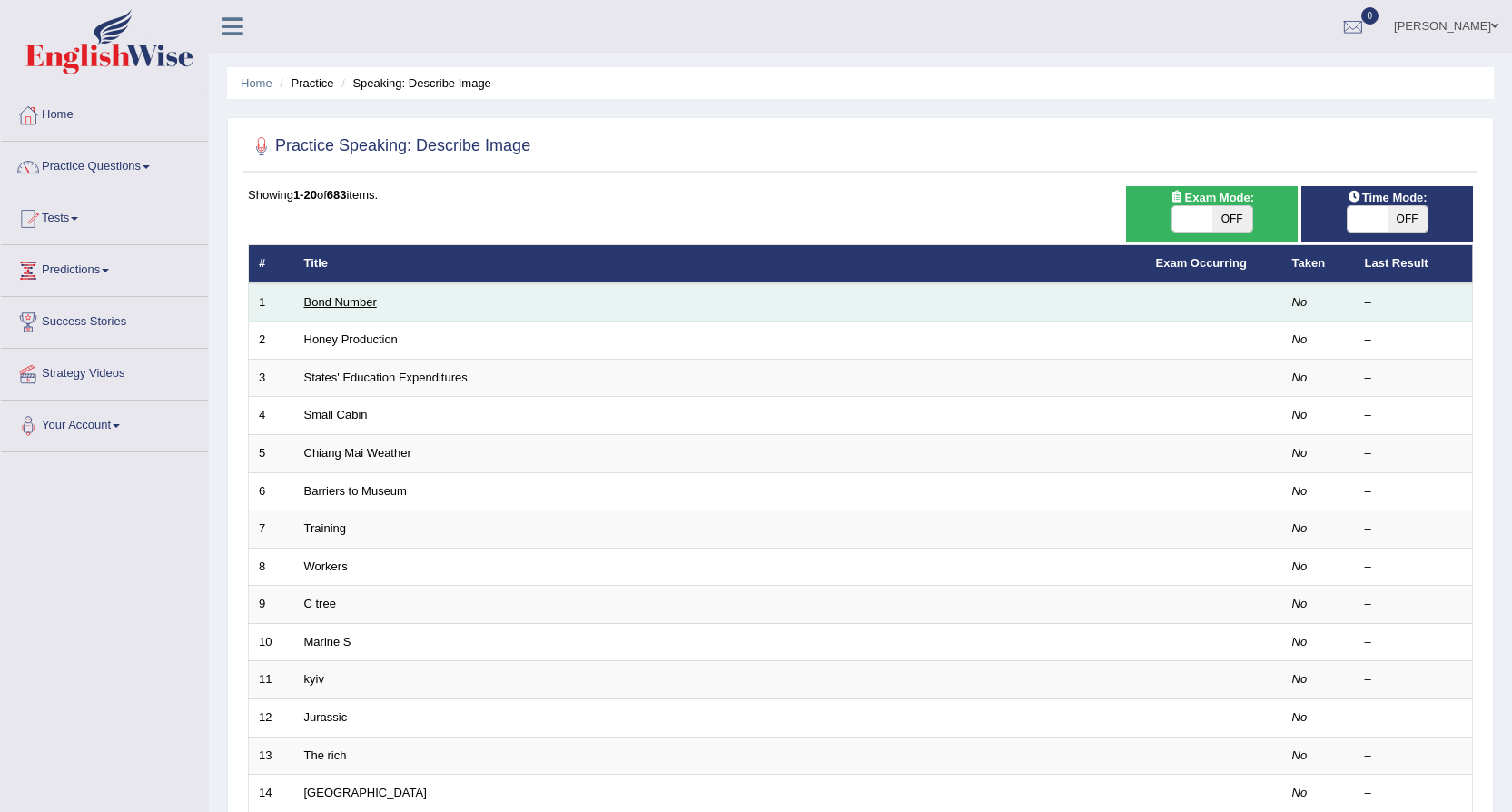
click at [319, 307] on link "Bond Number" at bounding box center [340, 302] width 72 height 14
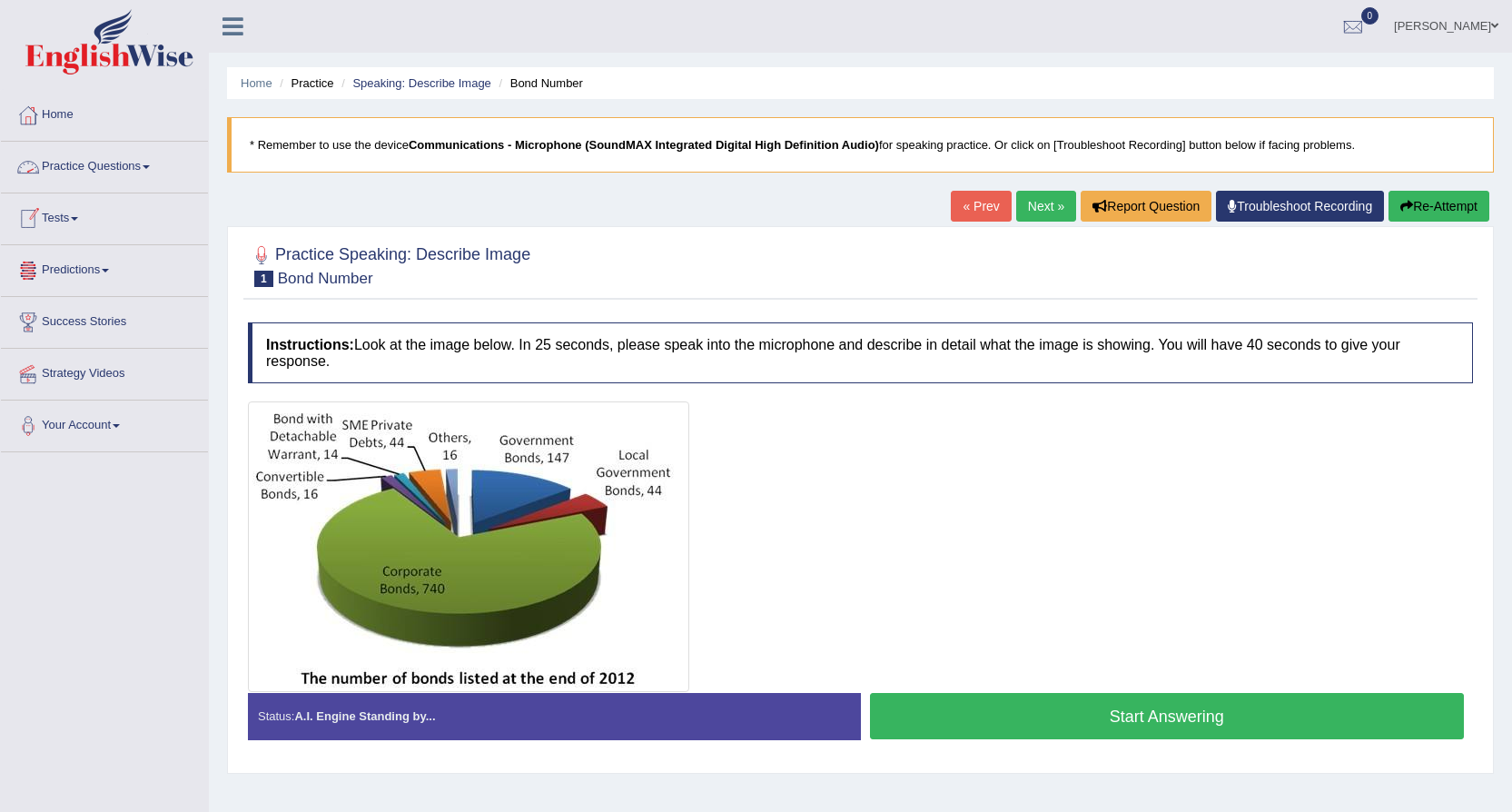
click at [145, 163] on link "Practice Questions" at bounding box center [104, 164] width 207 height 45
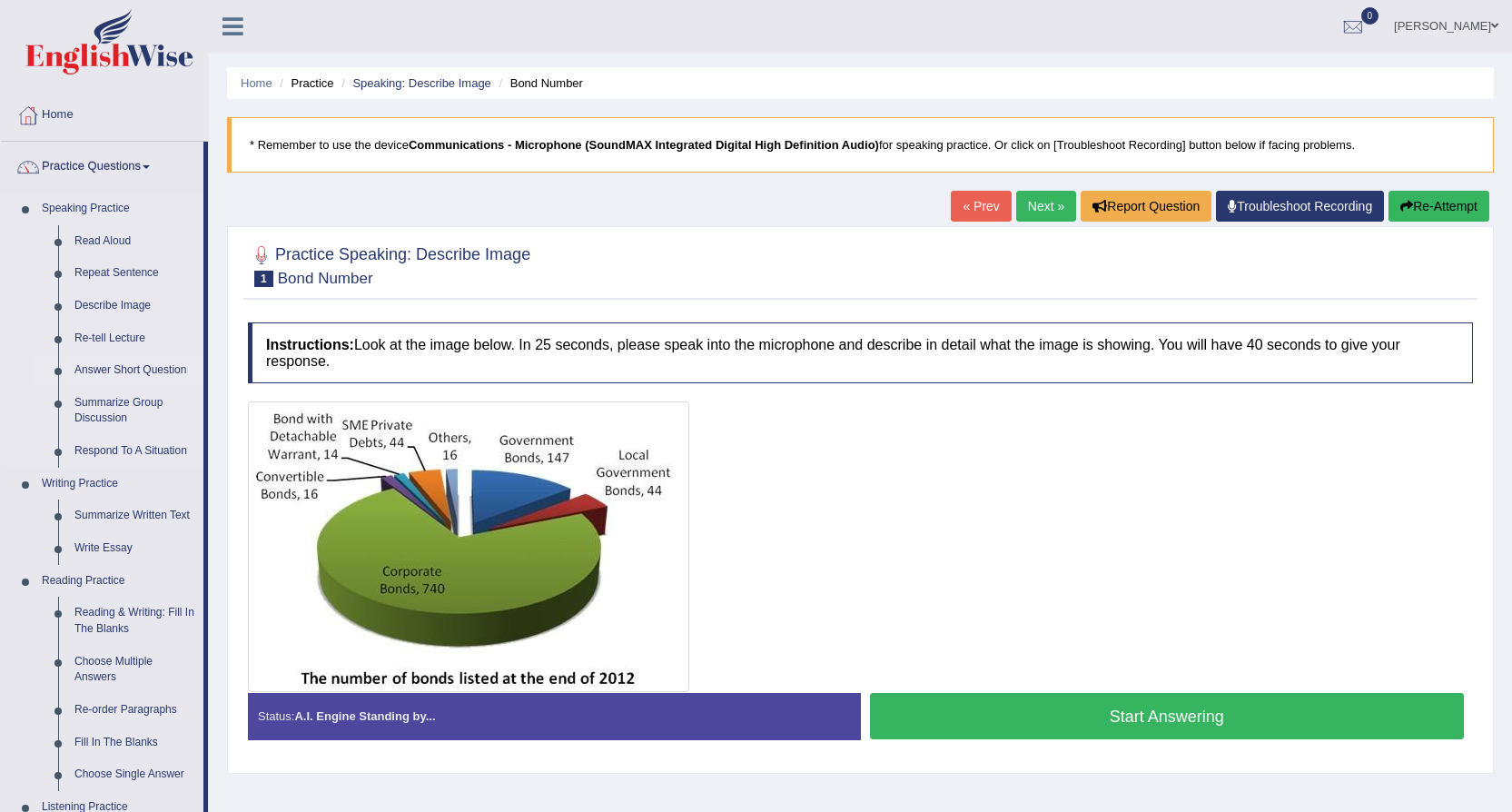
click at [115, 367] on link "Answer Short Question" at bounding box center [135, 370] width 137 height 32
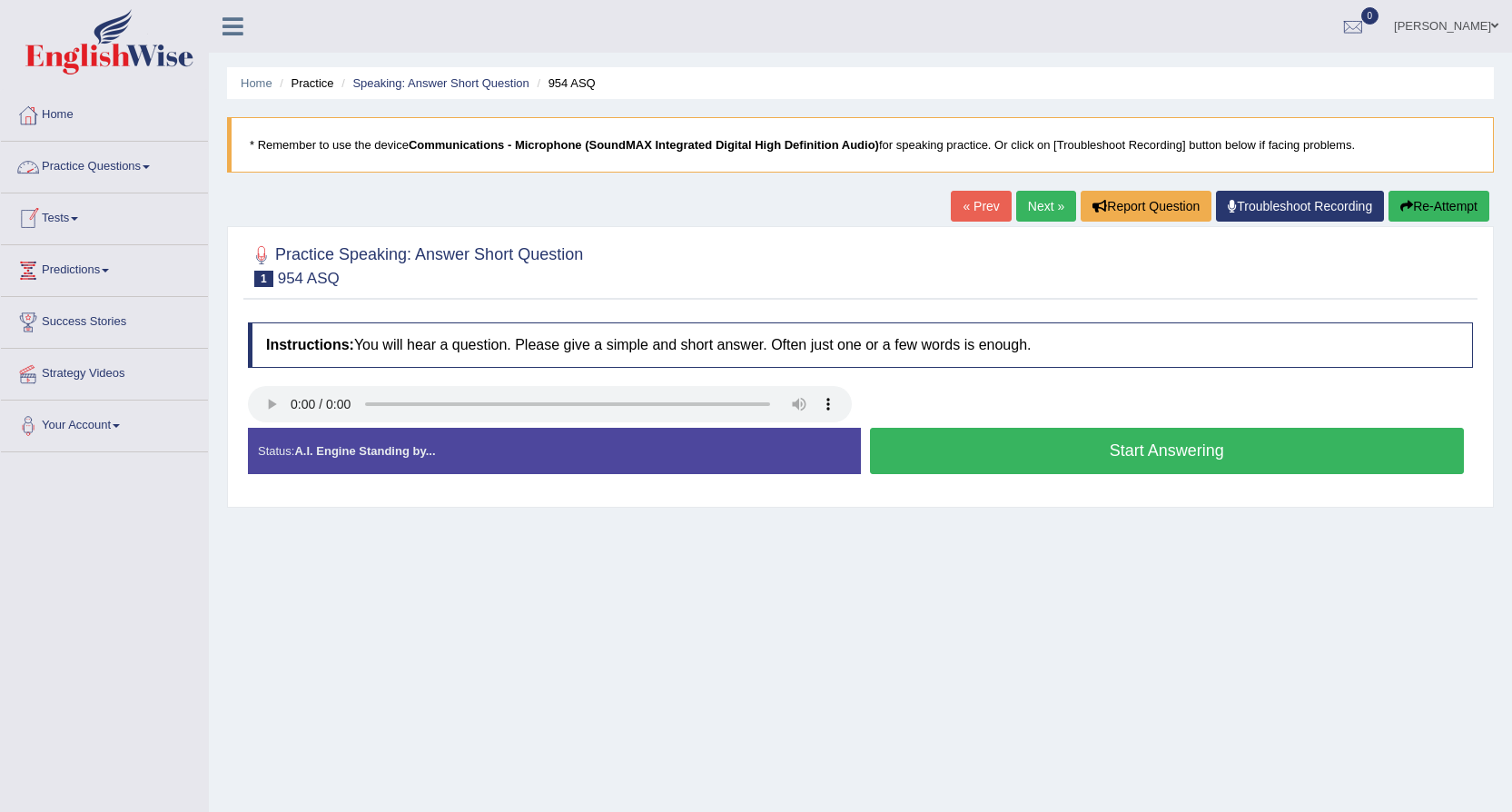
click at [153, 164] on link "Practice Questions" at bounding box center [104, 164] width 207 height 45
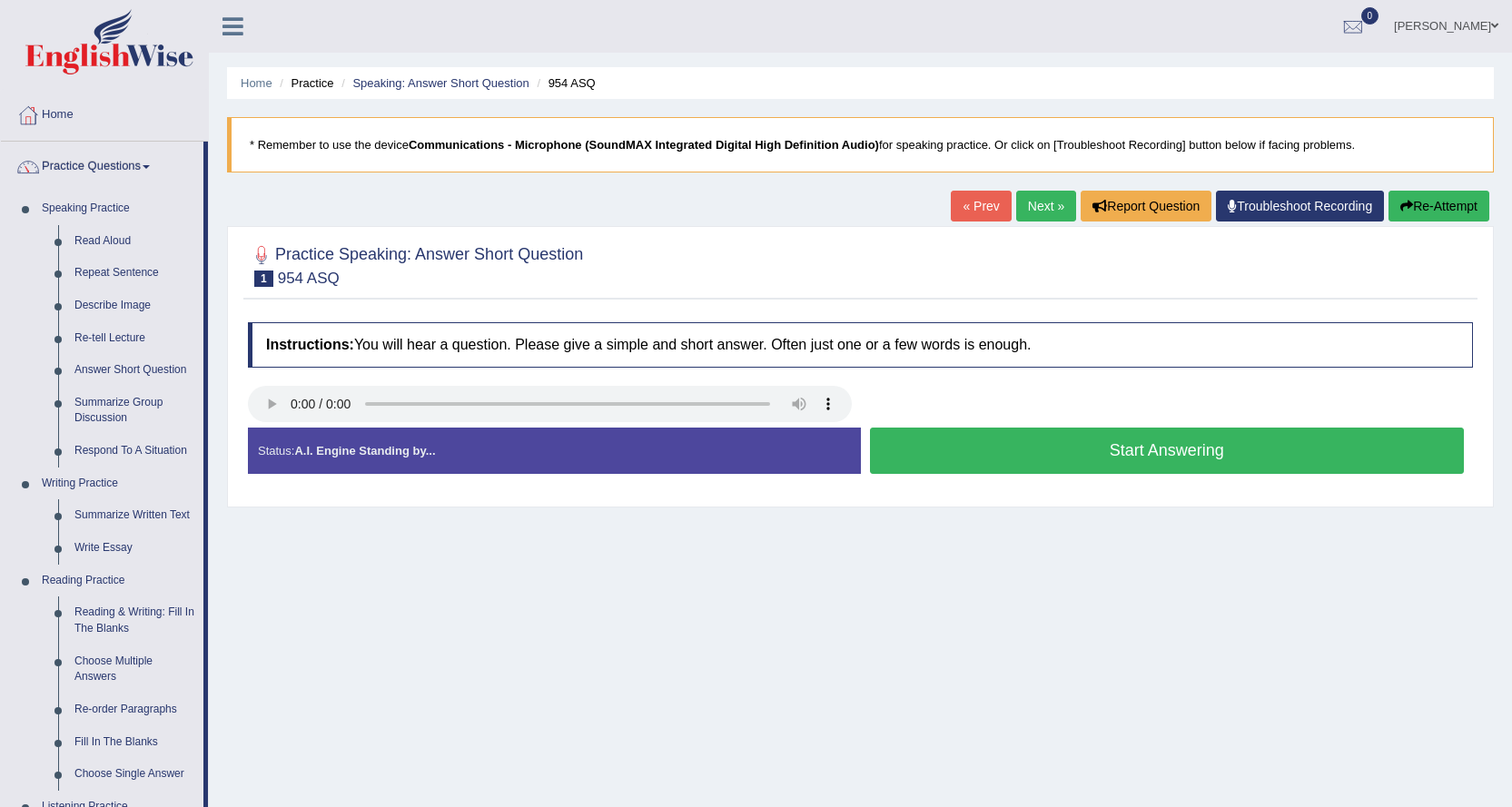
drag, startPoint x: 1256, startPoint y: 6, endPoint x: 1123, endPoint y: 585, distance: 594.1
